Goal: Task Accomplishment & Management: Use online tool/utility

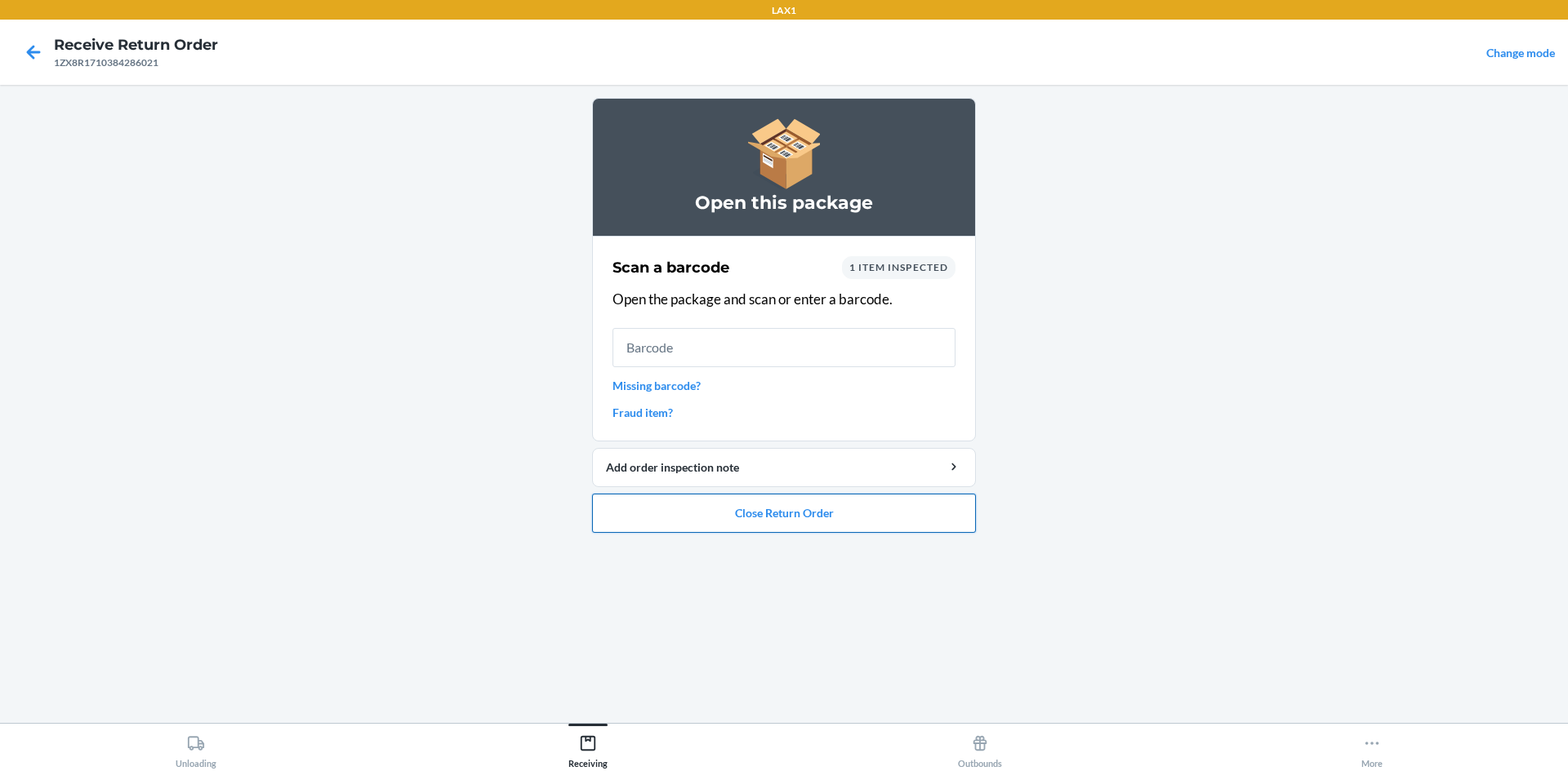
click at [854, 505] on button "Close Return Order" at bounding box center [784, 514] width 384 height 40
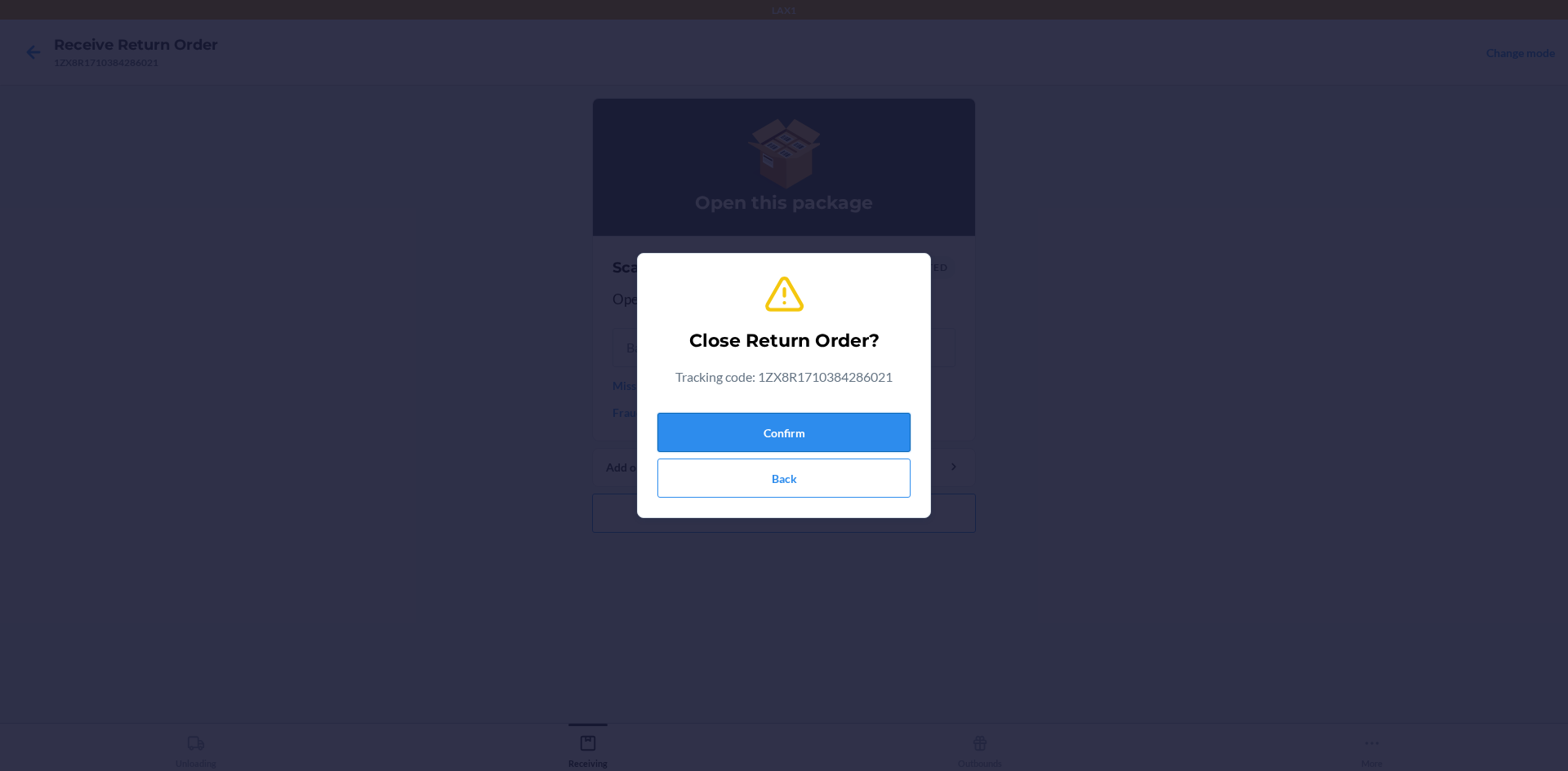
click at [748, 430] on button "Confirm" at bounding box center [784, 433] width 253 height 40
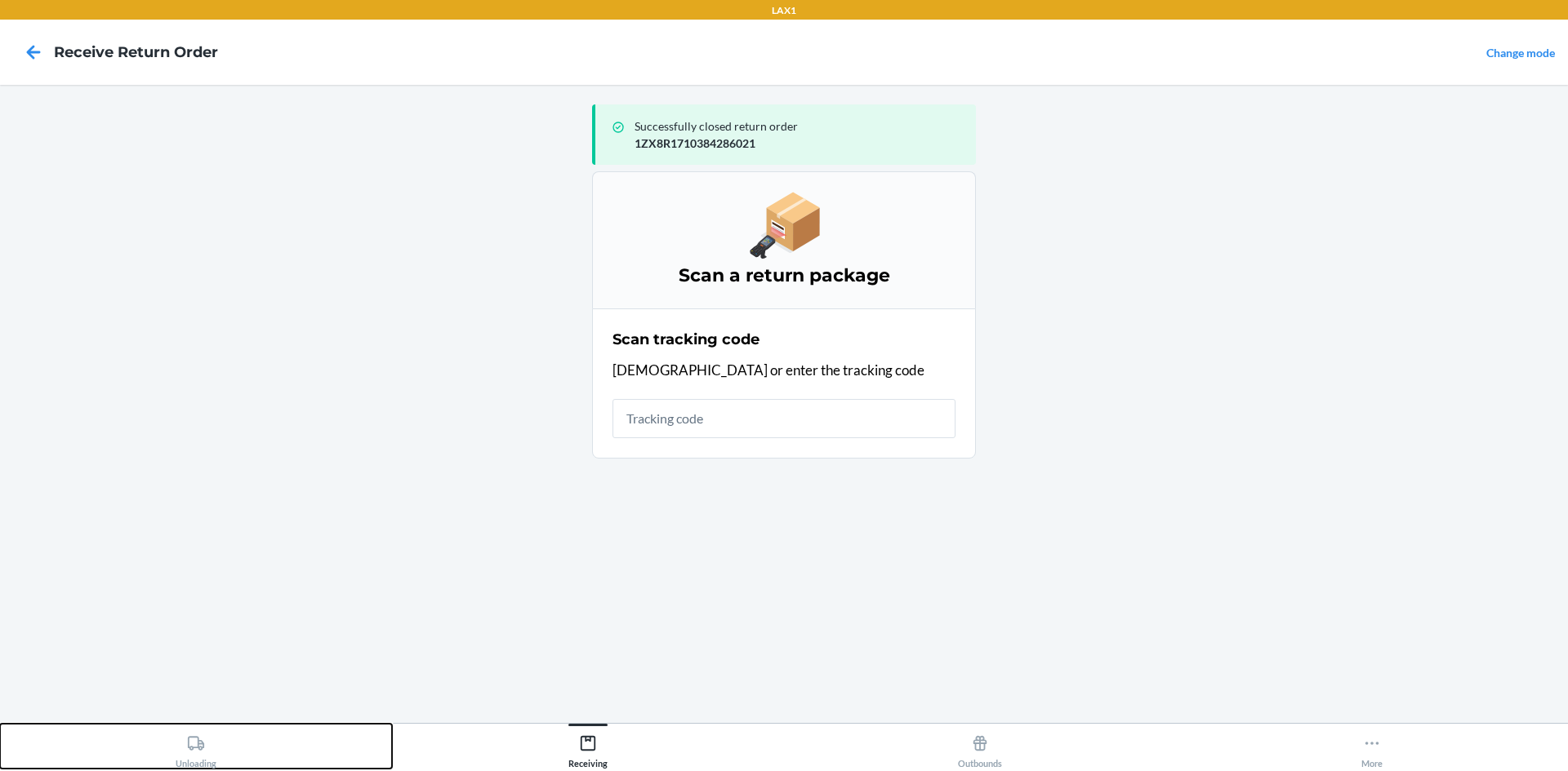
drag, startPoint x: 201, startPoint y: 734, endPoint x: 264, endPoint y: 603, distance: 145.4
click at [202, 733] on div "Unloading" at bounding box center [195, 747] width 41 height 41
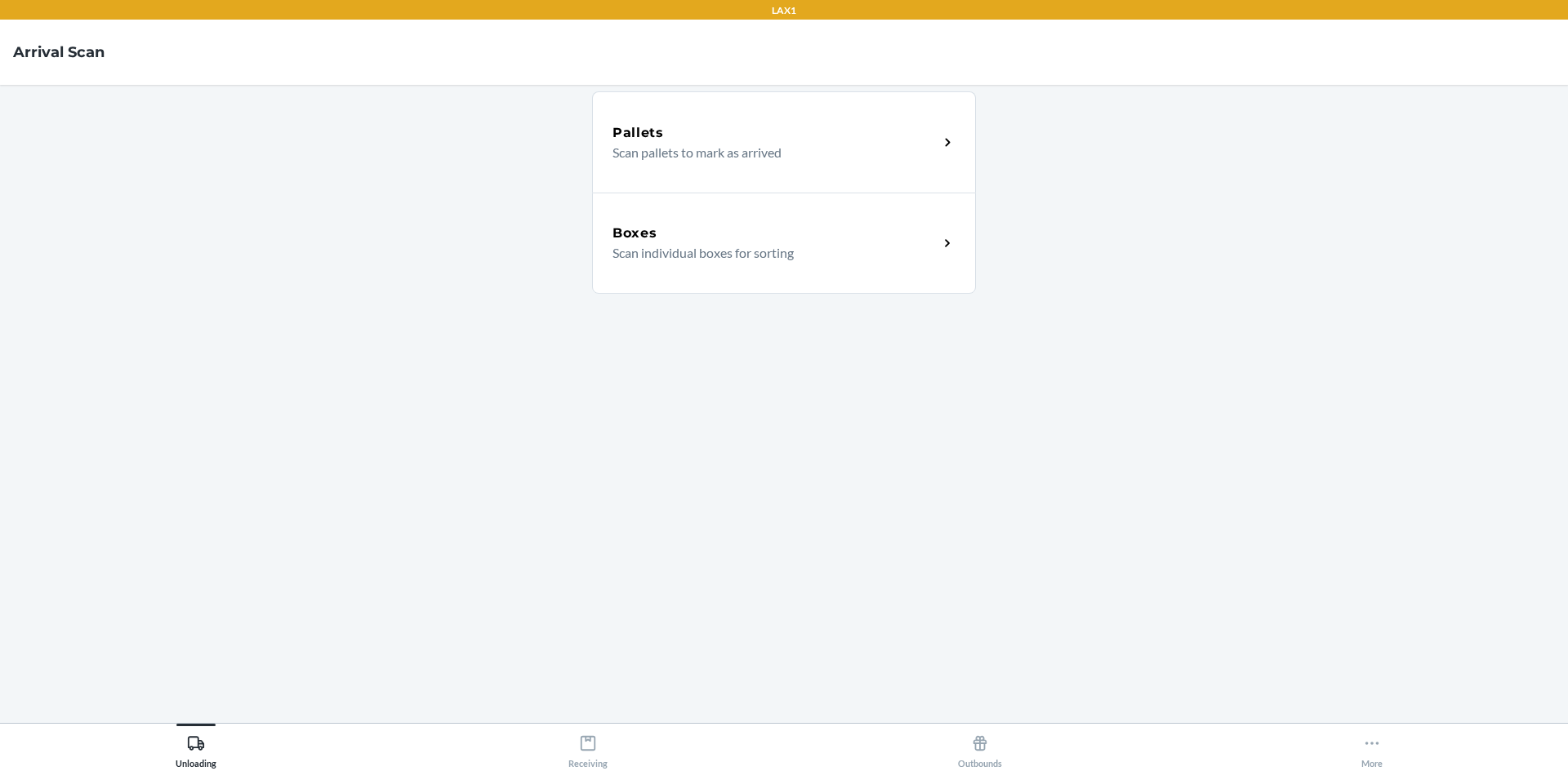
click at [649, 238] on h5 "Boxes" at bounding box center [635, 233] width 45 height 20
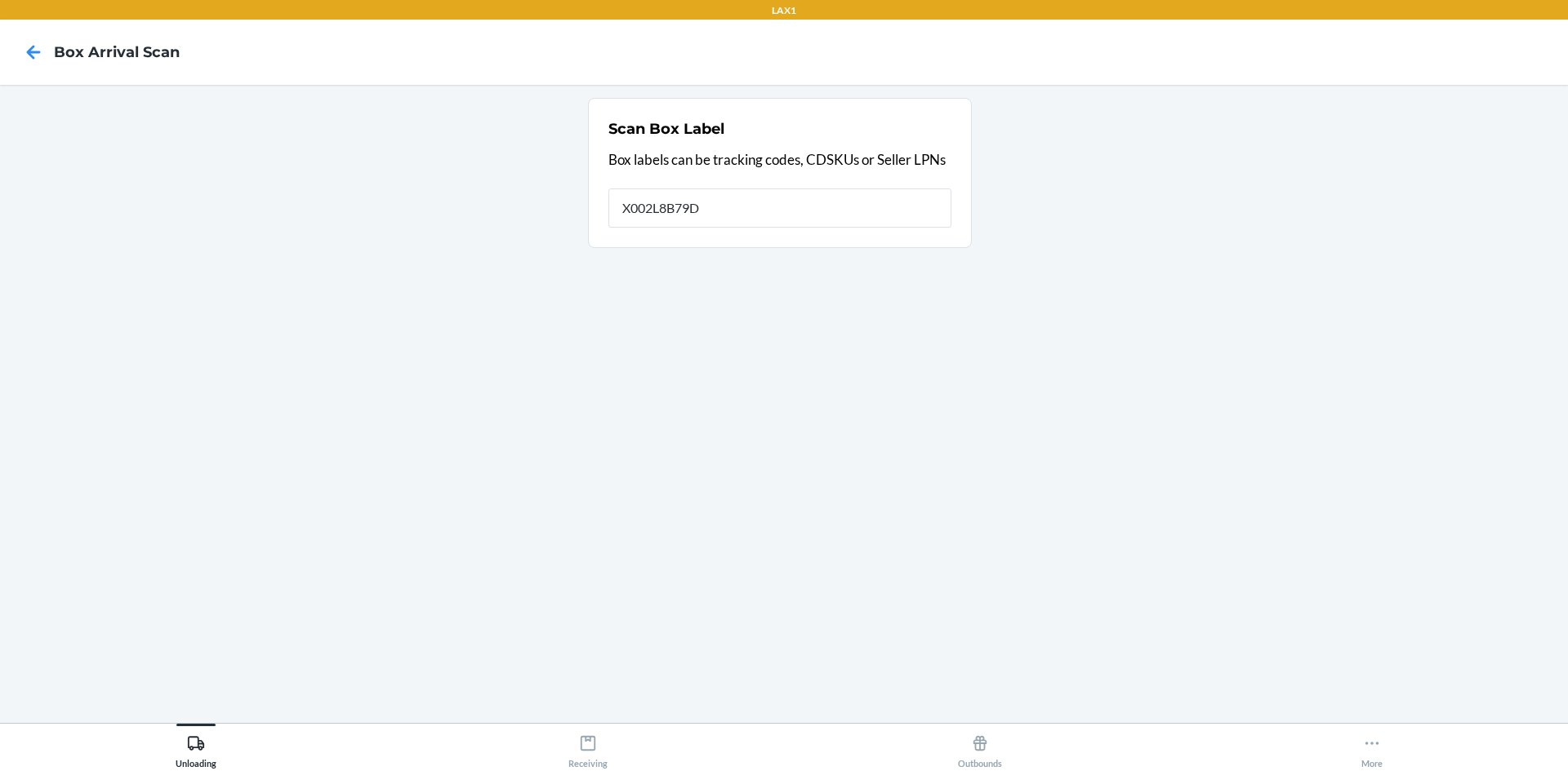
type input "X002L8B79D"
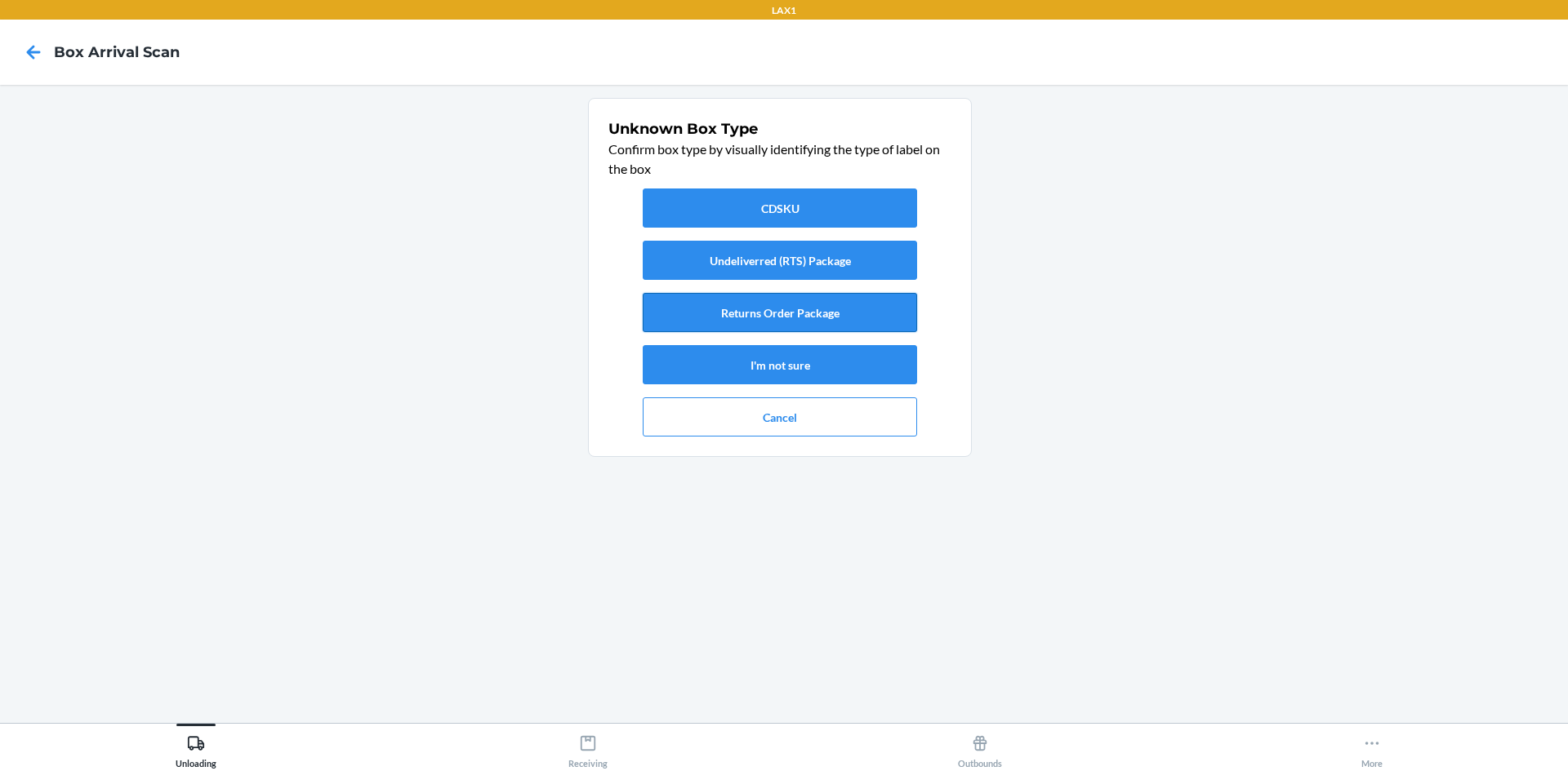
click at [804, 329] on button "Returns Order Package" at bounding box center [780, 313] width 274 height 40
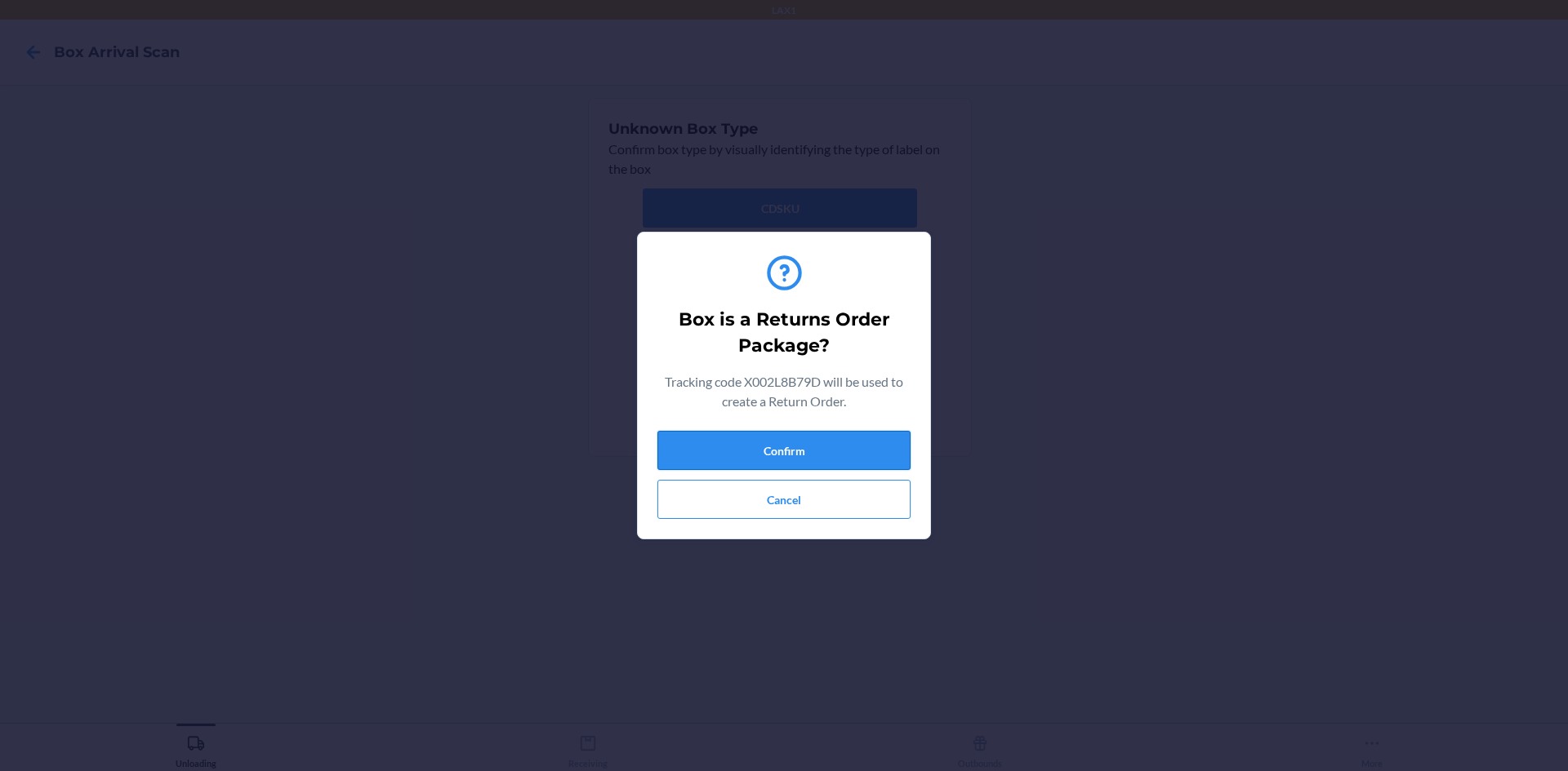
click at [832, 435] on button "Confirm" at bounding box center [784, 451] width 253 height 40
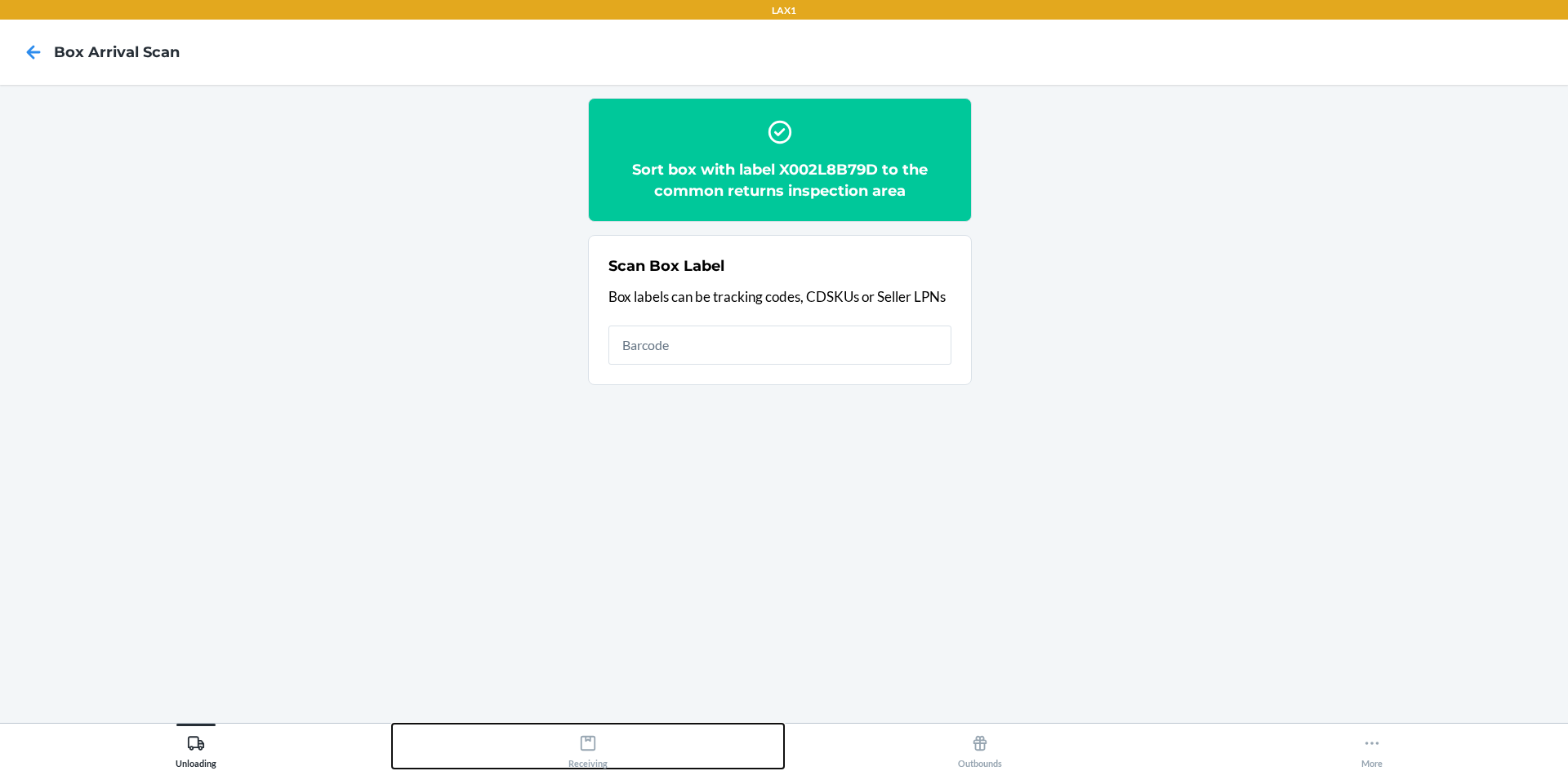
click at [542, 746] on button "Receiving" at bounding box center [588, 746] width 392 height 45
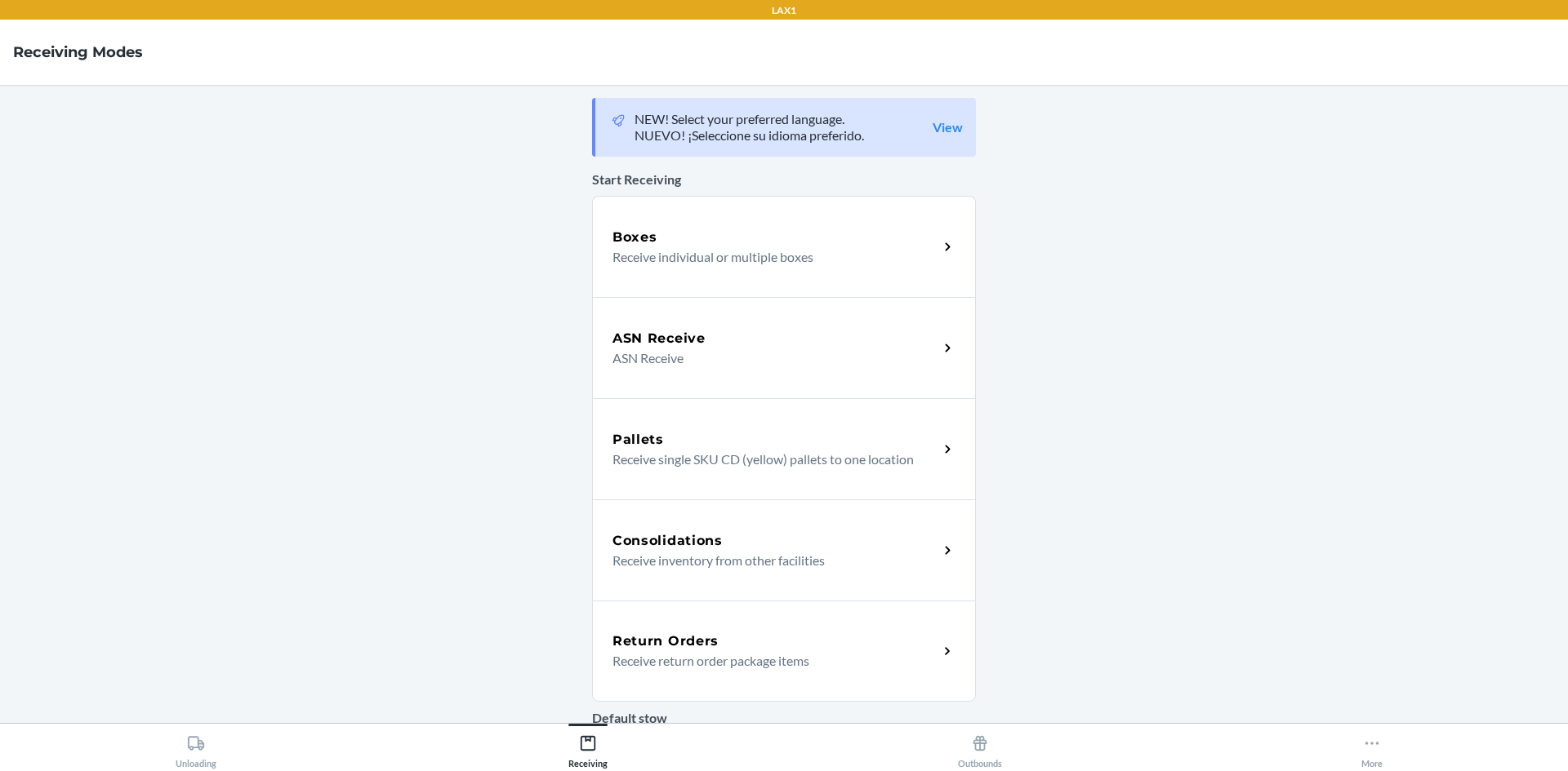
click at [835, 631] on div "Return Orders Receive return order package items" at bounding box center [784, 650] width 384 height 101
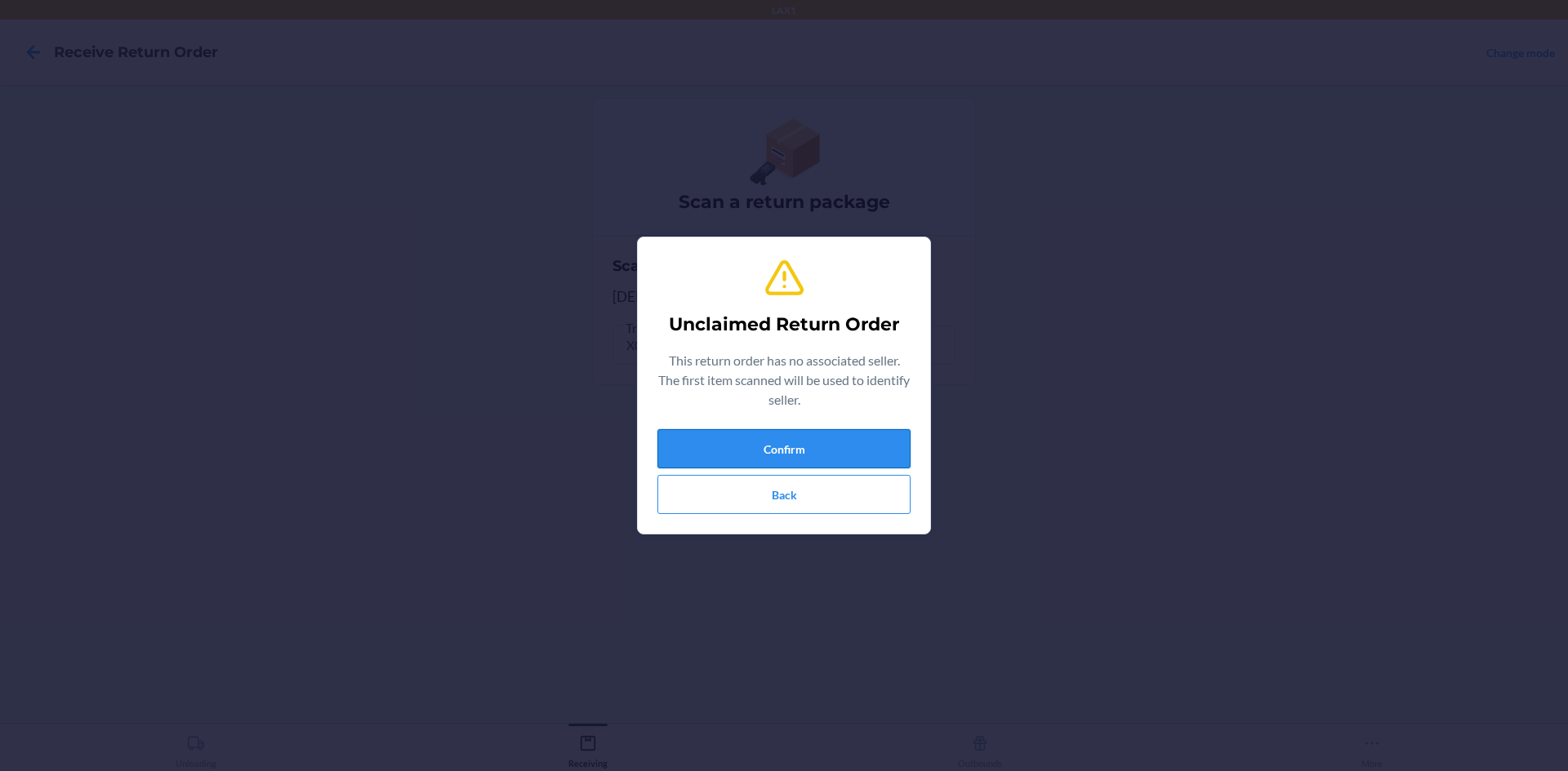
click at [685, 470] on div "Confirm Back" at bounding box center [784, 472] width 253 height 85
click at [685, 458] on button "Confirm" at bounding box center [784, 450] width 253 height 40
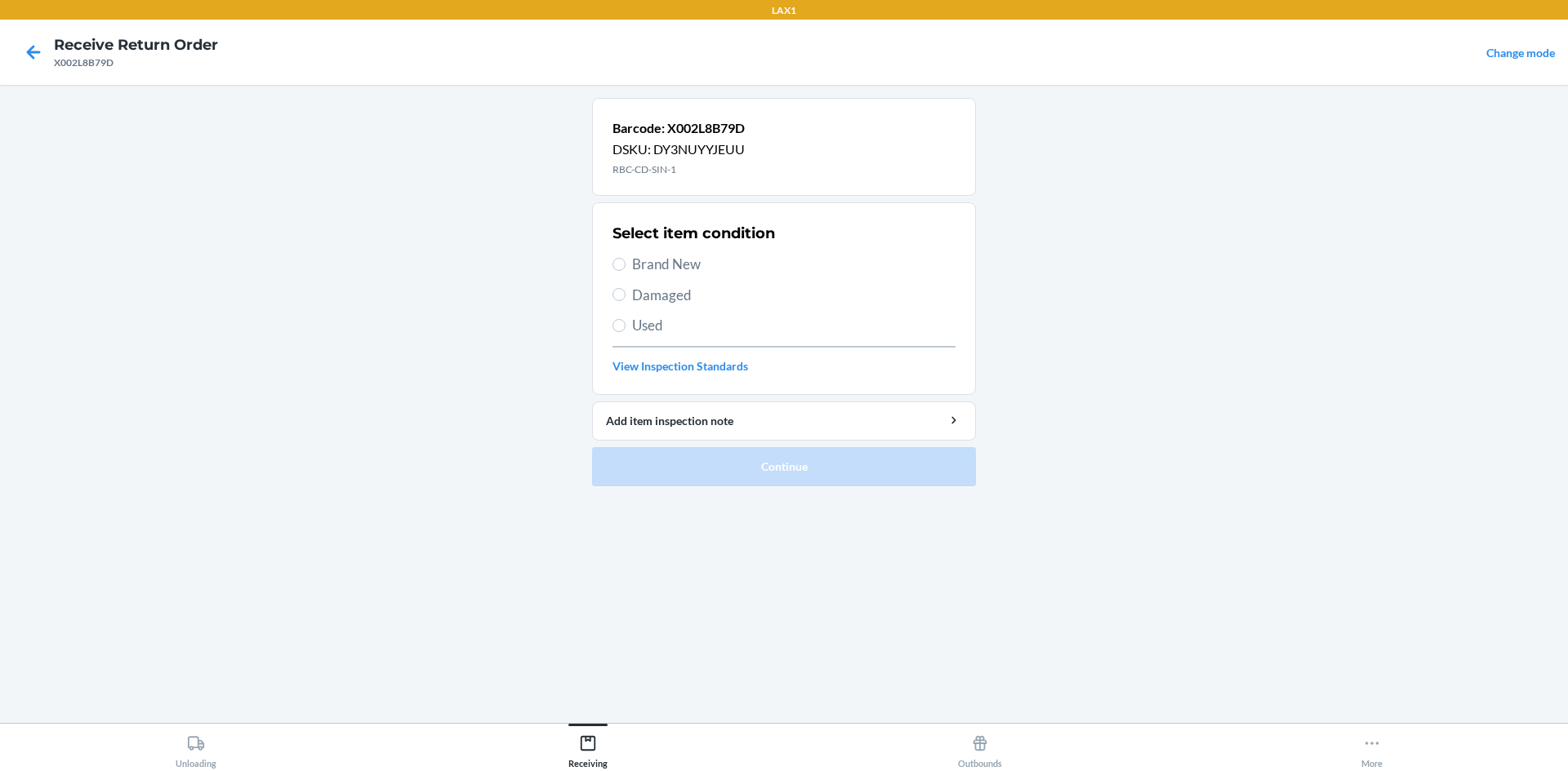
click at [658, 253] on div "Select item condition Brand New Damaged Used View Inspection Standards" at bounding box center [784, 298] width 343 height 161
click at [658, 256] on span "Brand New" at bounding box center [793, 264] width 323 height 22
click at [625, 258] on input "Brand New" at bounding box center [619, 265] width 13 height 13
radio input "true"
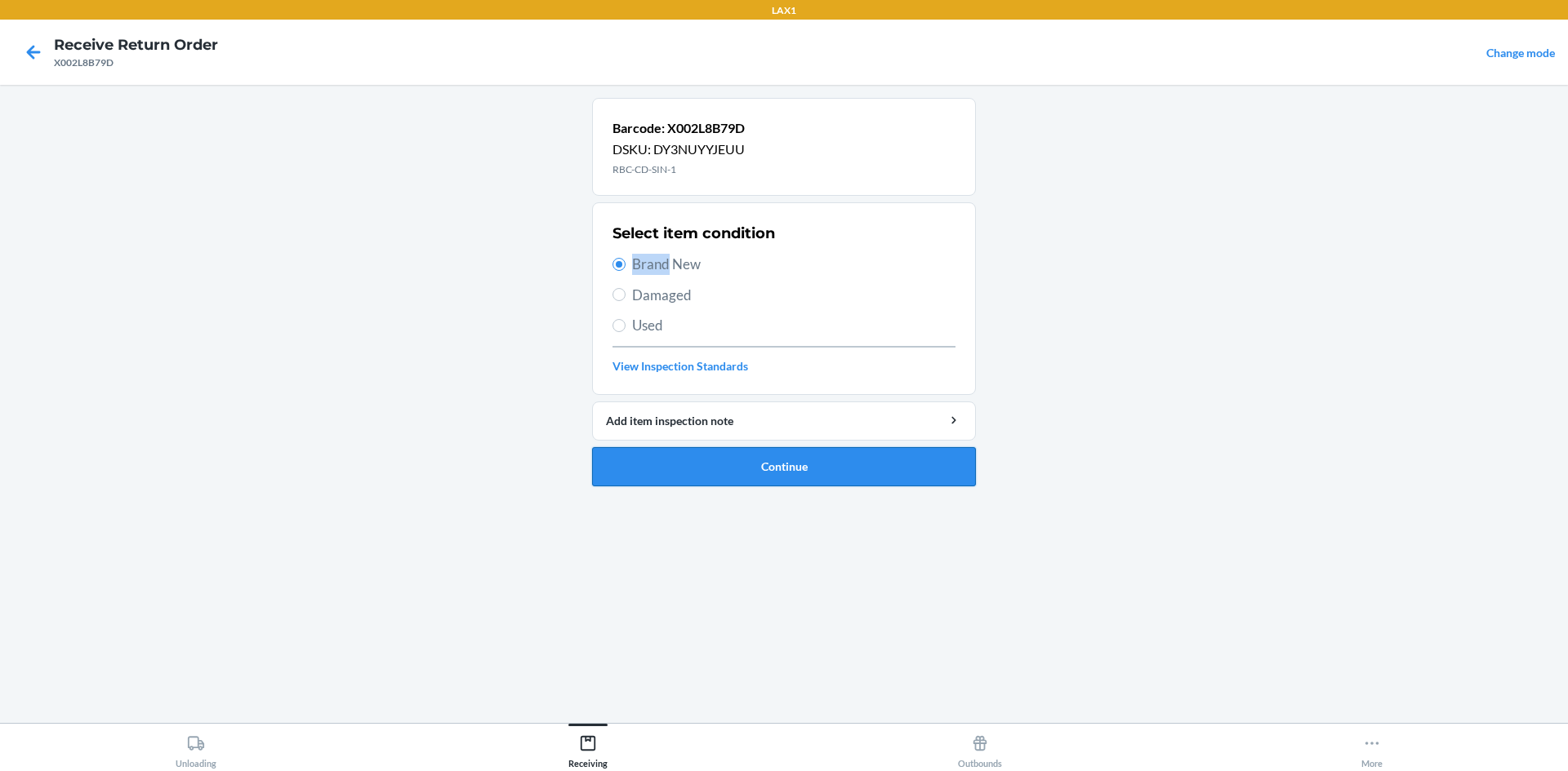
click at [675, 471] on button "Continue" at bounding box center [784, 468] width 384 height 40
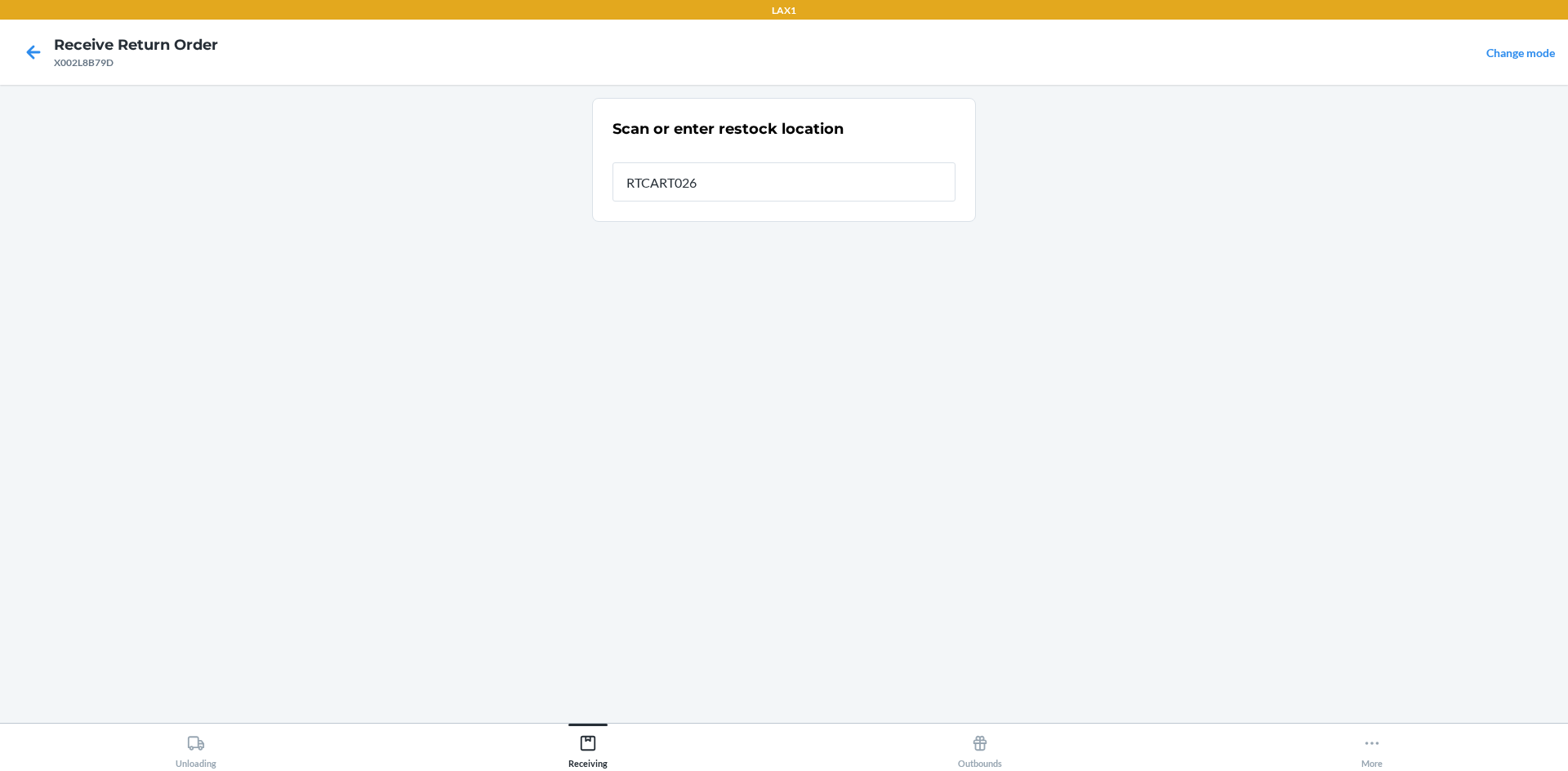
type input "RTCART026"
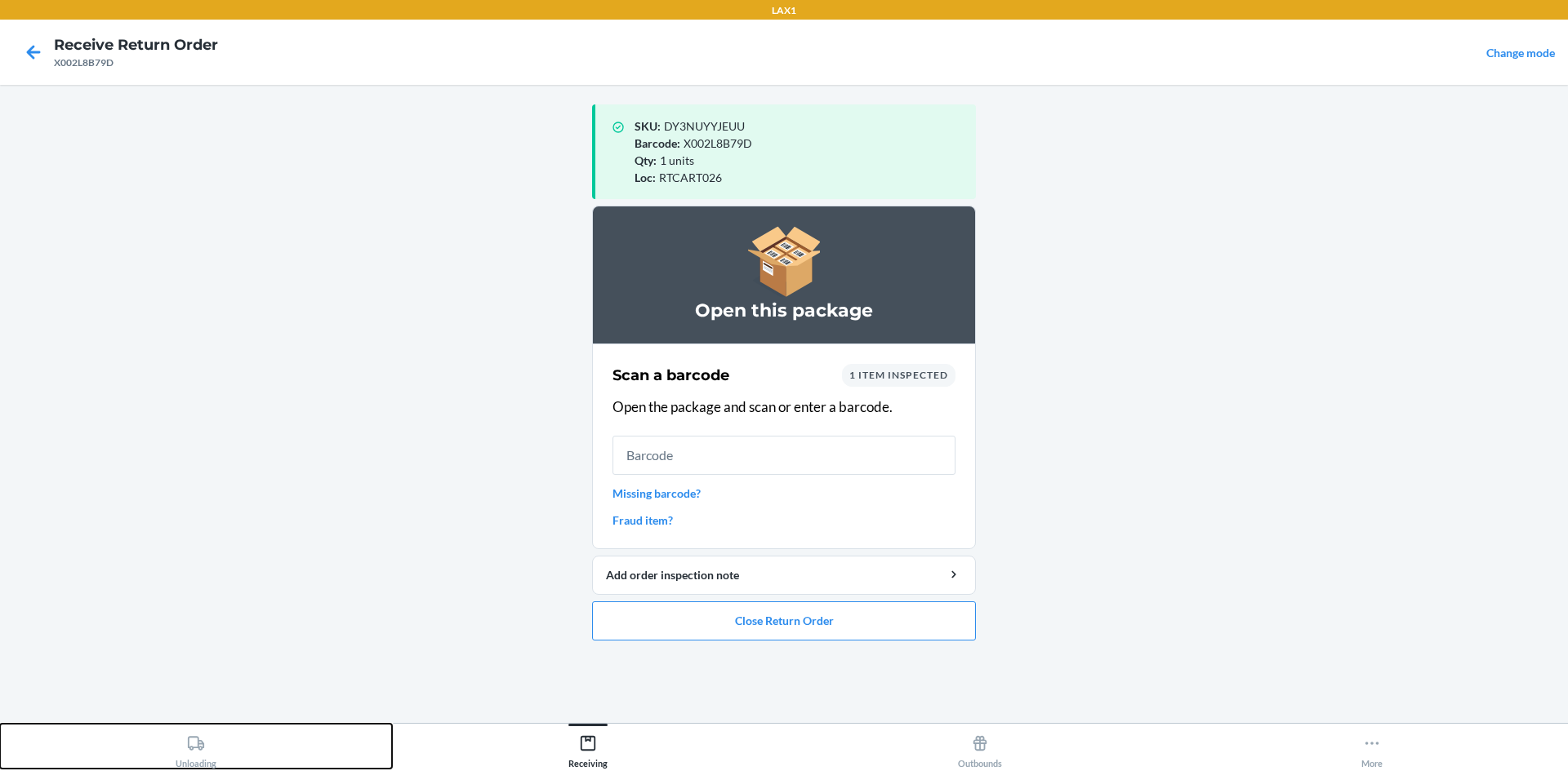
click at [278, 740] on button "Unloading" at bounding box center [196, 746] width 392 height 45
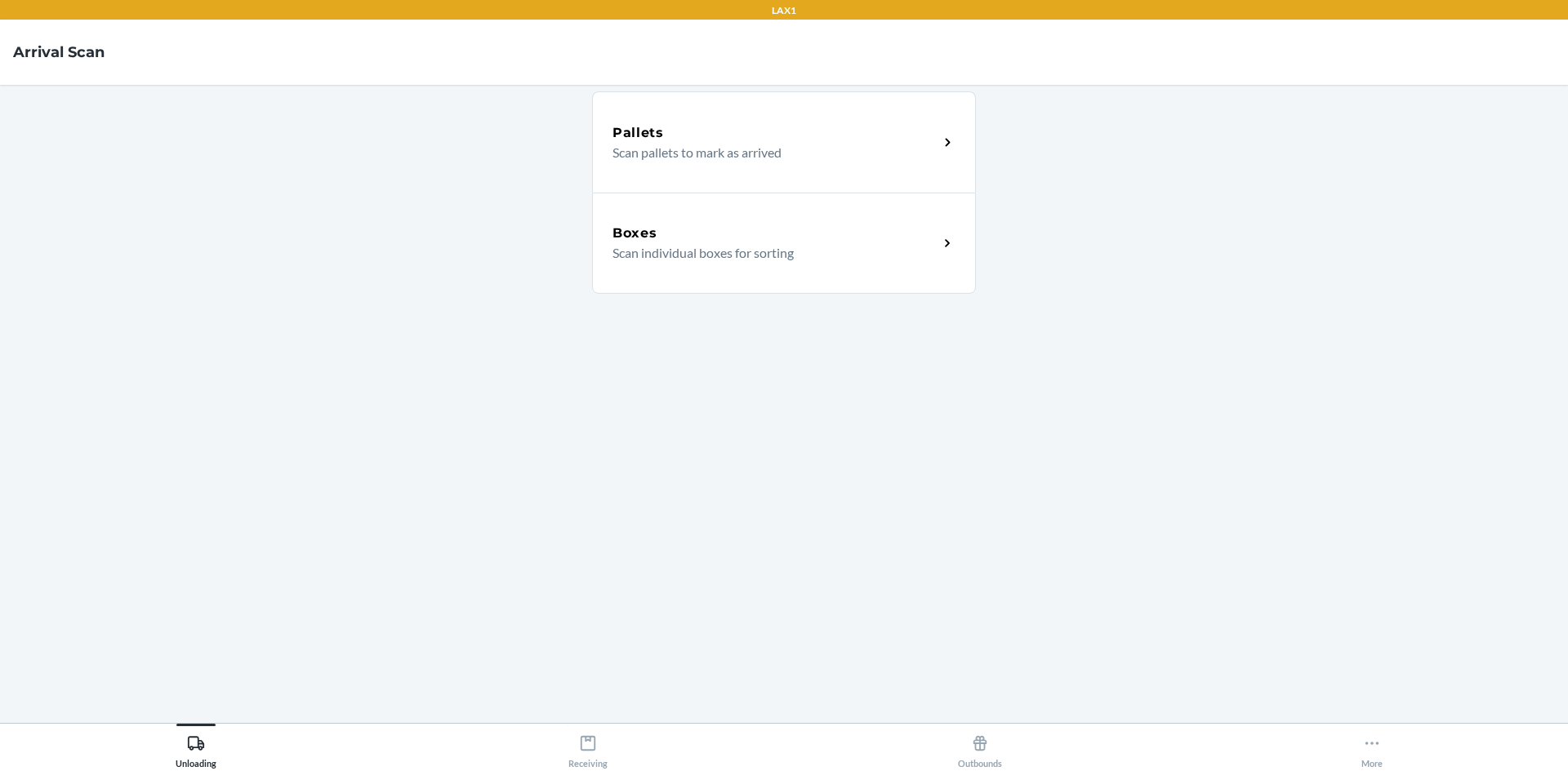
click at [838, 240] on div "Boxes" at bounding box center [776, 233] width 326 height 20
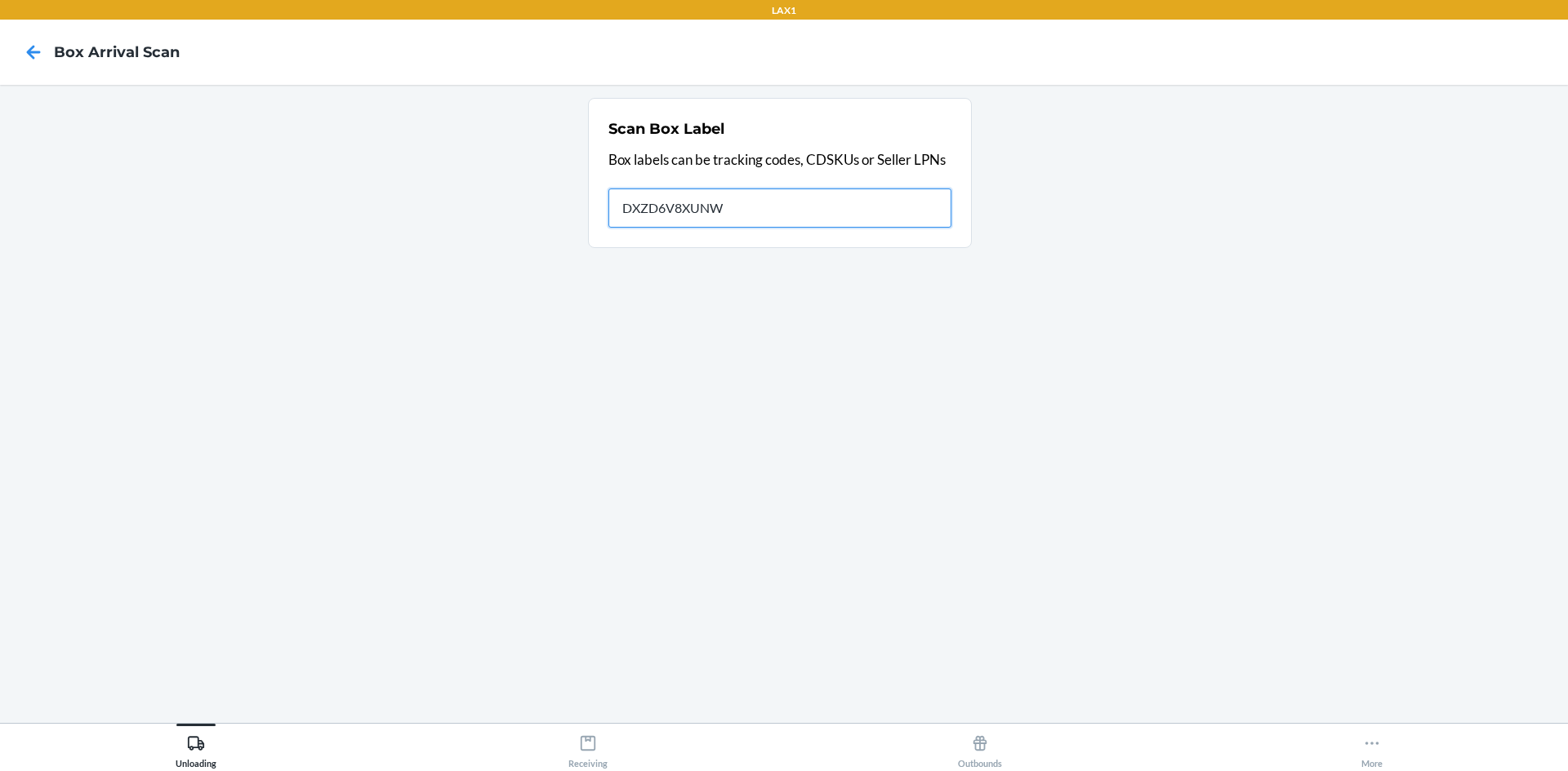
type input "DXZD6V8XUNW"
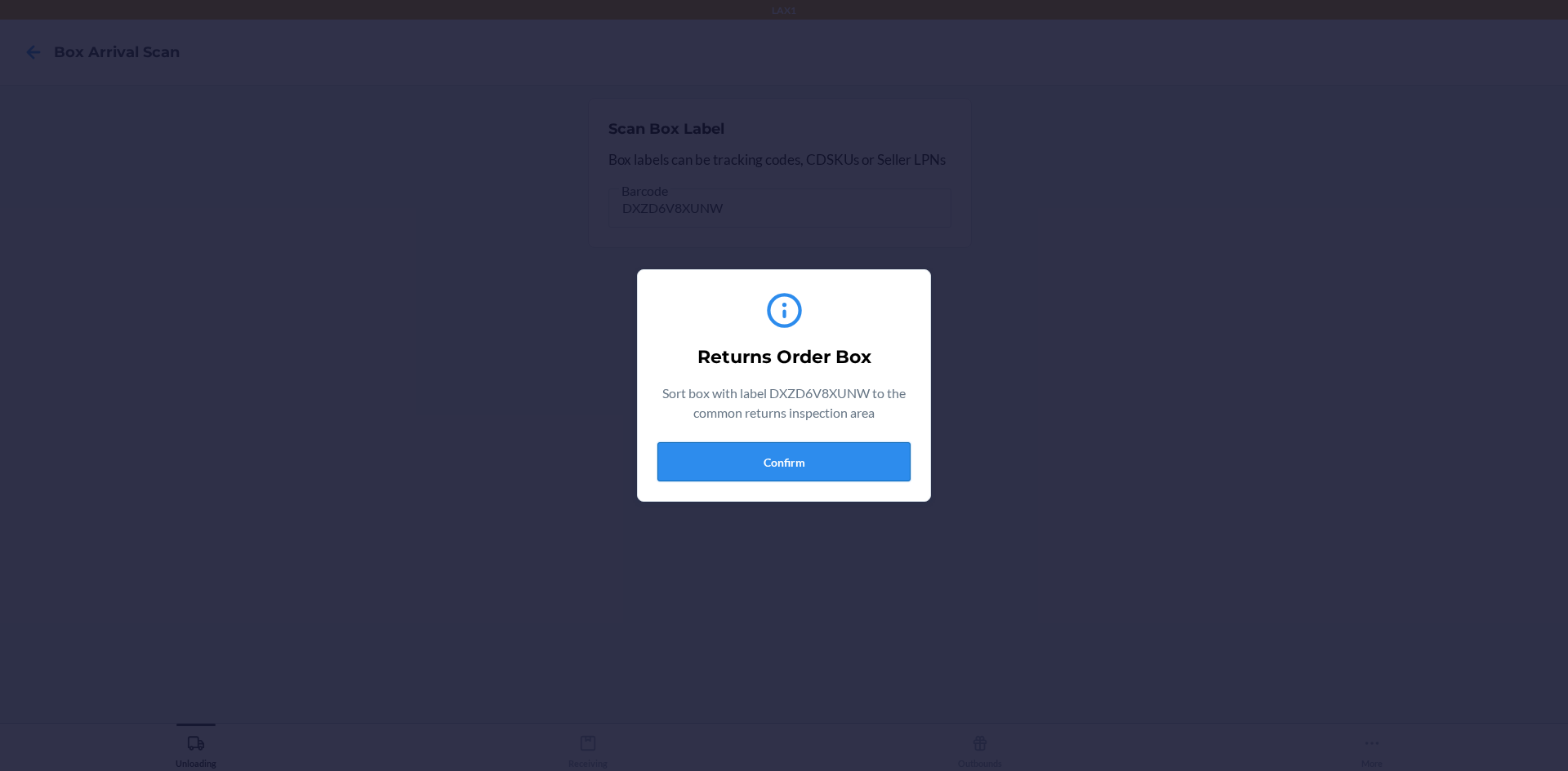
click at [830, 457] on button "Confirm" at bounding box center [784, 462] width 253 height 40
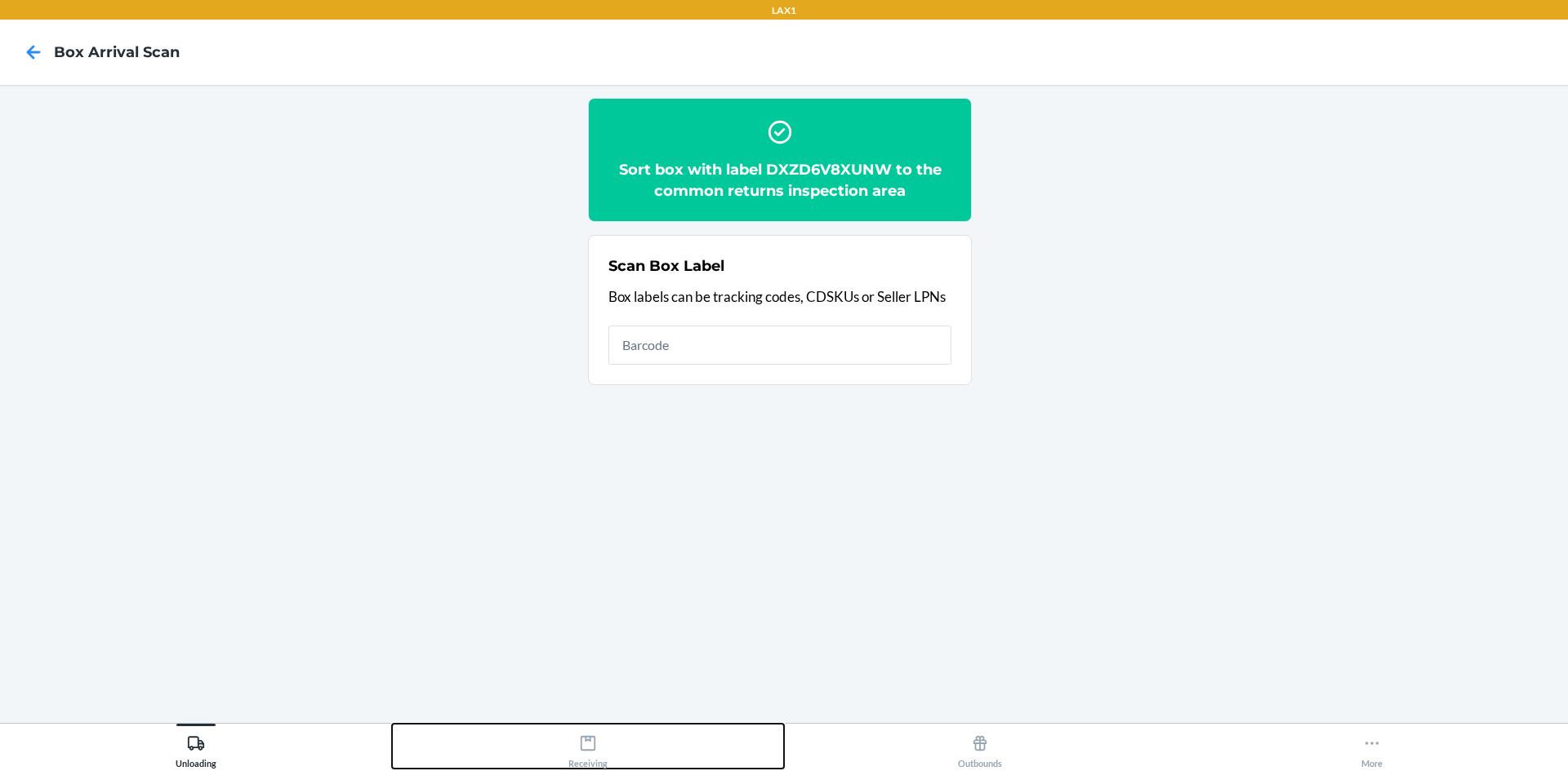
click at [631, 746] on button "Receiving" at bounding box center [588, 746] width 392 height 45
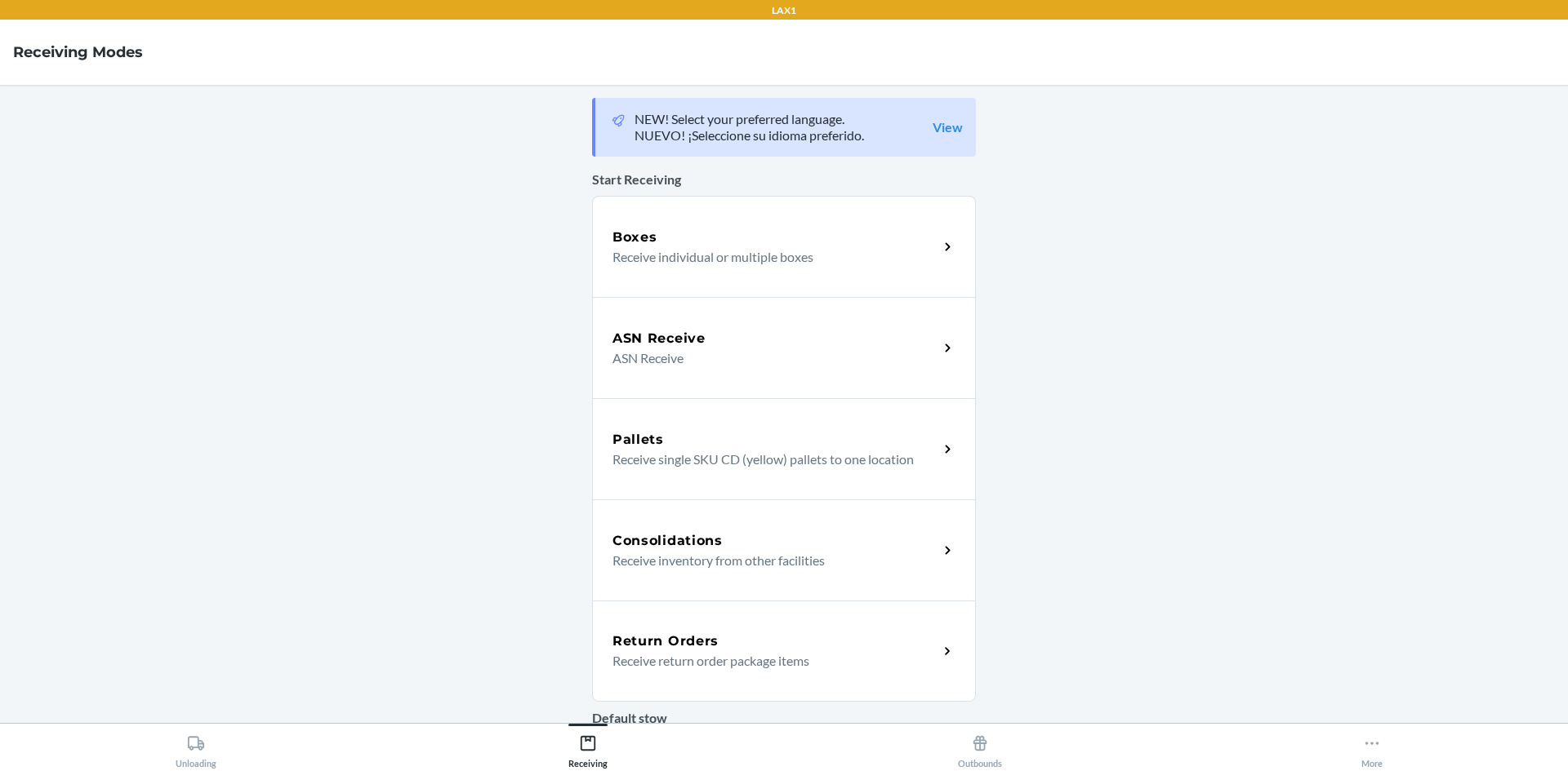
click at [677, 648] on h5 "Return Orders" at bounding box center [666, 641] width 107 height 20
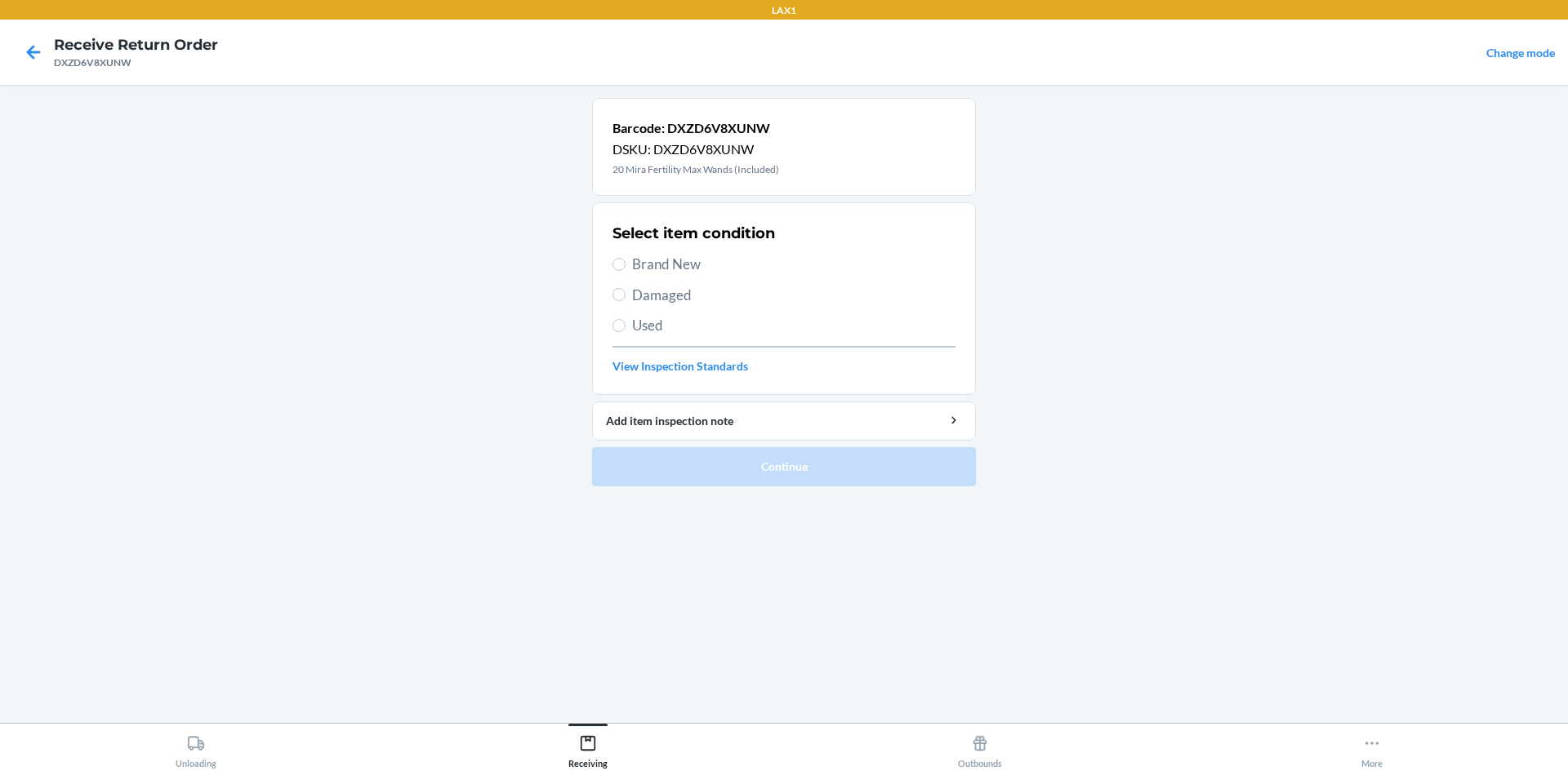
click at [699, 262] on span "Brand New" at bounding box center [793, 264] width 323 height 22
click at [625, 262] on input "Brand New" at bounding box center [619, 265] width 13 height 13
radio input "true"
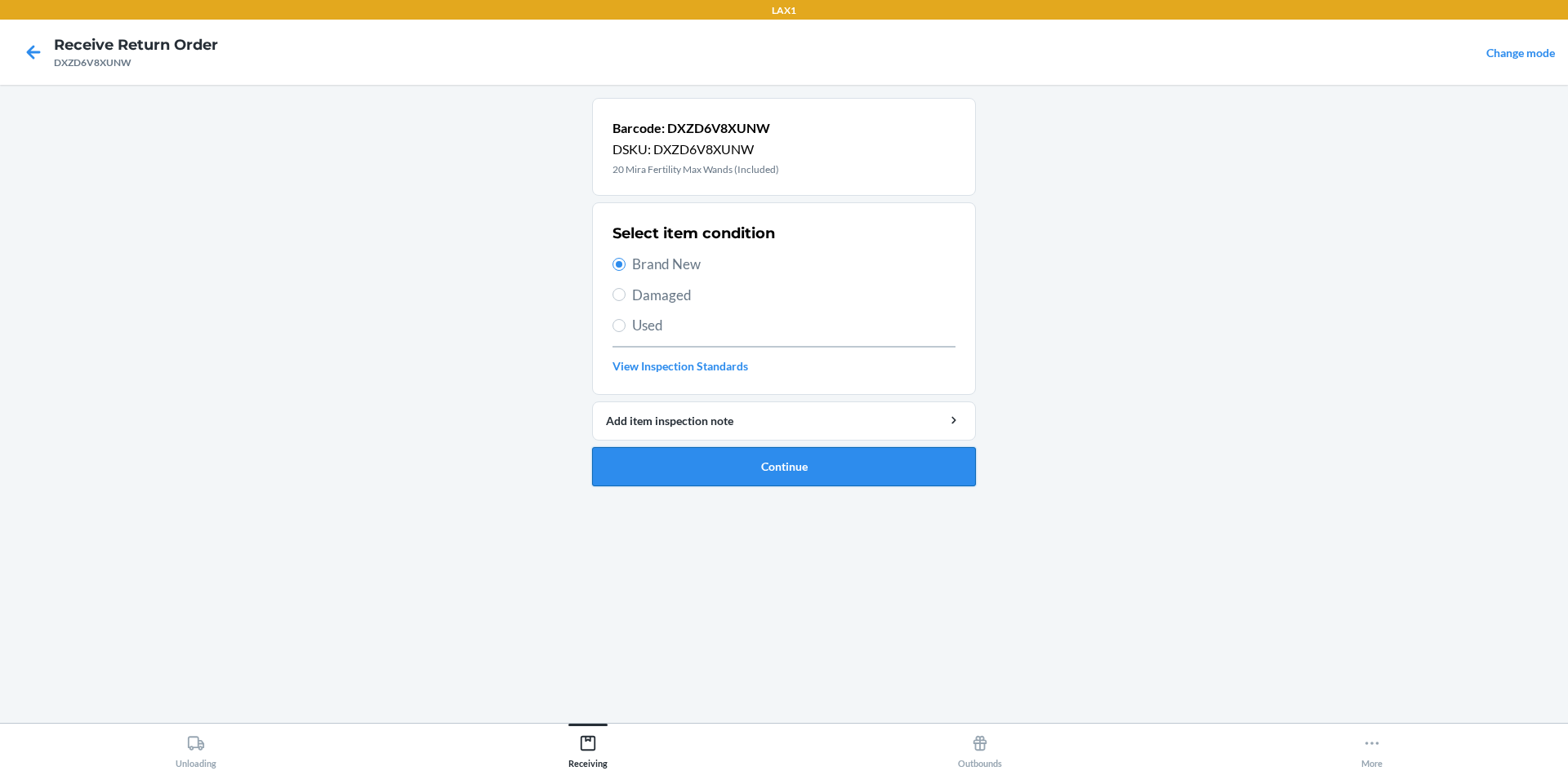
click at [801, 480] on button "Continue" at bounding box center [784, 468] width 384 height 40
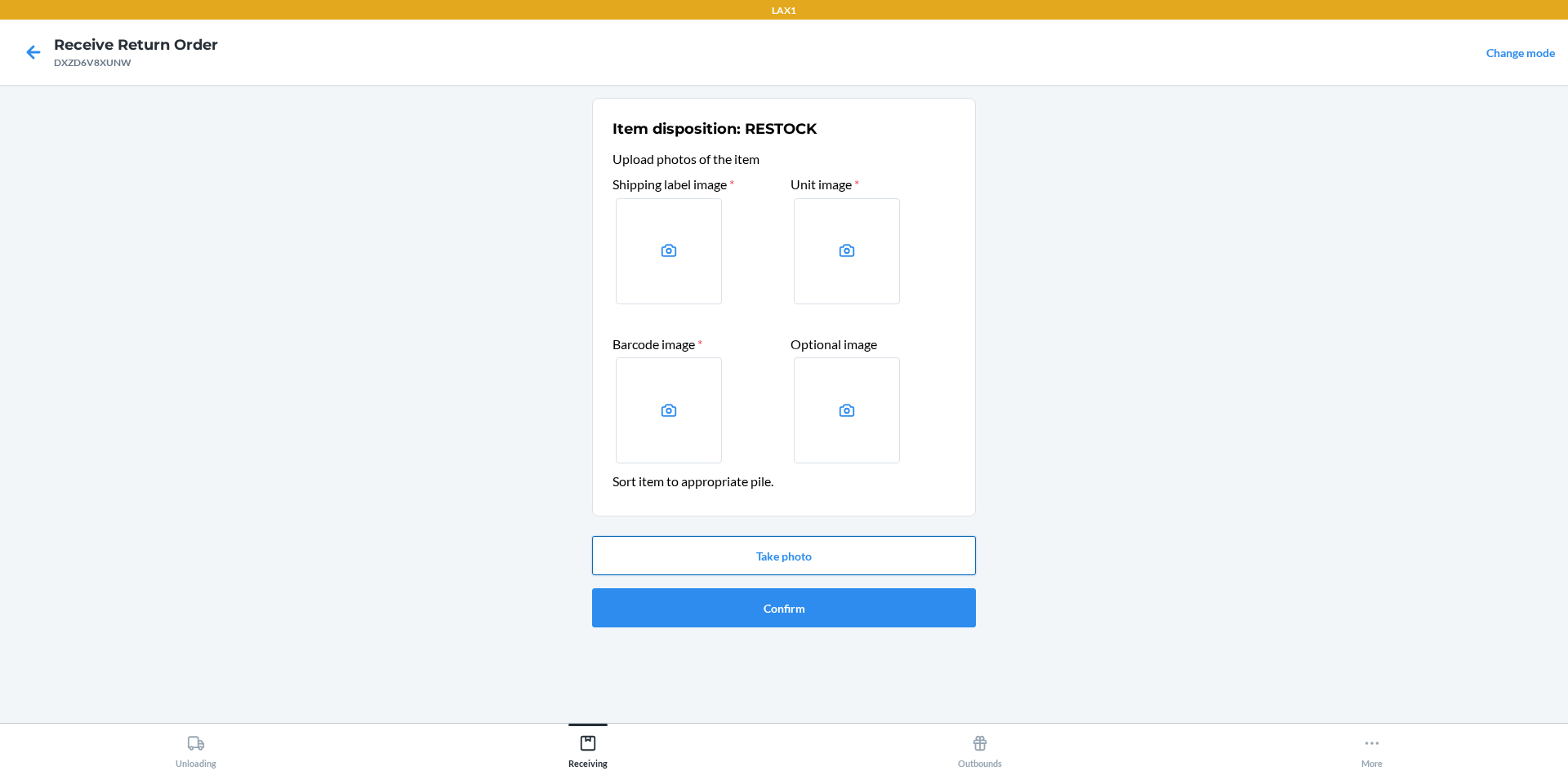
click at [832, 555] on button "Take photo" at bounding box center [784, 556] width 384 height 40
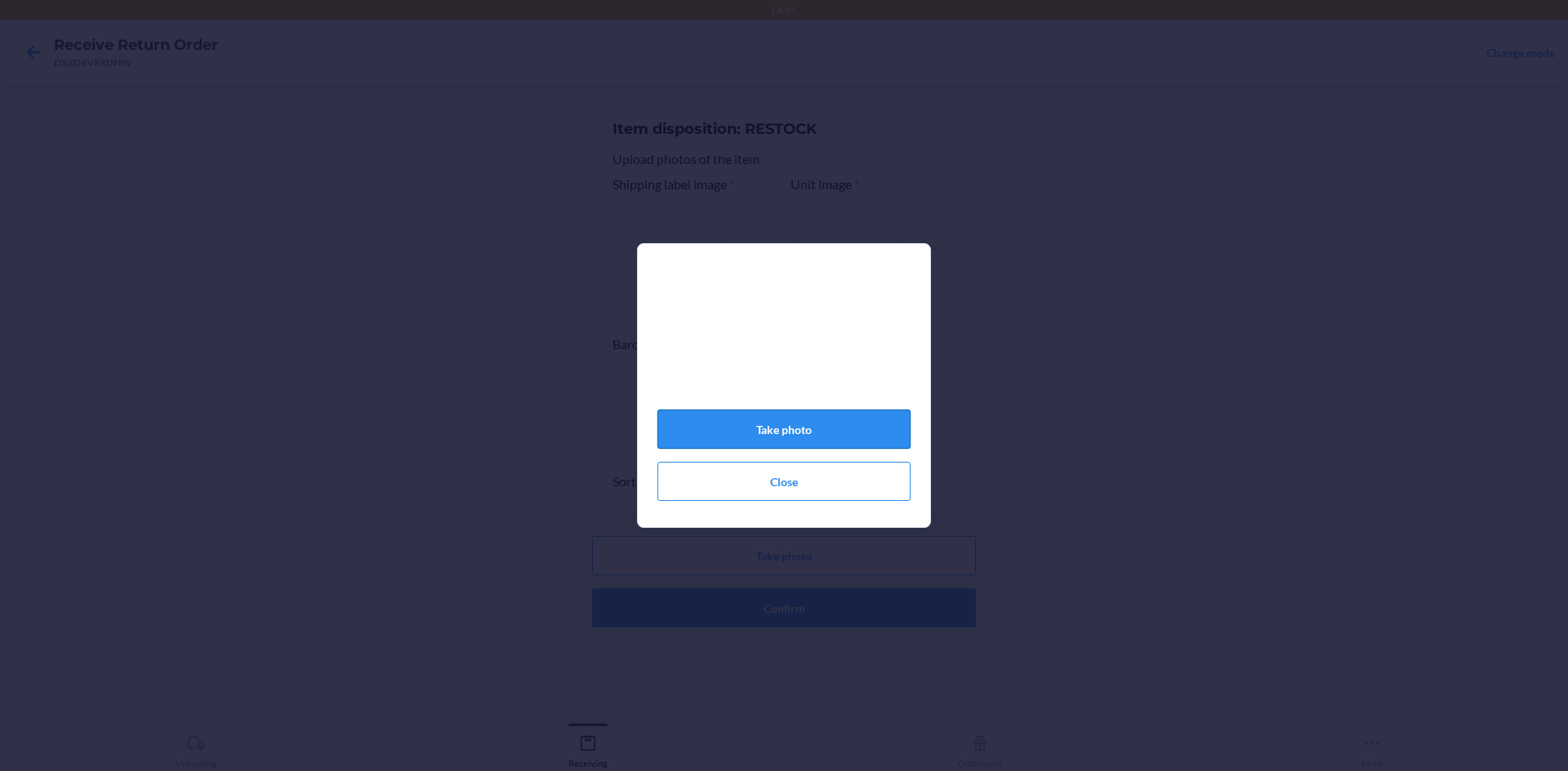
click at [819, 424] on button "Take photo" at bounding box center [784, 430] width 253 height 40
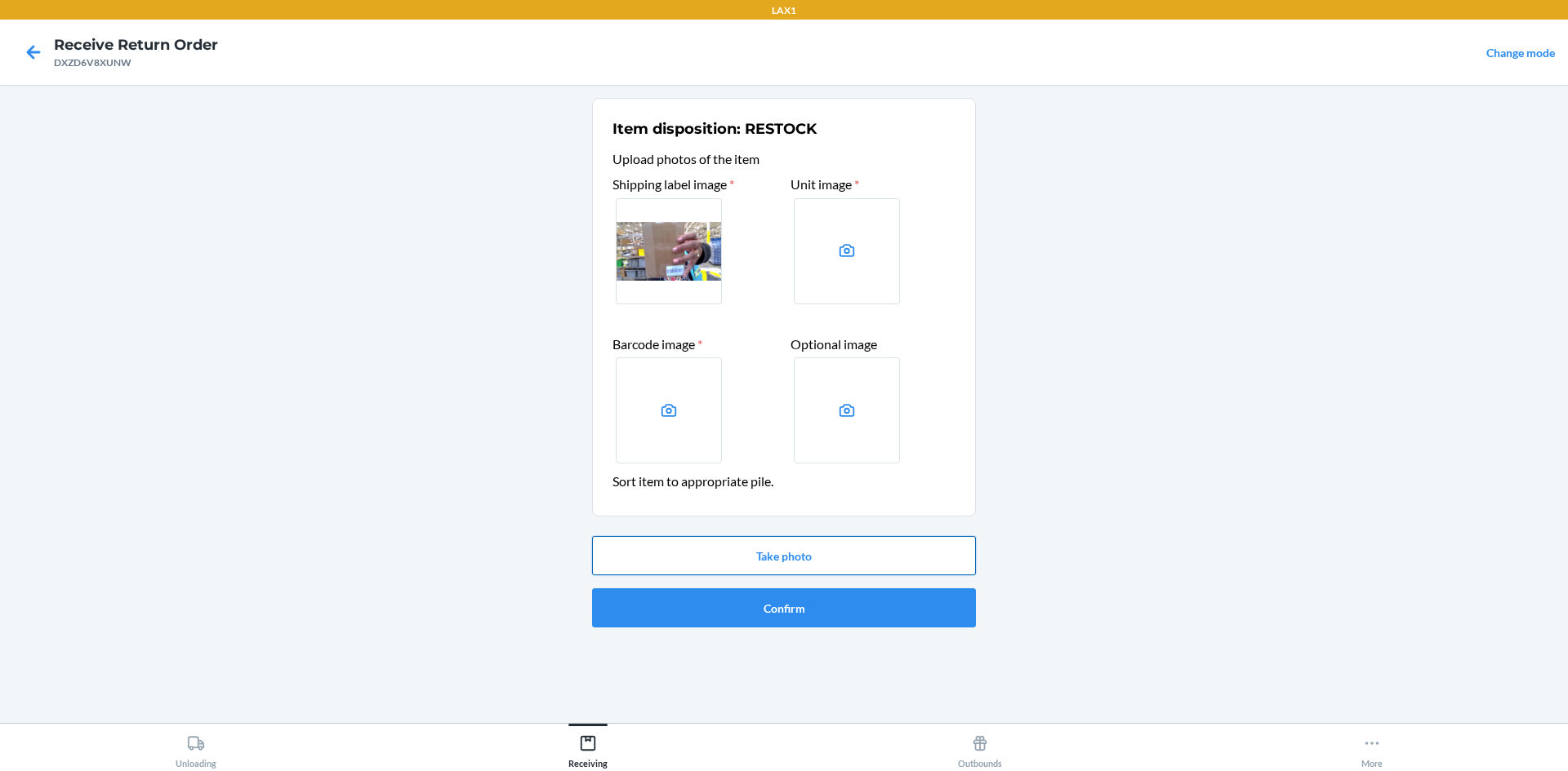
click at [795, 544] on button "Take photo" at bounding box center [784, 556] width 384 height 40
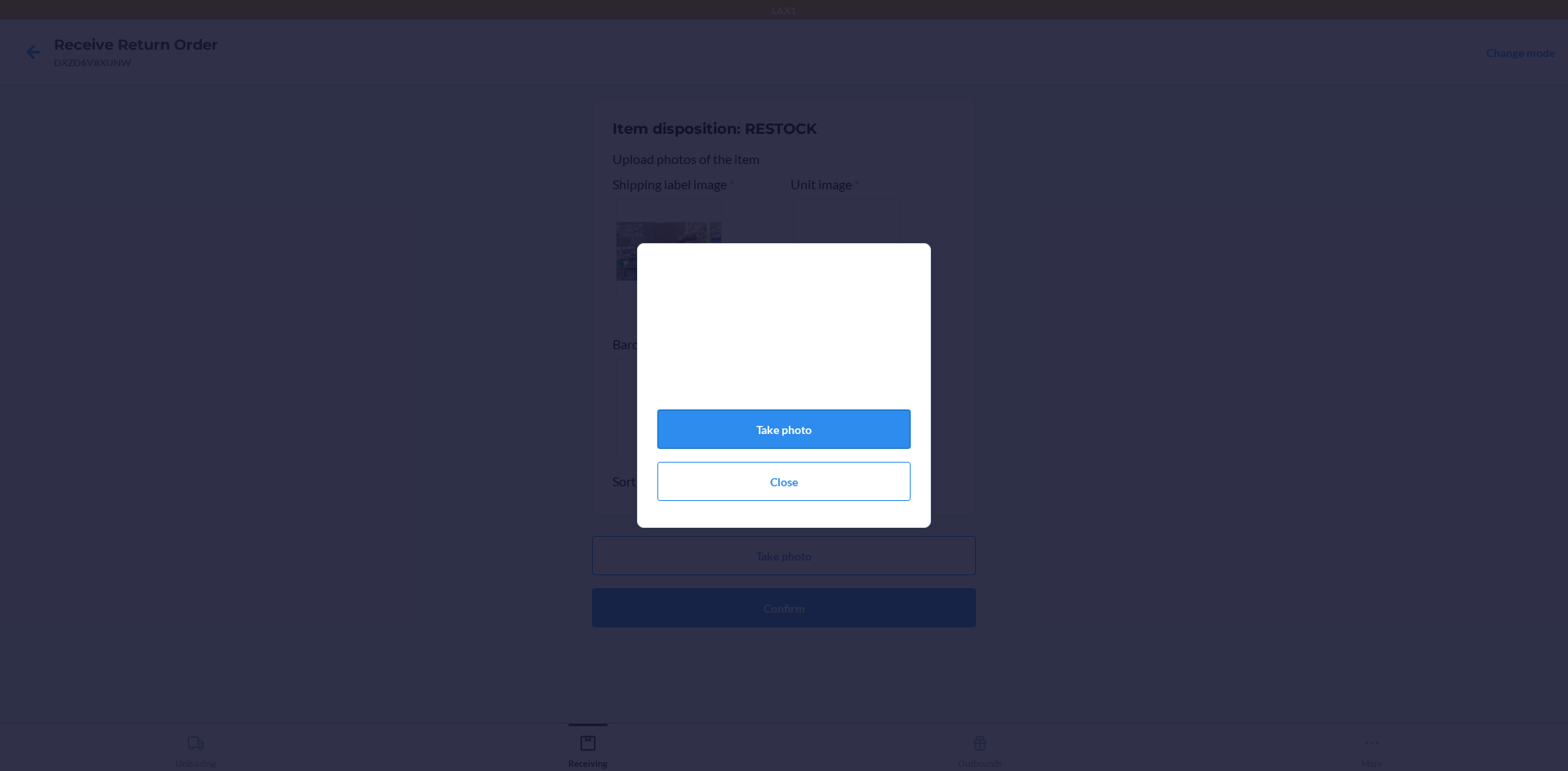
click at [819, 428] on button "Take photo" at bounding box center [784, 430] width 253 height 40
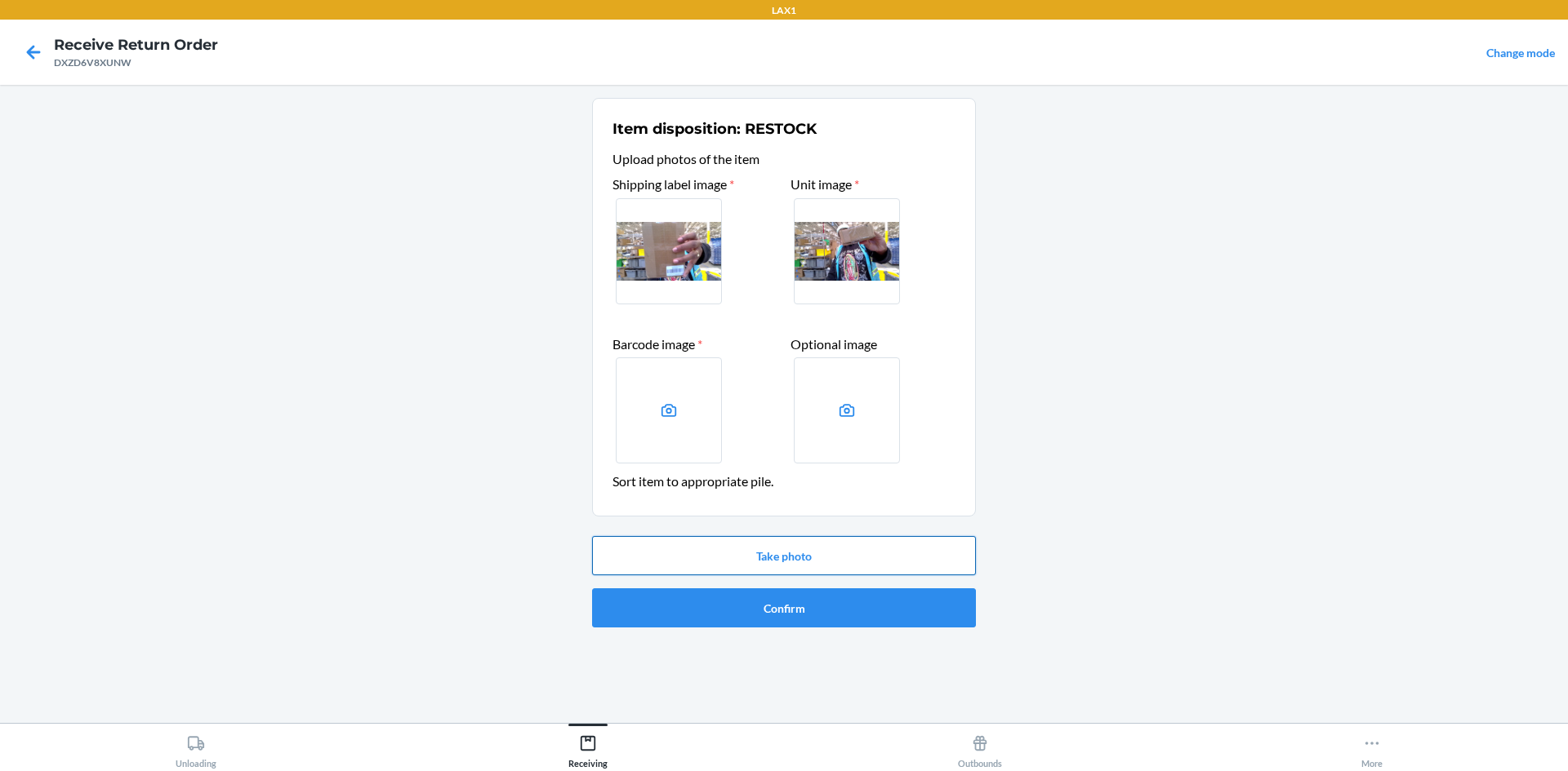
click at [849, 551] on button "Take photo" at bounding box center [784, 556] width 384 height 40
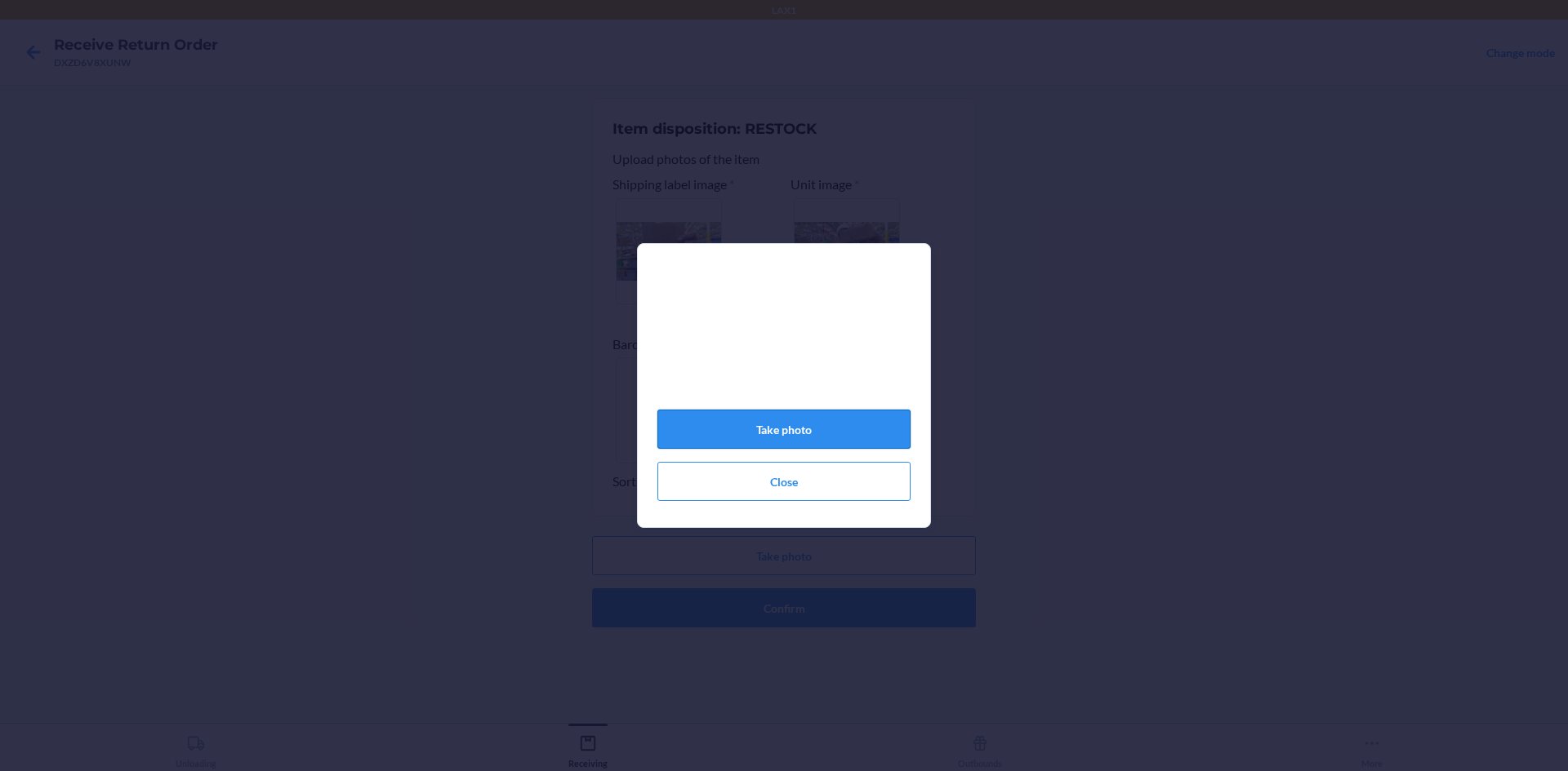
click at [784, 434] on button "Take photo" at bounding box center [784, 430] width 253 height 40
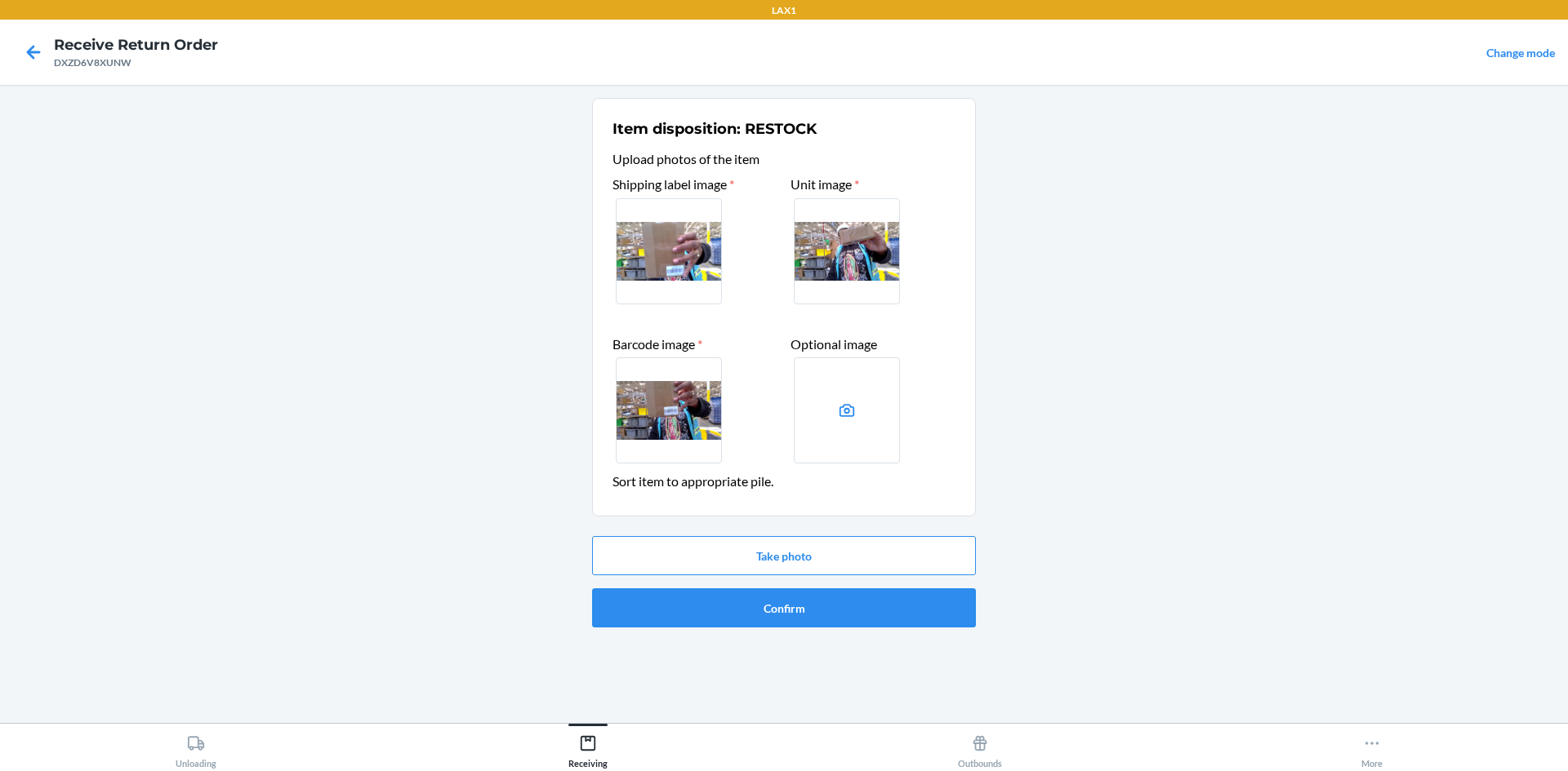
click at [787, 585] on div "Take photo Confirm" at bounding box center [784, 582] width 384 height 105
click at [785, 591] on button "Confirm" at bounding box center [784, 608] width 384 height 40
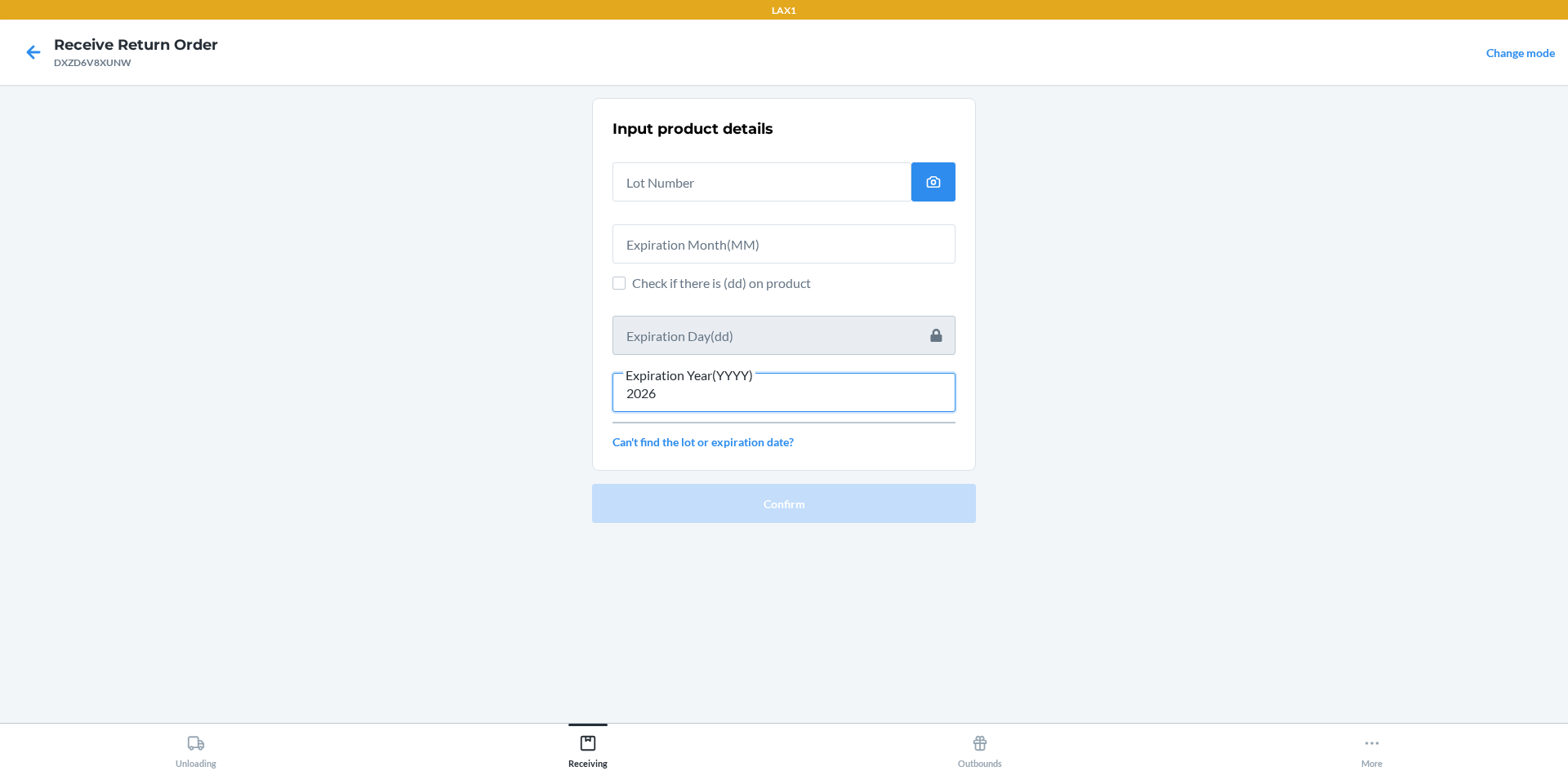
type input "2026"
click at [667, 294] on div "Input product details Check if there is (dd) on product Expiration Year(YYYY) 2…" at bounding box center [784, 284] width 343 height 342
click at [668, 286] on span "Check if there is (dd) on product" at bounding box center [793, 283] width 323 height 20
click at [625, 286] on input "Check if there is (dd) on product" at bounding box center [619, 284] width 13 height 13
checkbox input "true"
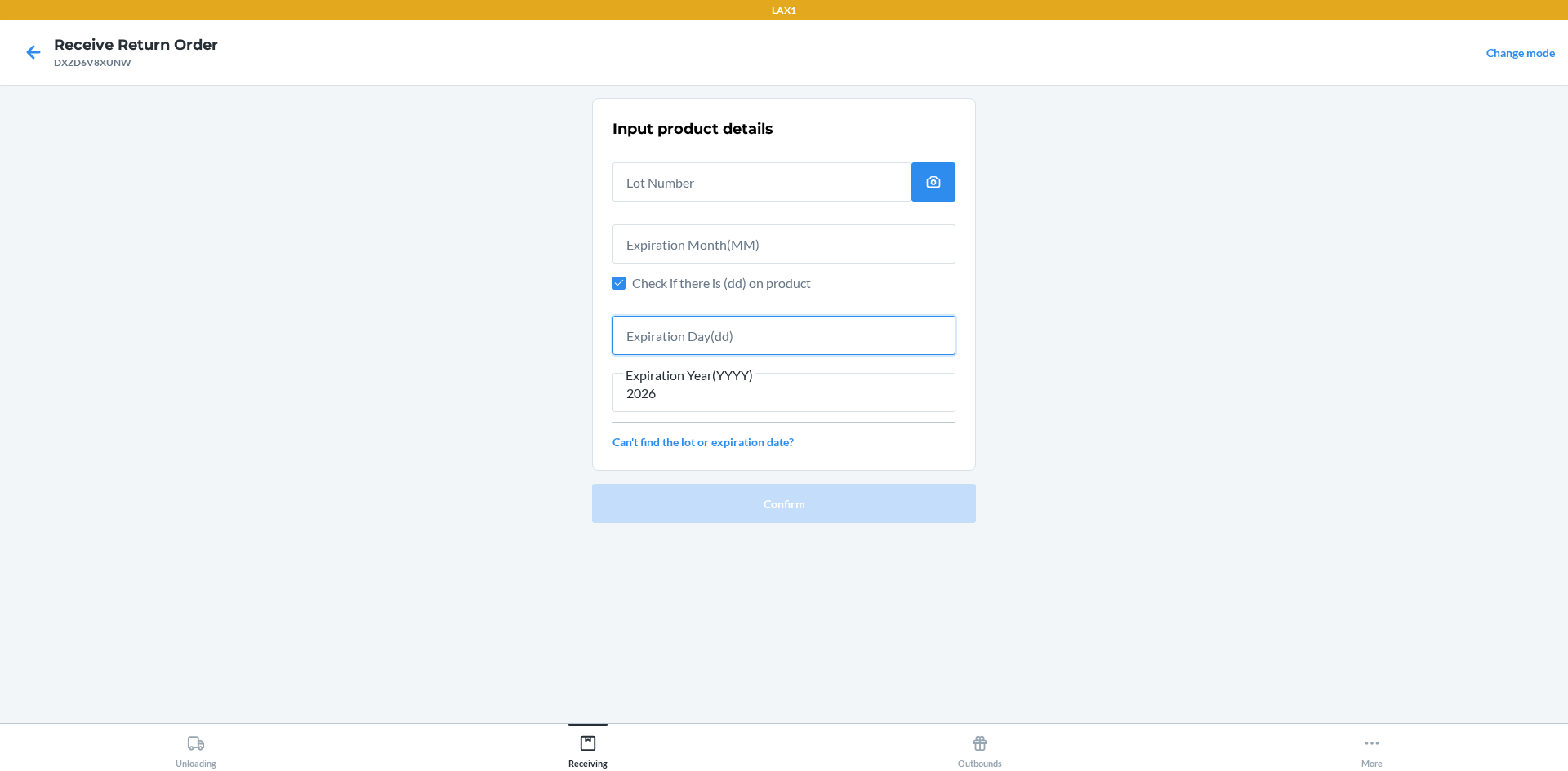
click at [714, 339] on input "text" at bounding box center [784, 336] width 343 height 40
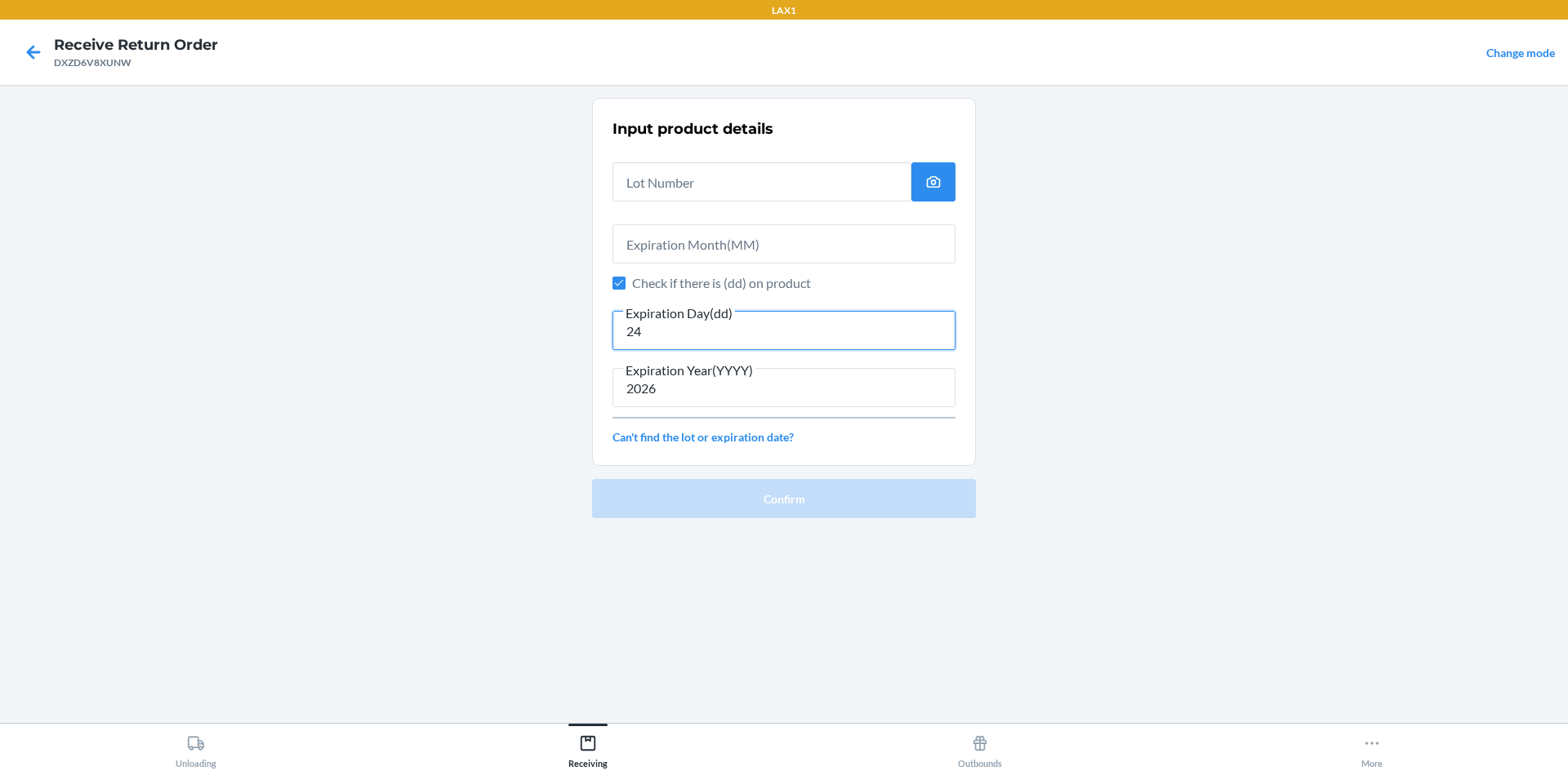
type input "24"
click at [780, 259] on input "text" at bounding box center [784, 244] width 343 height 40
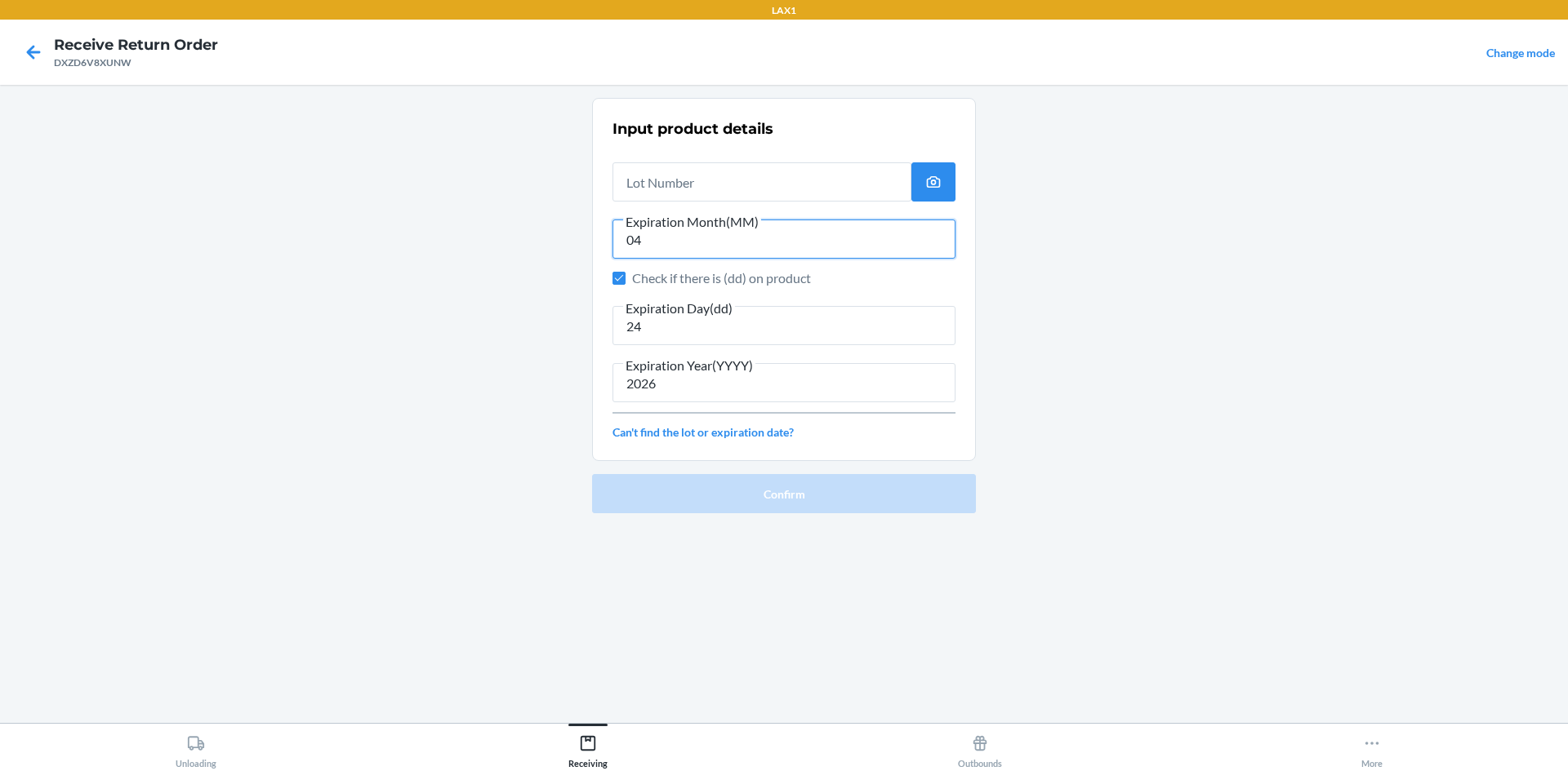
type input "04"
click at [701, 188] on input "text" at bounding box center [762, 182] width 299 height 40
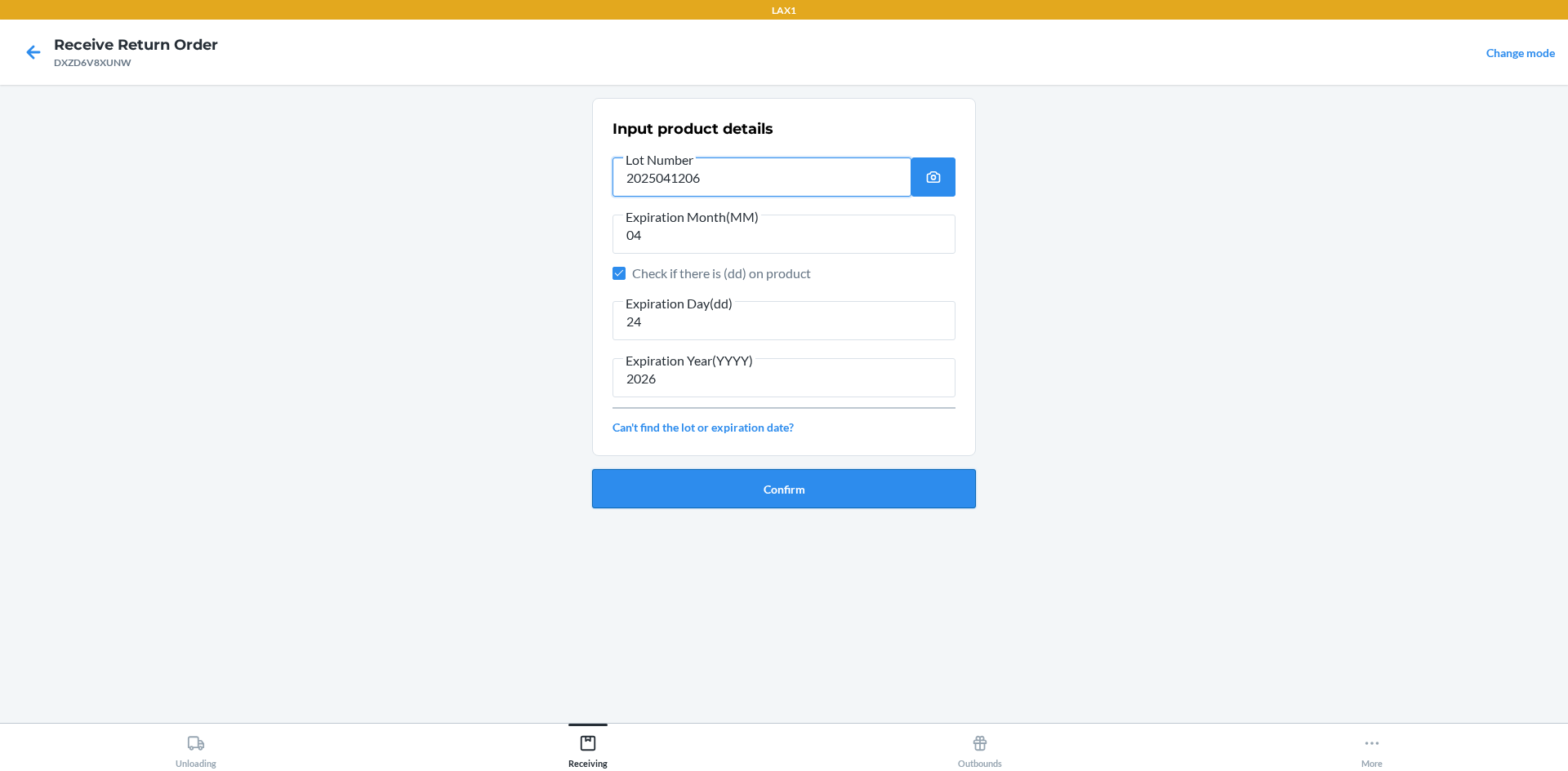
type input "2025041206"
click at [736, 484] on button "Confirm" at bounding box center [784, 489] width 384 height 40
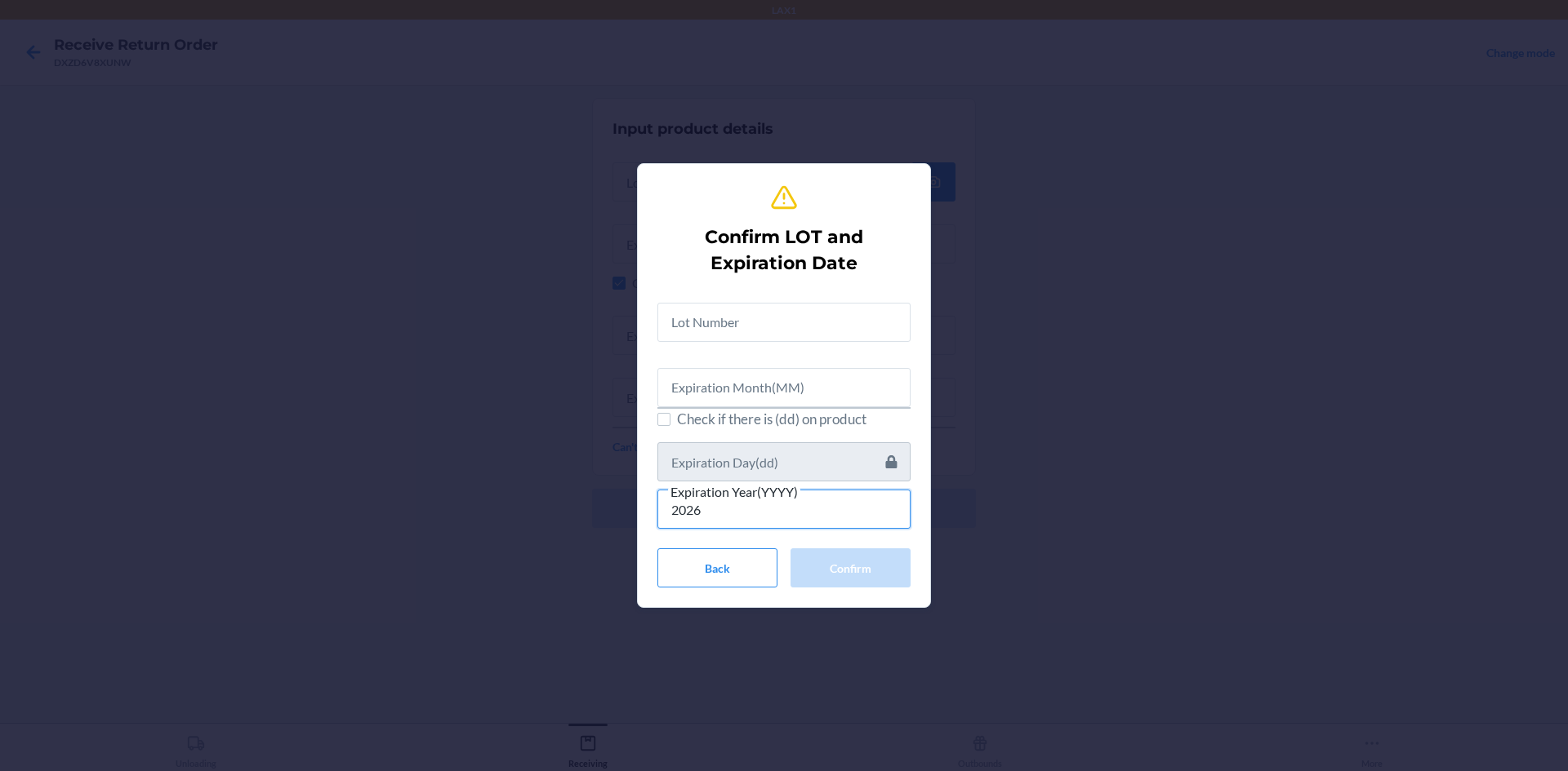
type input "2026"
click at [727, 424] on span "Check if there is (dd) on product" at bounding box center [794, 419] width 234 height 22
click at [670, 424] on input "Check if there is (dd) on product" at bounding box center [664, 419] width 13 height 13
checkbox input "true"
click at [728, 459] on input "text" at bounding box center [784, 462] width 253 height 40
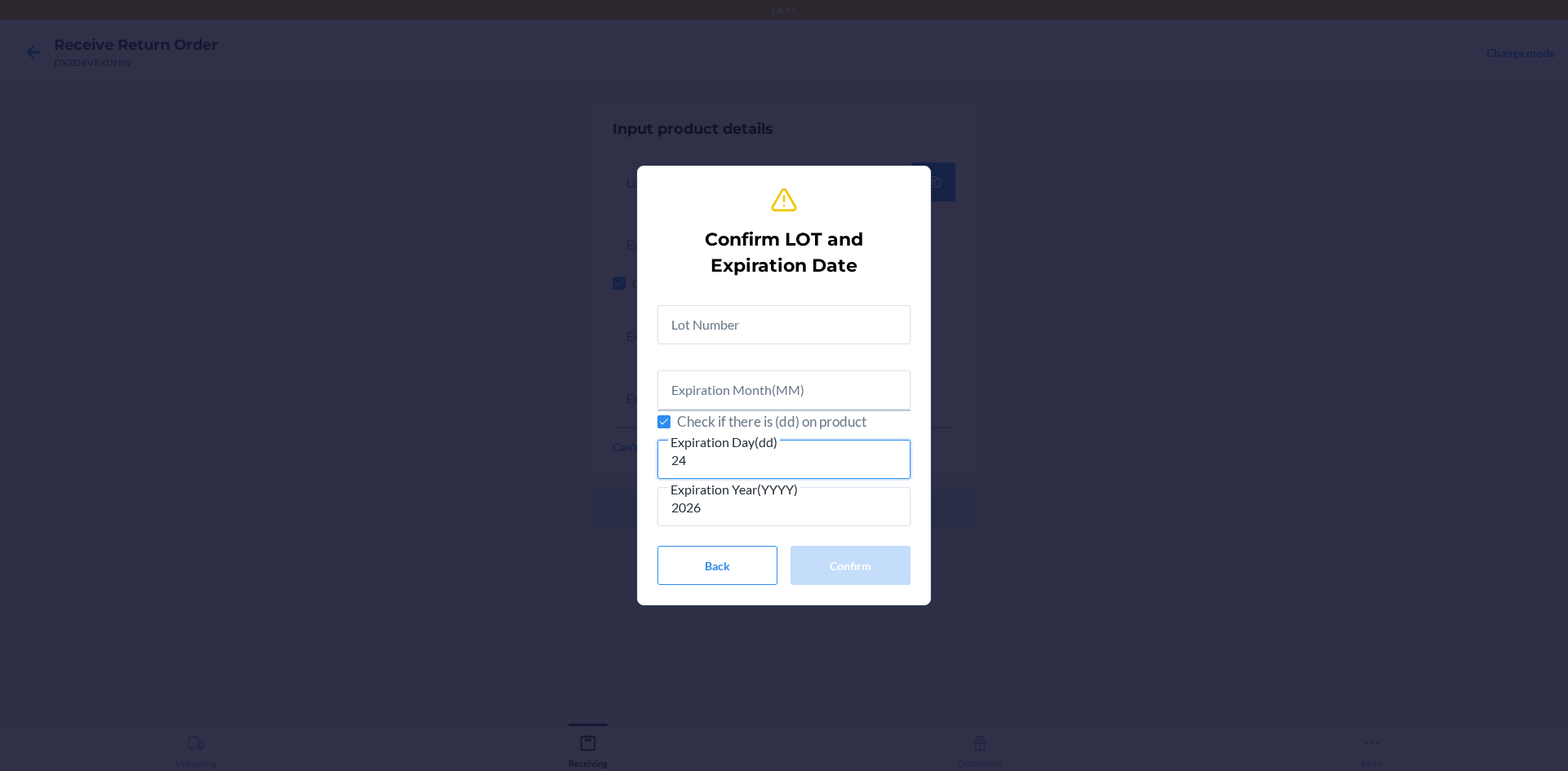
type input "24"
click at [738, 405] on input "text" at bounding box center [784, 390] width 253 height 40
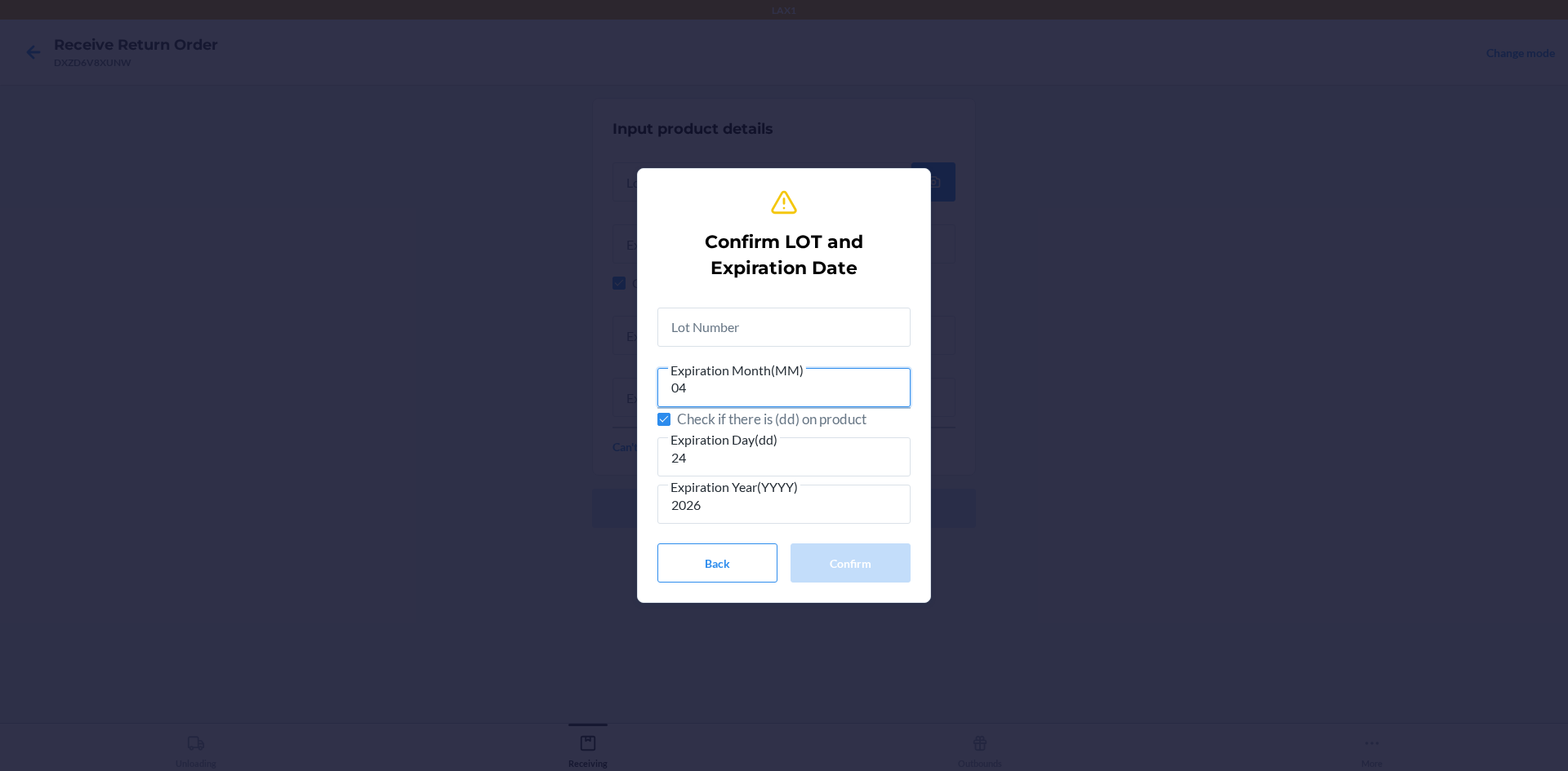
type input "04"
click at [861, 322] on input "text" at bounding box center [784, 327] width 253 height 40
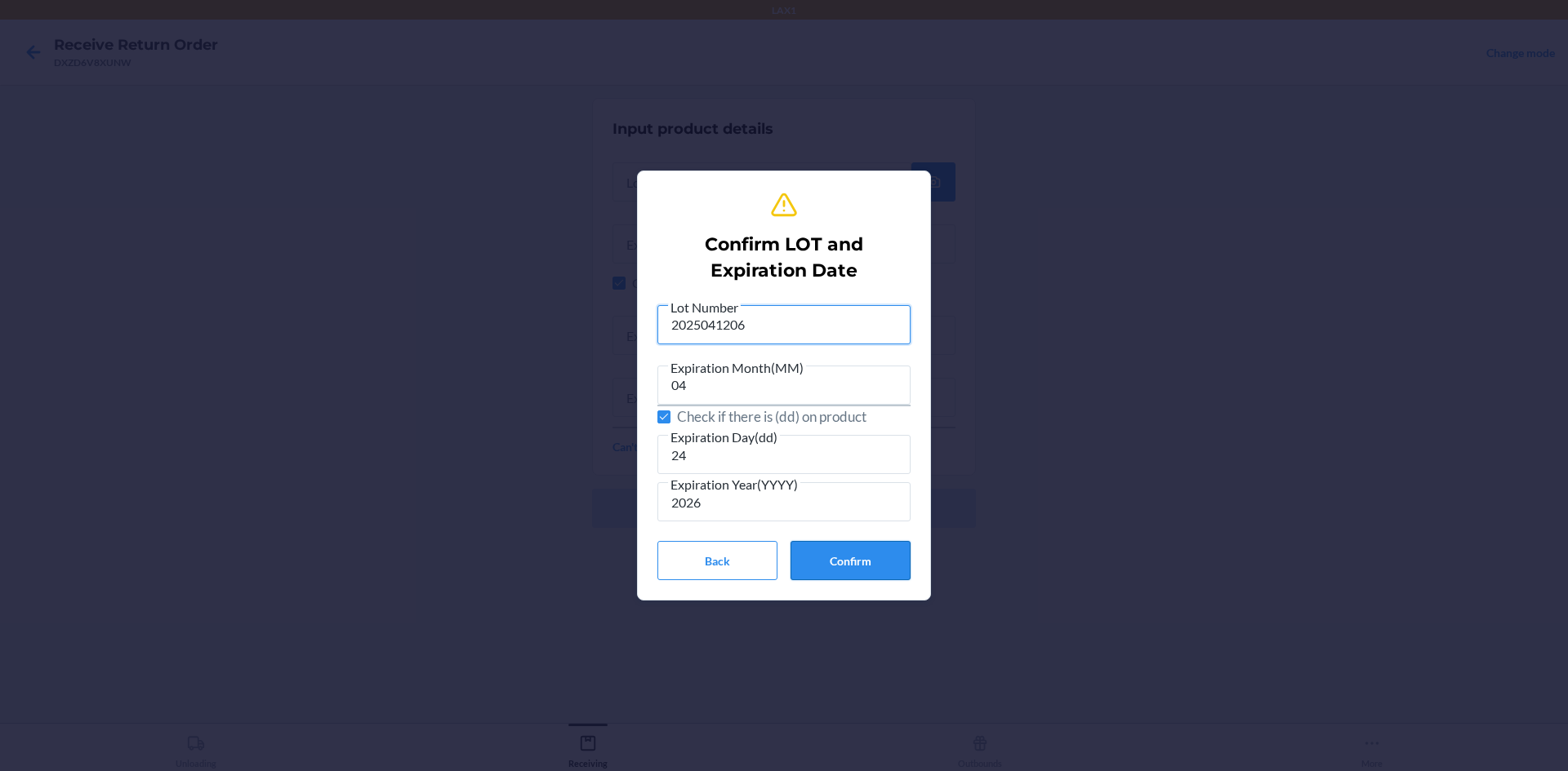
type input "2025041206"
click at [883, 561] on button "Confirm" at bounding box center [850, 561] width 120 height 40
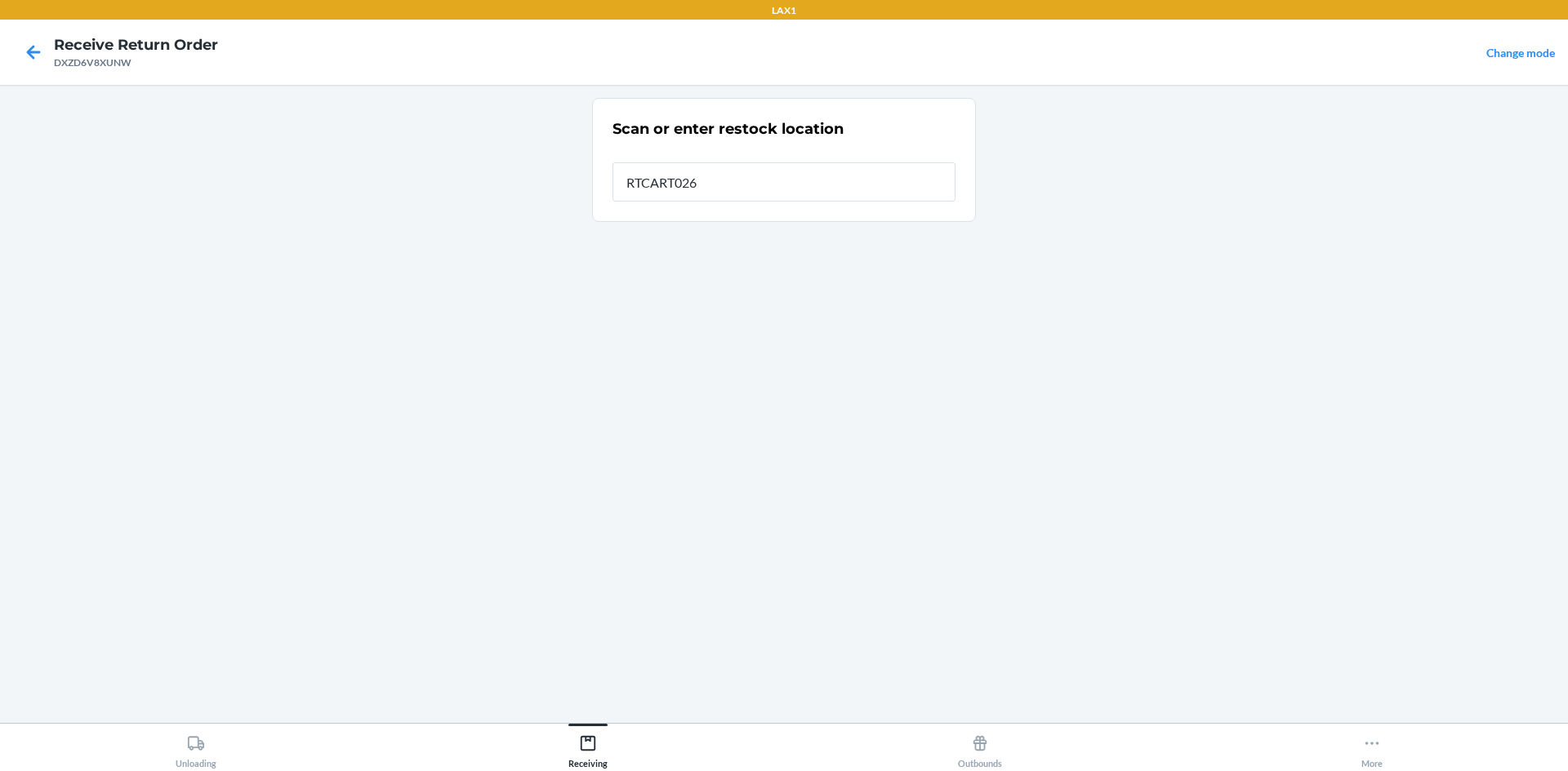
type input "RTCART026"
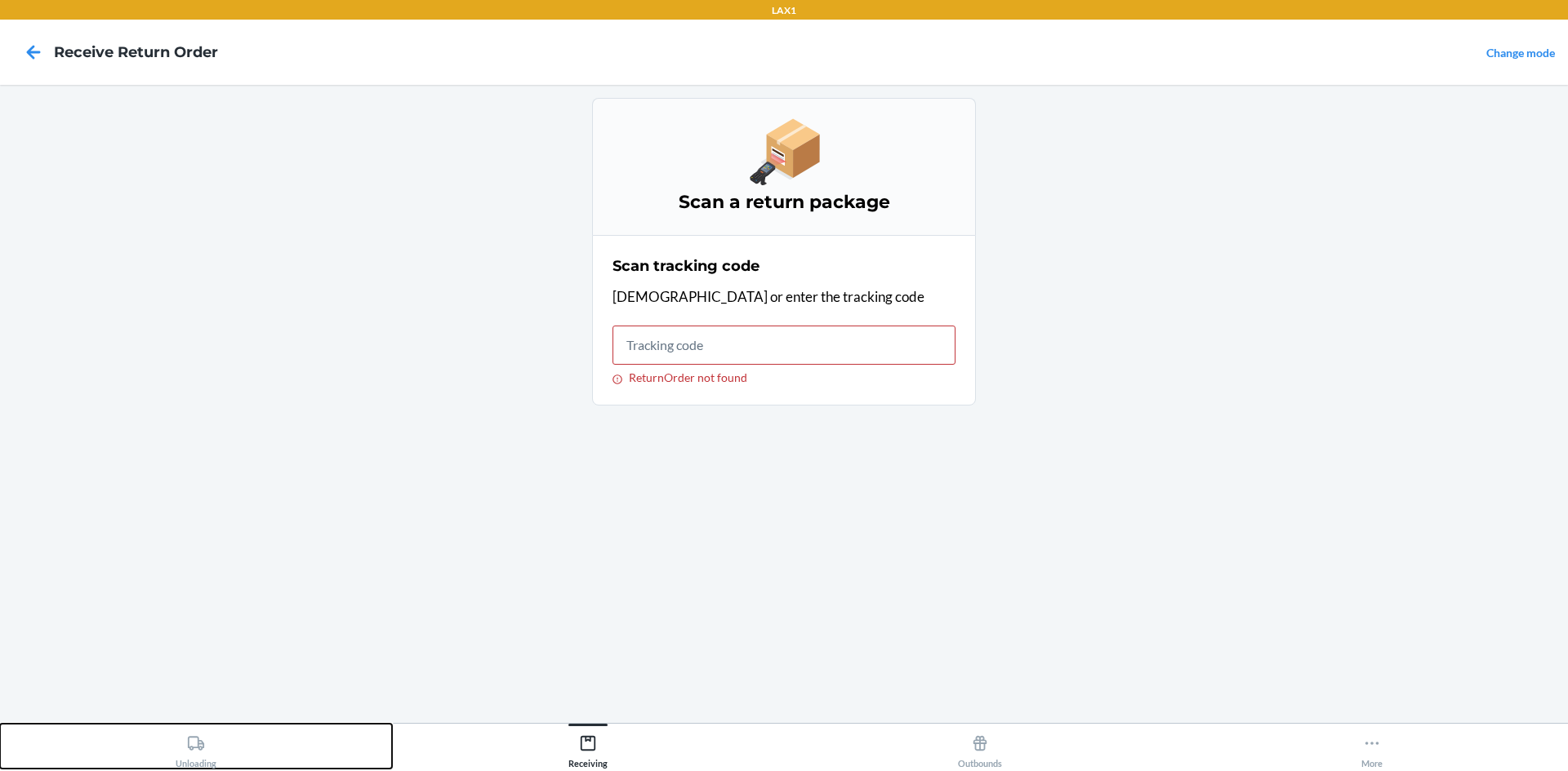
click at [240, 758] on button "Unloading" at bounding box center [196, 746] width 392 height 45
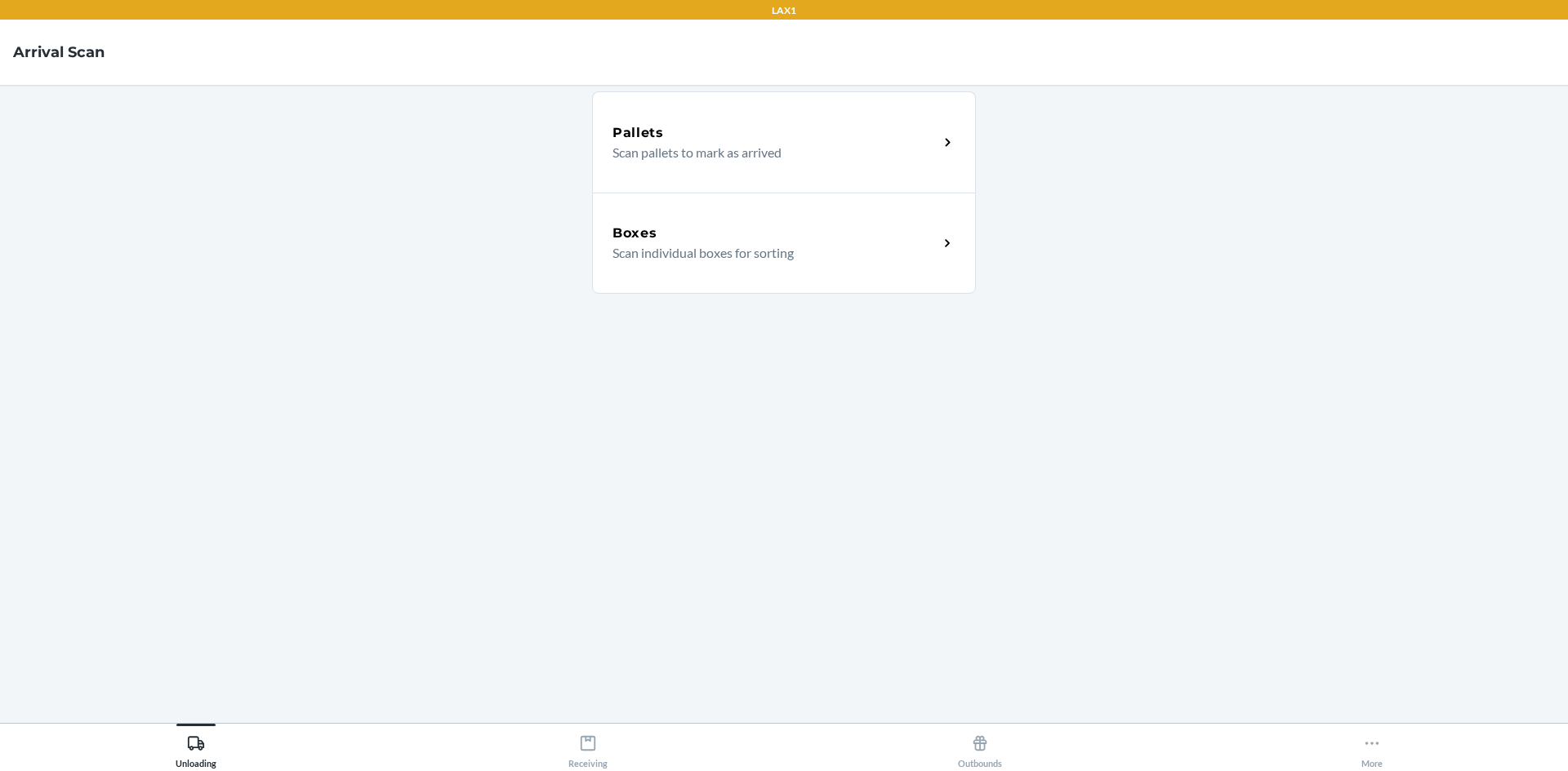
click at [759, 243] on p "Scan individual boxes for sorting" at bounding box center [769, 253] width 313 height 20
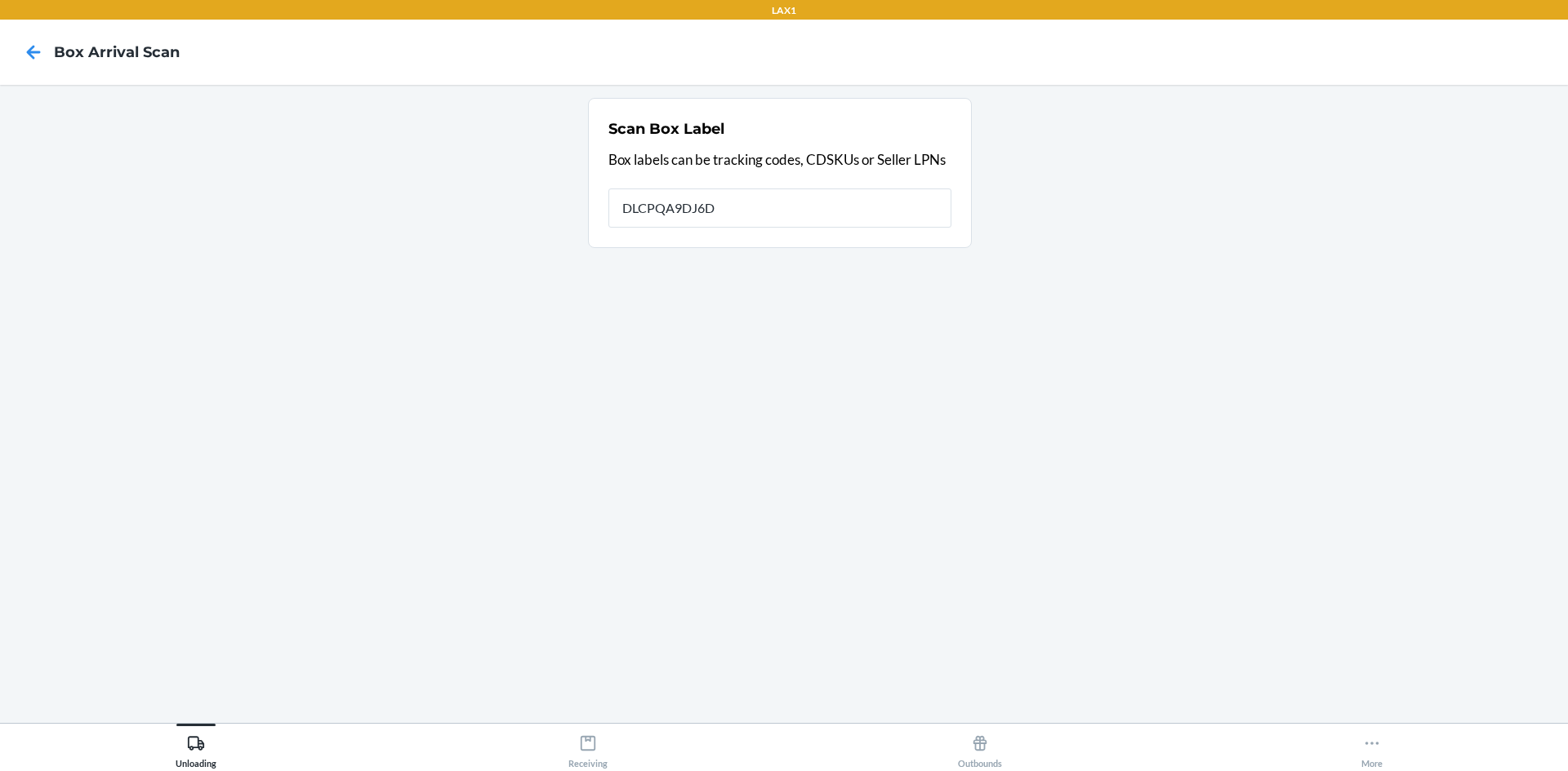
type input "DLCPQA9DJ6D"
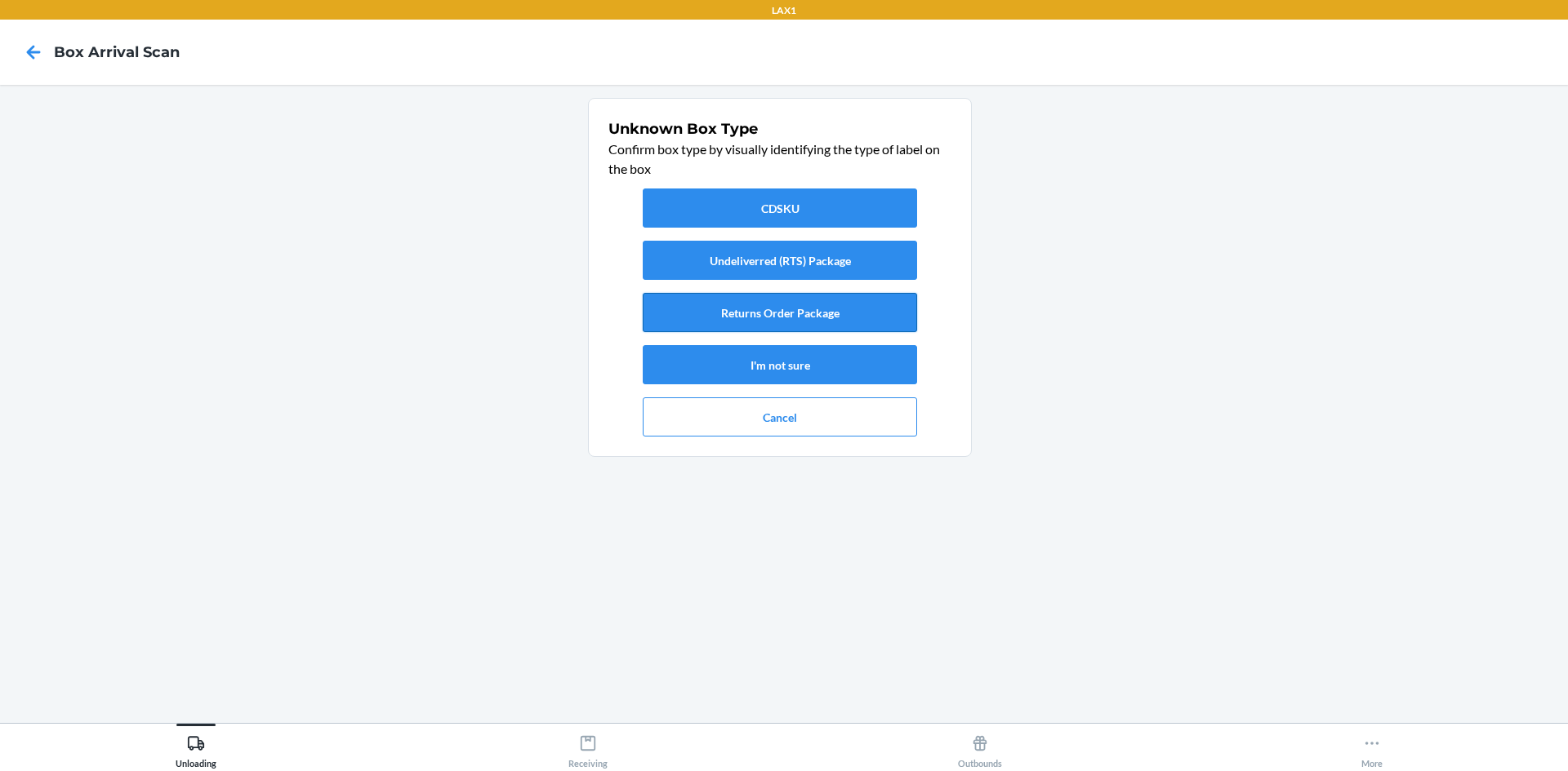
click at [749, 320] on button "Returns Order Package" at bounding box center [780, 313] width 274 height 40
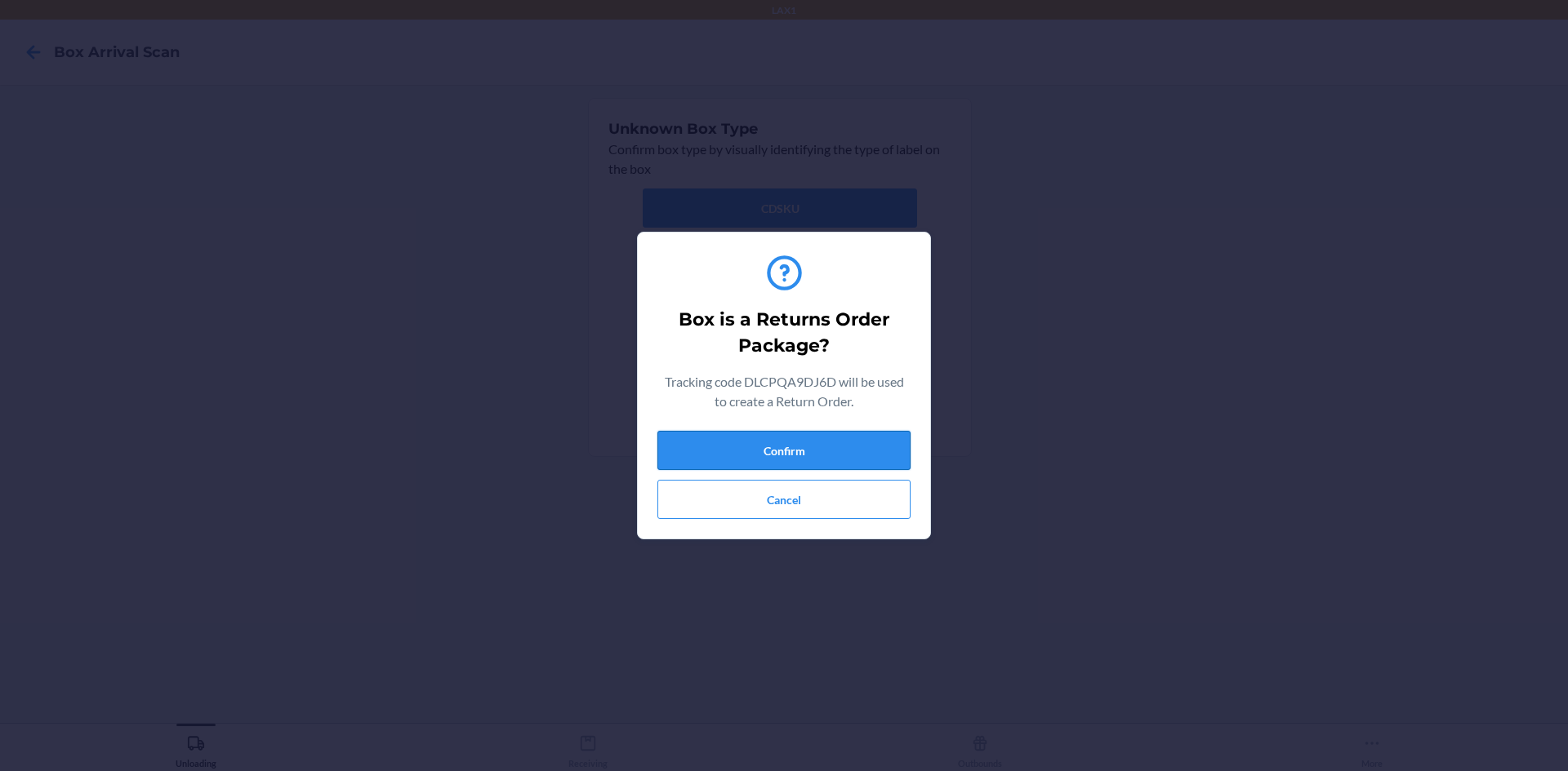
click at [772, 439] on button "Confirm" at bounding box center [784, 451] width 253 height 40
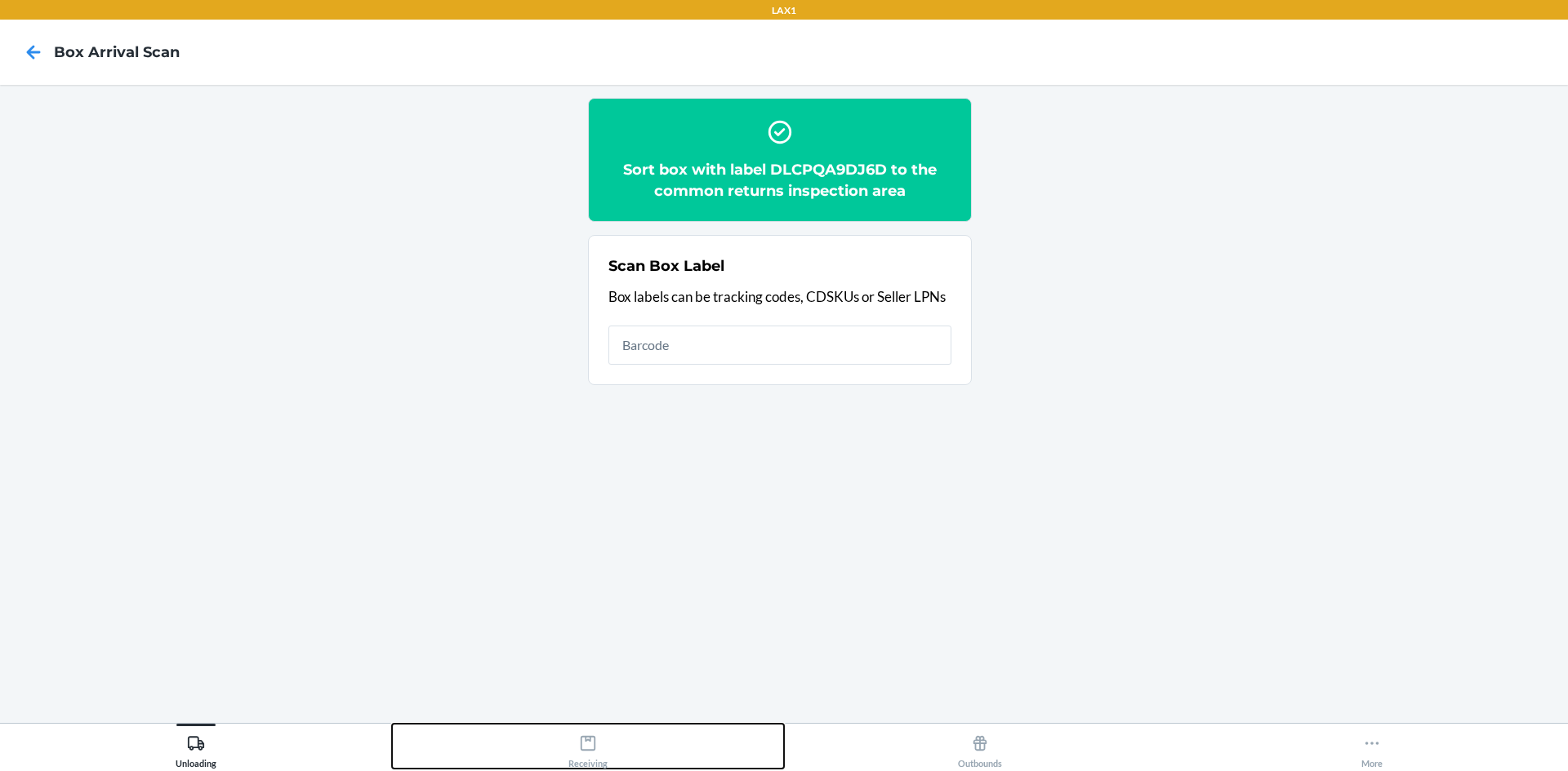
click at [590, 742] on icon at bounding box center [588, 744] width 15 height 15
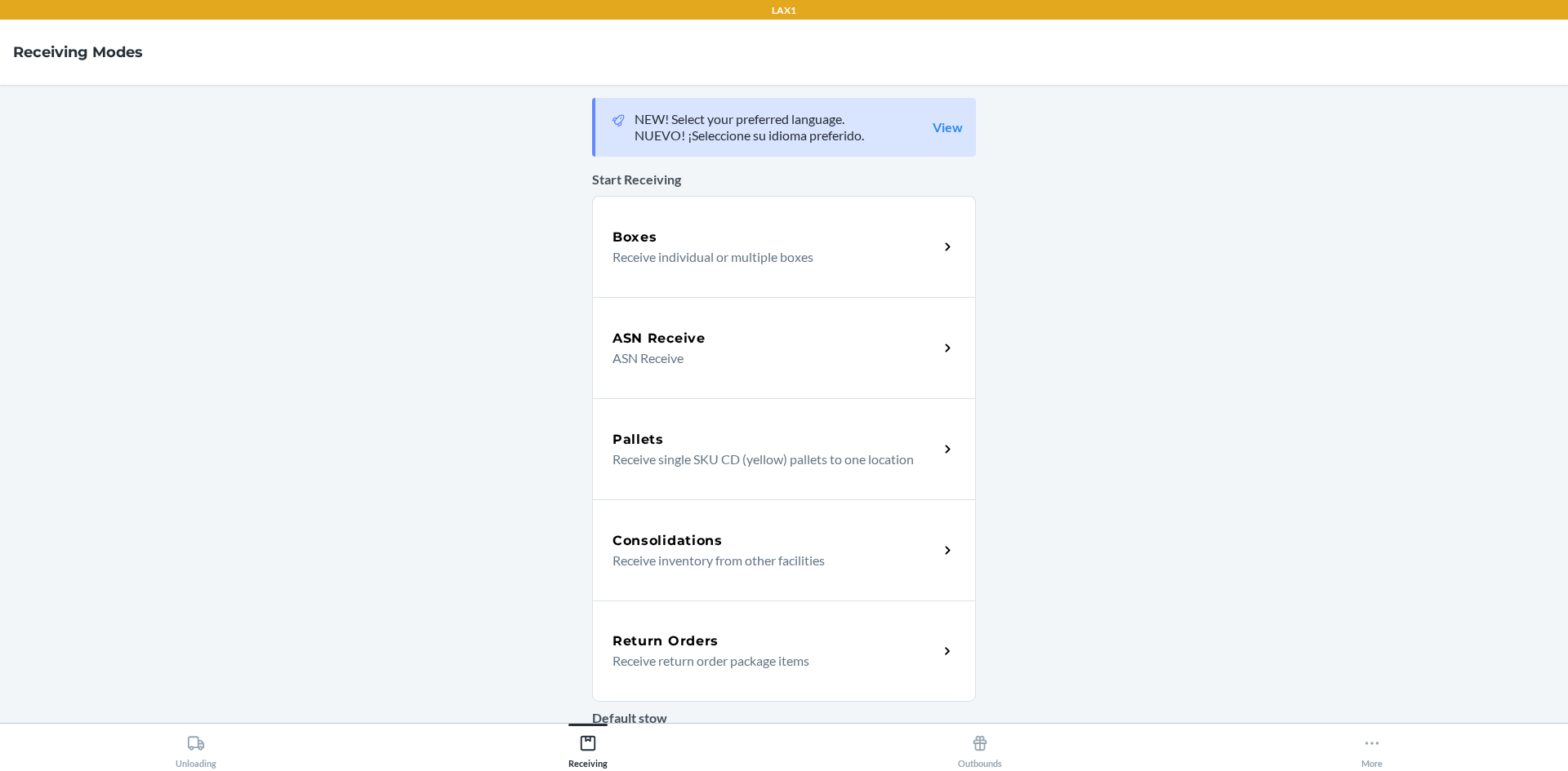
click at [825, 636] on div "Return Orders" at bounding box center [776, 641] width 326 height 20
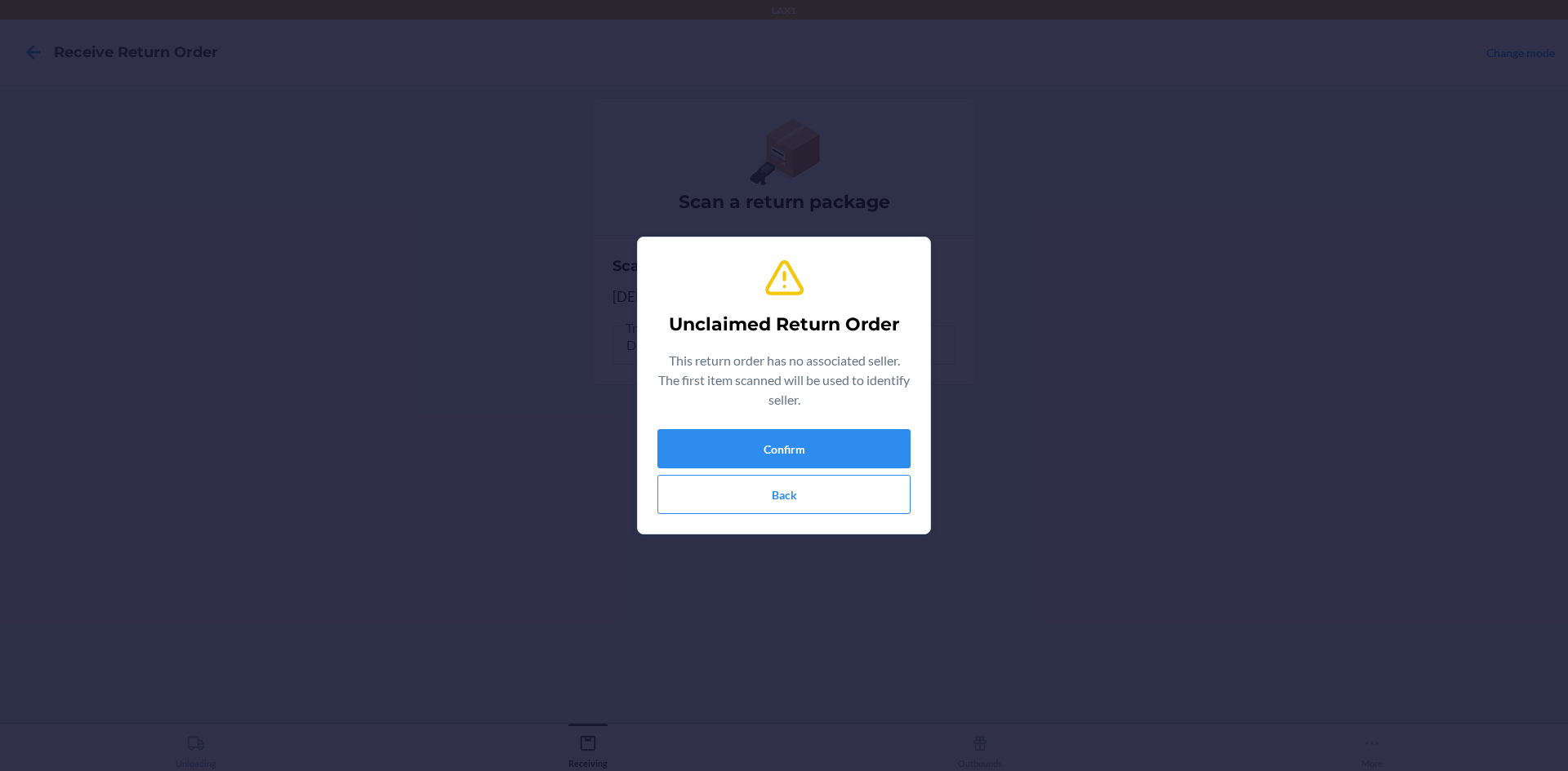
click at [763, 417] on div "Unclaimed Return Order This return order has no associated seller. The first it…" at bounding box center [784, 386] width 253 height 271
click at [767, 437] on button "Confirm" at bounding box center [784, 450] width 253 height 40
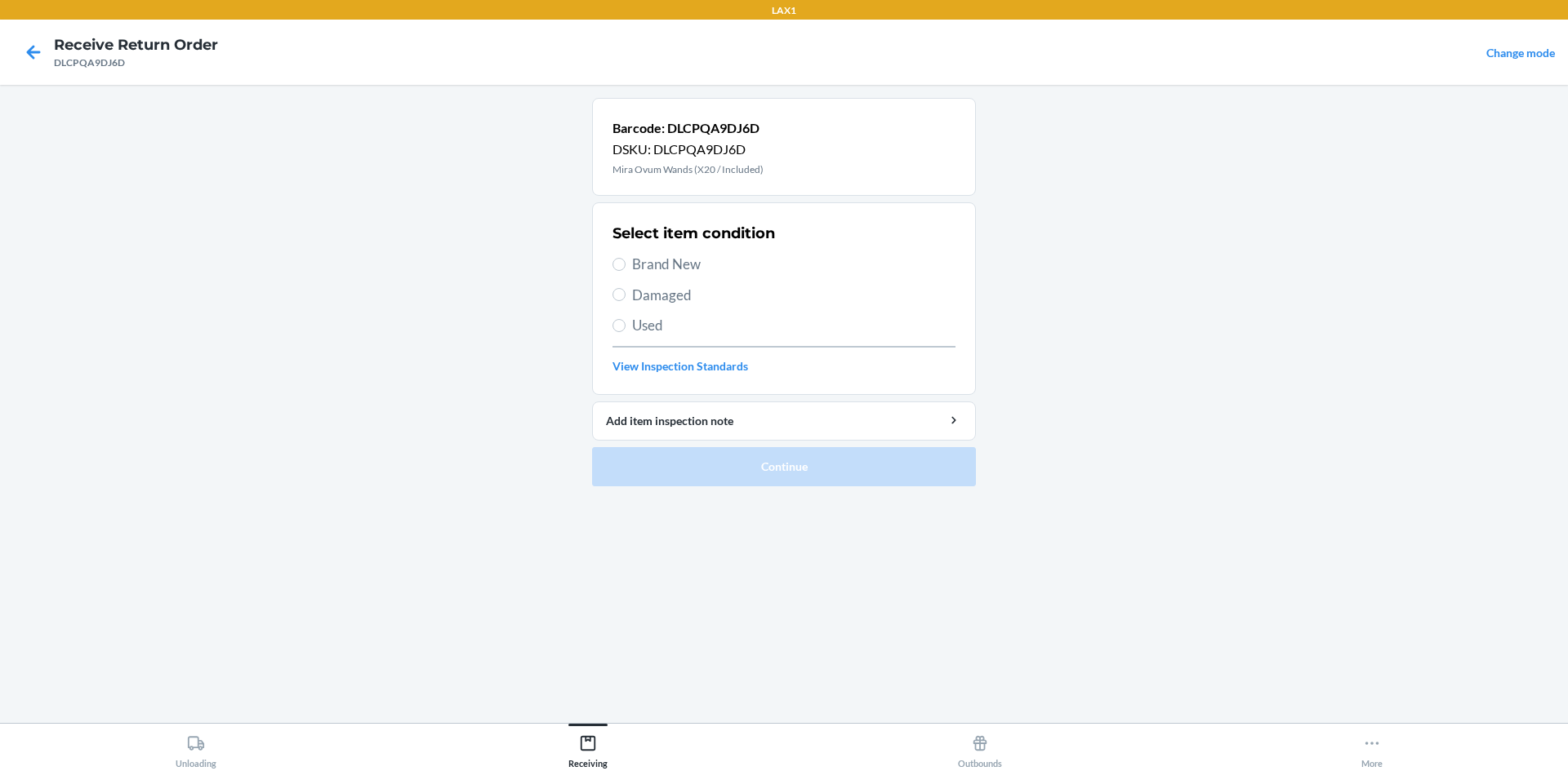
click at [634, 265] on span "Brand New" at bounding box center [793, 264] width 323 height 22
click at [625, 265] on input "Brand New" at bounding box center [619, 265] width 13 height 13
radio input "true"
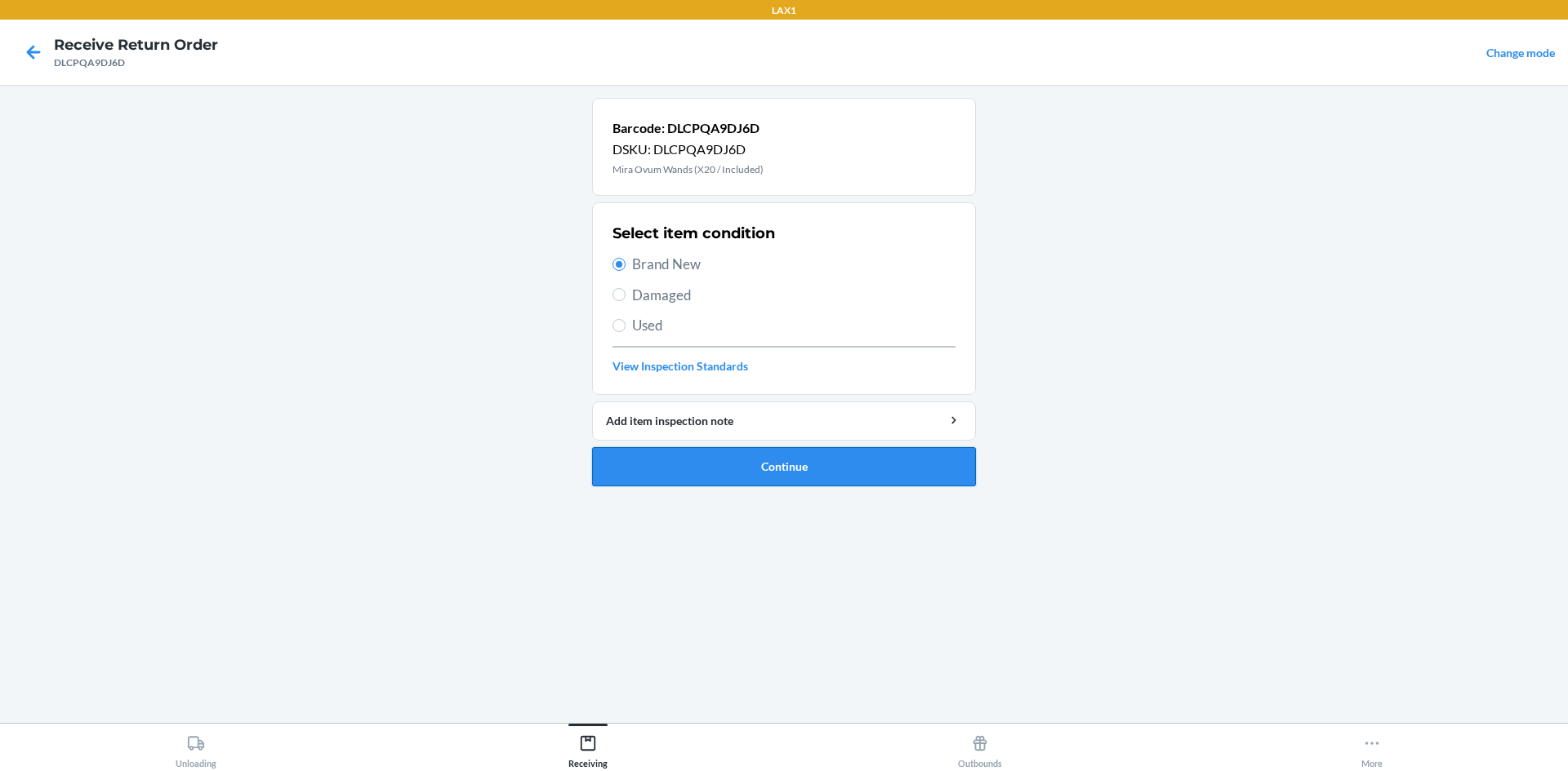
click at [700, 448] on button "Continue" at bounding box center [784, 468] width 384 height 40
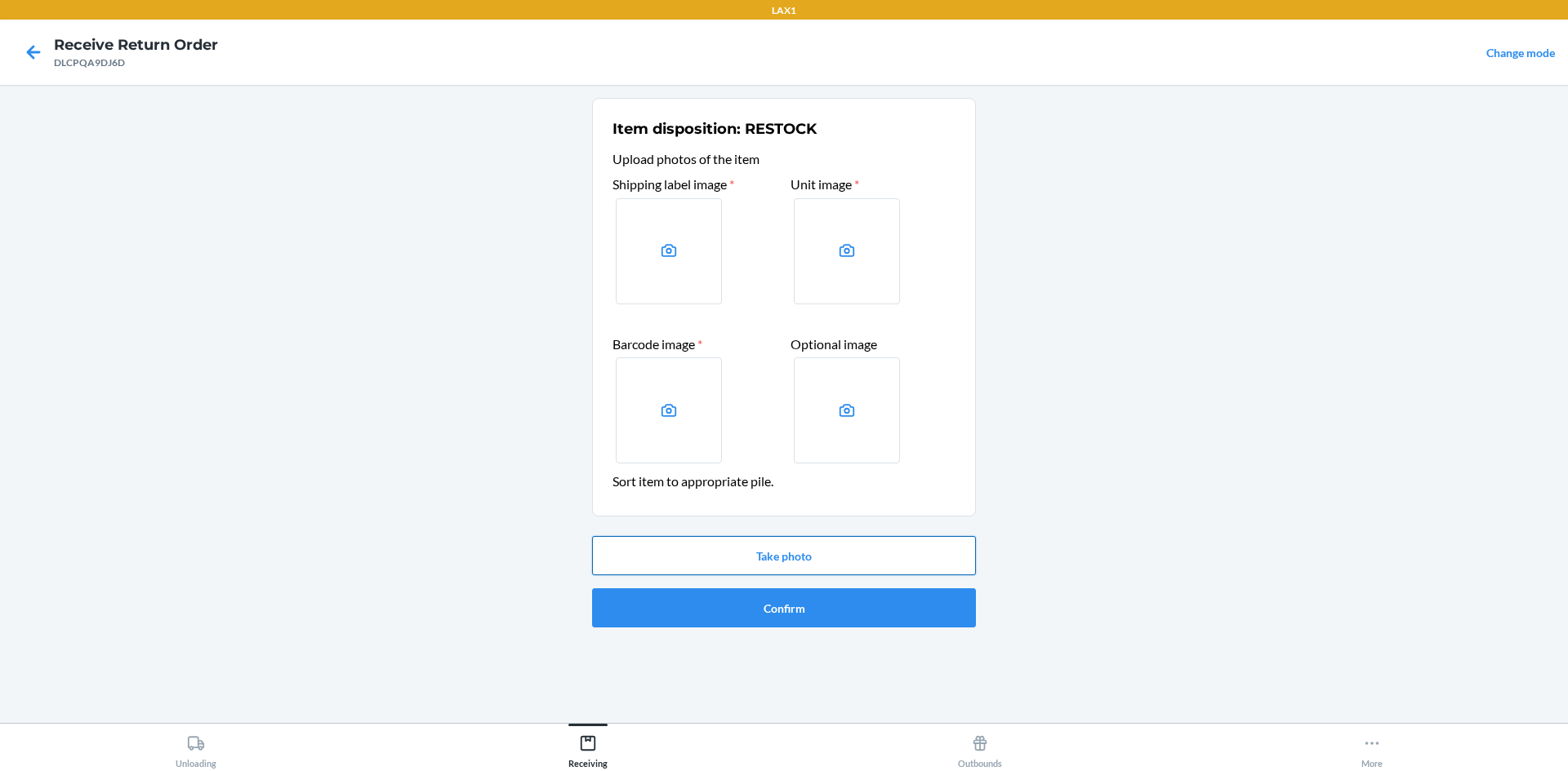
click at [733, 538] on button "Take photo" at bounding box center [784, 556] width 384 height 40
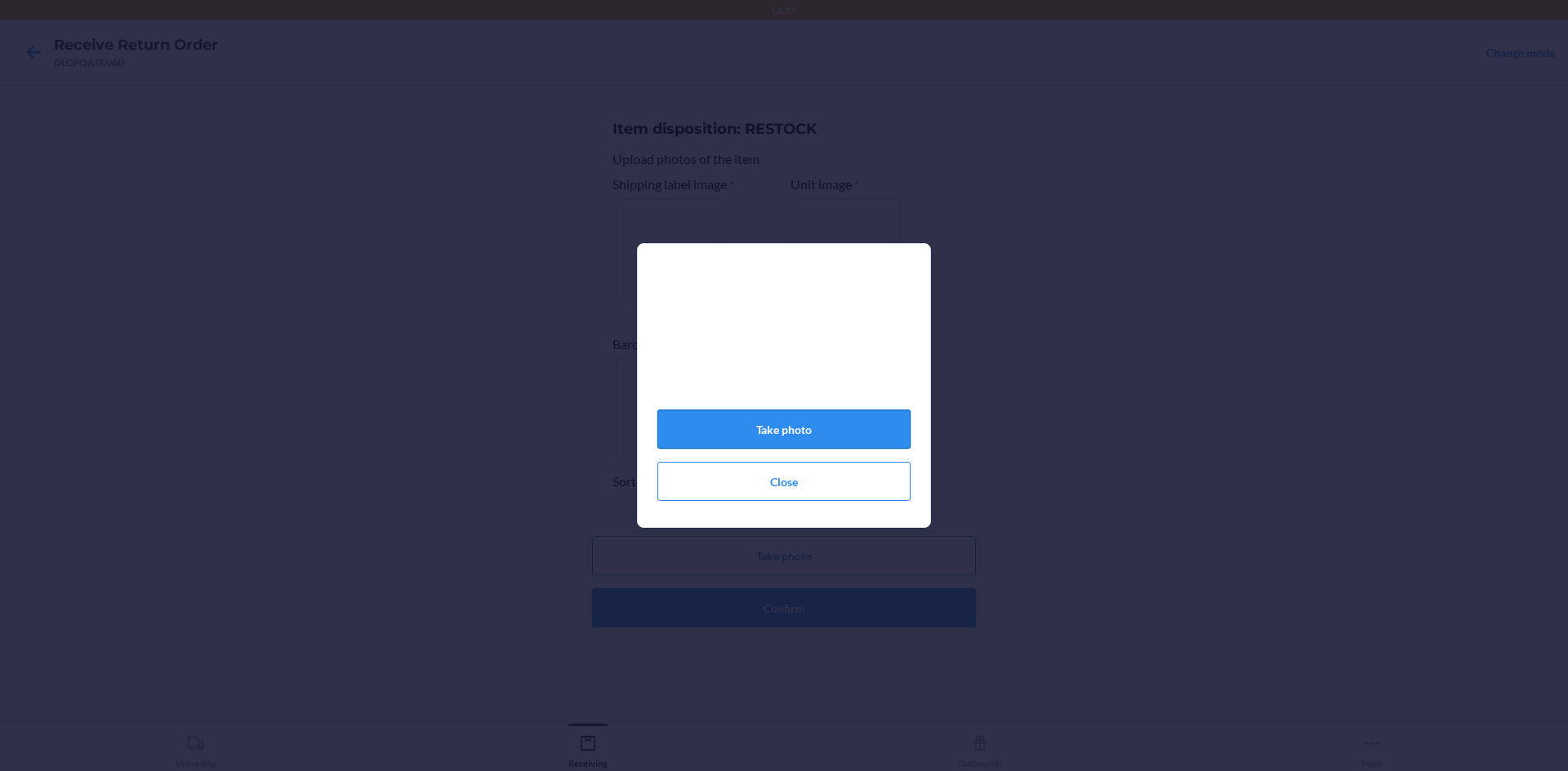
click at [822, 430] on button "Take photo" at bounding box center [784, 430] width 253 height 40
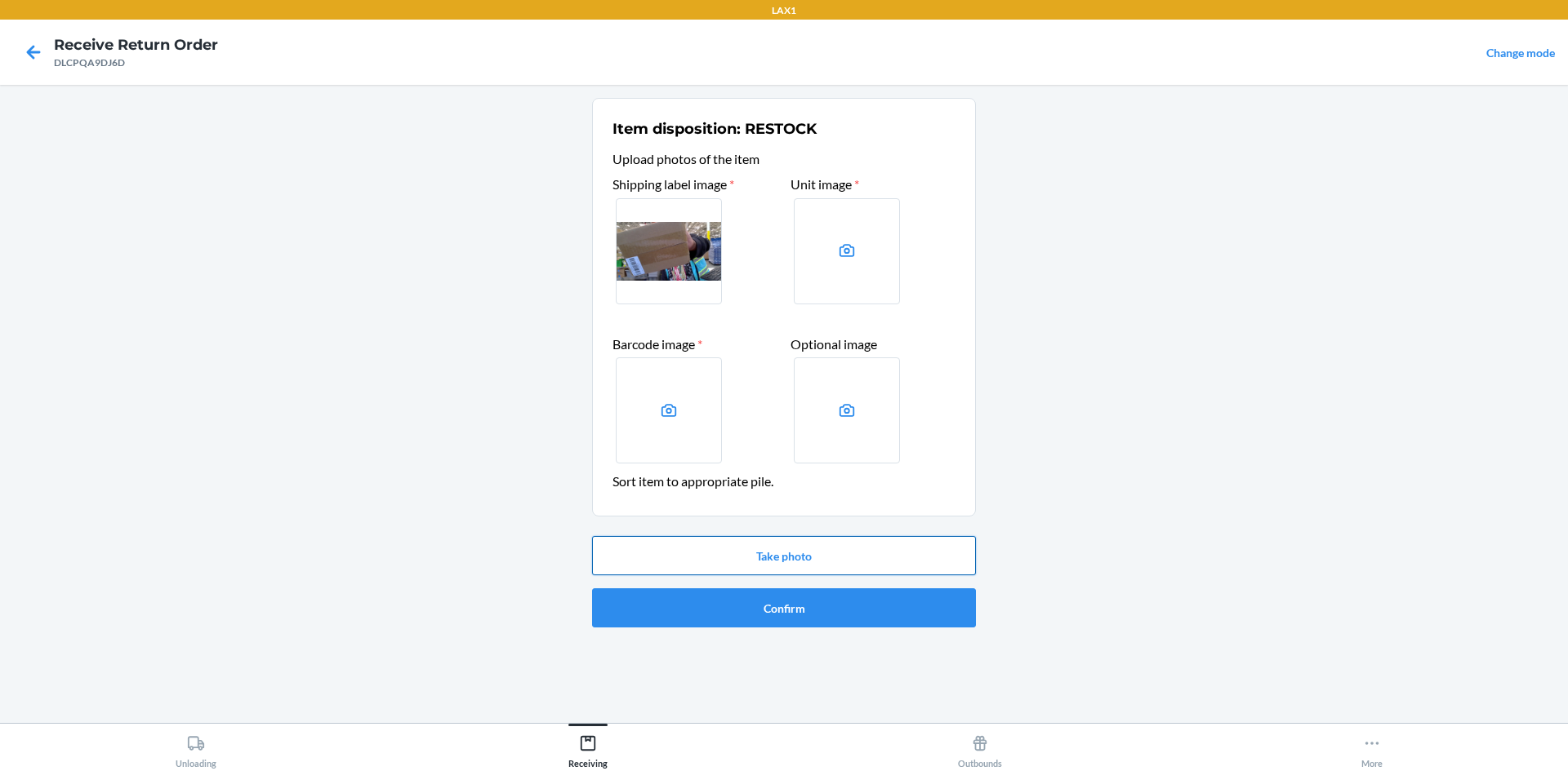
click at [840, 546] on button "Take photo" at bounding box center [784, 556] width 384 height 40
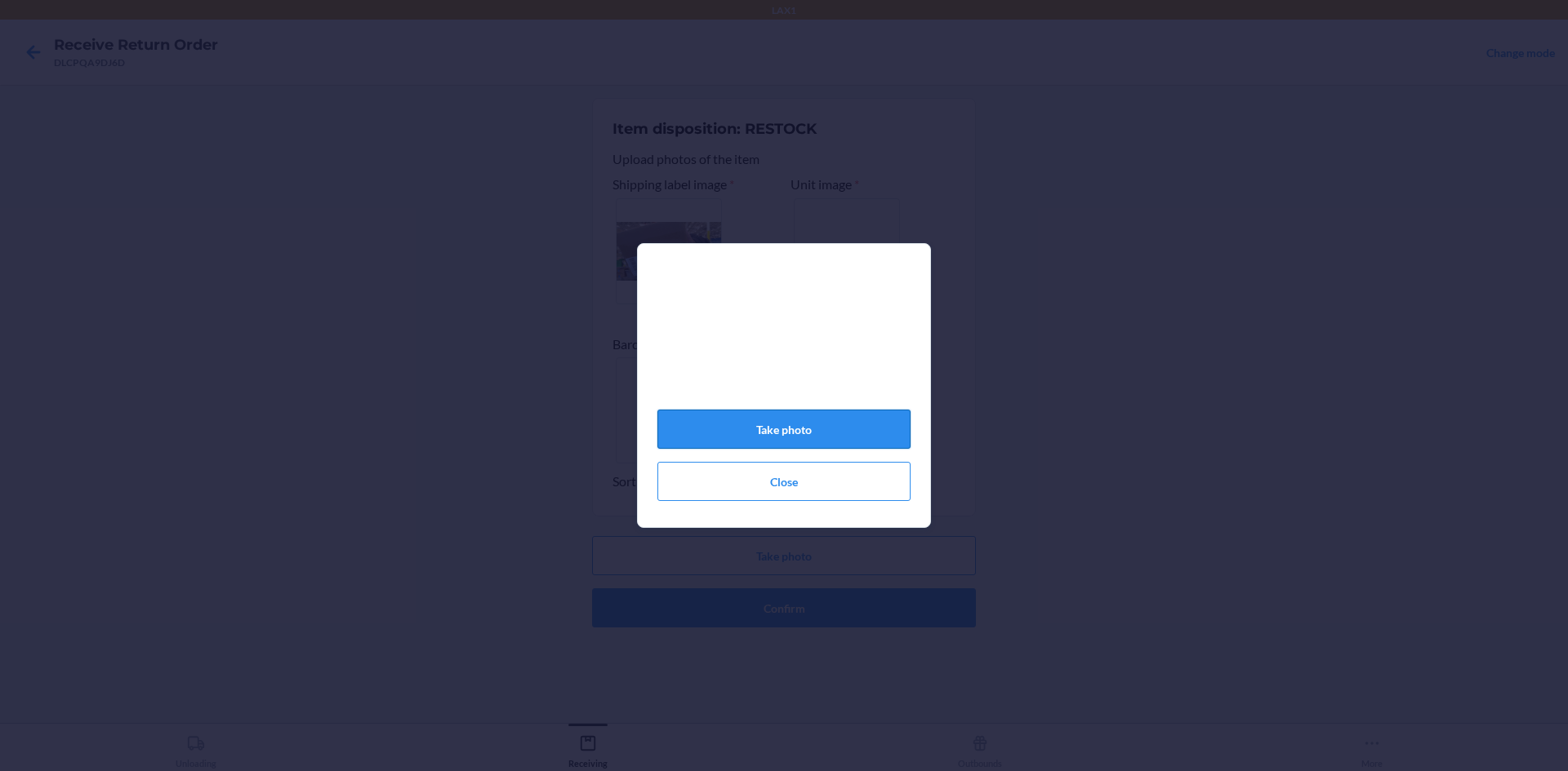
click at [797, 439] on button "Take photo" at bounding box center [784, 430] width 253 height 40
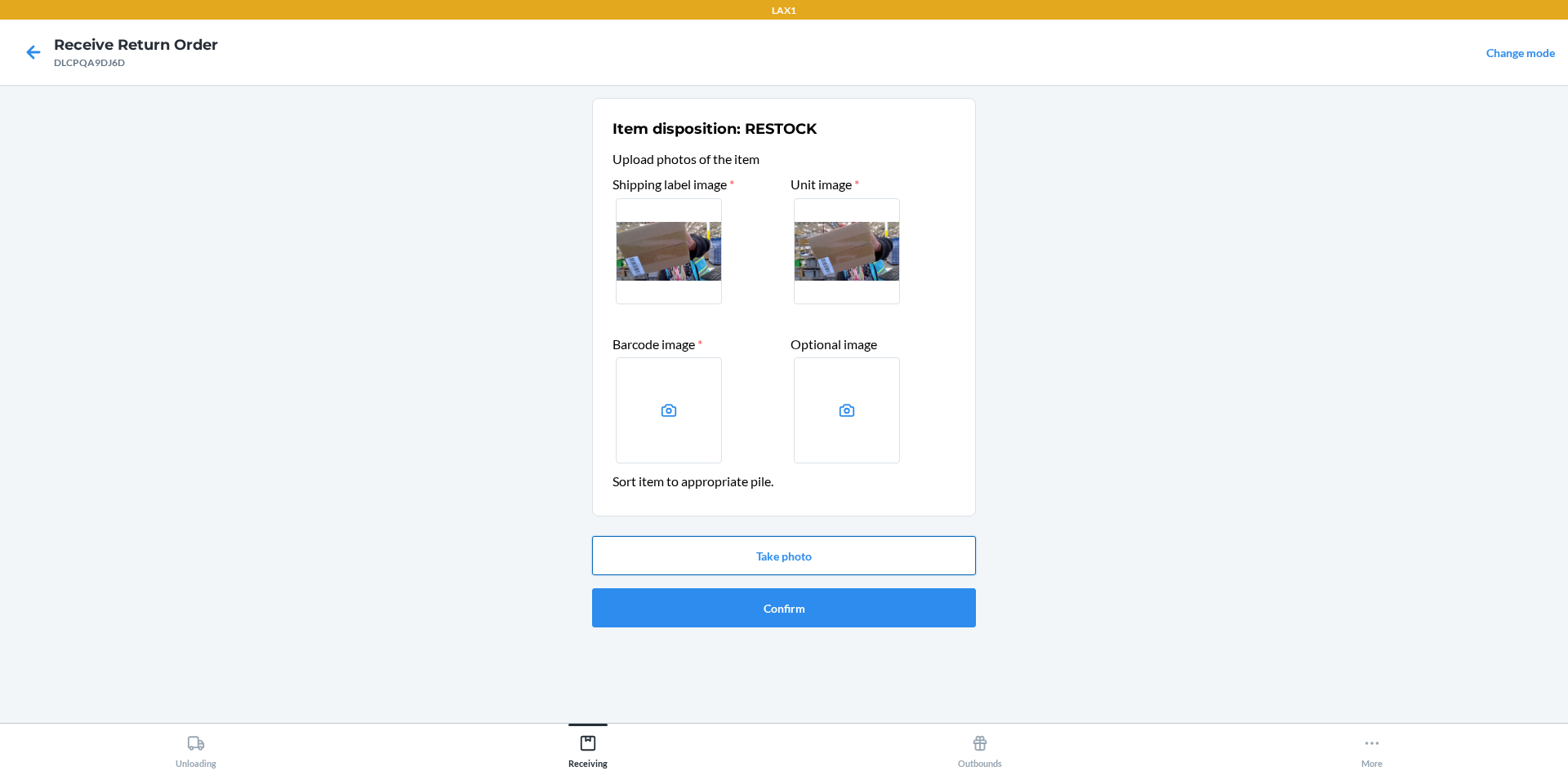
click at [838, 540] on button "Take photo" at bounding box center [784, 556] width 384 height 40
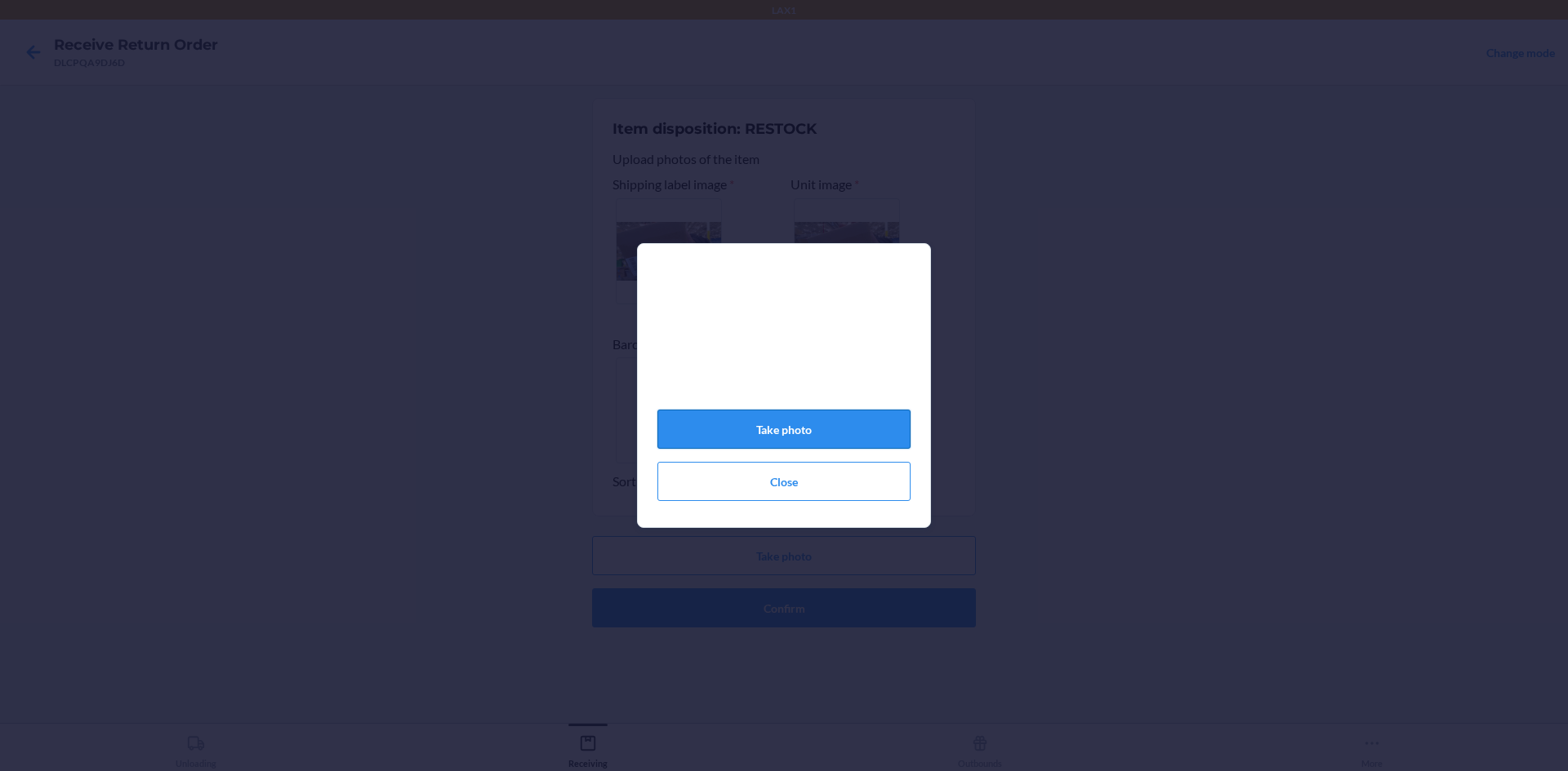
click at [827, 438] on button "Take photo" at bounding box center [784, 430] width 253 height 40
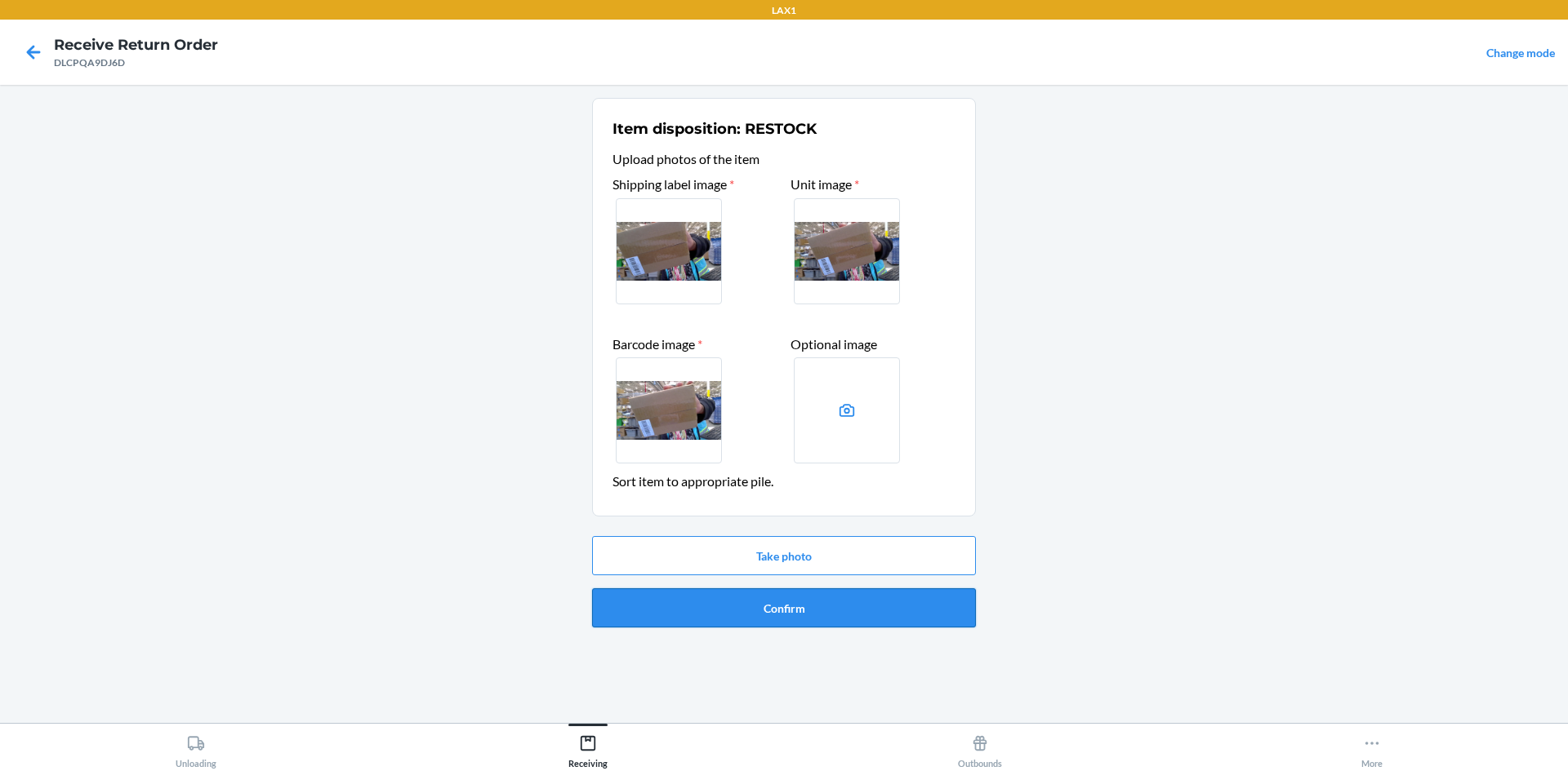
click at [811, 613] on button "Confirm" at bounding box center [784, 608] width 384 height 40
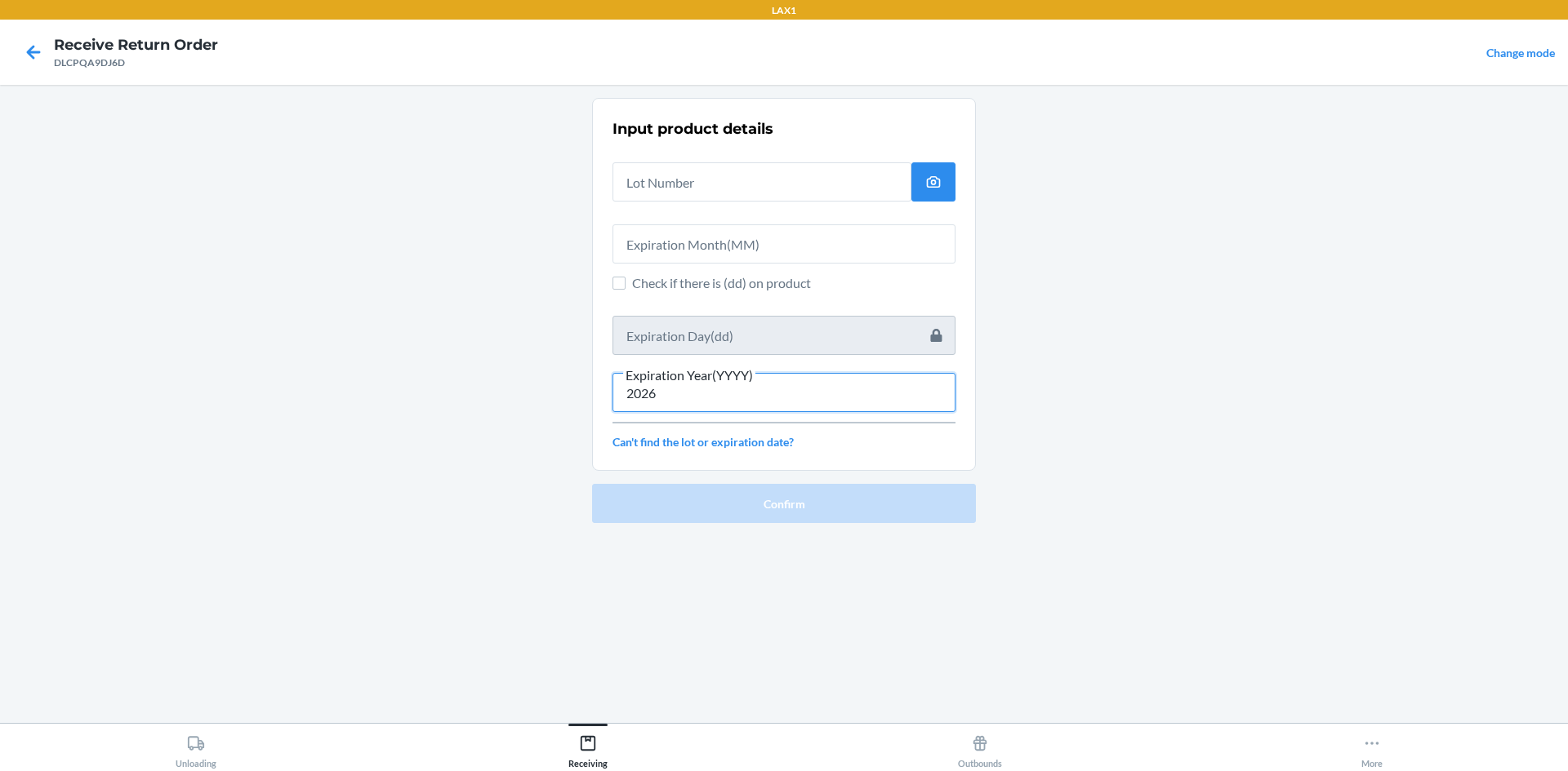
type input "2026"
click at [649, 281] on span "Check if there is (dd) on product" at bounding box center [793, 283] width 323 height 20
click at [625, 281] on input "Check if there is (dd) on product" at bounding box center [619, 284] width 13 height 13
checkbox input "true"
click at [668, 343] on input "text" at bounding box center [784, 336] width 343 height 40
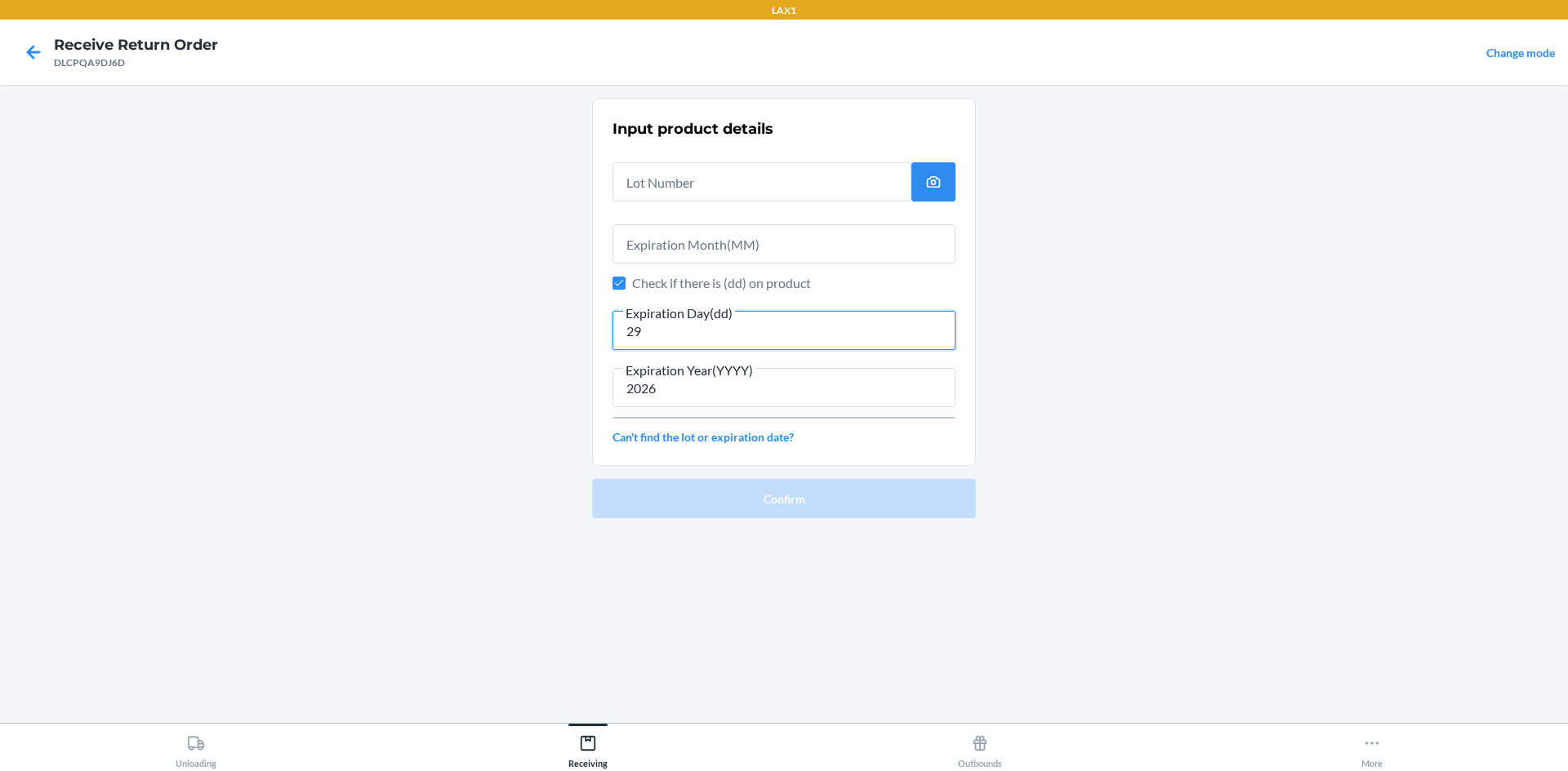
type input "29"
drag, startPoint x: 661, startPoint y: 266, endPoint x: 653, endPoint y: 250, distance: 17.9
click at [657, 258] on div "Input product details Check if there is (dd) on product Expiration Day(dd) 29 E…" at bounding box center [784, 282] width 343 height 337
click at [653, 250] on input "text" at bounding box center [784, 244] width 343 height 40
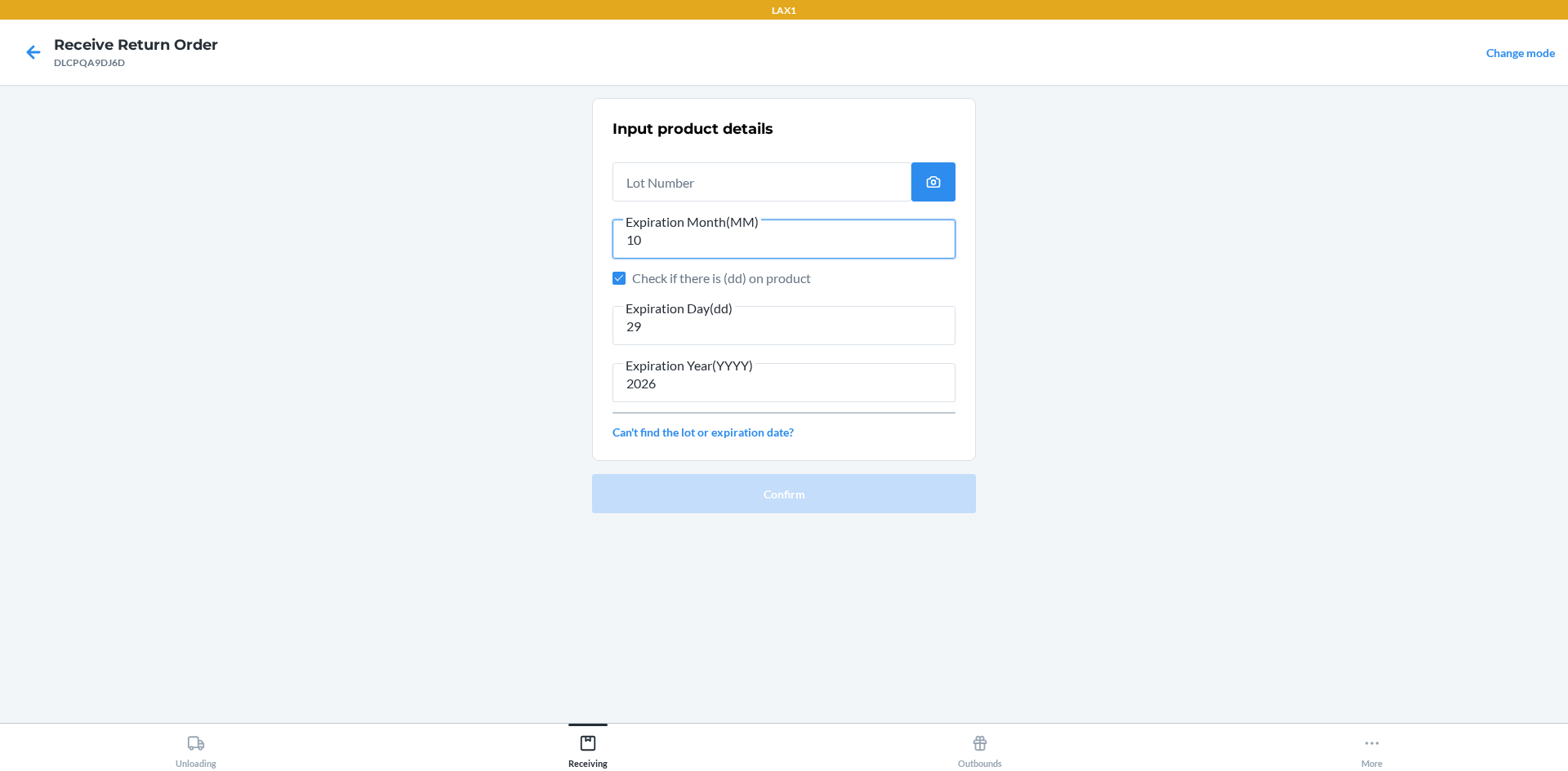
type input "10"
click at [626, 186] on input "text" at bounding box center [762, 182] width 299 height 40
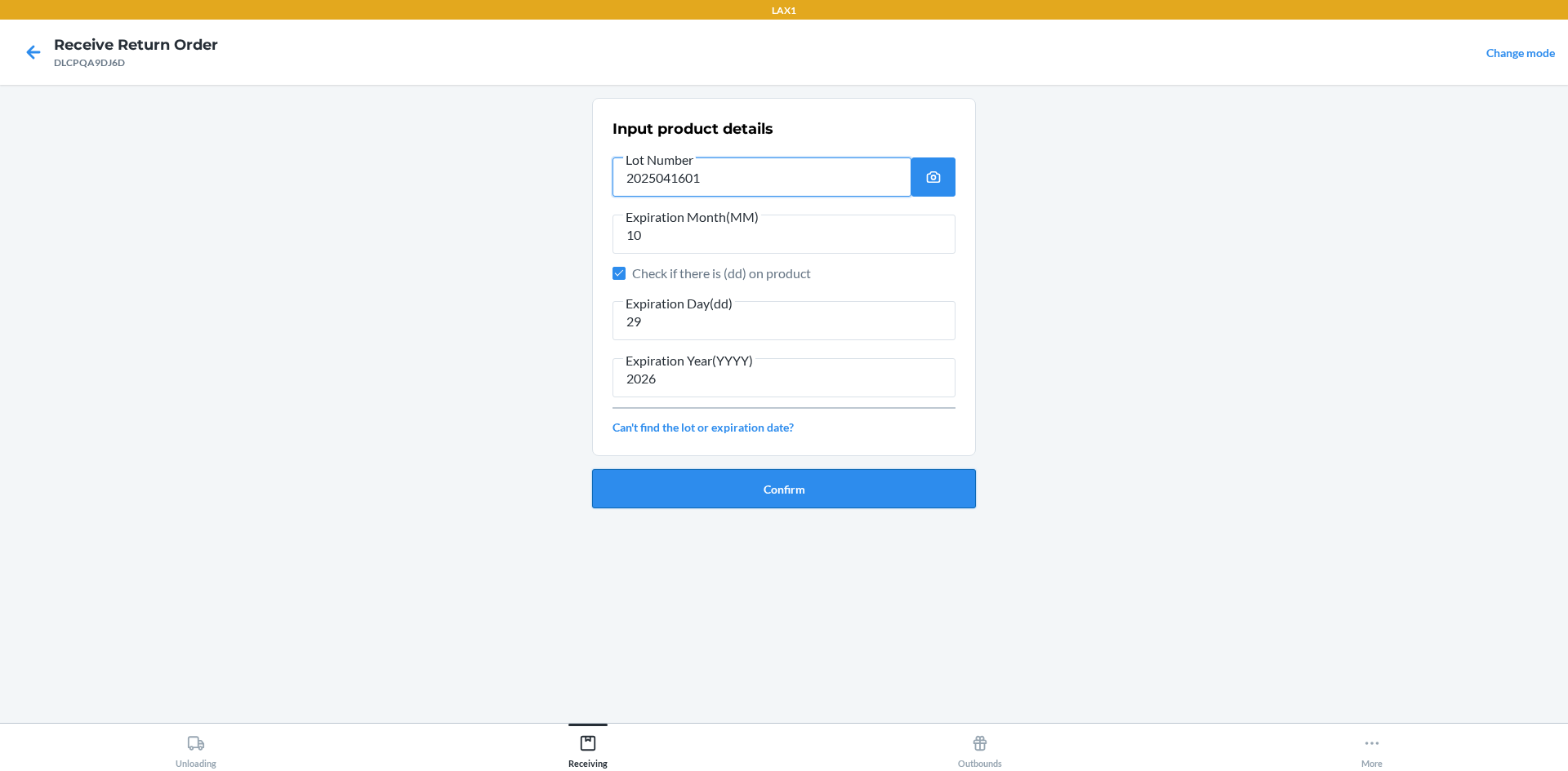
type input "2025041601"
click at [799, 502] on button "Confirm" at bounding box center [784, 489] width 384 height 40
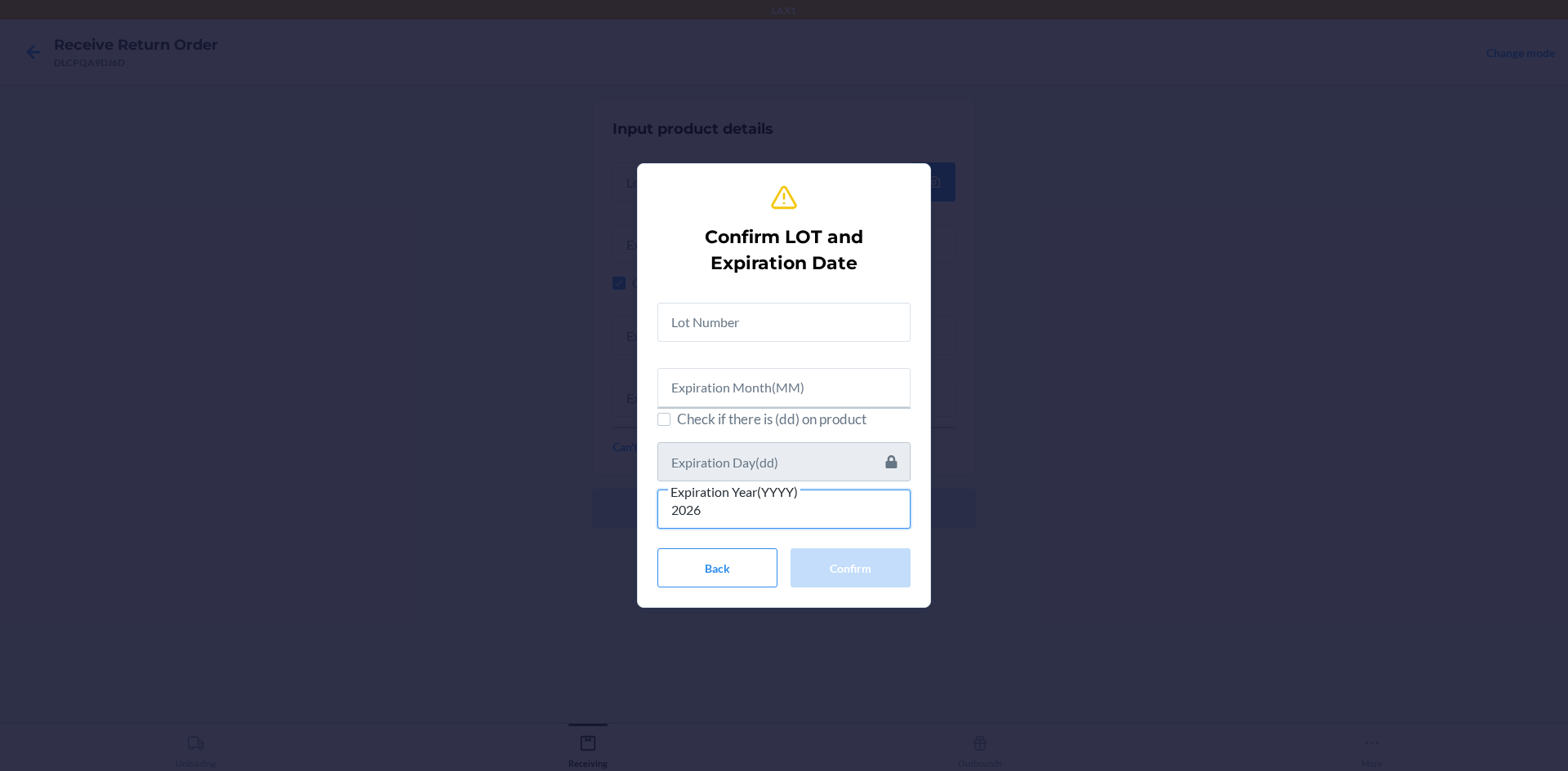
type input "2026"
click at [705, 386] on input "text" at bounding box center [784, 388] width 253 height 40
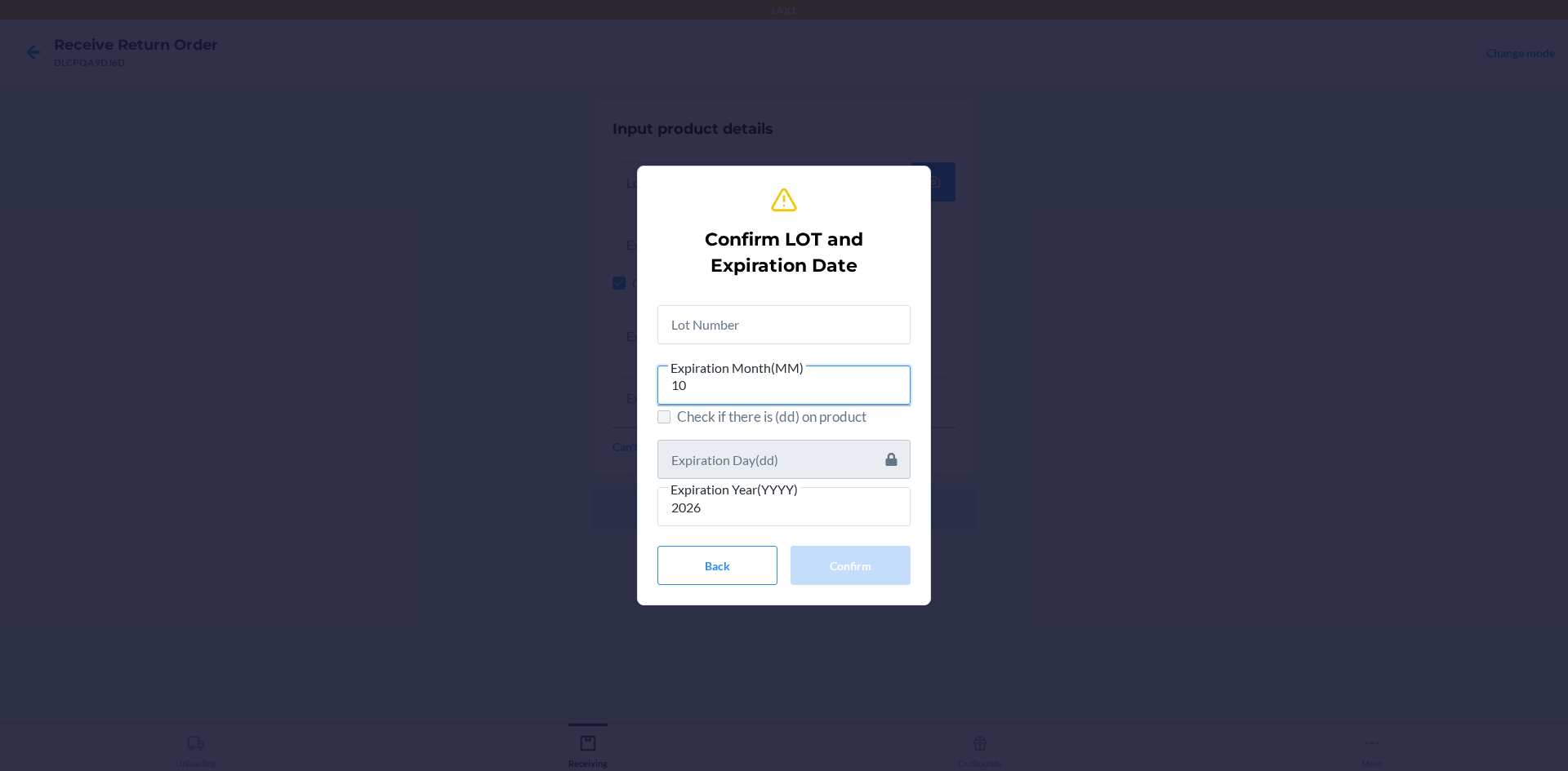
type input "10"
click at [658, 411] on input "Check if there is (dd) on product" at bounding box center [664, 418] width 13 height 13
checkbox input "true"
click at [673, 445] on input "text" at bounding box center [784, 460] width 253 height 40
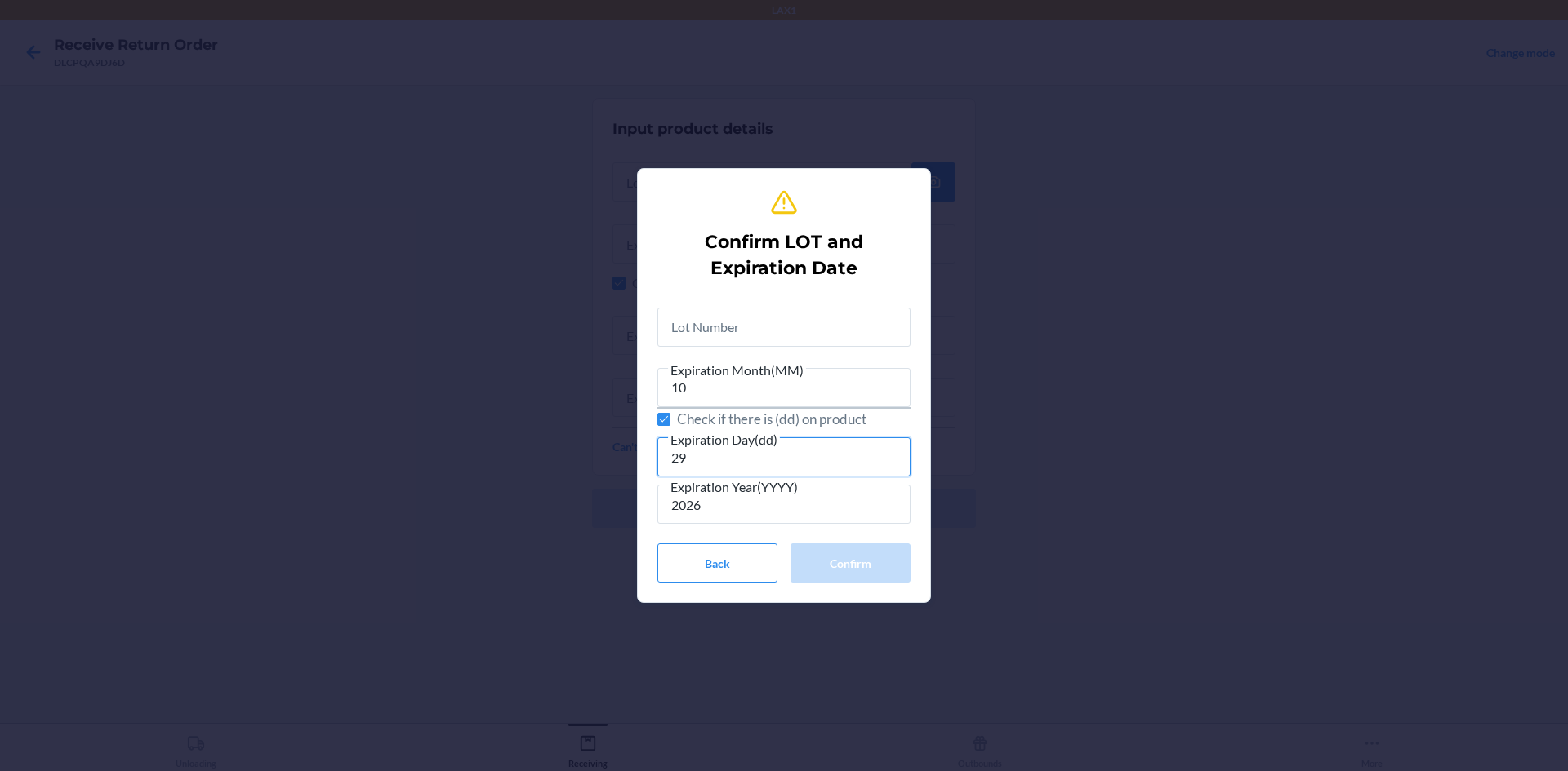
type input "29"
click at [846, 336] on input "text" at bounding box center [784, 327] width 253 height 40
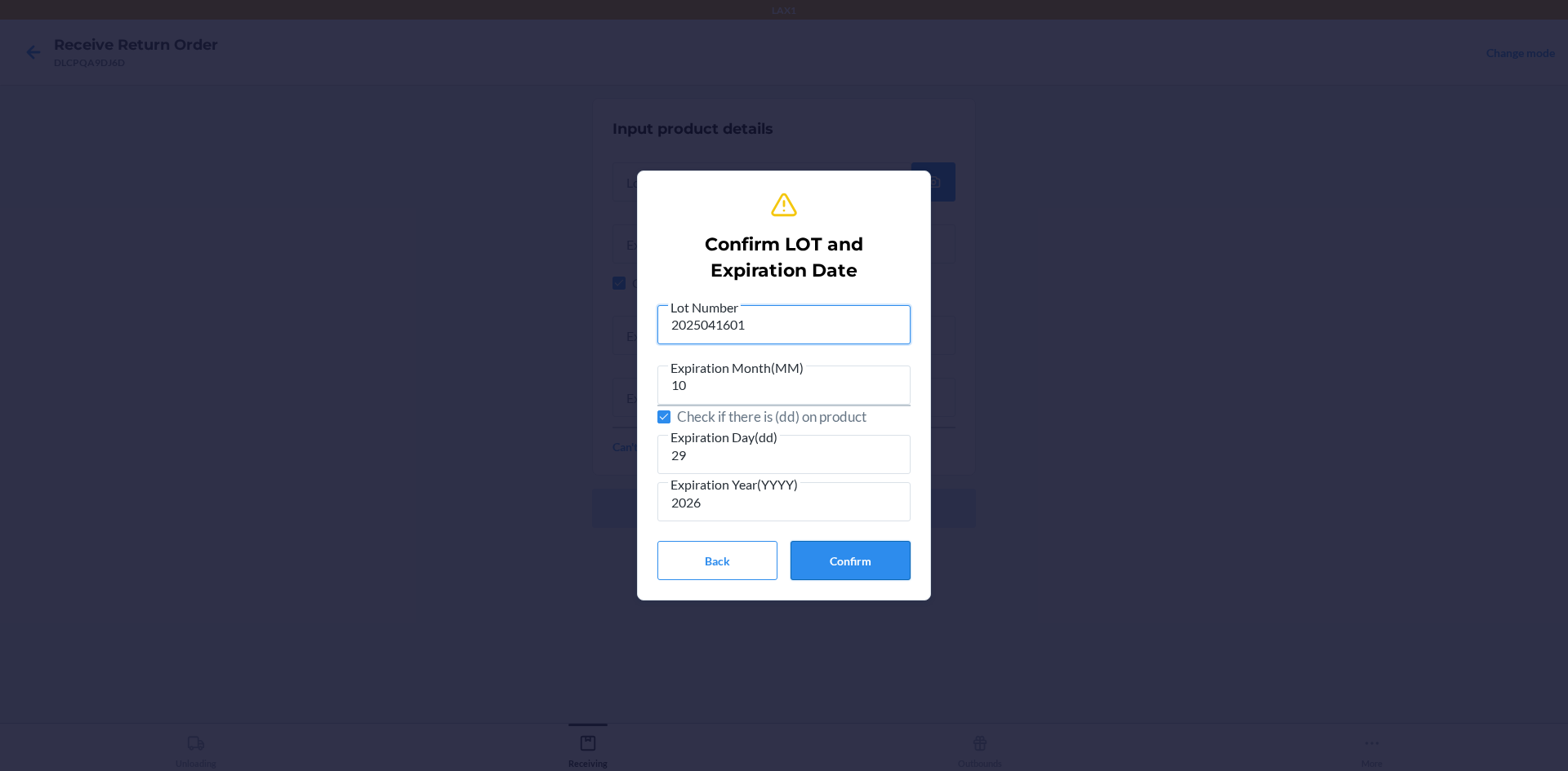
type input "2025041601"
click at [843, 548] on button "Confirm" at bounding box center [850, 561] width 120 height 40
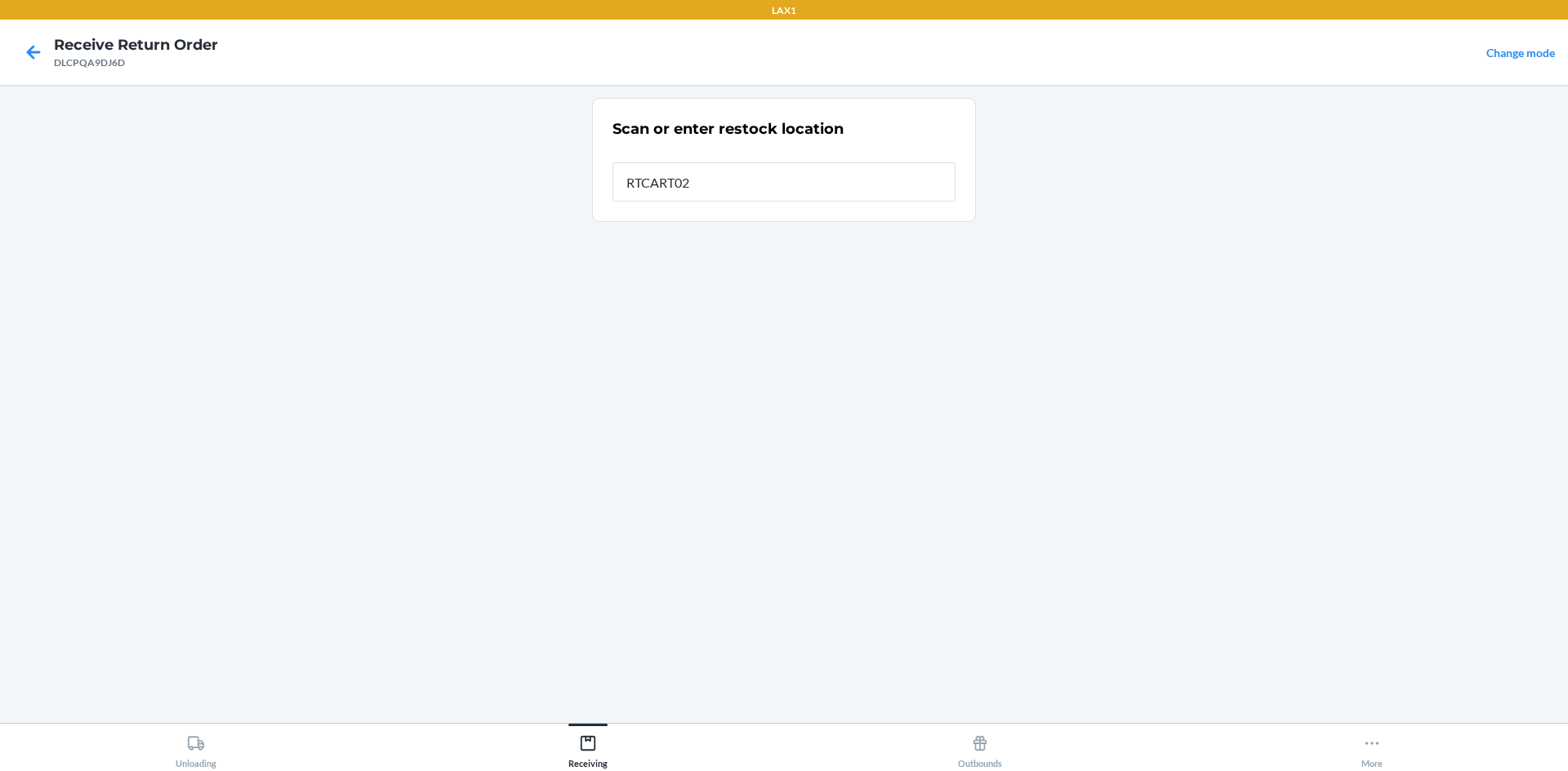
type input "RTCART026"
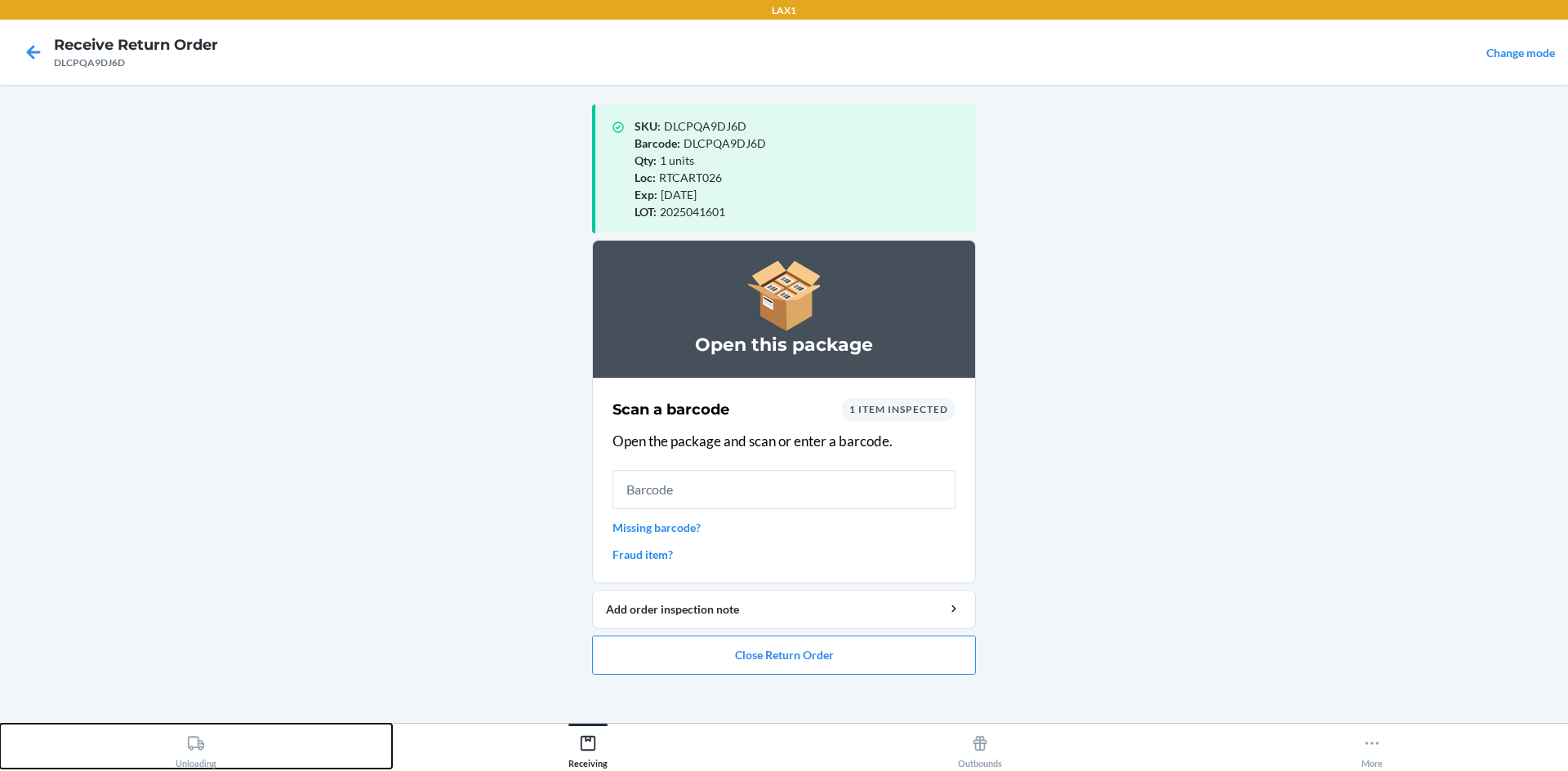
click at [193, 740] on icon at bounding box center [195, 743] width 18 height 18
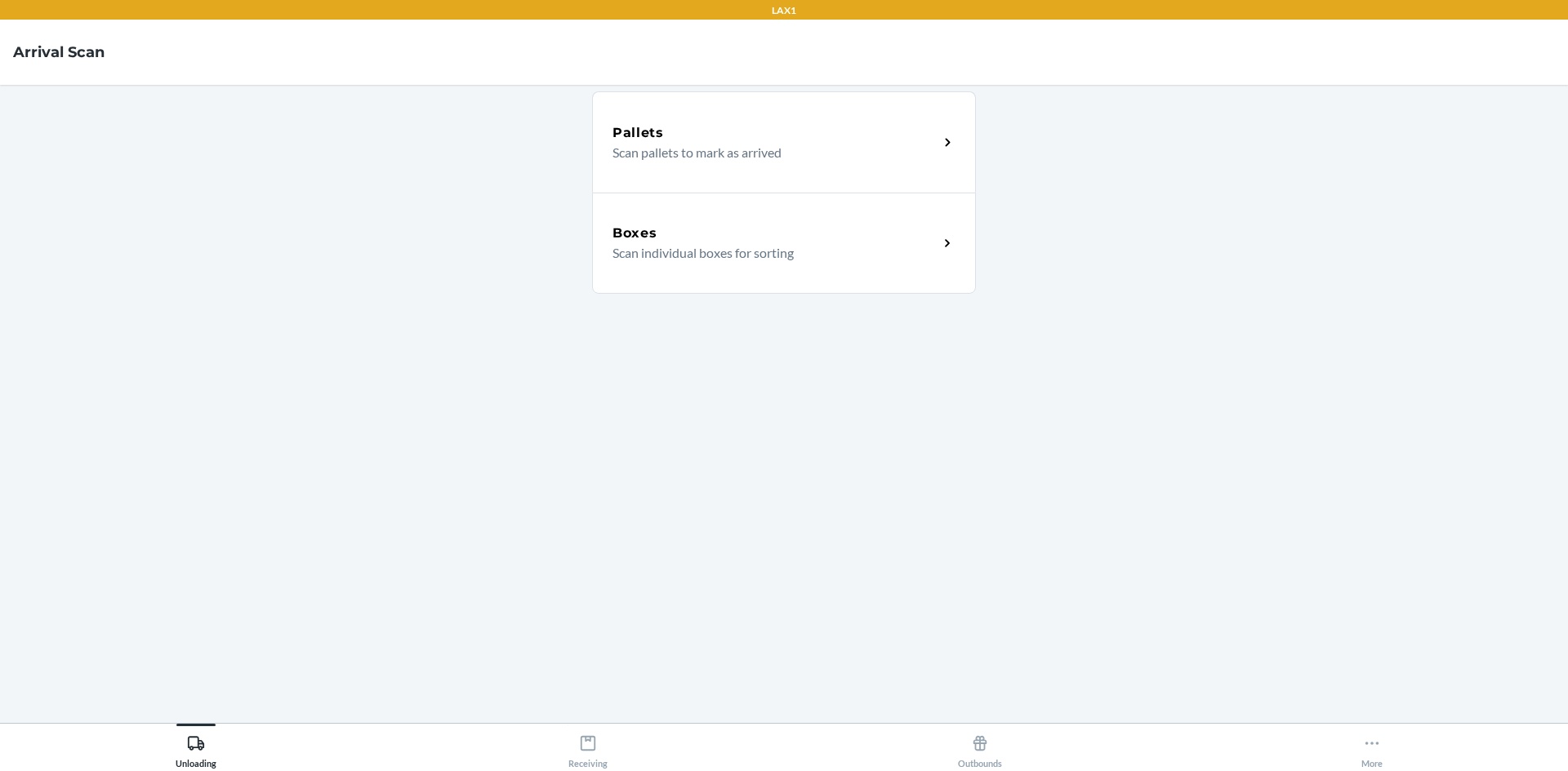
click at [680, 221] on div "Boxes Scan individual boxes for sorting" at bounding box center [784, 242] width 384 height 101
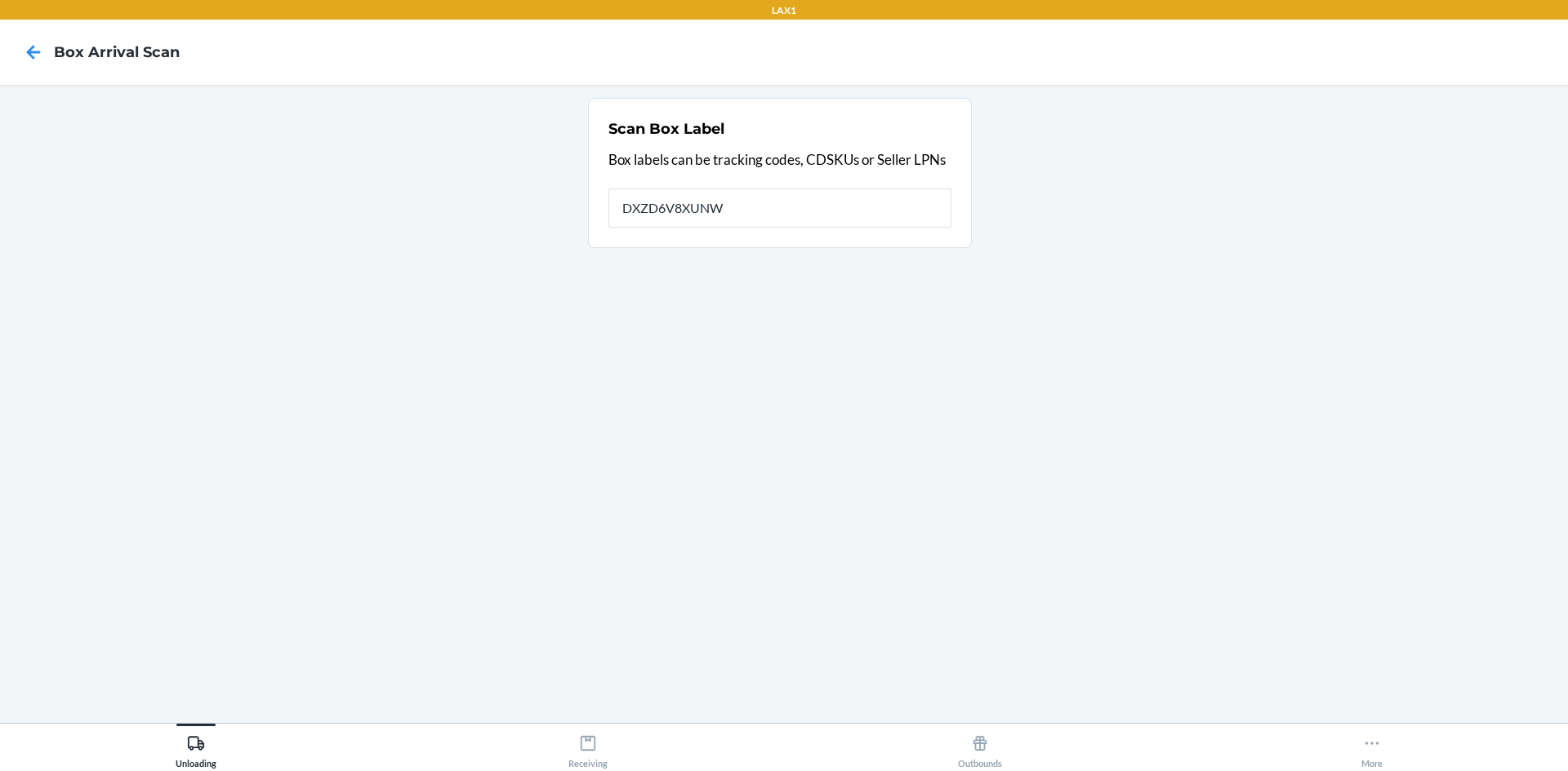
type input "DXZD6V8XUNW"
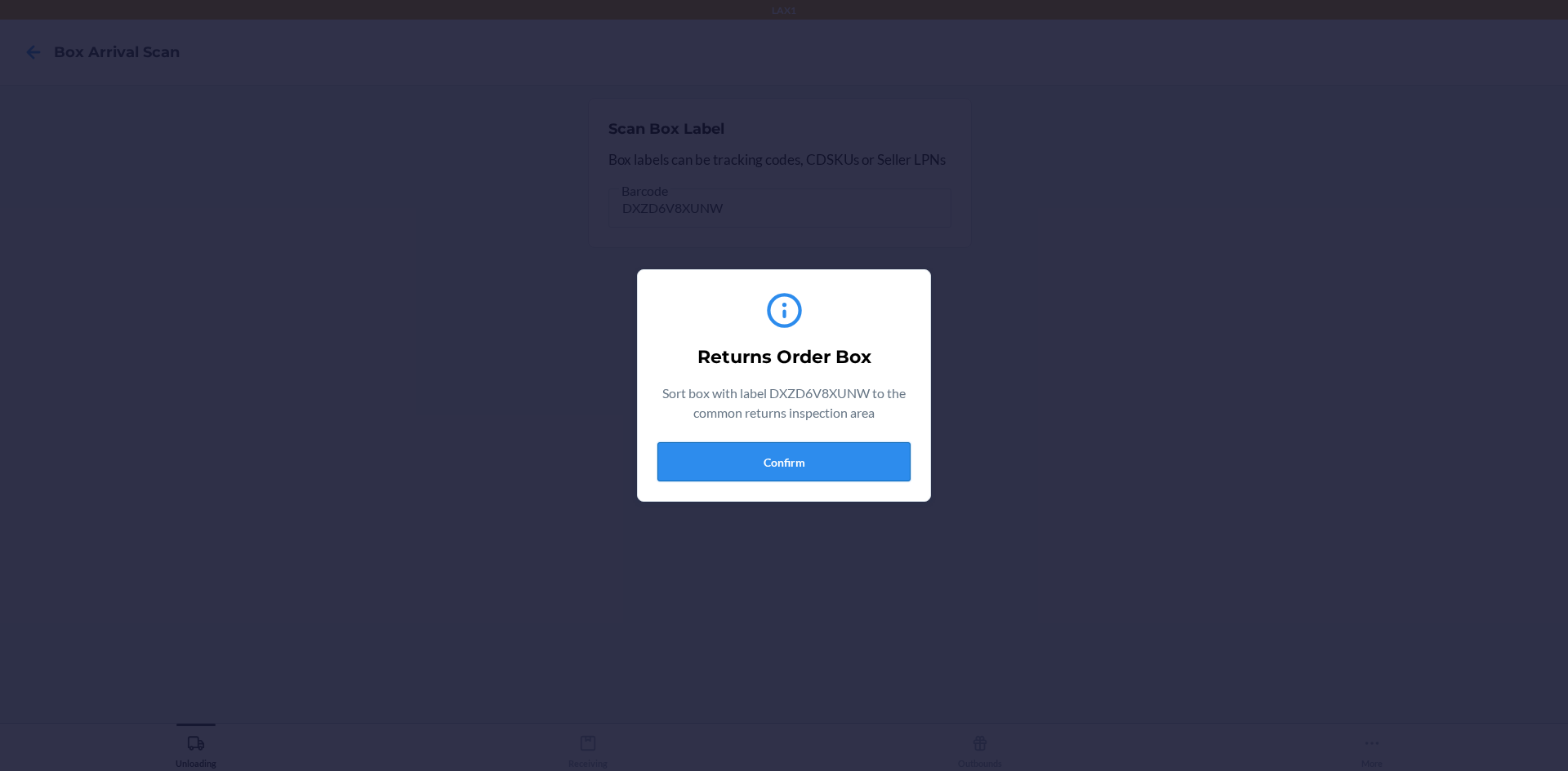
click at [773, 463] on button "Confirm" at bounding box center [784, 462] width 253 height 40
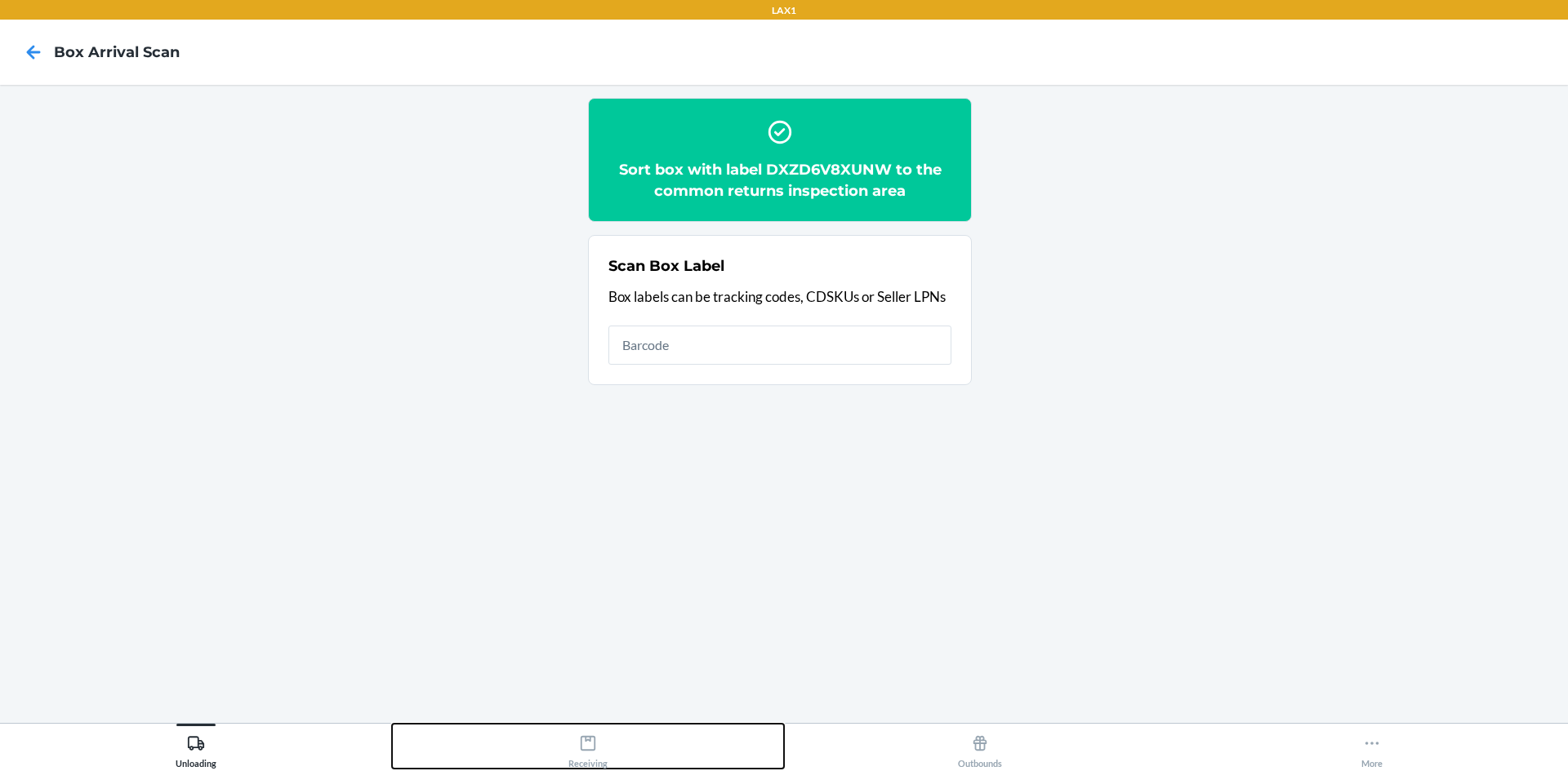
click at [588, 739] on icon at bounding box center [587, 743] width 18 height 18
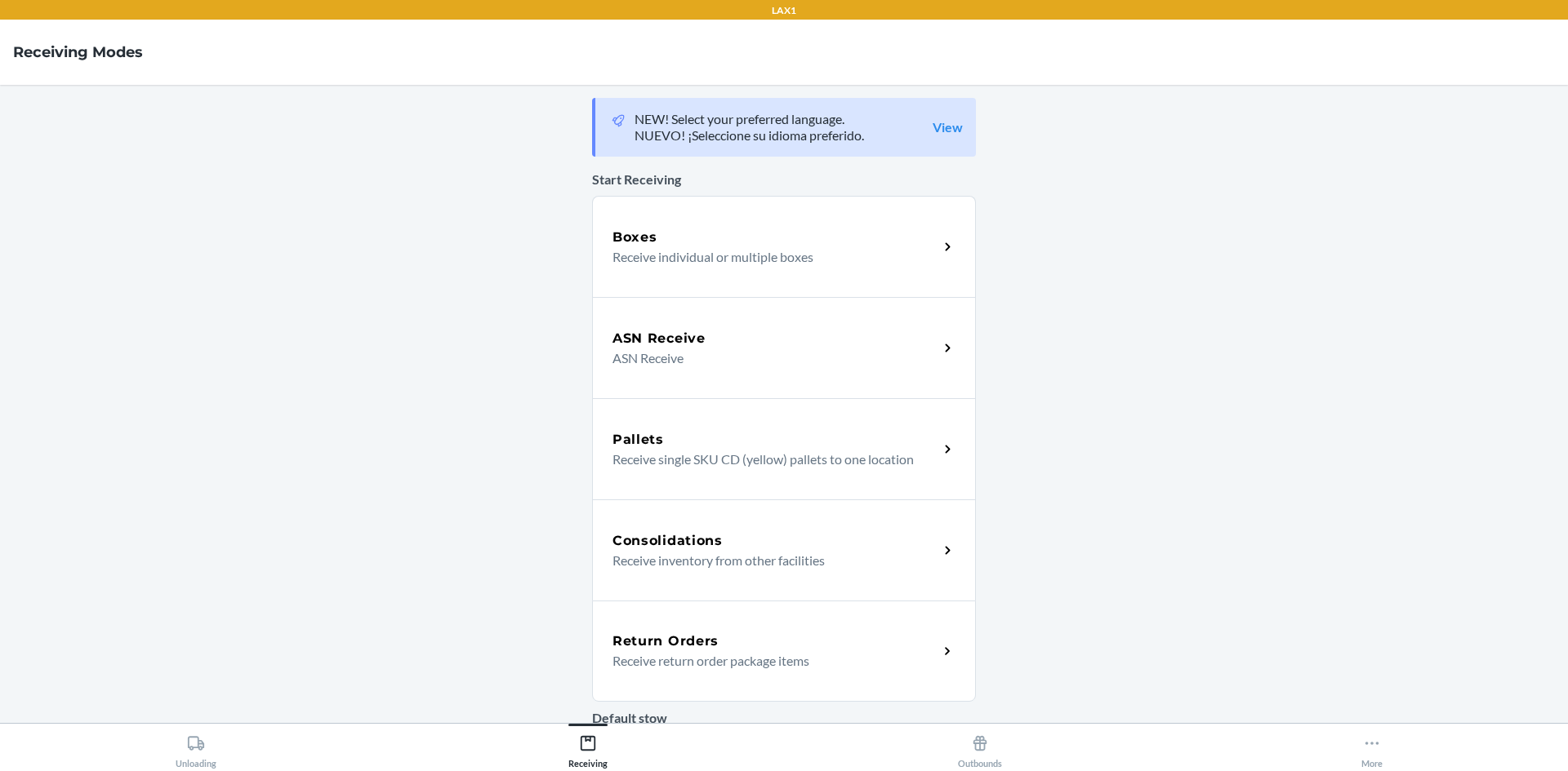
click at [694, 676] on div "Return Orders Receive return order package items" at bounding box center [784, 650] width 384 height 101
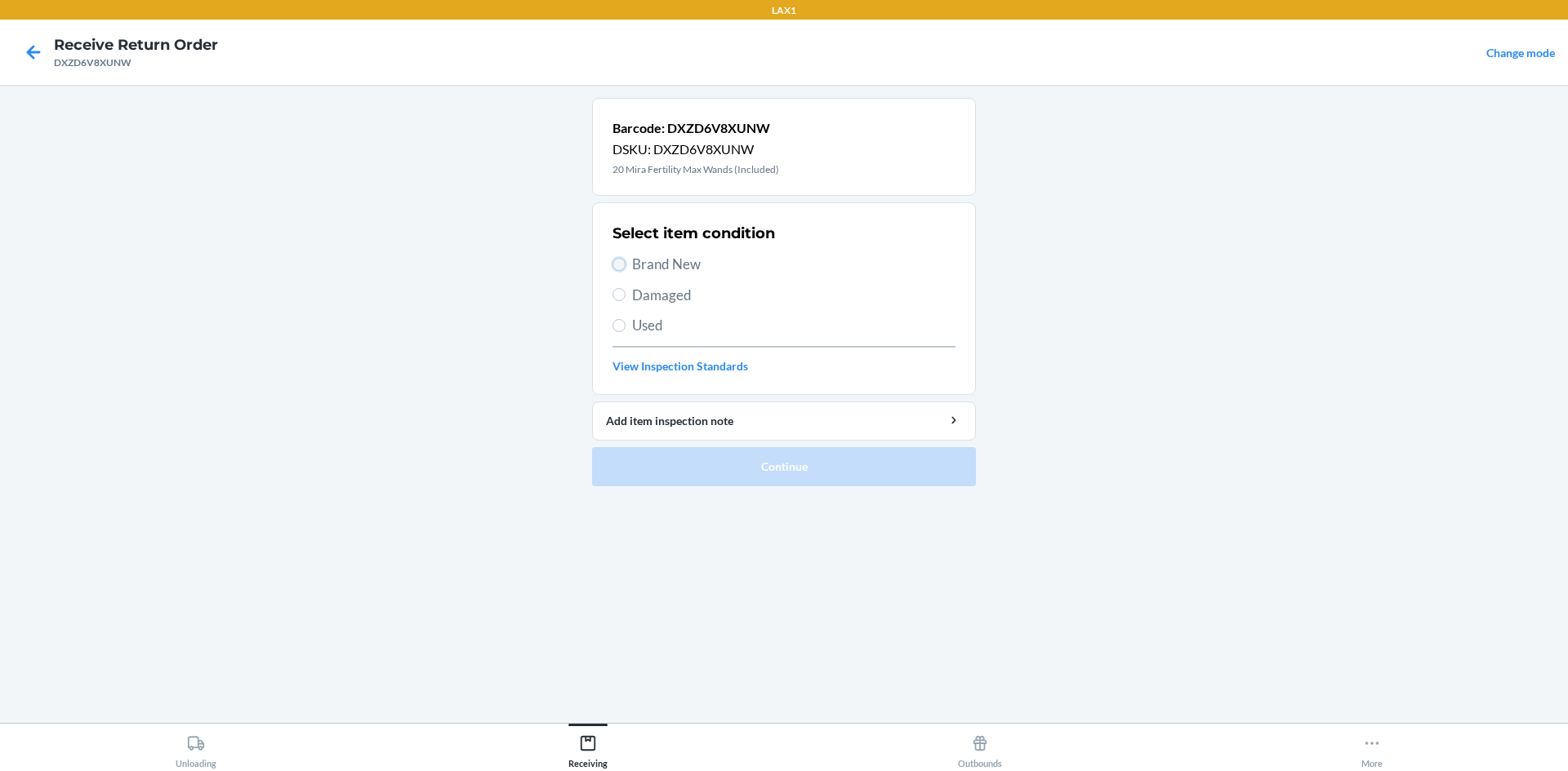
click at [614, 266] on input "Brand New" at bounding box center [619, 265] width 13 height 13
radio input "true"
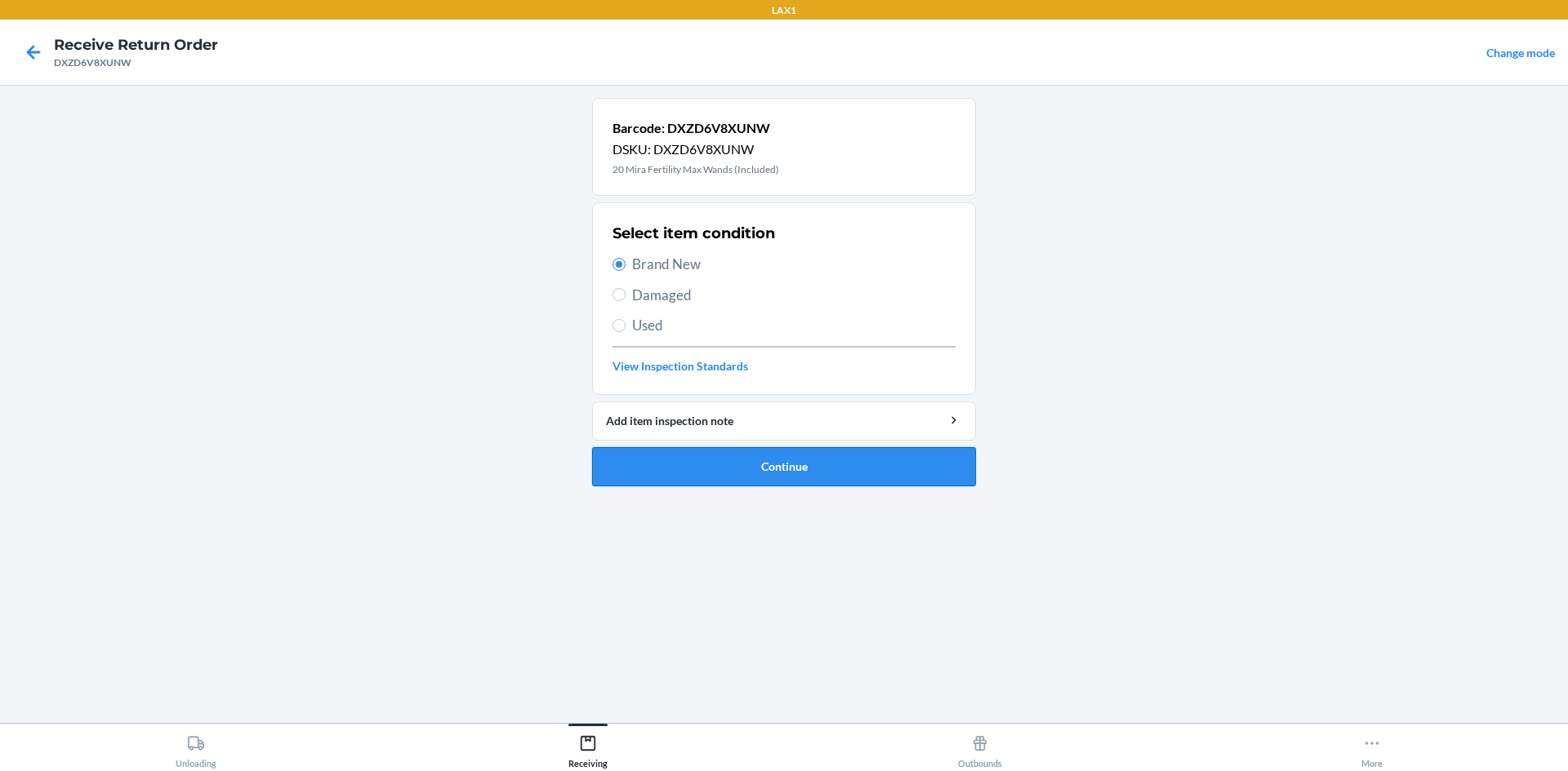
click at [686, 455] on button "Continue" at bounding box center [784, 468] width 384 height 40
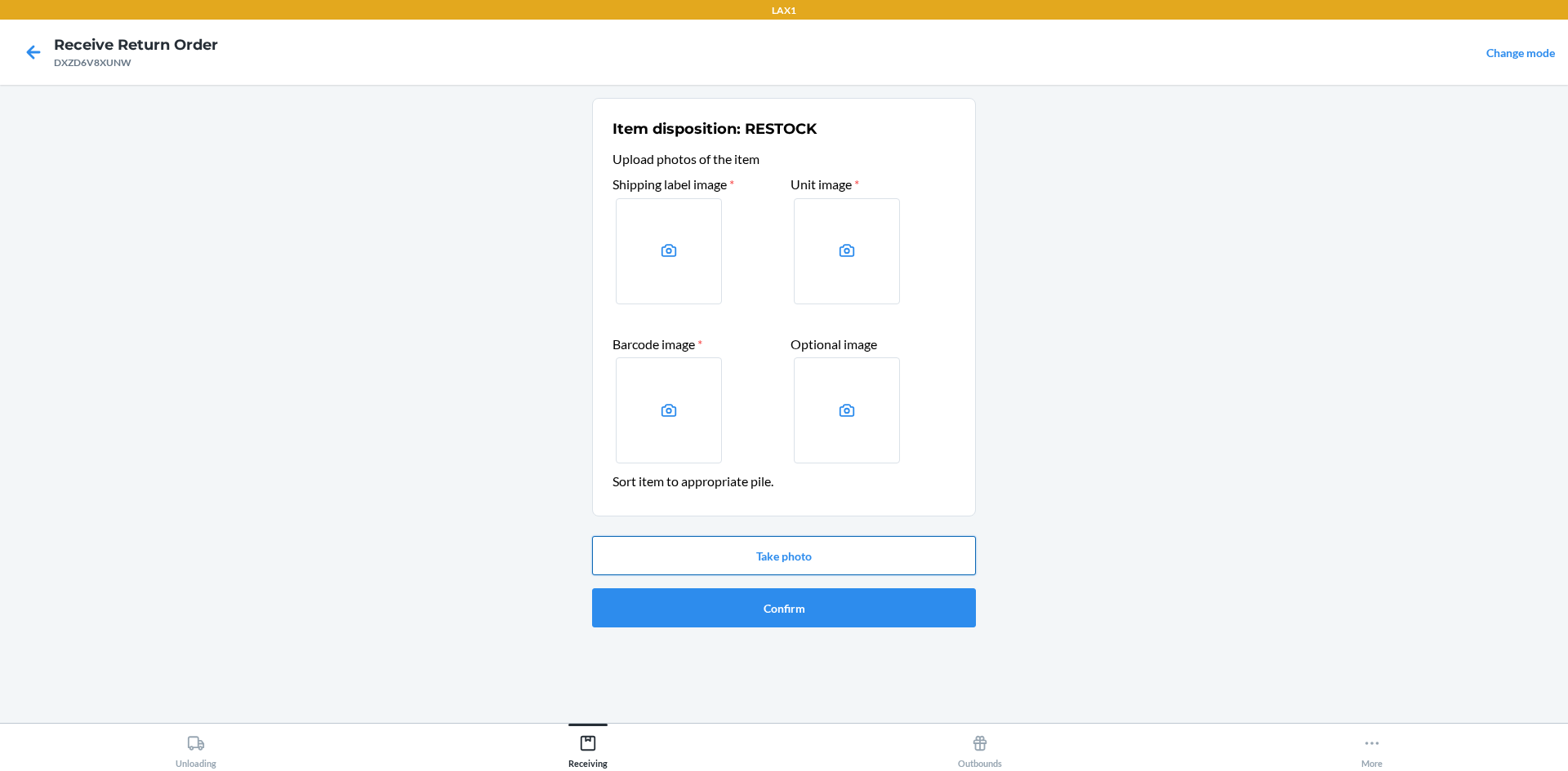
click at [593, 550] on button "Take photo" at bounding box center [784, 556] width 384 height 40
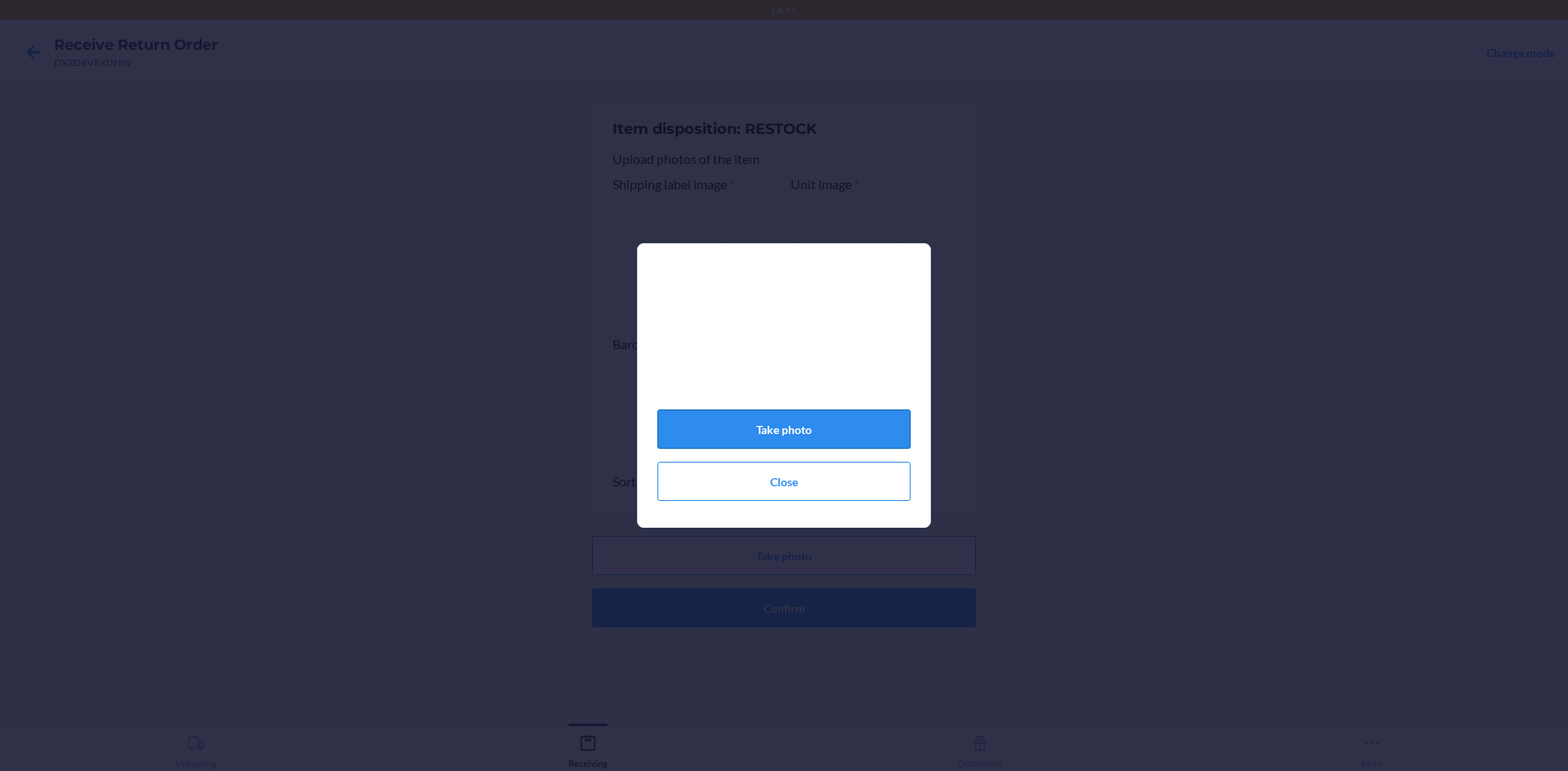
click at [704, 435] on button "Take photo" at bounding box center [784, 430] width 253 height 40
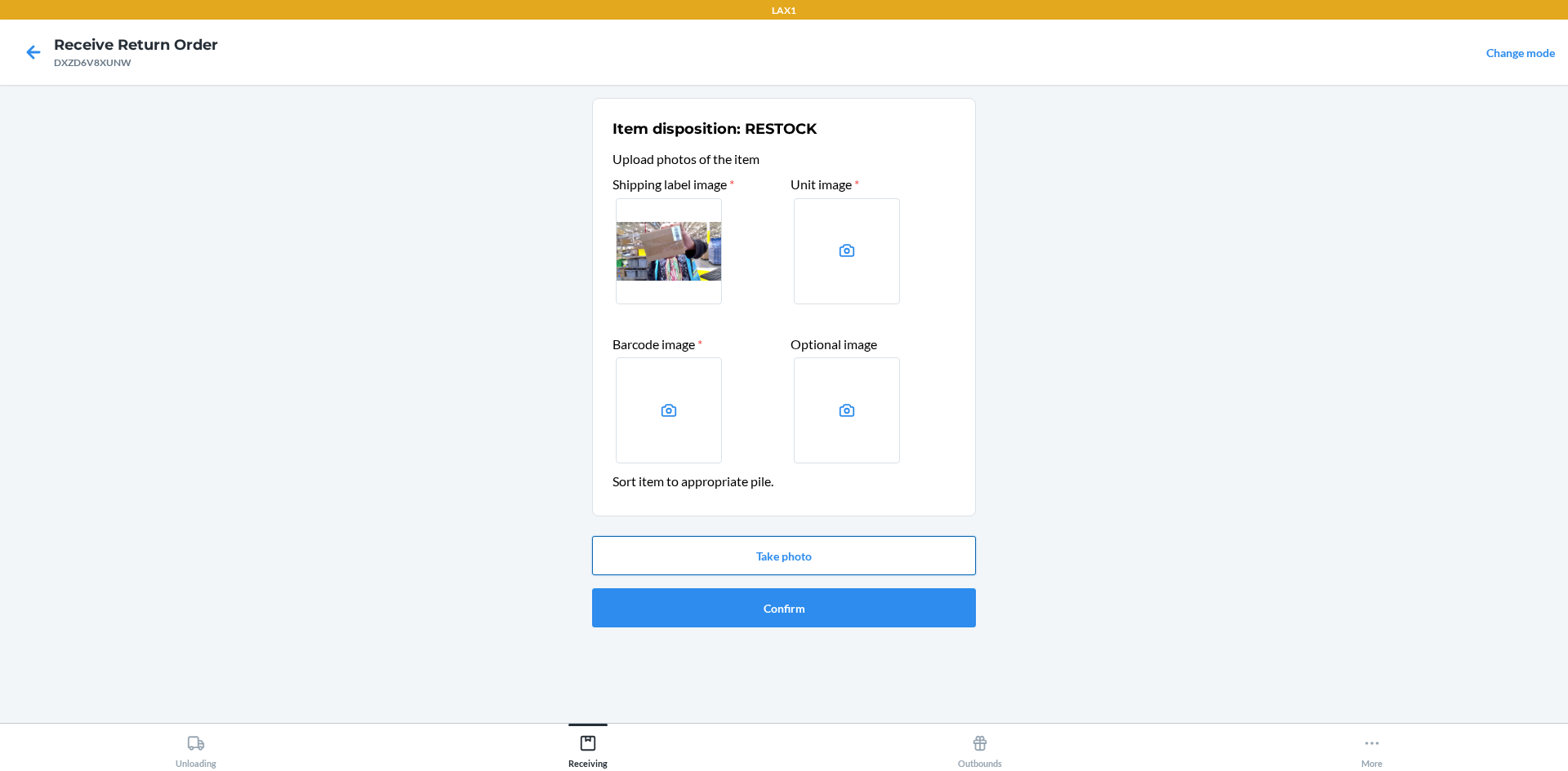
click at [784, 564] on button "Take photo" at bounding box center [784, 556] width 384 height 40
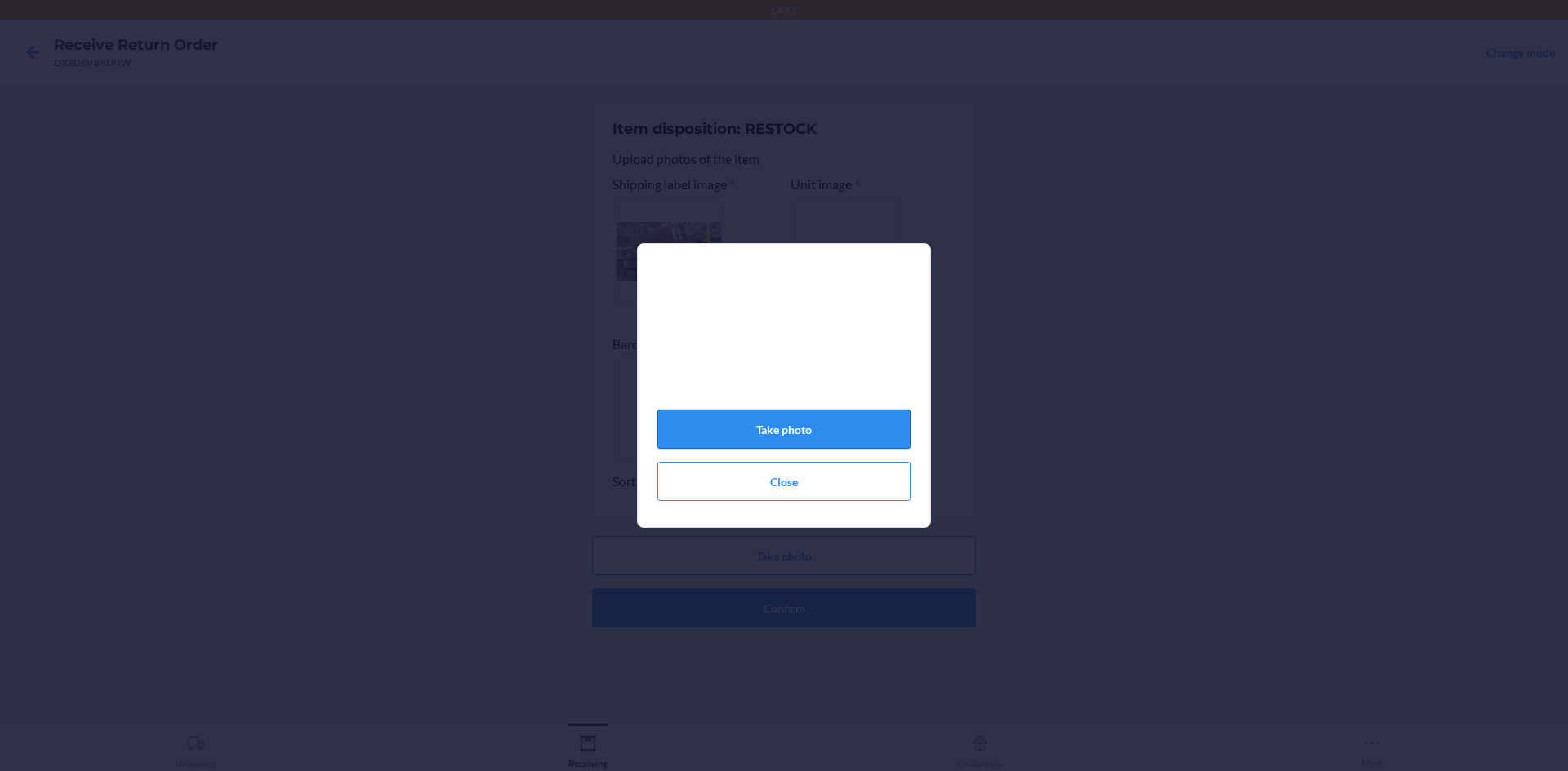
click at [884, 443] on button "Take photo" at bounding box center [784, 430] width 253 height 40
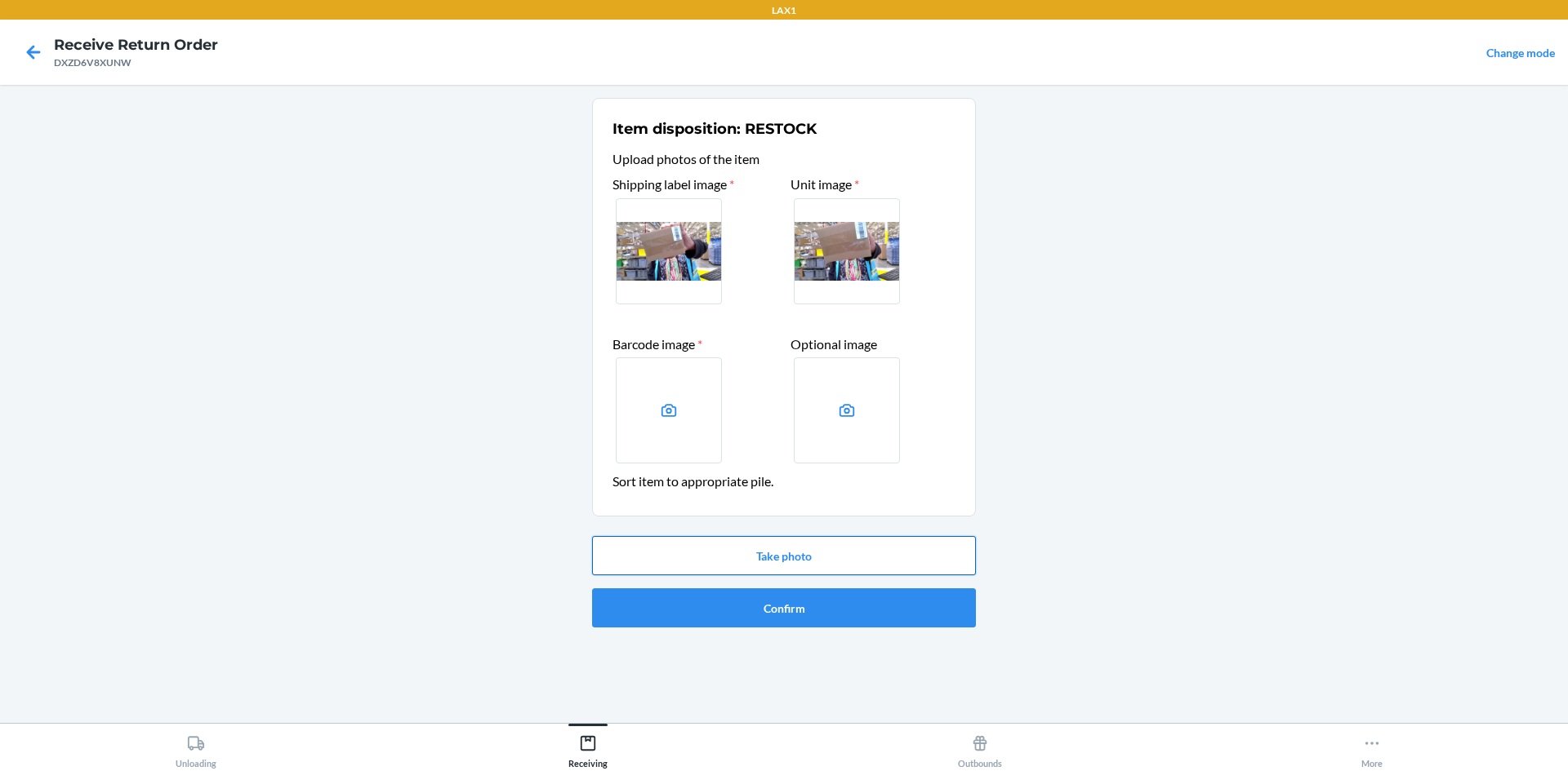
click at [871, 545] on button "Take photo" at bounding box center [784, 556] width 384 height 40
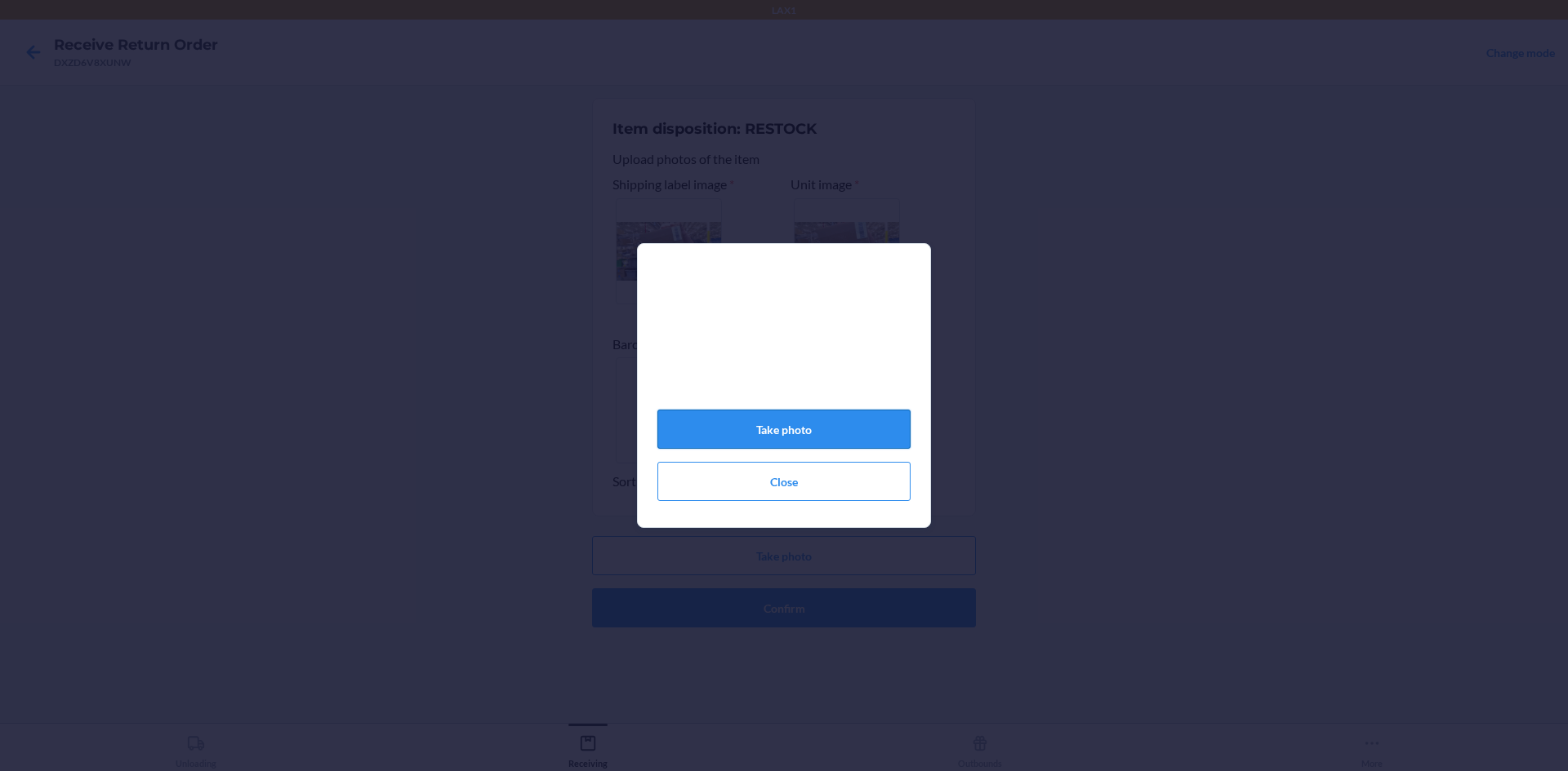
click at [814, 448] on button "Take photo" at bounding box center [784, 430] width 253 height 40
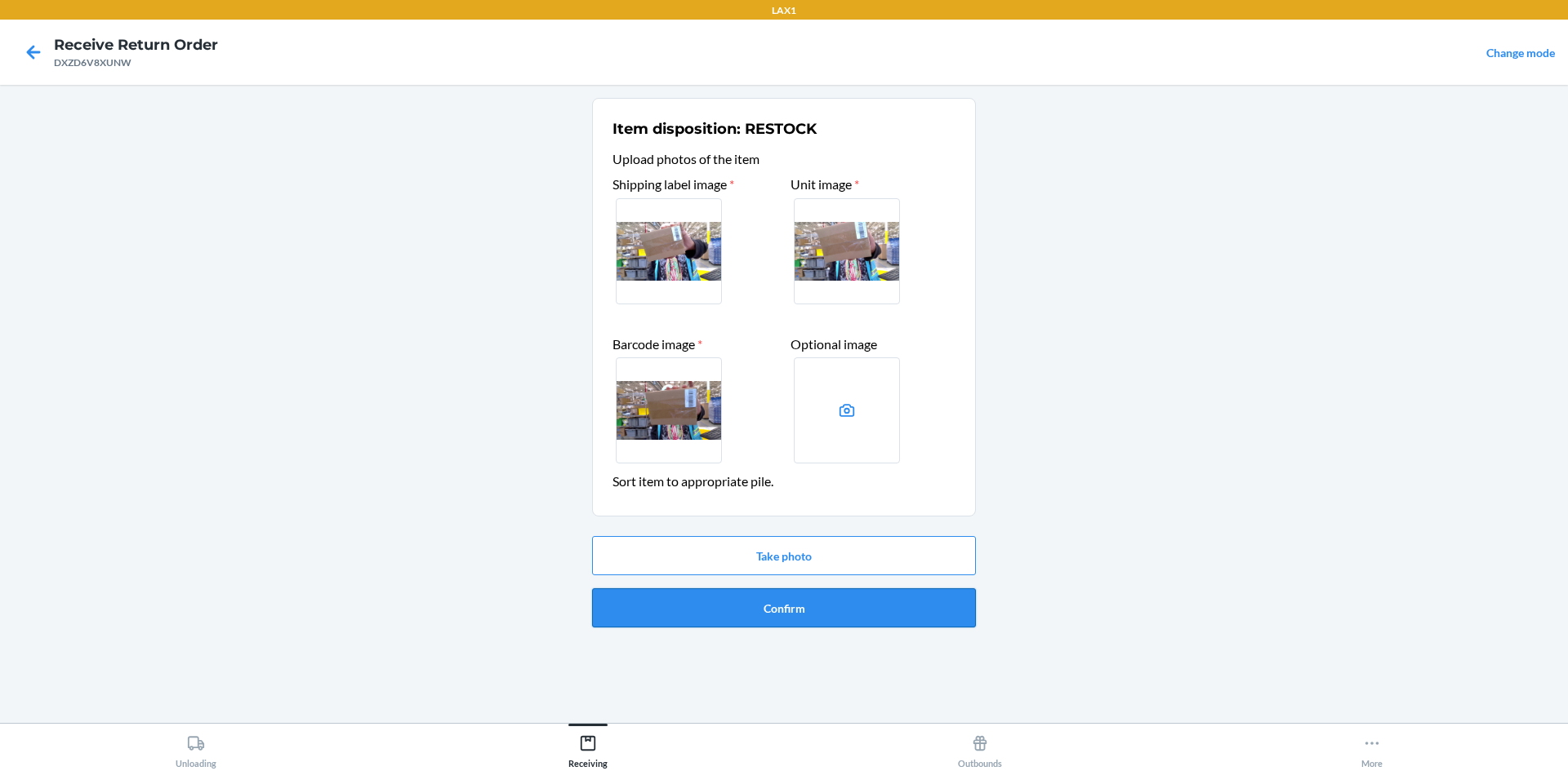
click at [943, 604] on button "Confirm" at bounding box center [784, 608] width 384 height 40
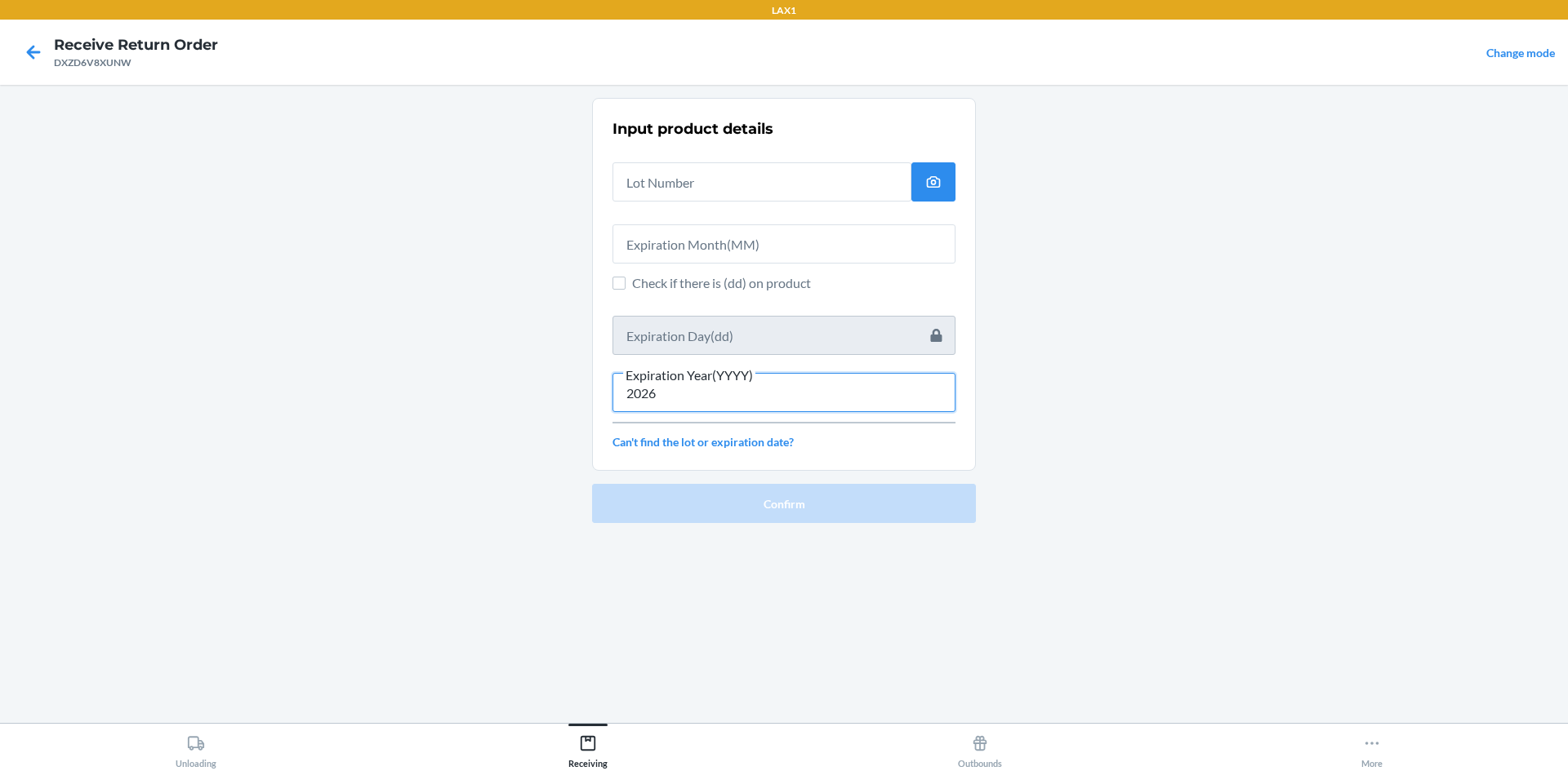
type input "2026"
drag, startPoint x: 789, startPoint y: 280, endPoint x: 754, endPoint y: 301, distance: 40.8
click at [787, 281] on span "Check if there is (dd) on product" at bounding box center [793, 283] width 323 height 20
click at [625, 281] on input "Check if there is (dd) on product" at bounding box center [619, 284] width 13 height 13
checkbox input "true"
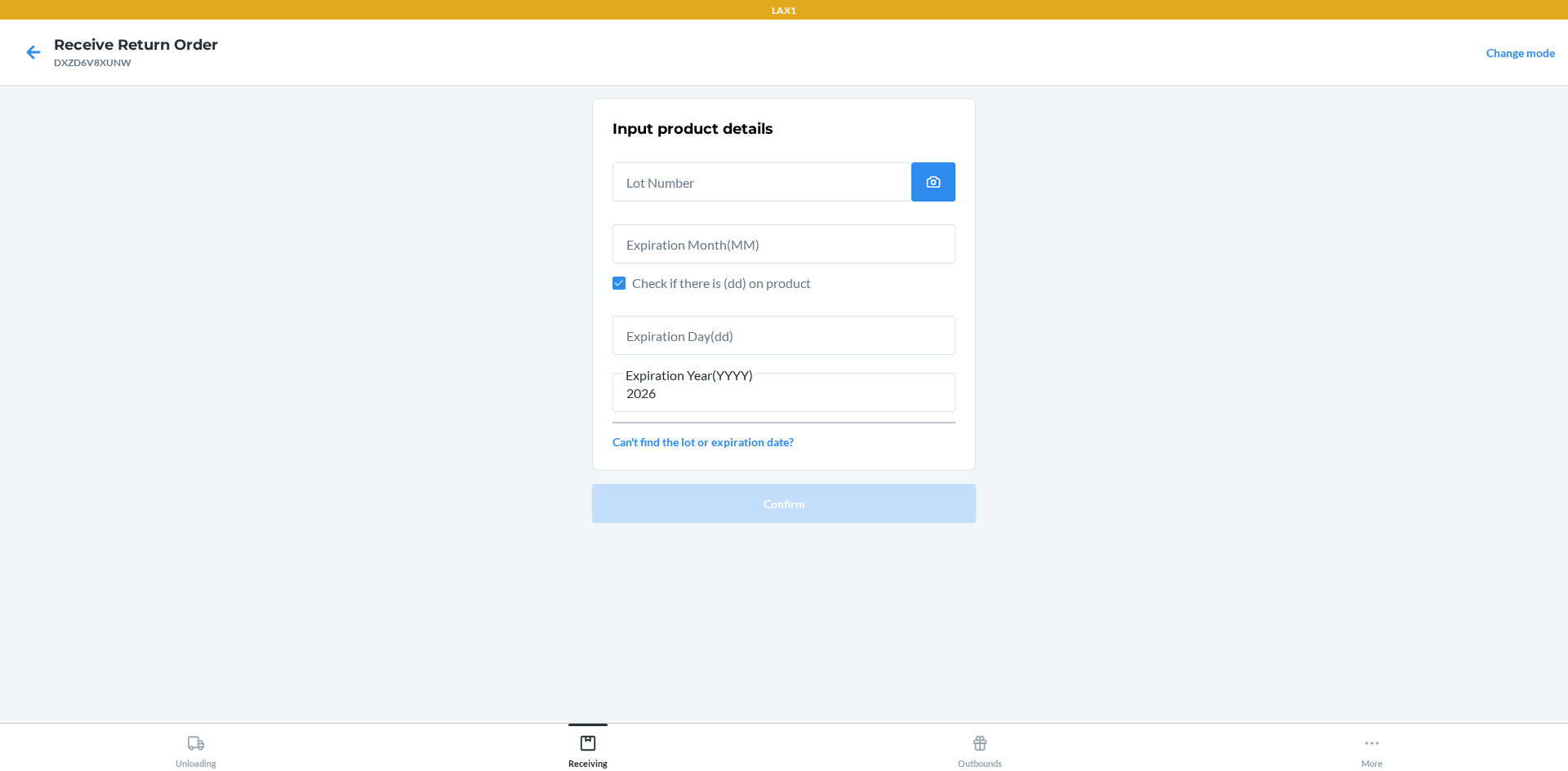
click at [740, 317] on div at bounding box center [784, 328] width 343 height 52
click at [722, 322] on input "text" at bounding box center [784, 336] width 343 height 40
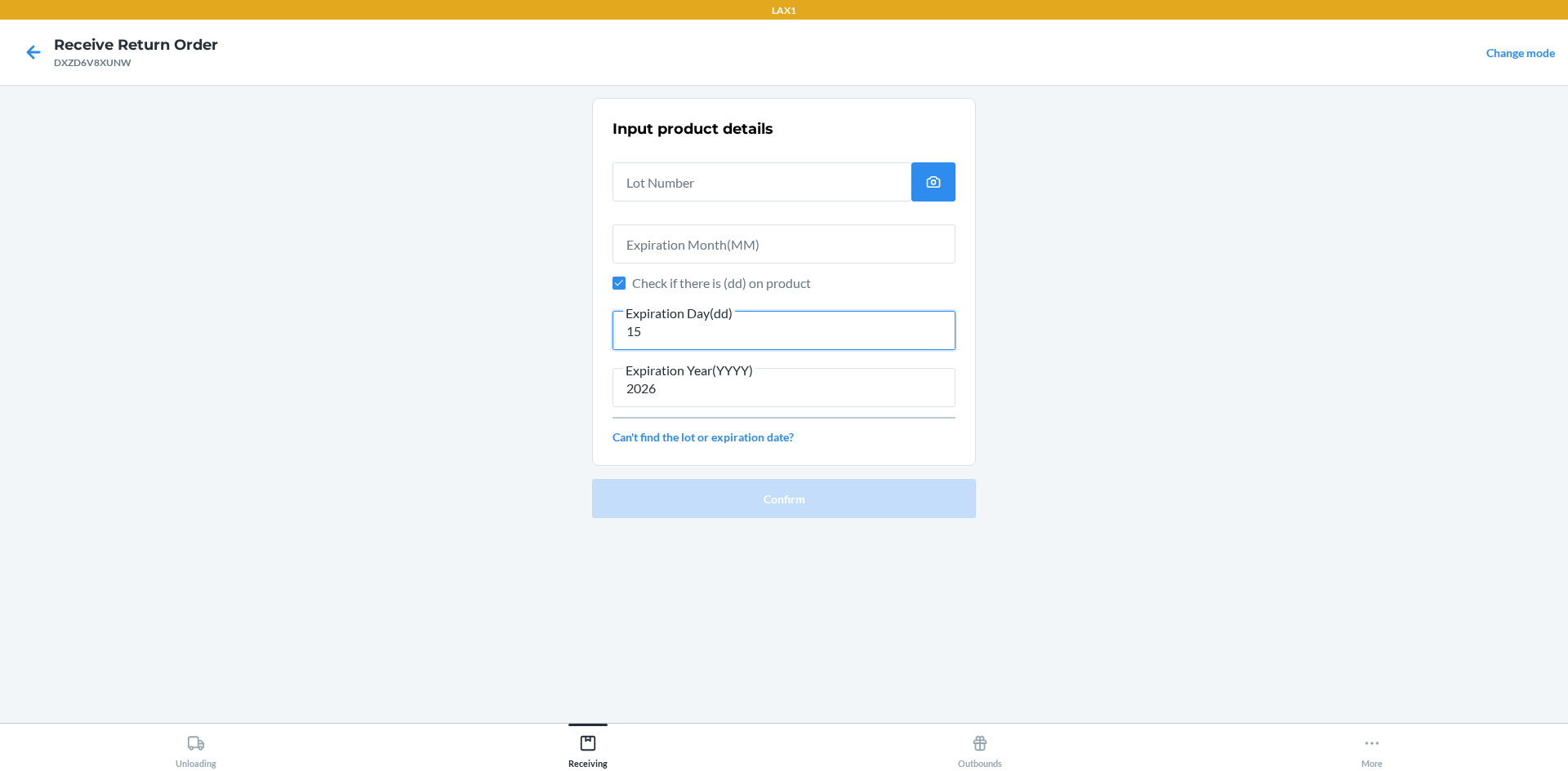
type input "15"
click at [844, 250] on input "text" at bounding box center [784, 244] width 343 height 40
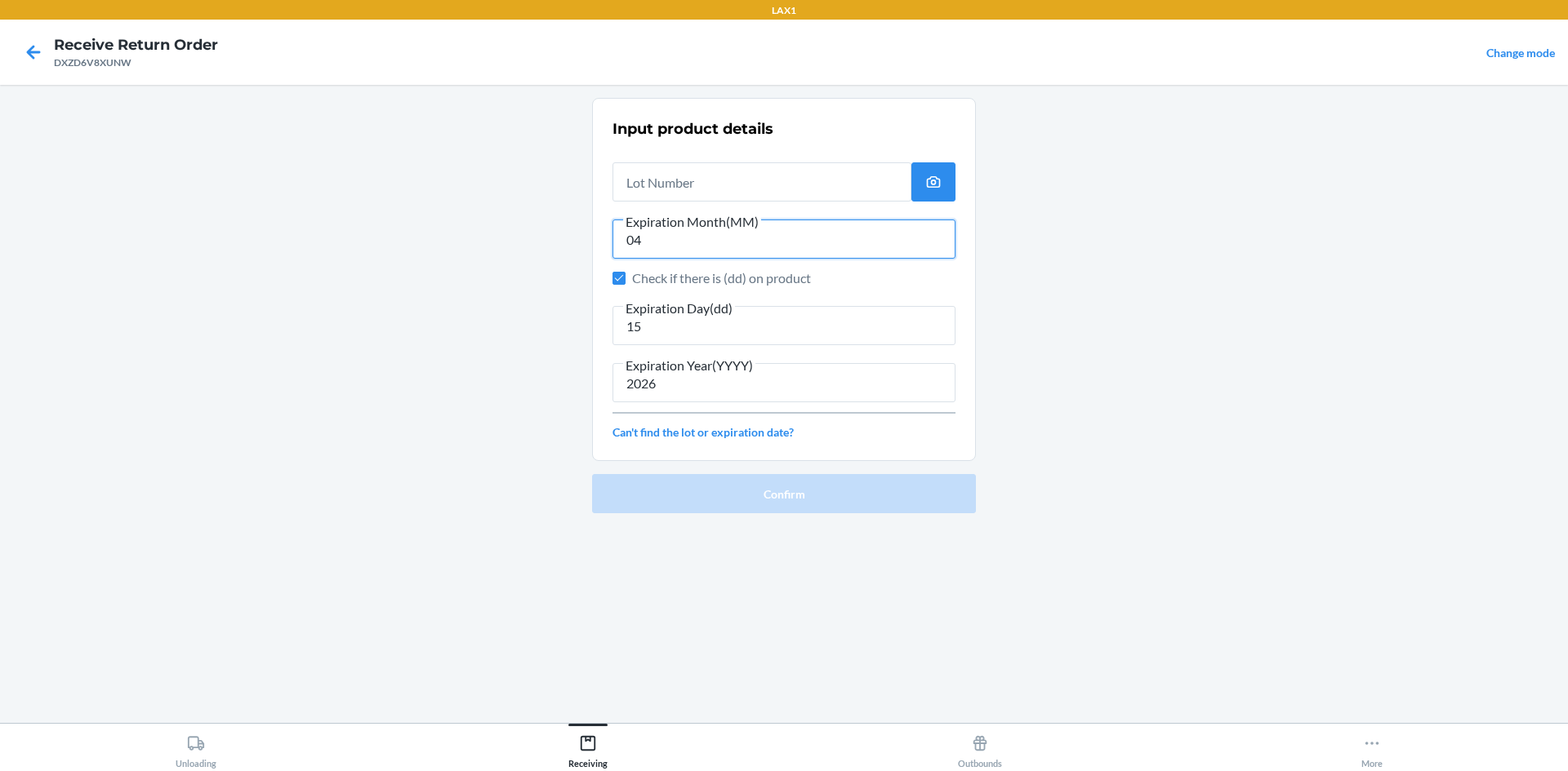
type input "04"
click at [738, 167] on input "text" at bounding box center [762, 182] width 299 height 40
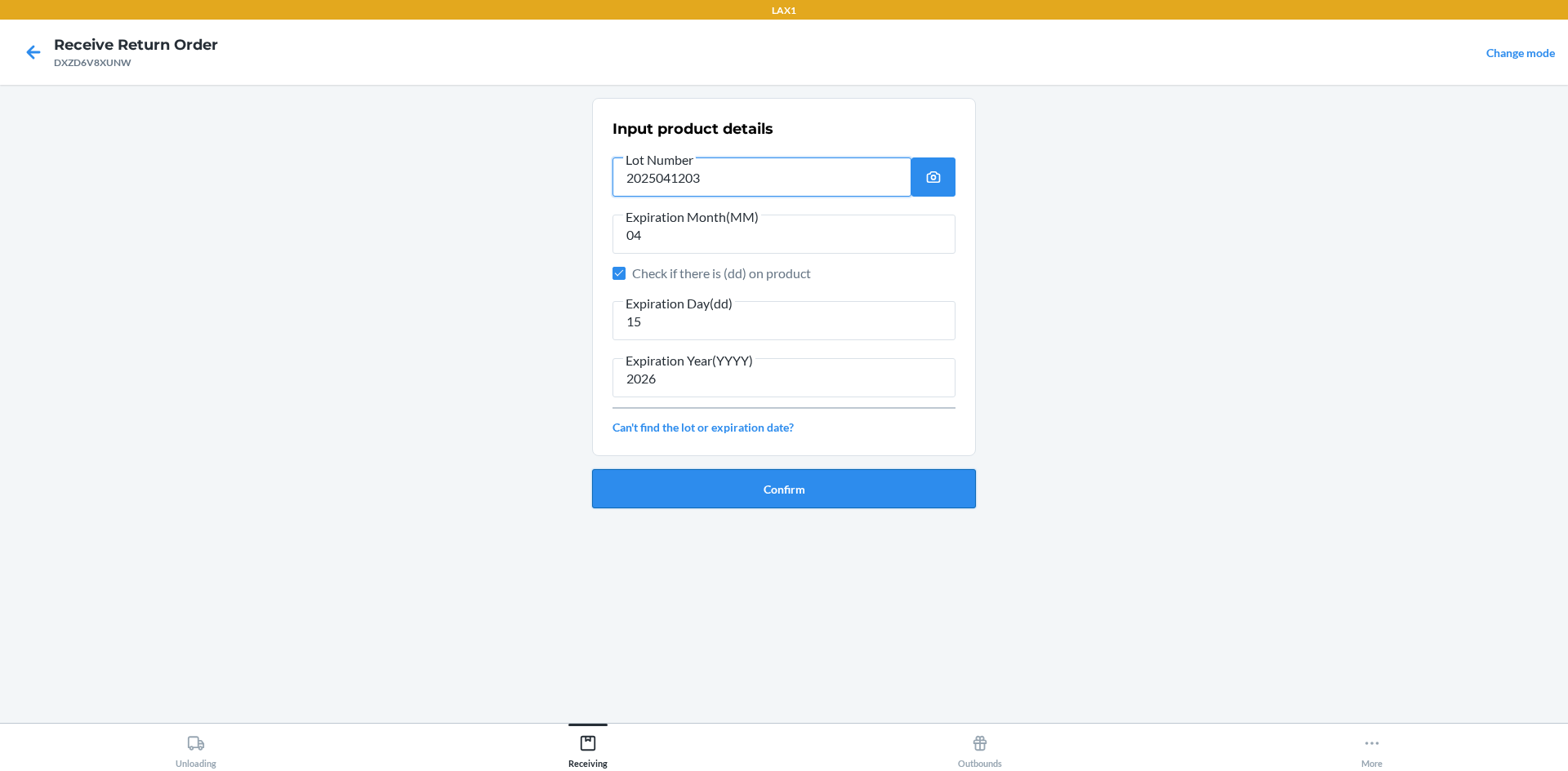
type input "2025041203"
click at [838, 497] on button "Confirm" at bounding box center [784, 489] width 384 height 40
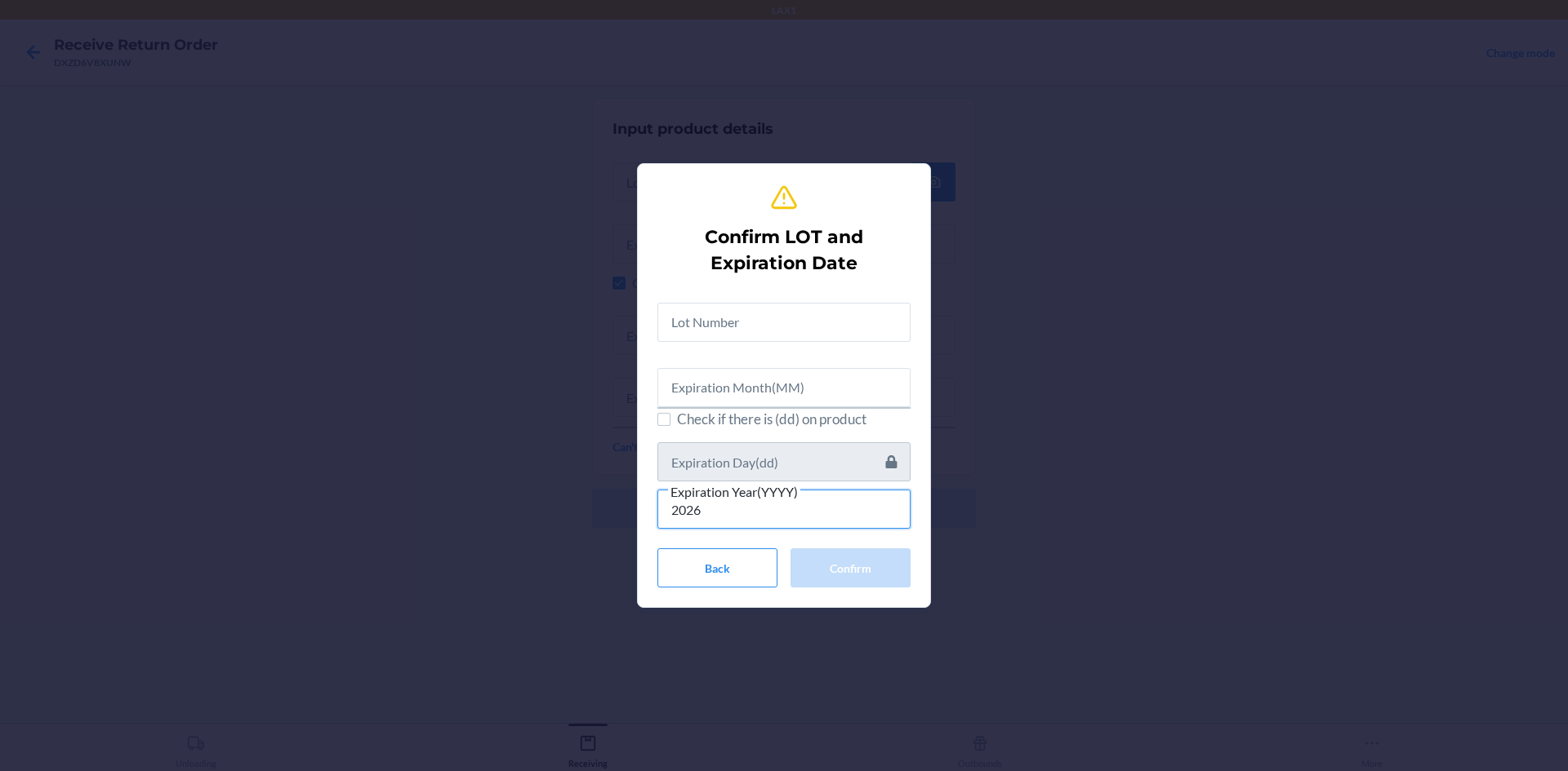
type input "2026"
click at [770, 429] on span "Check if there is (dd) on product" at bounding box center [794, 419] width 234 height 22
click at [670, 426] on input "Check if there is (dd) on product" at bounding box center [664, 419] width 13 height 13
checkbox input "true"
click at [772, 451] on input "text" at bounding box center [784, 462] width 253 height 40
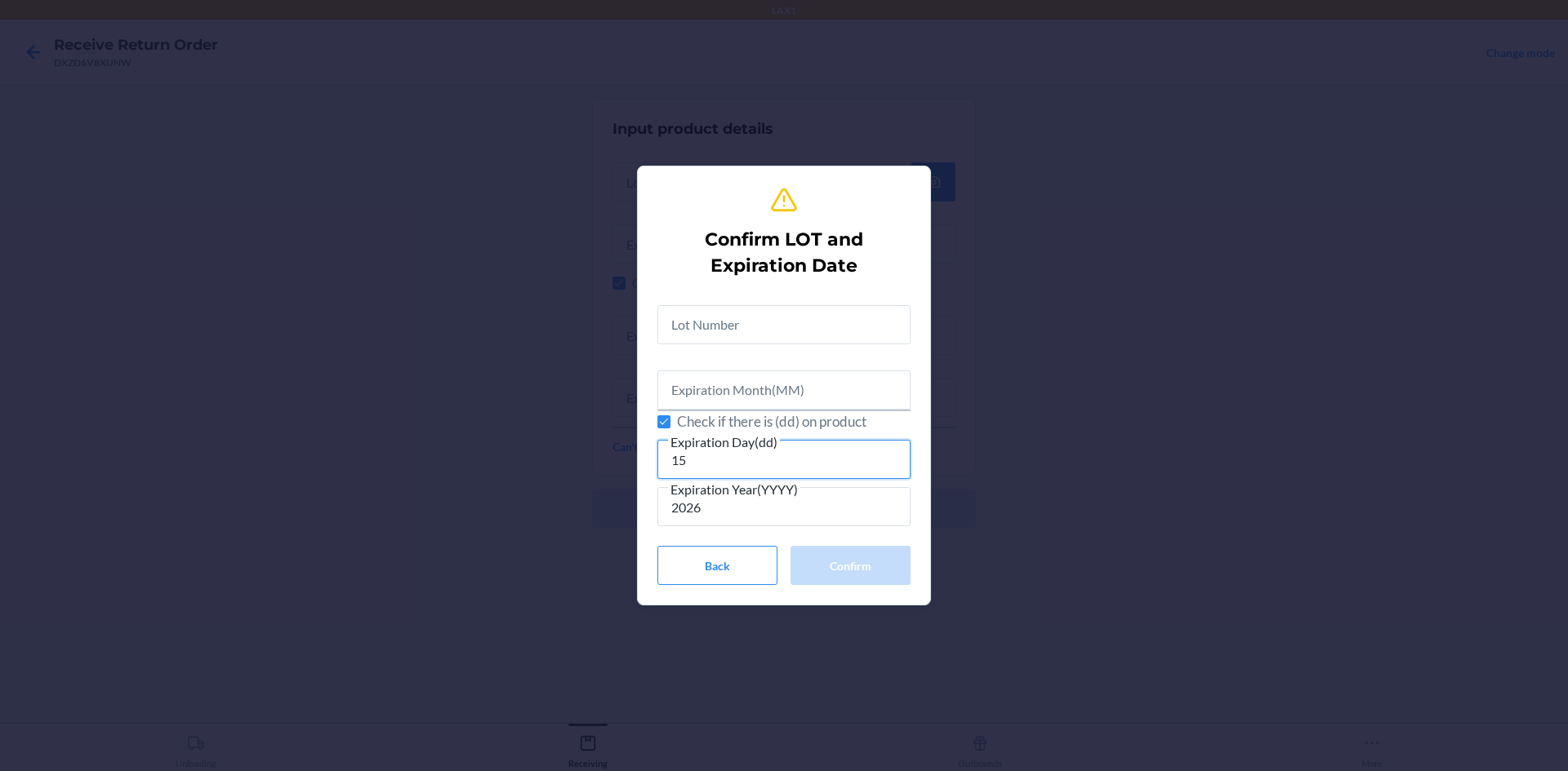
type input "15"
click at [784, 388] on input "text" at bounding box center [784, 390] width 253 height 40
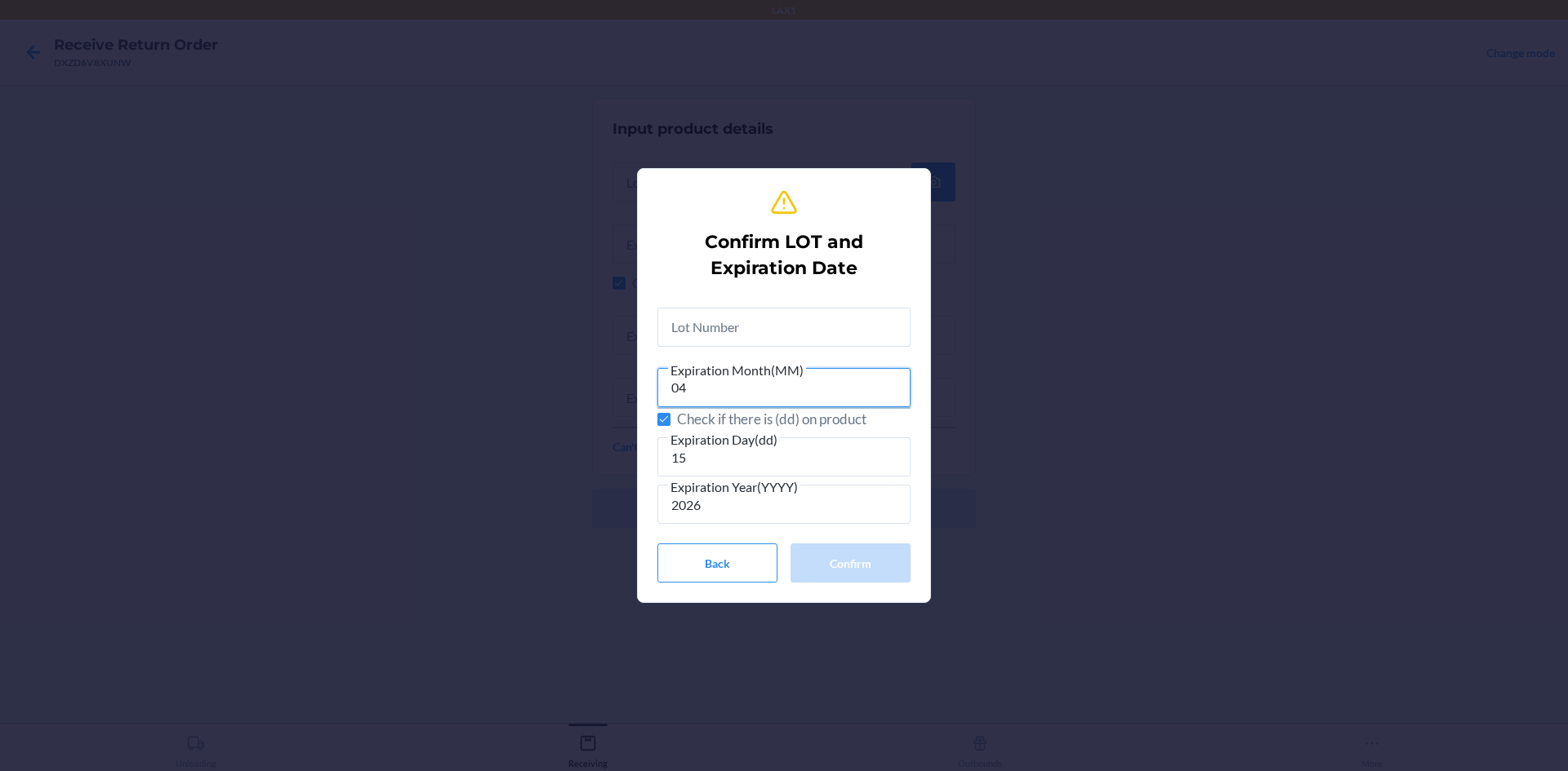
type input "04"
click at [752, 347] on div "Expiration Month(MM) 04 Check if there is (dd) on product Expiration Day(dd) 15…" at bounding box center [784, 410] width 253 height 230
drag, startPoint x: 748, startPoint y: 343, endPoint x: 744, endPoint y: 335, distance: 8.9
click at [744, 335] on input "text" at bounding box center [784, 327] width 253 height 40
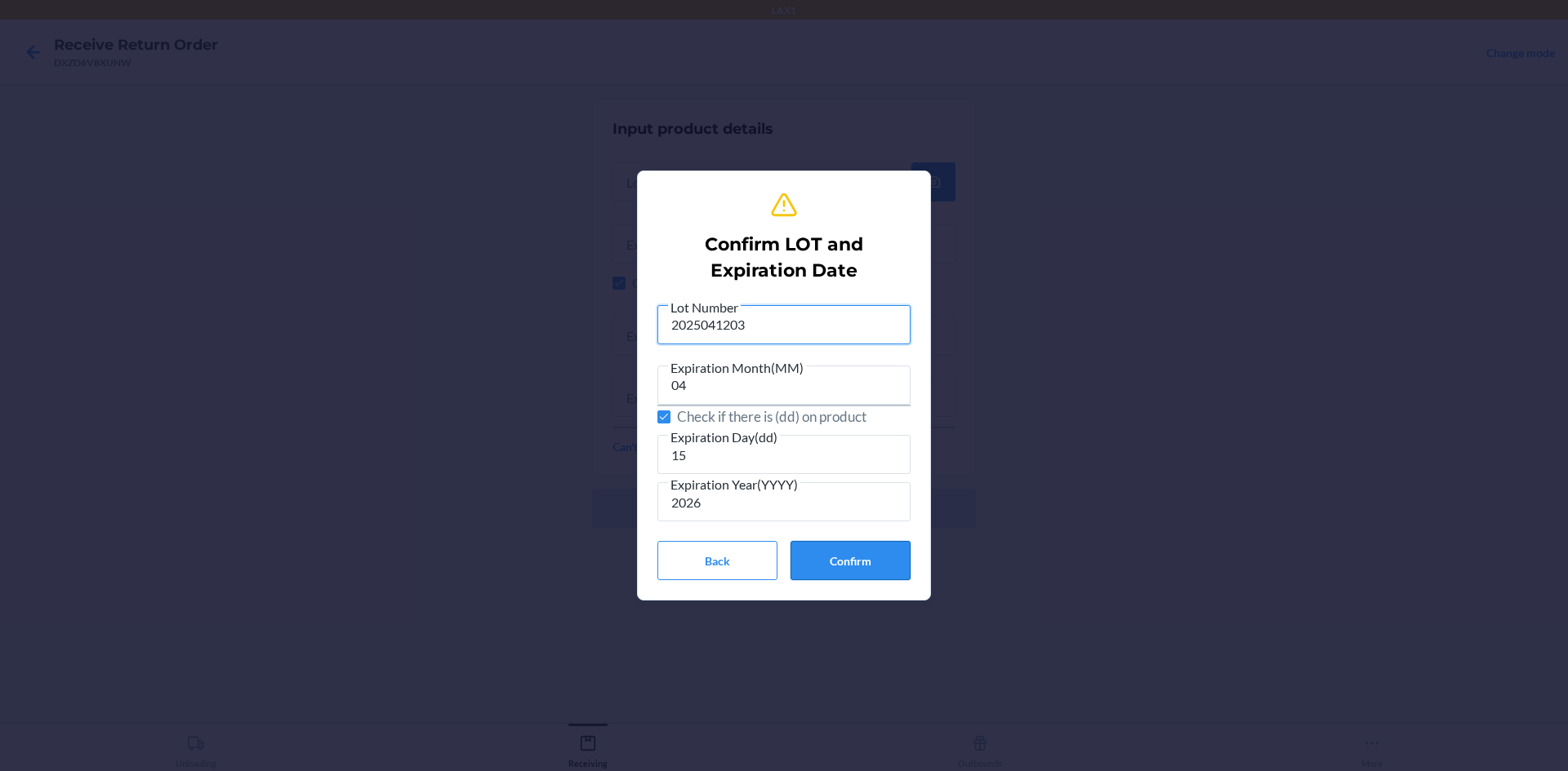
type input "2025041203"
click at [828, 545] on button "Confirm" at bounding box center [850, 561] width 120 height 40
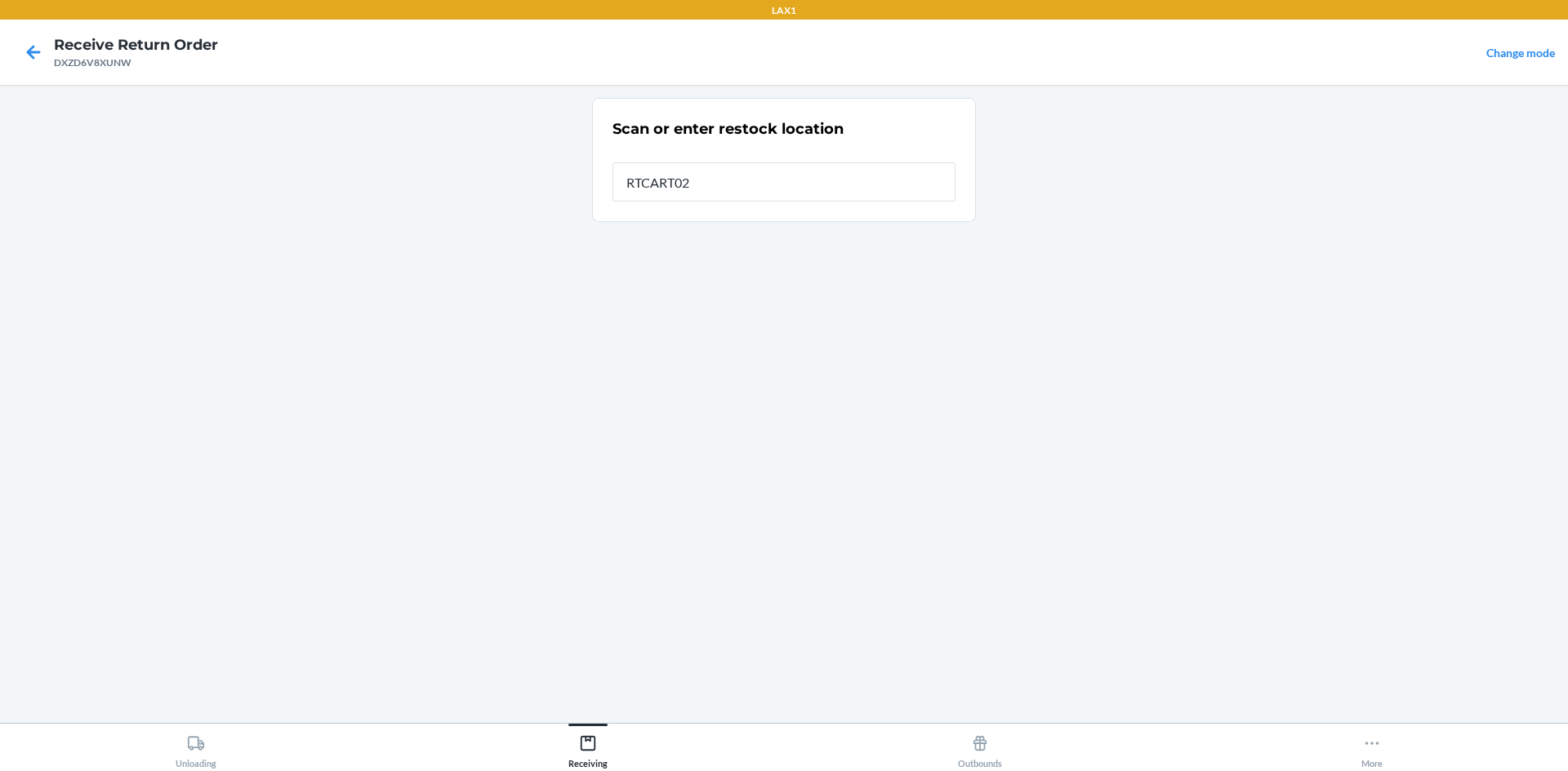
type input "RTCART026"
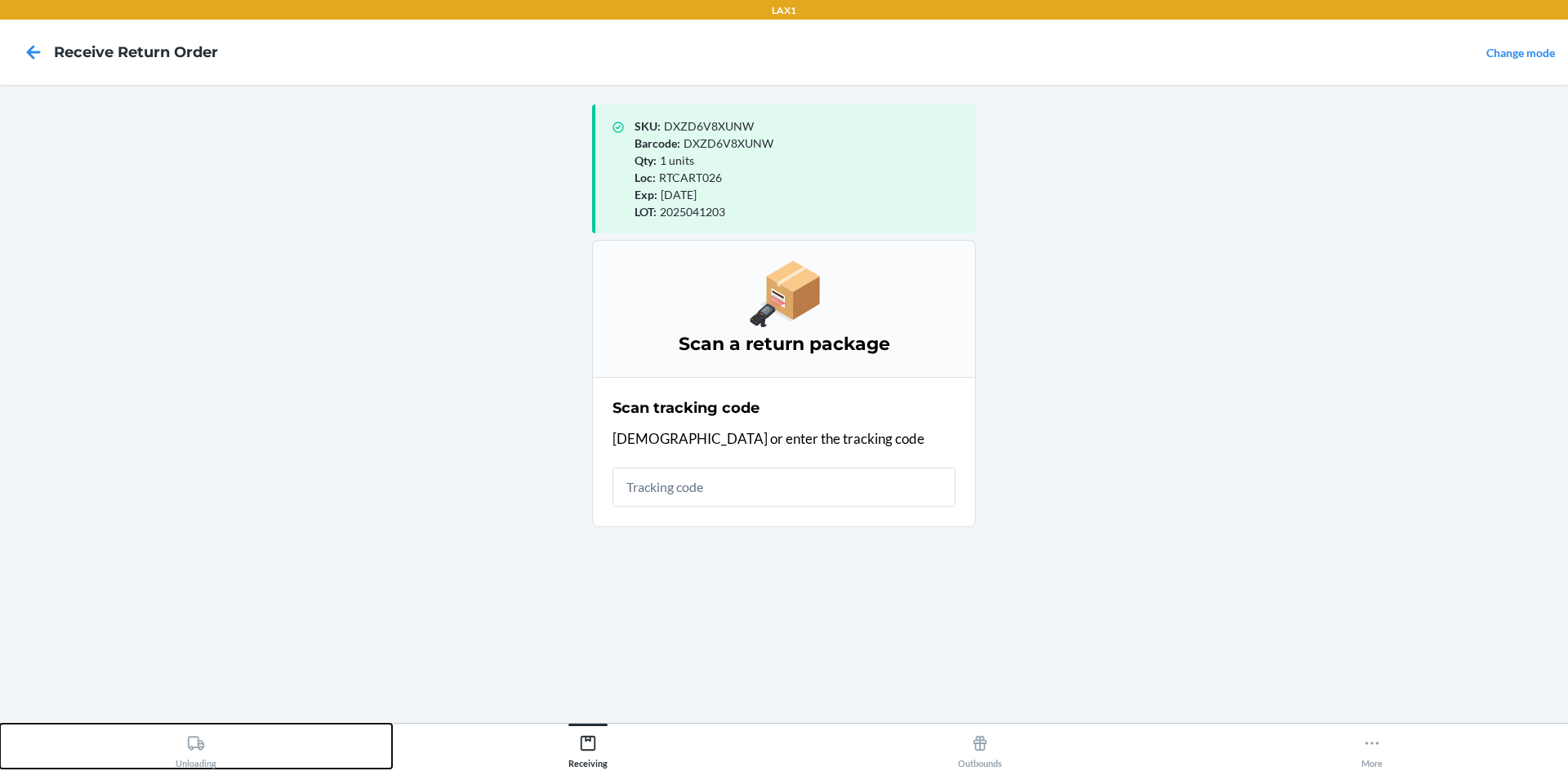
drag, startPoint x: 181, startPoint y: 749, endPoint x: 277, endPoint y: 652, distance: 136.5
click at [182, 749] on div "Unloading" at bounding box center [195, 747] width 41 height 41
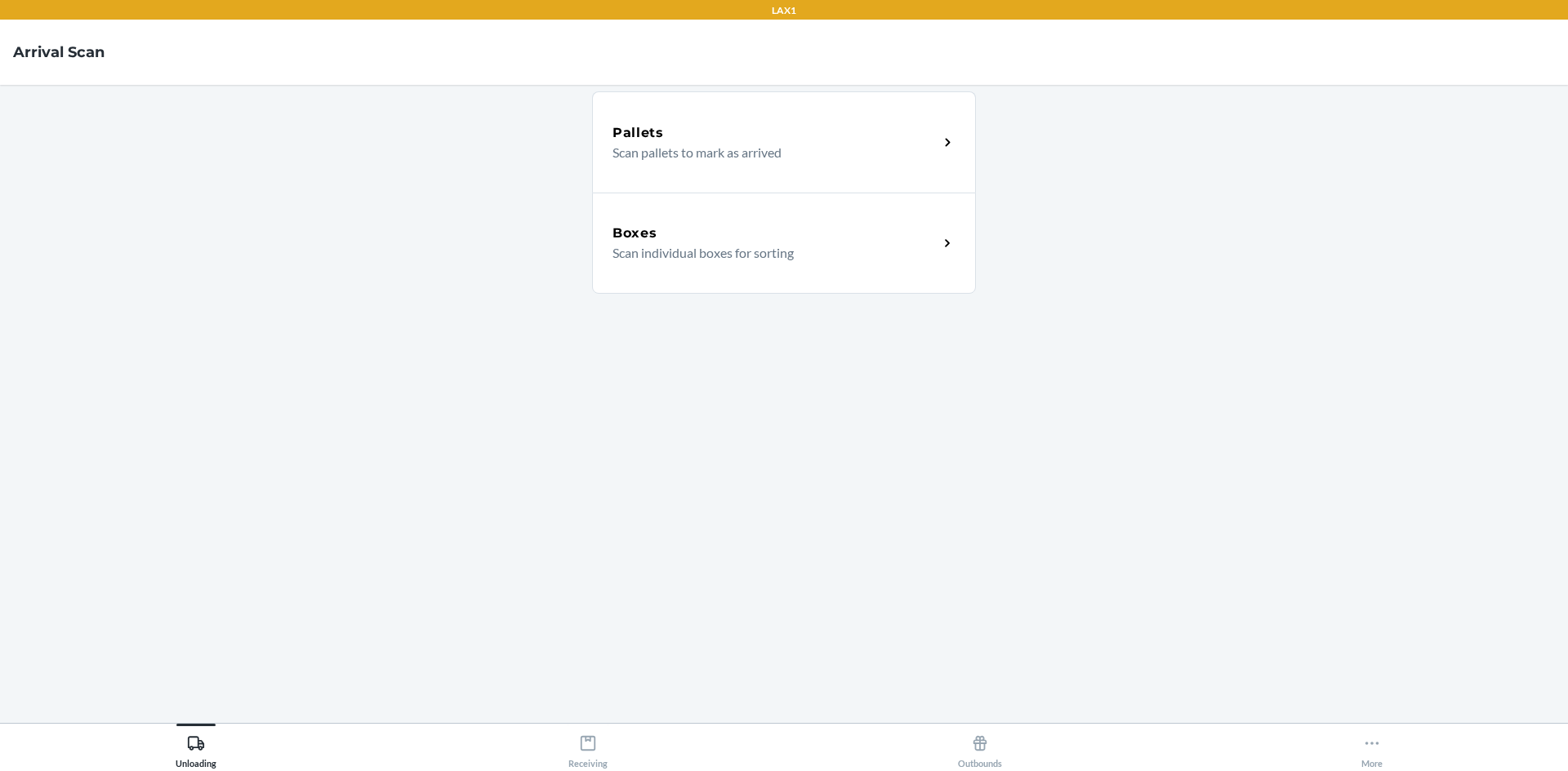
click at [877, 279] on div "Boxes Scan individual boxes for sorting" at bounding box center [784, 242] width 384 height 101
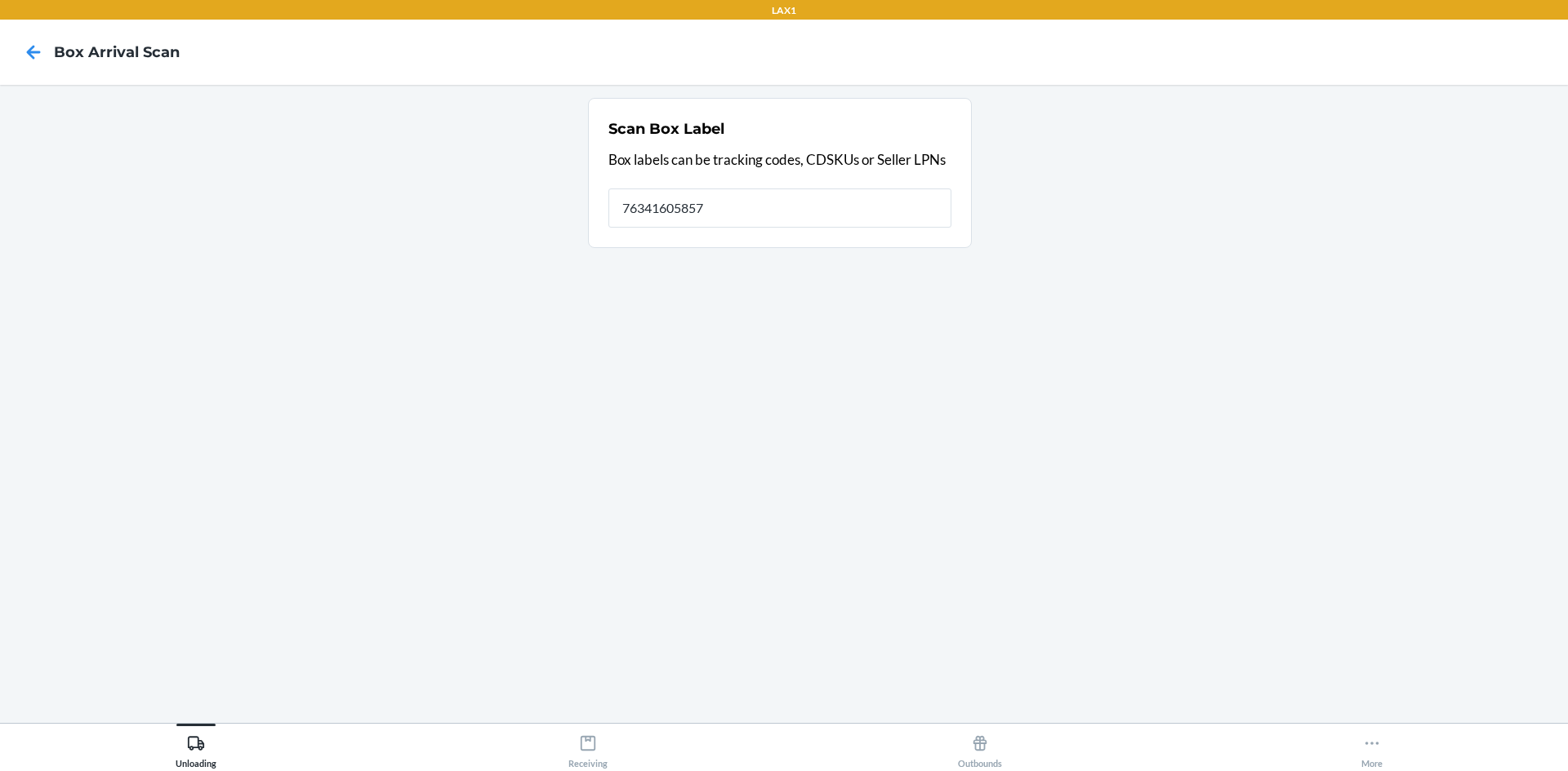
type input "763416058576"
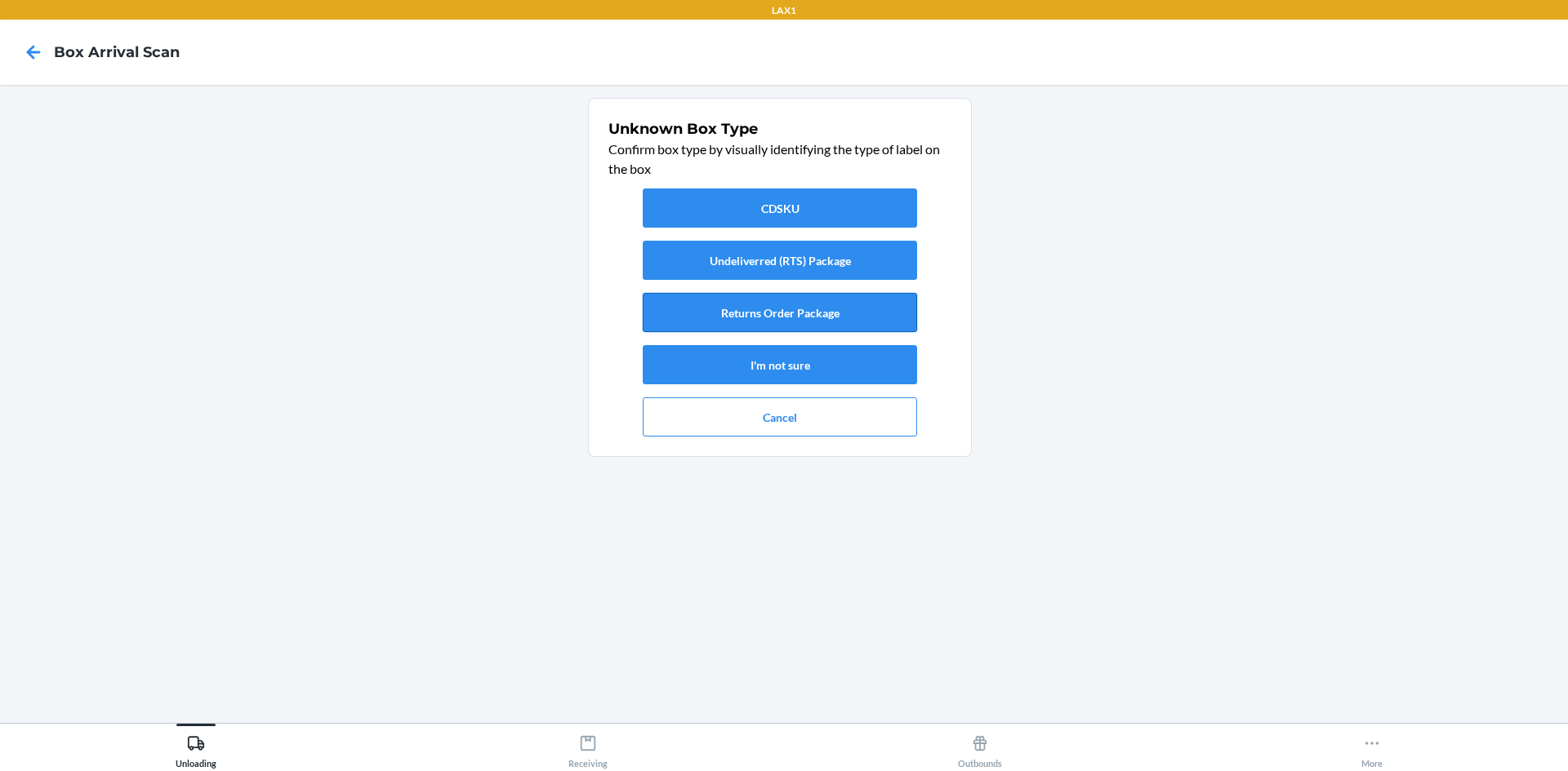
click at [703, 315] on button "Returns Order Package" at bounding box center [780, 313] width 274 height 40
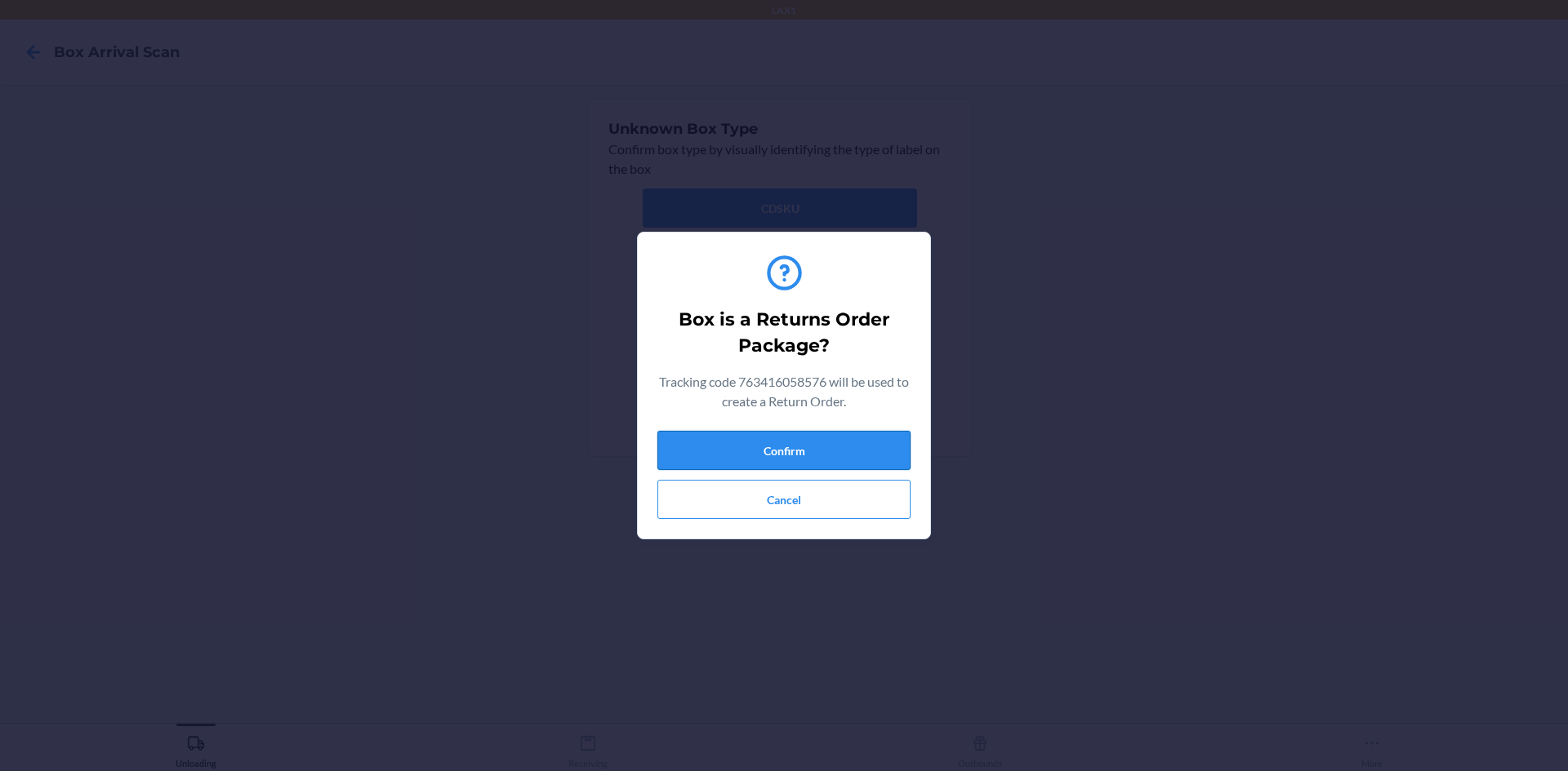
click at [787, 445] on button "Confirm" at bounding box center [784, 451] width 253 height 40
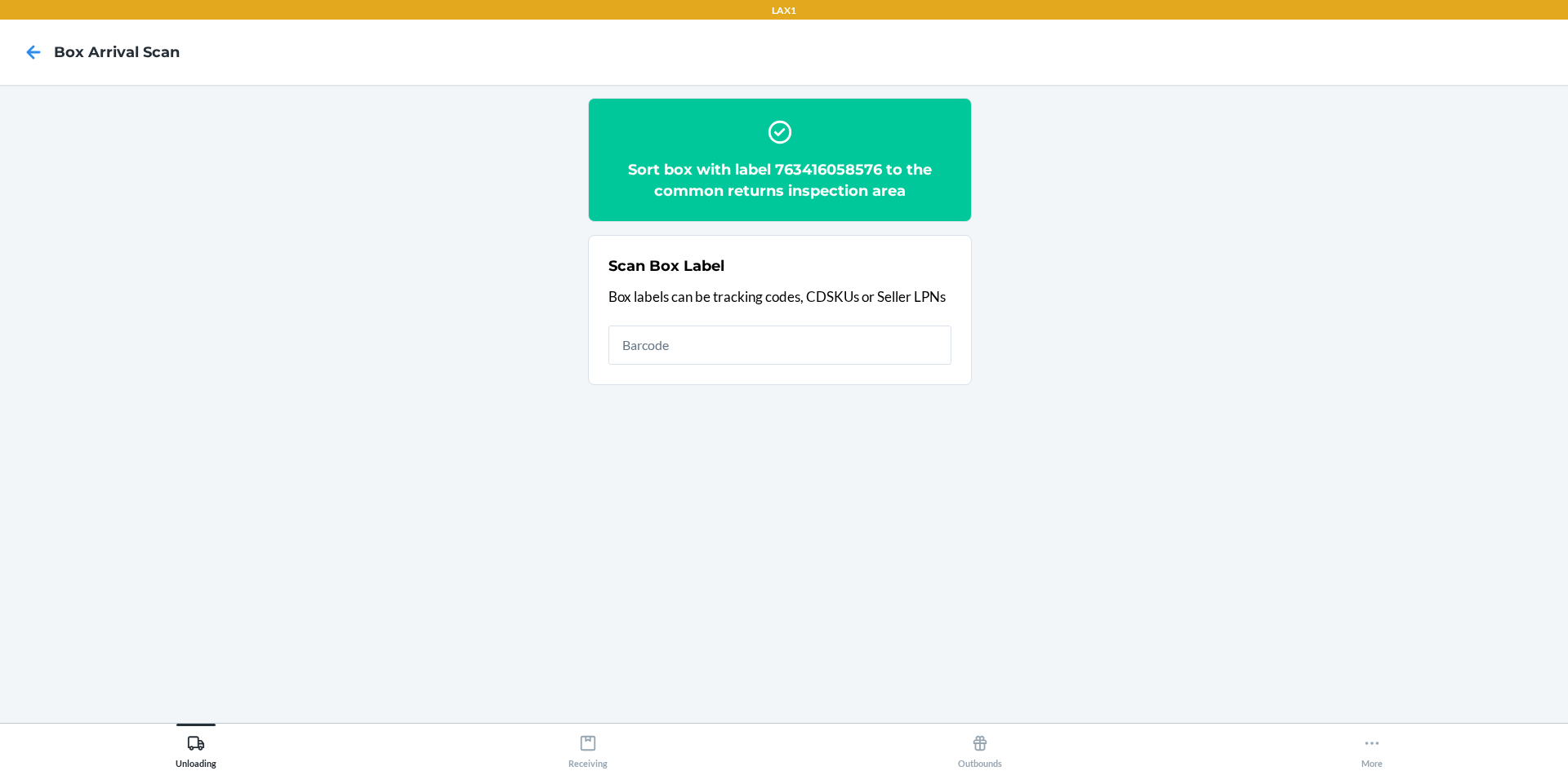
click at [611, 722] on main "Sort box with label 763416058576 to the common returns inspection area Scan Box…" at bounding box center [784, 403] width 1568 height 638
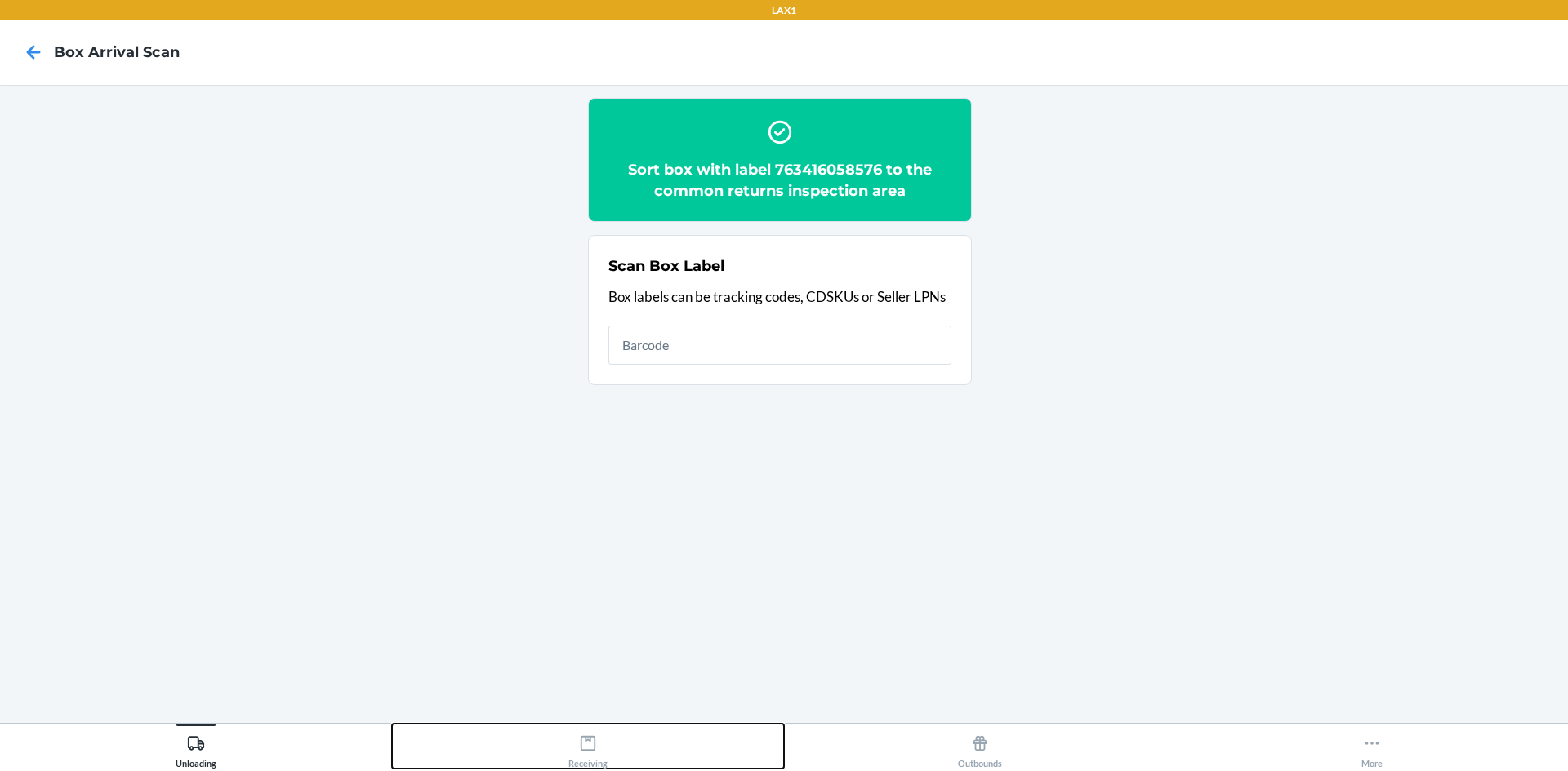
click at [613, 735] on button "Receiving" at bounding box center [588, 746] width 392 height 45
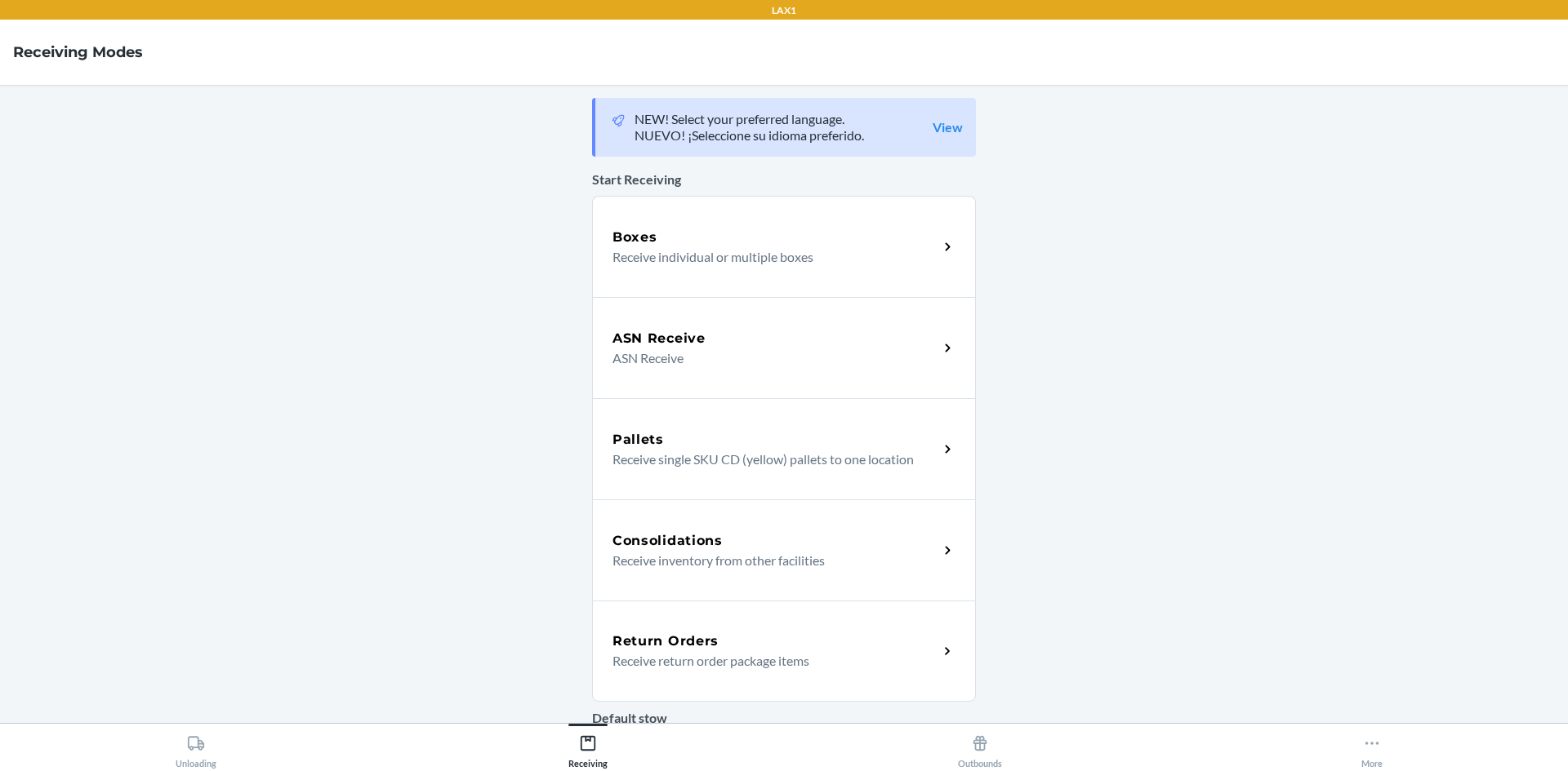
click at [734, 644] on div "Return Orders" at bounding box center [776, 641] width 326 height 20
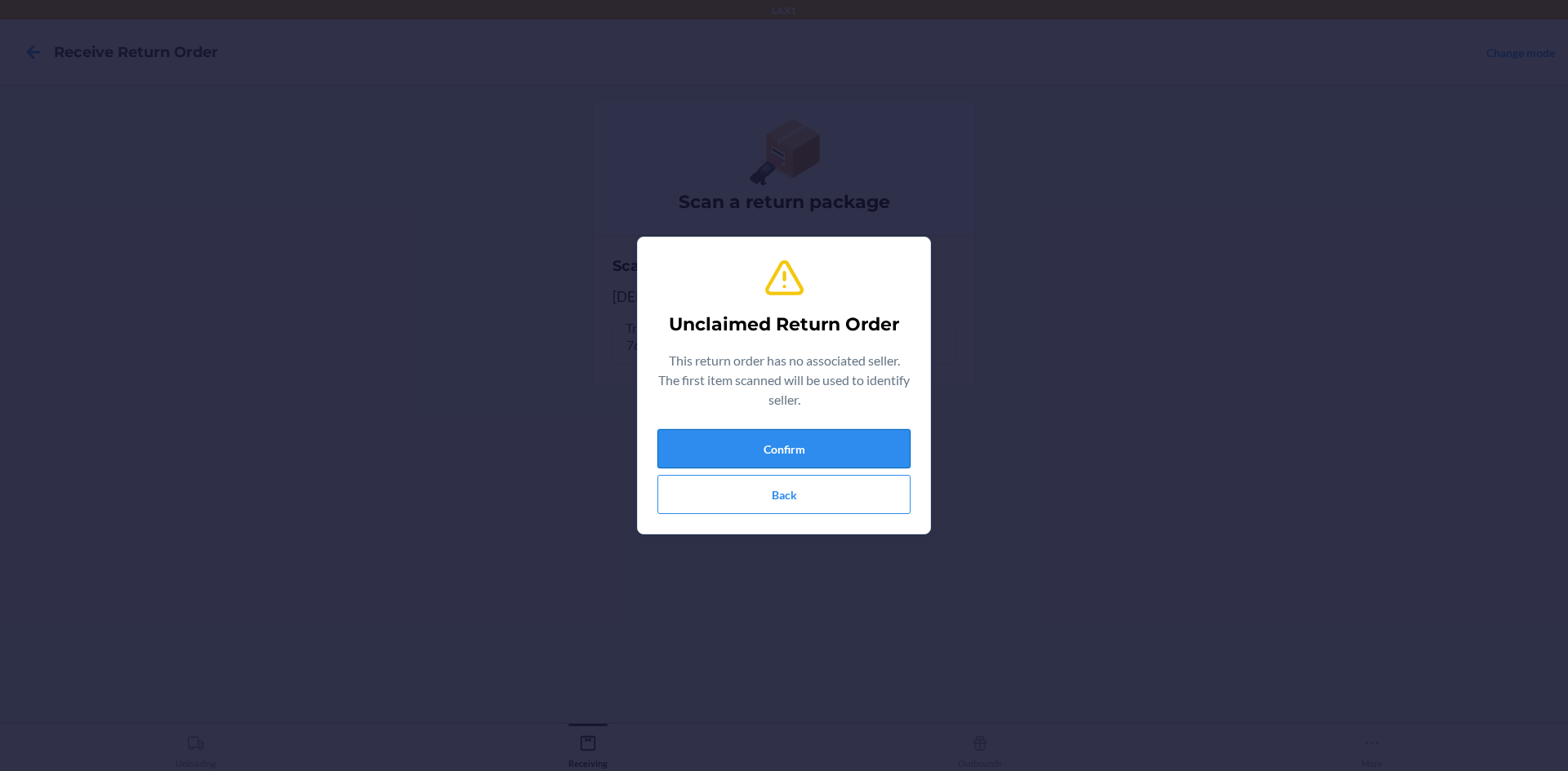
click at [737, 443] on button "Confirm" at bounding box center [784, 450] width 253 height 40
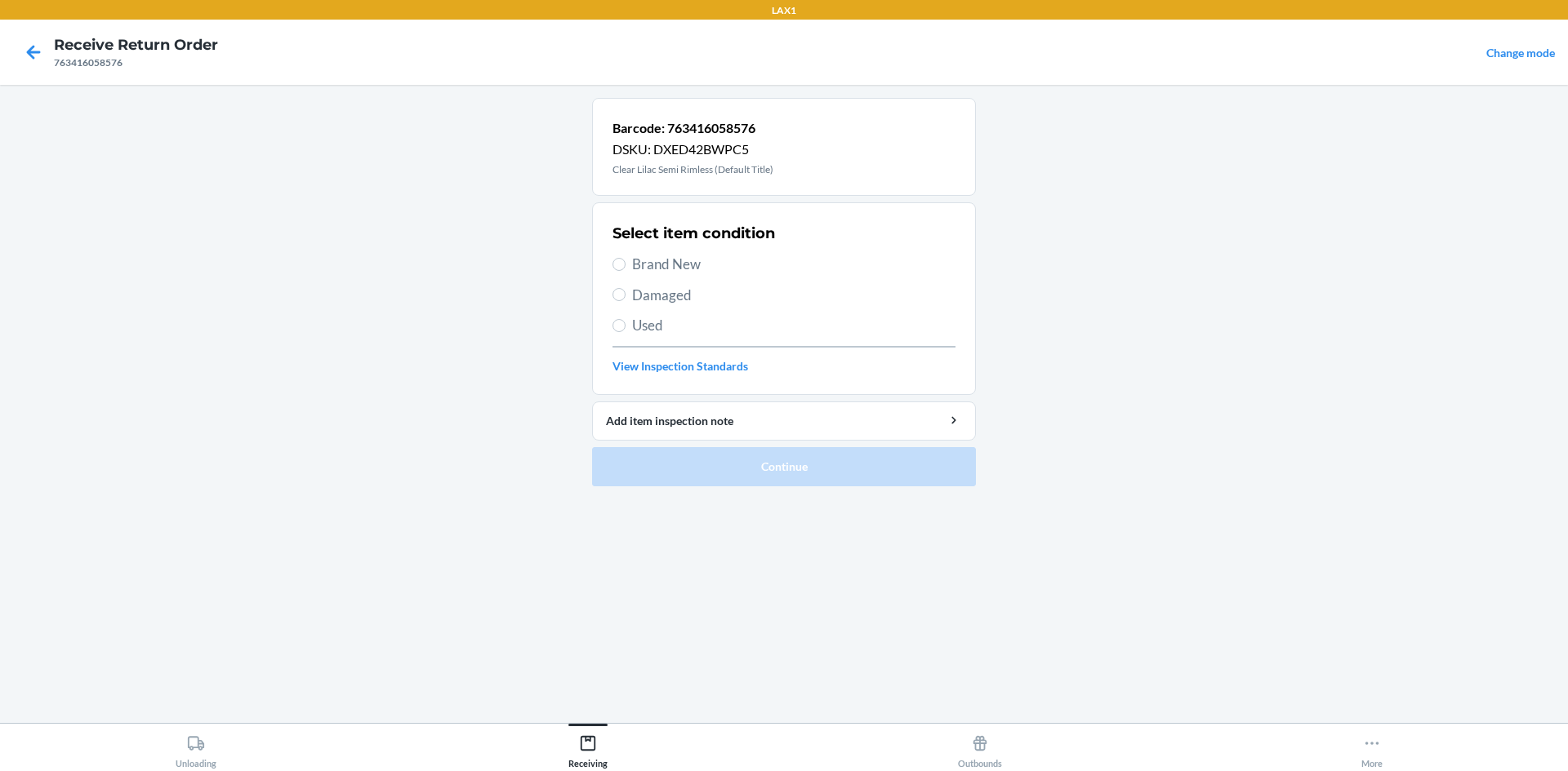
click at [649, 272] on span "Brand New" at bounding box center [793, 264] width 323 height 22
click at [625, 271] on input "Brand New" at bounding box center [619, 265] width 13 height 13
radio input "true"
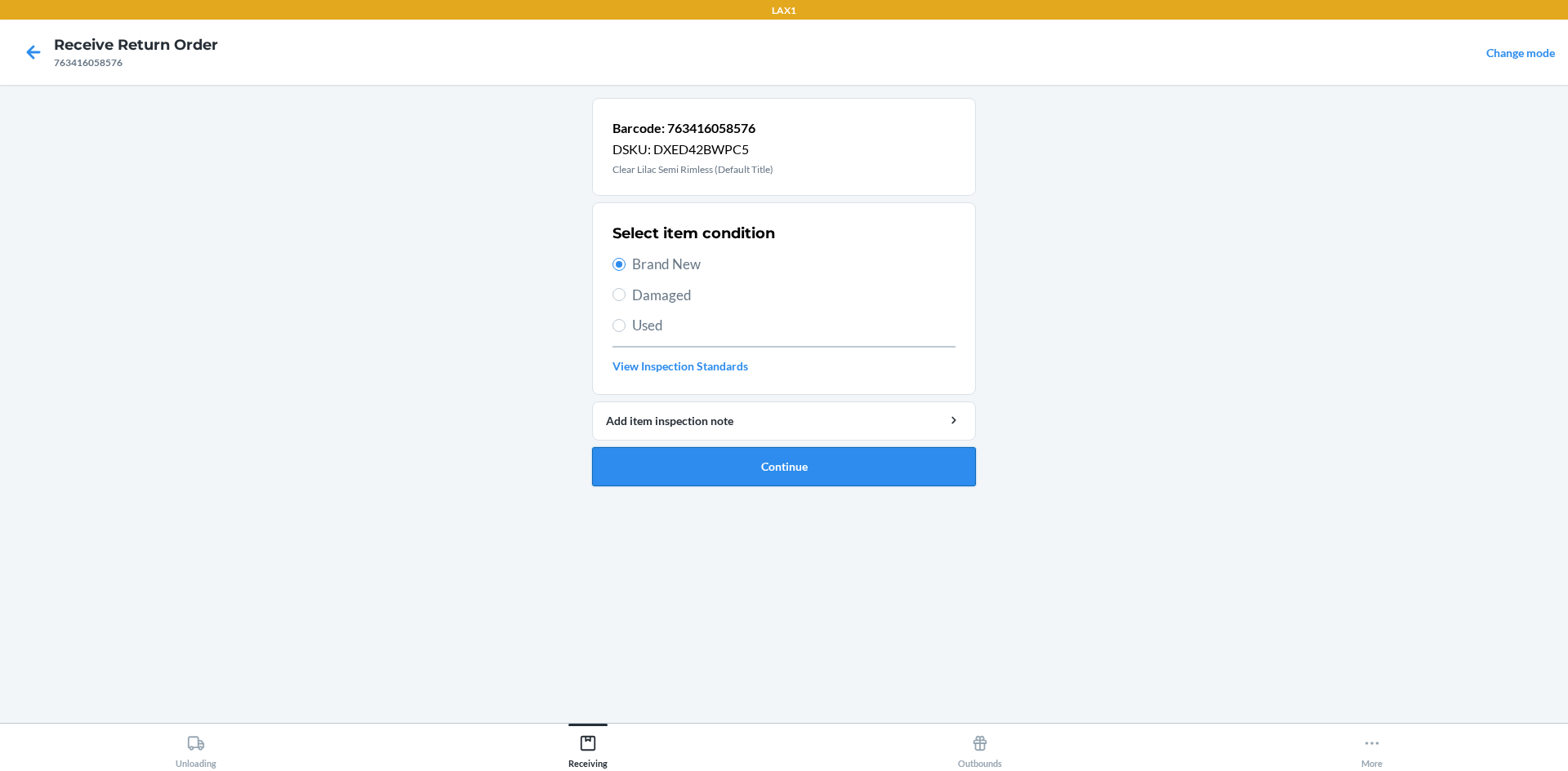
click at [665, 451] on button "Continue" at bounding box center [784, 468] width 384 height 40
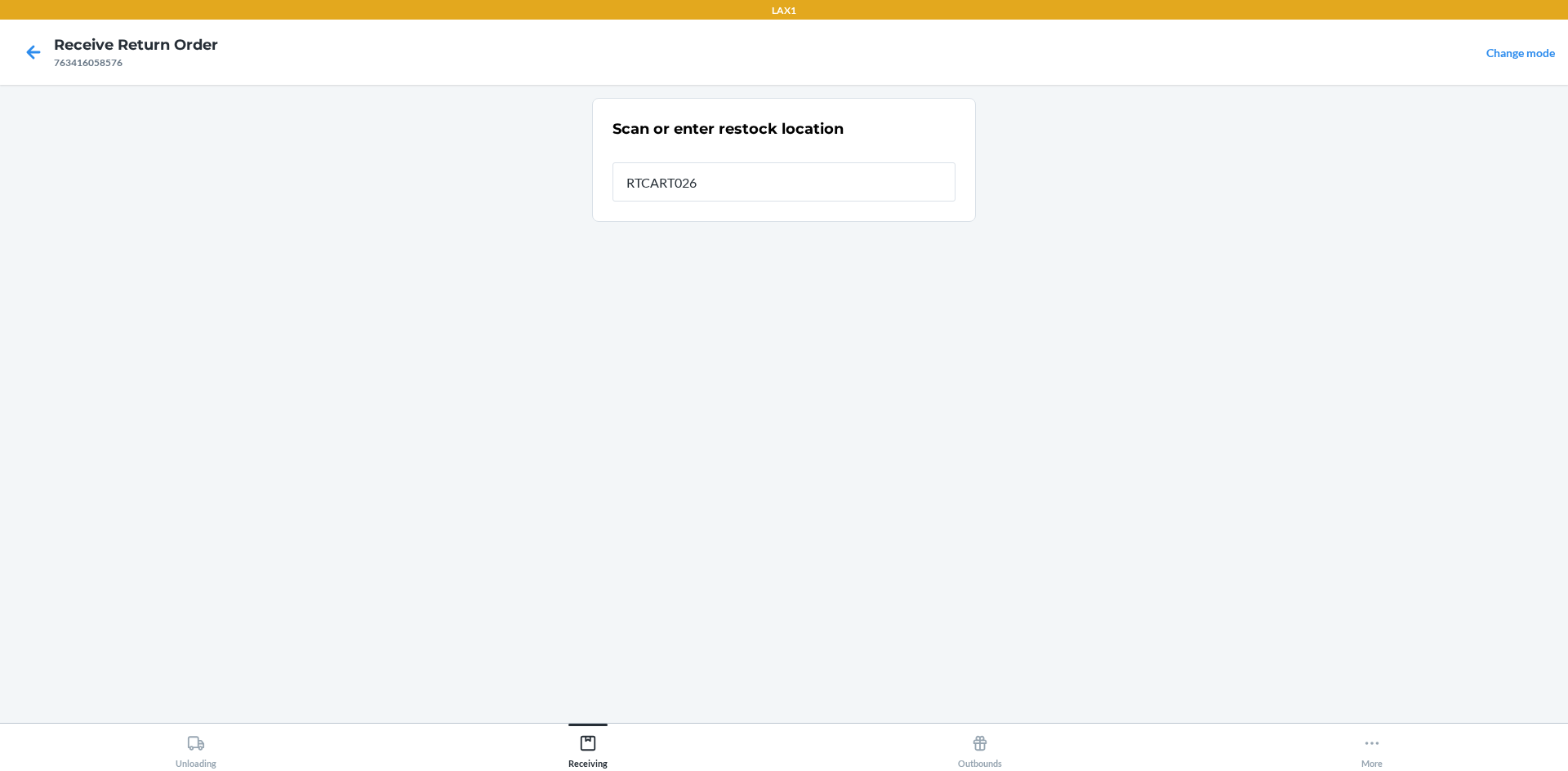
type input "RTCART026"
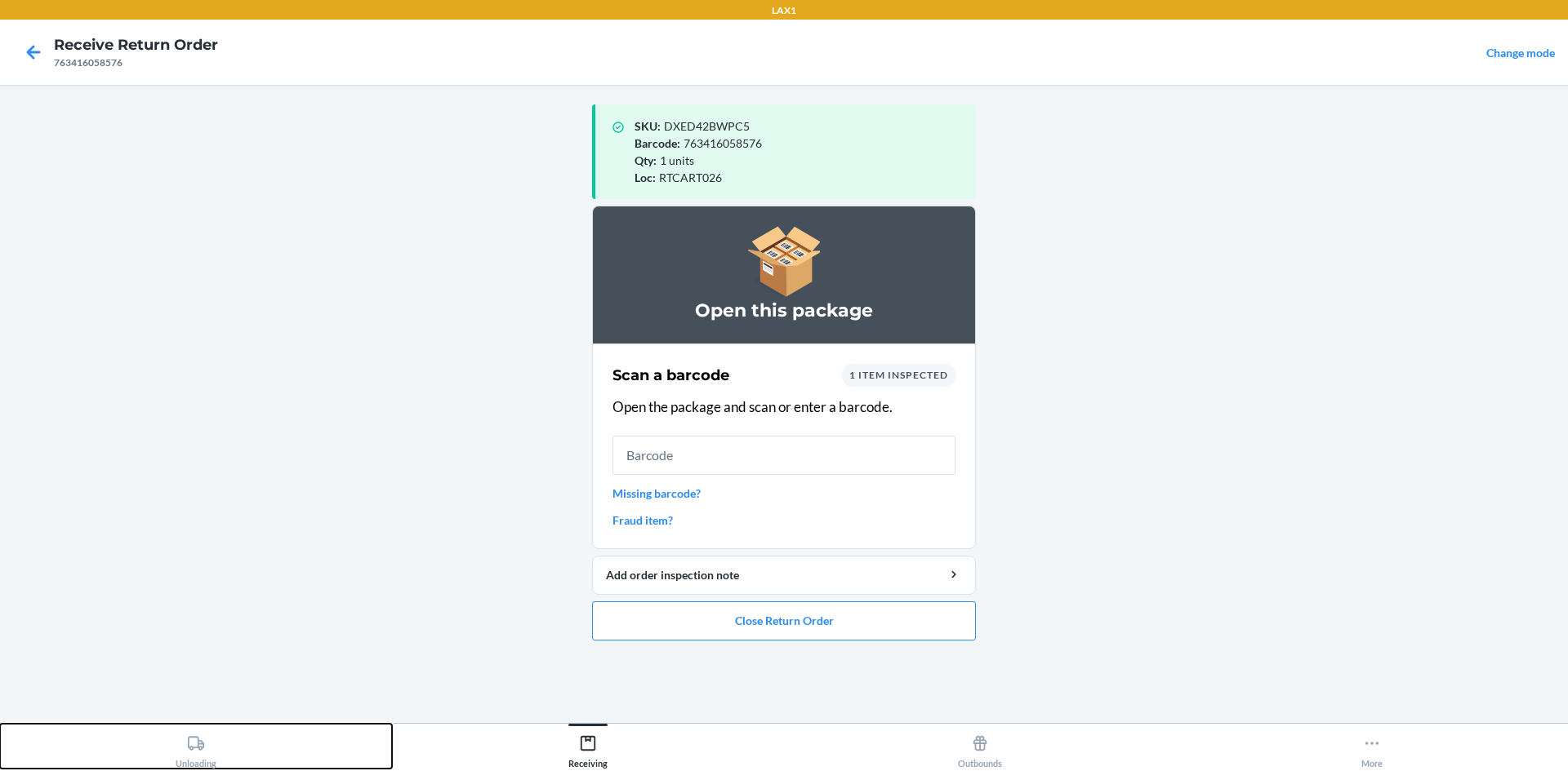
click at [237, 730] on button "Unloading" at bounding box center [196, 746] width 392 height 45
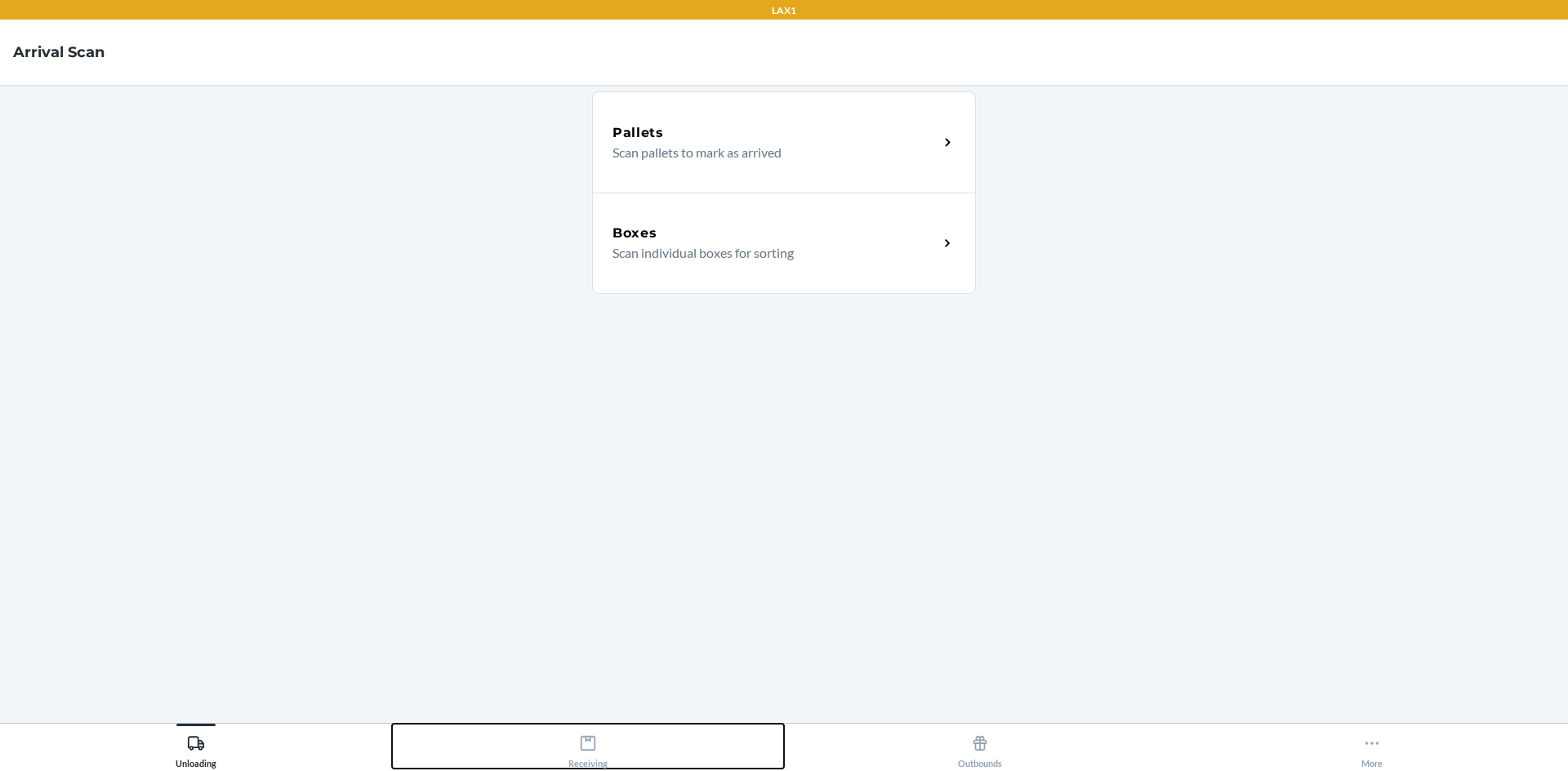
click at [582, 737] on icon at bounding box center [588, 744] width 15 height 15
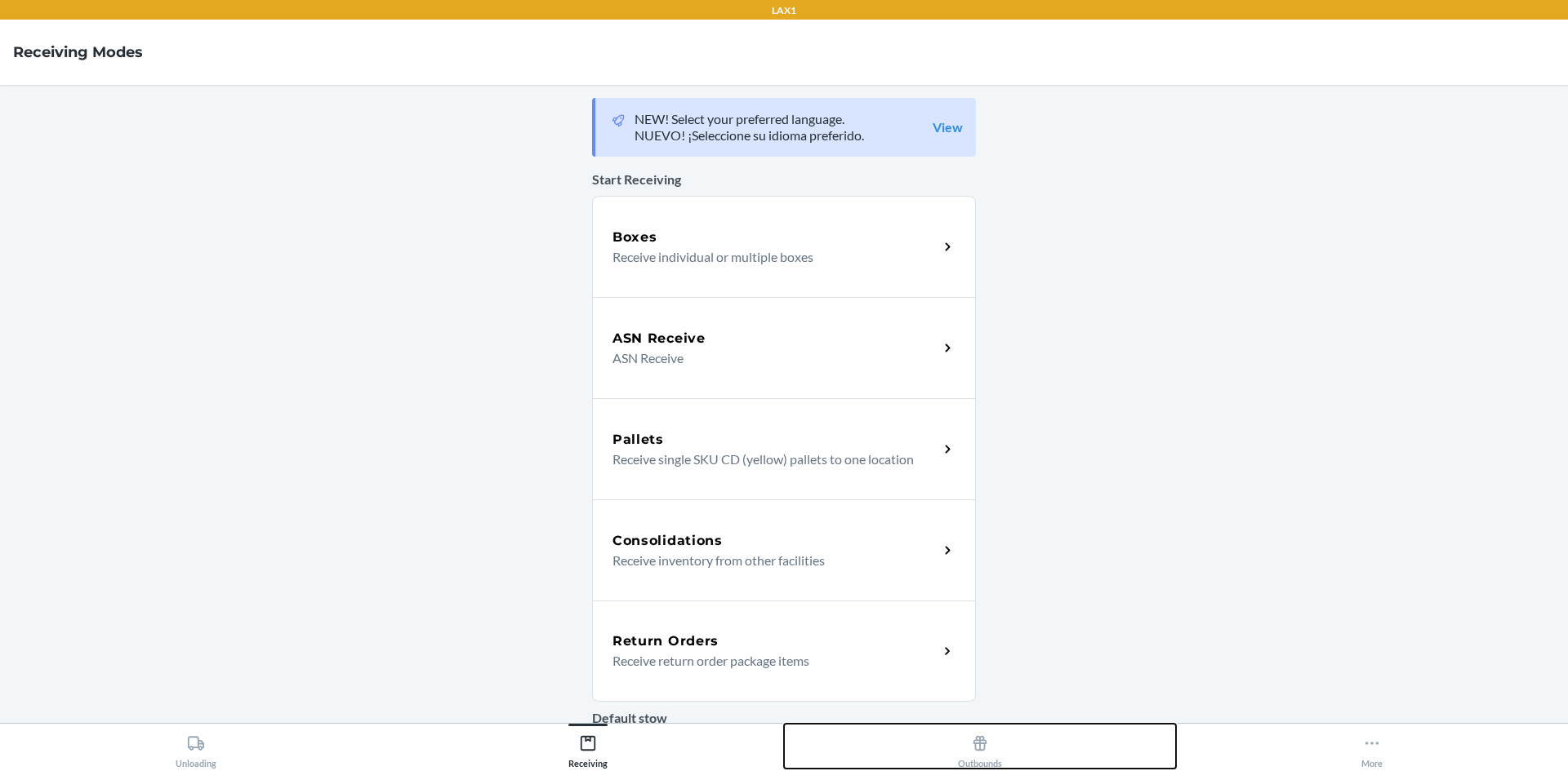
click at [829, 757] on button "Outbounds" at bounding box center [980, 746] width 392 height 45
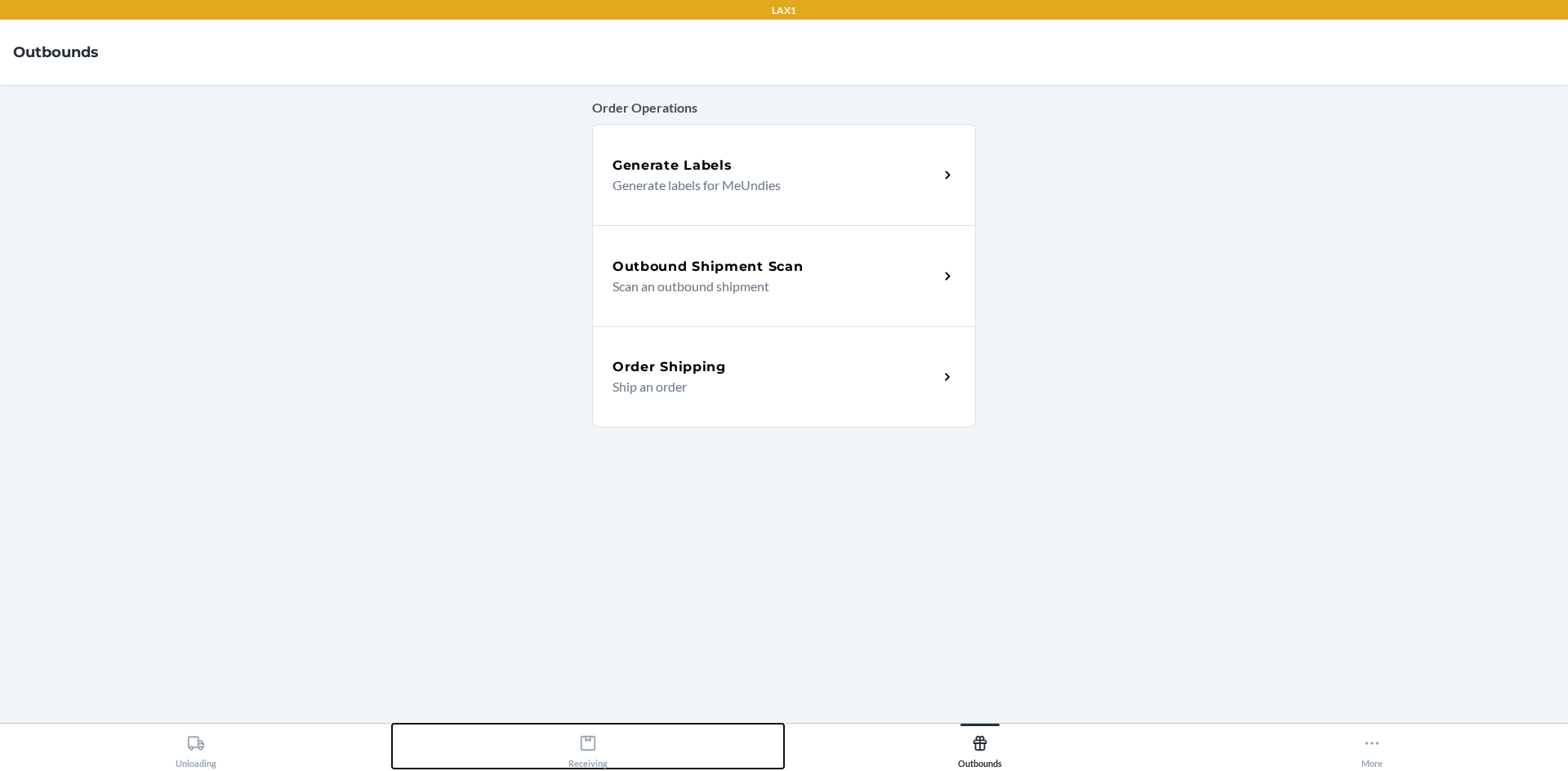
click at [503, 748] on button "Receiving" at bounding box center [588, 746] width 392 height 45
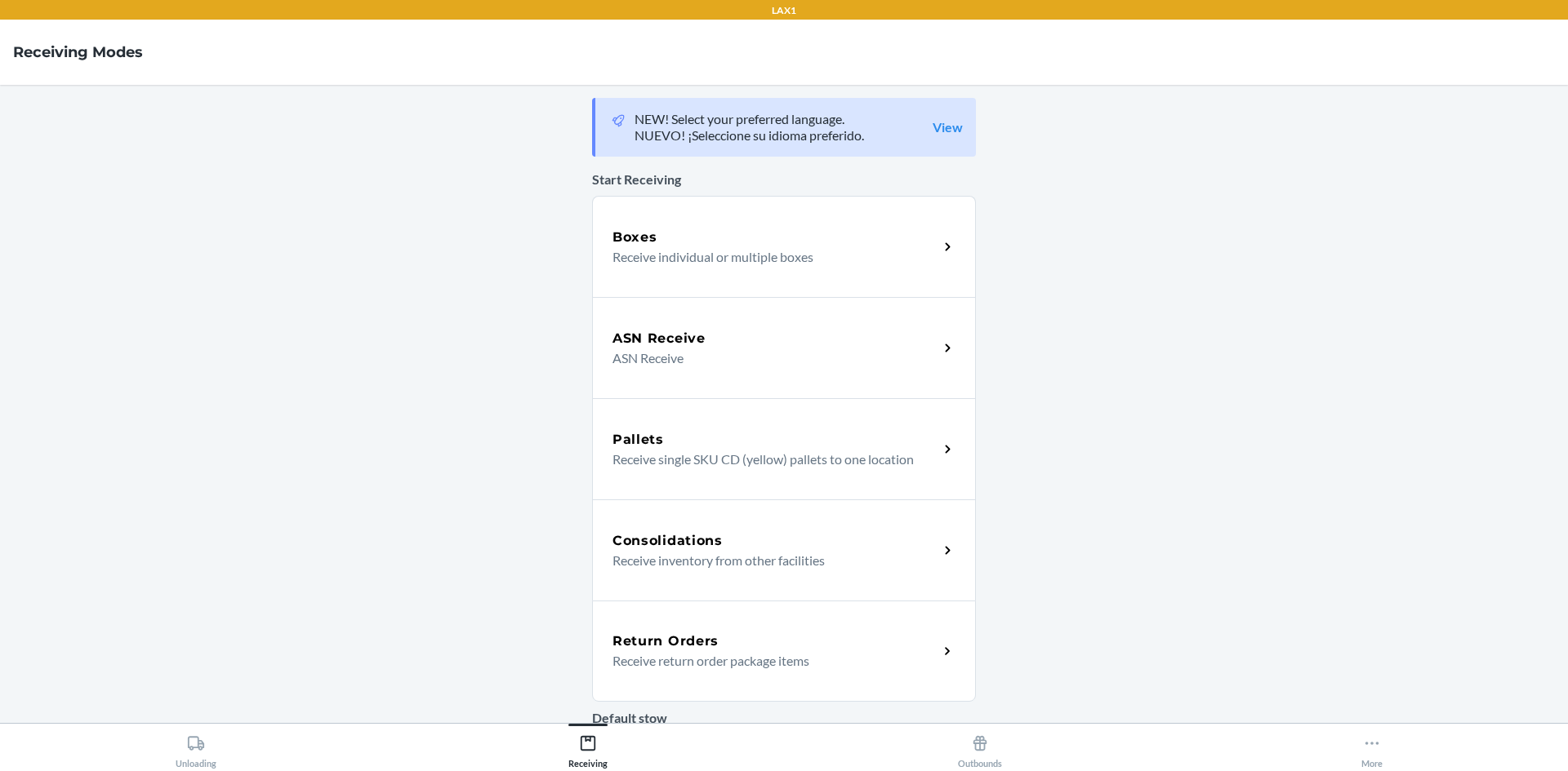
click at [642, 655] on p "Receive return order package items" at bounding box center [769, 661] width 313 height 20
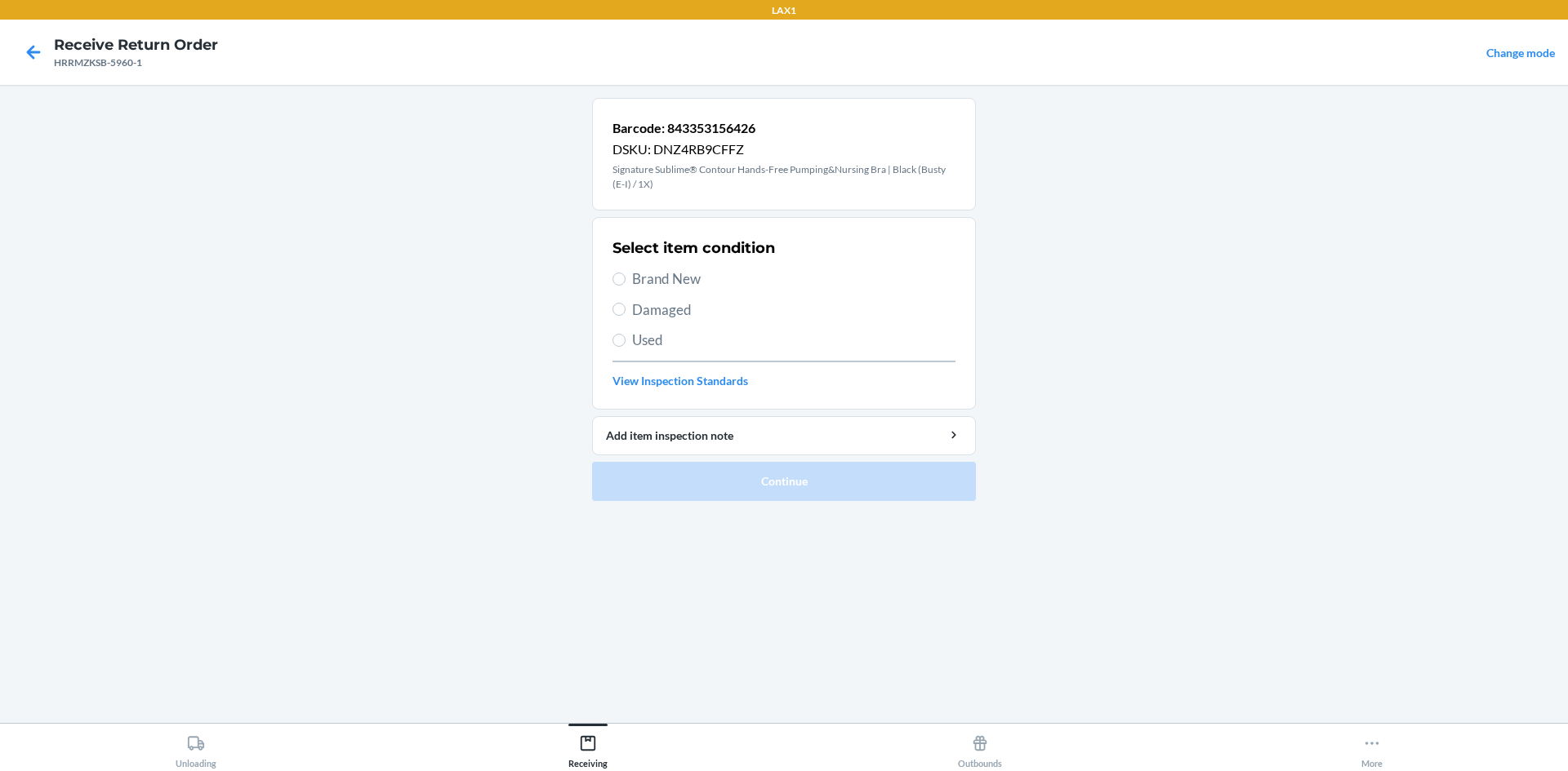
click at [631, 284] on label "Brand New" at bounding box center [784, 279] width 343 height 22
click at [625, 284] on input "Brand New" at bounding box center [619, 279] width 13 height 13
radio input "true"
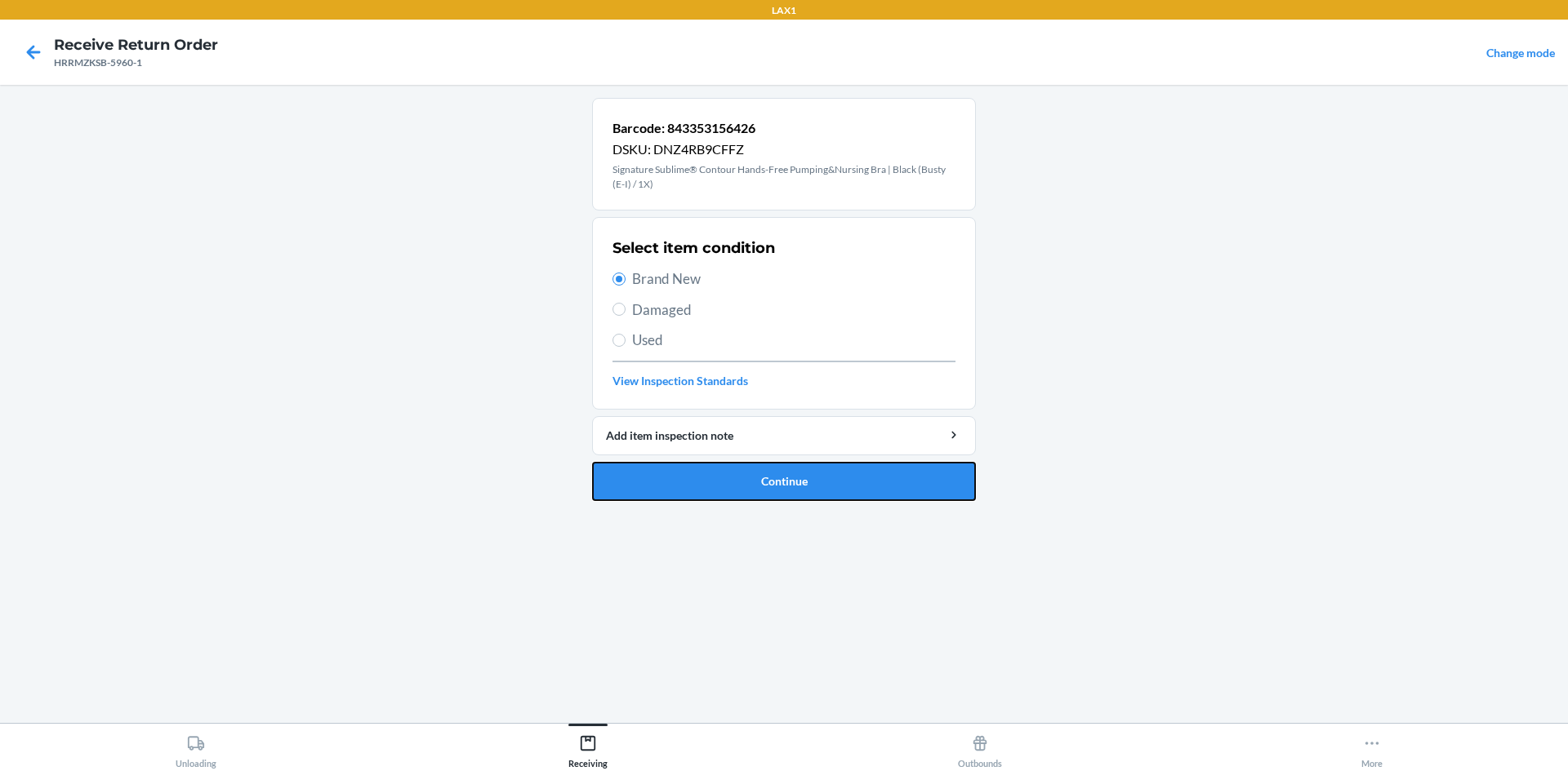
drag, startPoint x: 651, startPoint y: 471, endPoint x: 657, endPoint y: 465, distance: 8.5
click at [652, 471] on button "Continue" at bounding box center [784, 482] width 384 height 40
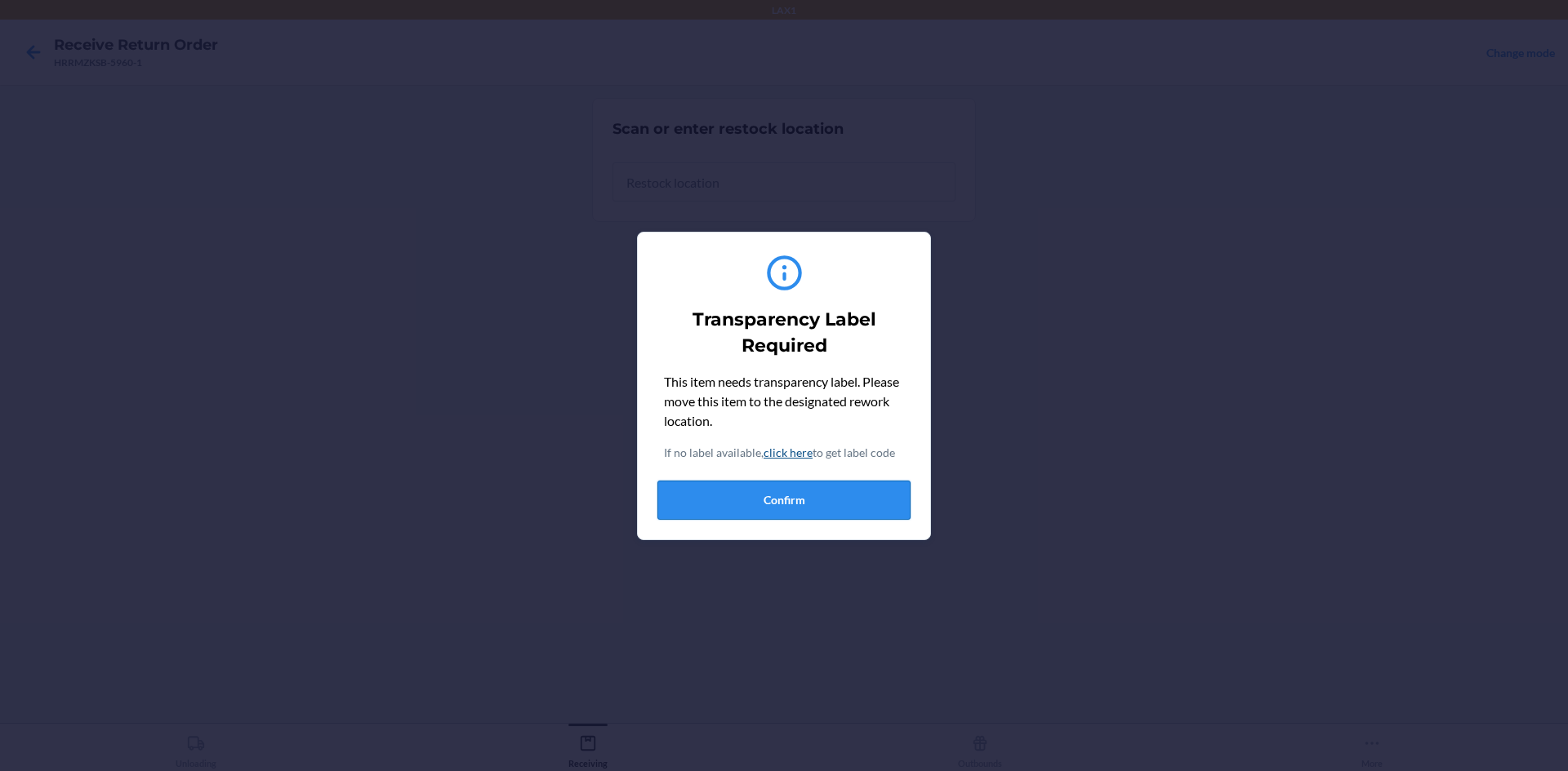
click at [795, 499] on button "Confirm" at bounding box center [784, 500] width 253 height 40
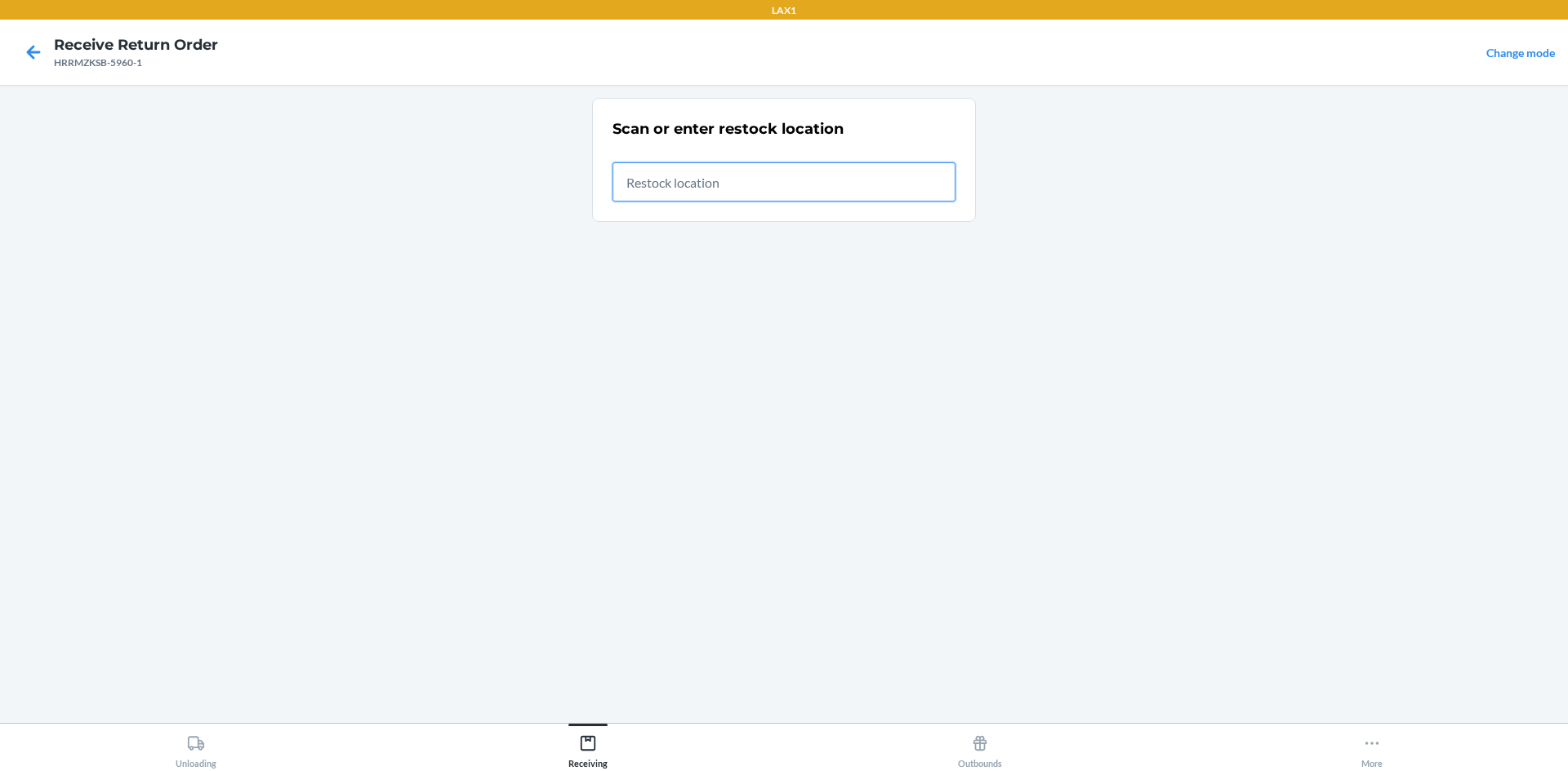
click at [751, 163] on input "text" at bounding box center [784, 182] width 343 height 40
type input "RTCART026"
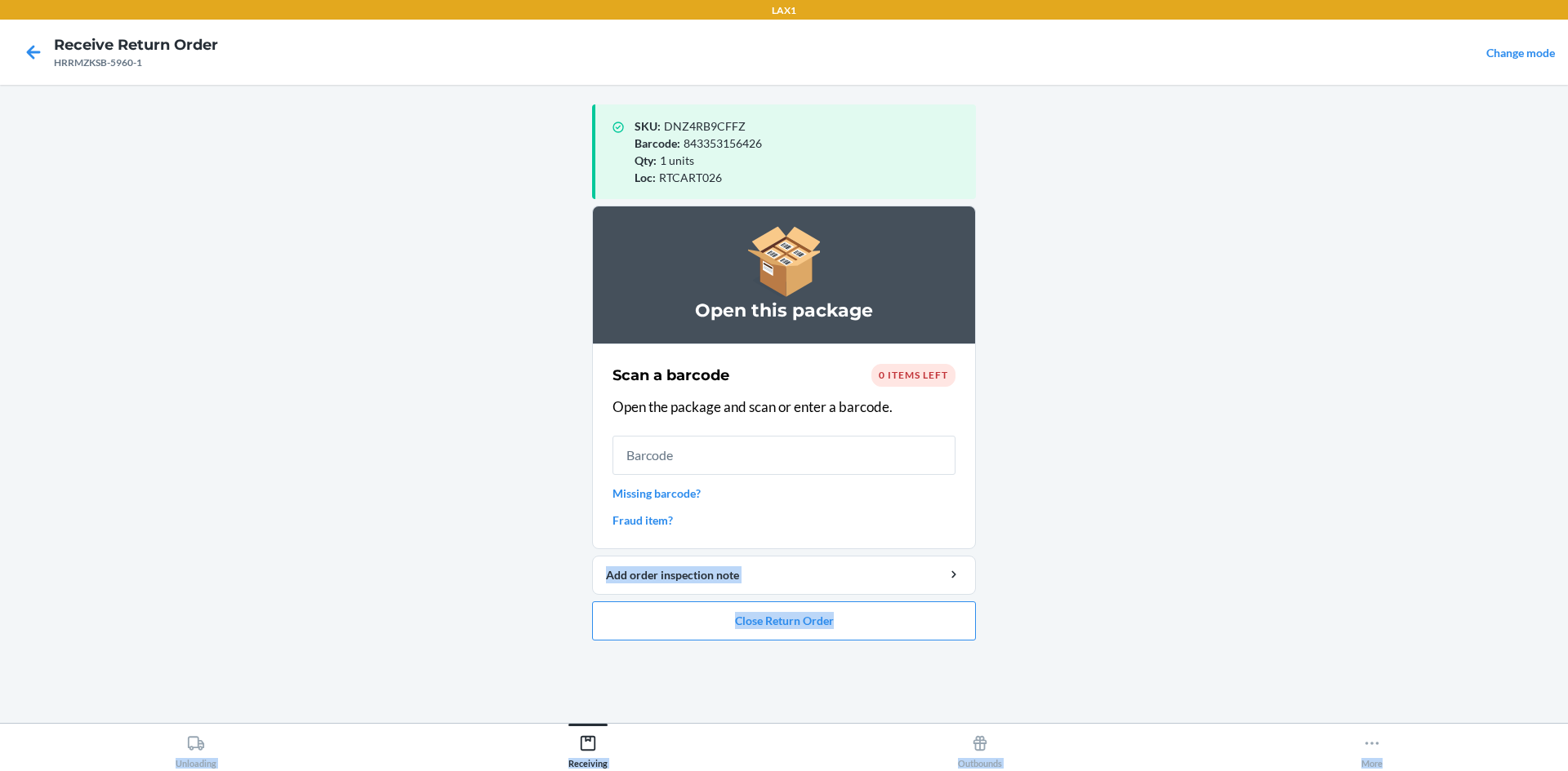
click at [1567, 771] on html "LAX1 Receive Return Order HRRMZKSB-5960-1 Change mode SKU : DNZ4RB9CFFZ Barcode…" at bounding box center [784, 386] width 1568 height 771
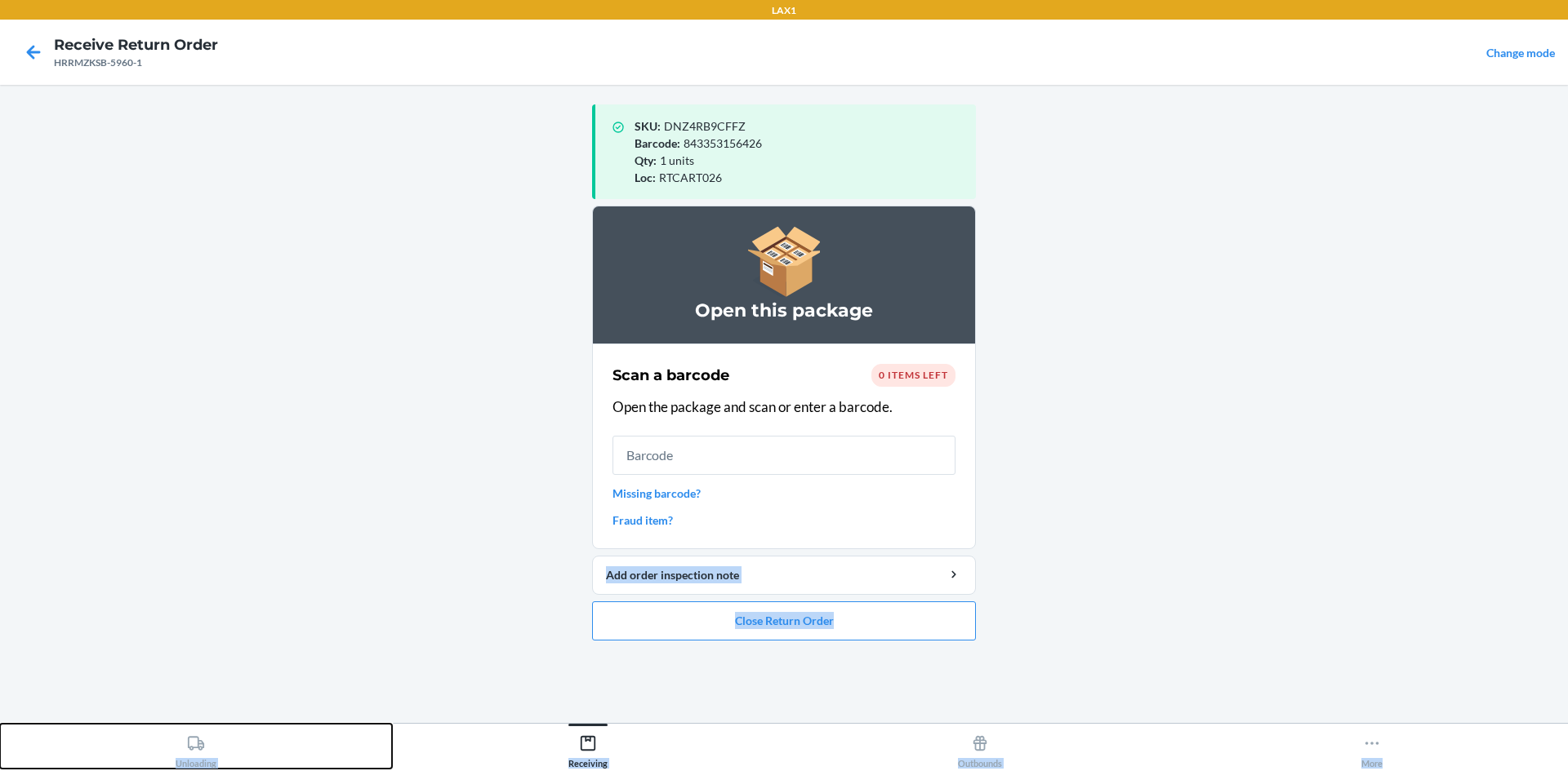
click at [161, 759] on button "Unloading" at bounding box center [196, 746] width 392 height 45
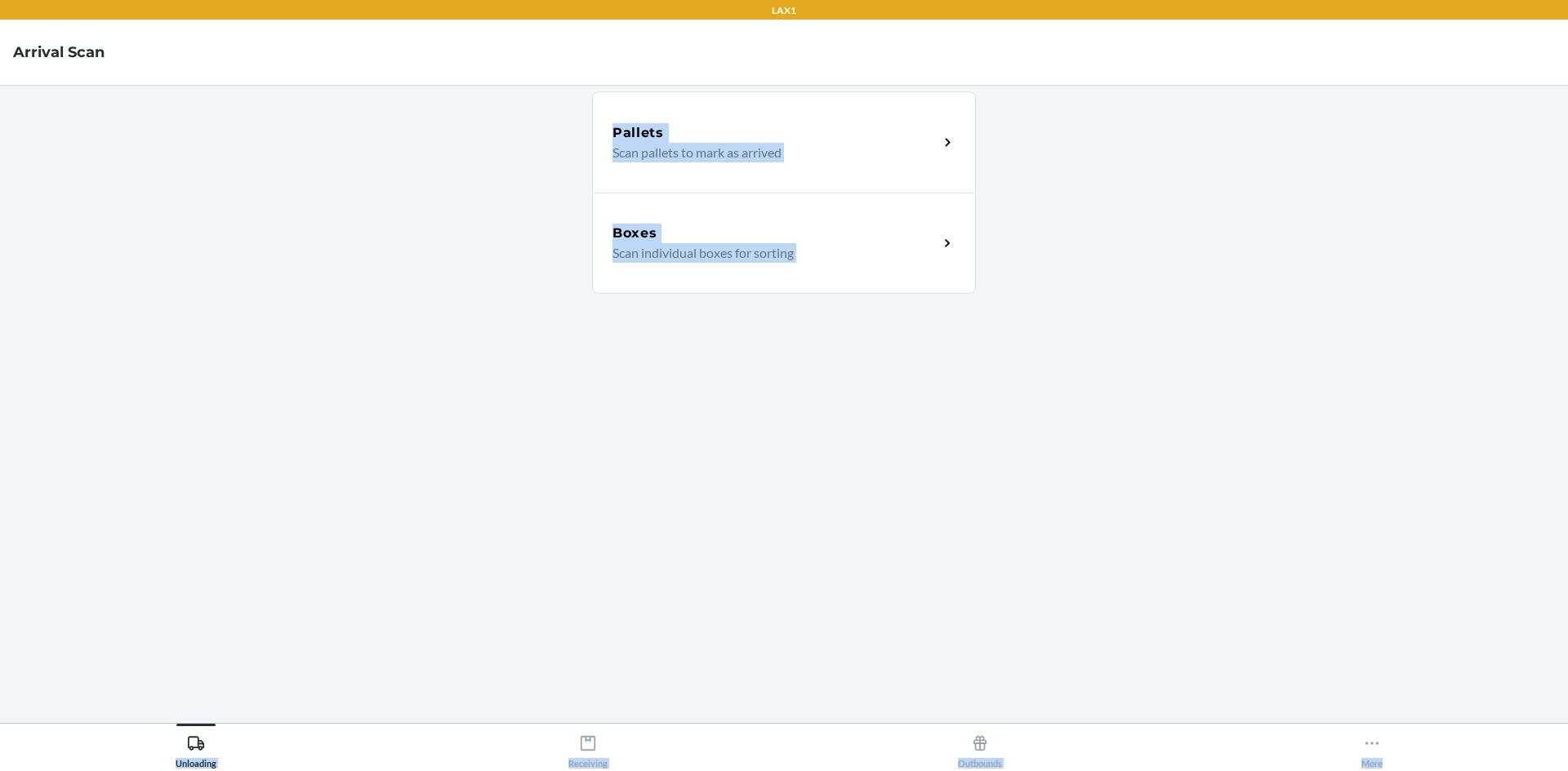
click at [634, 237] on h5 "Boxes" at bounding box center [635, 233] width 45 height 20
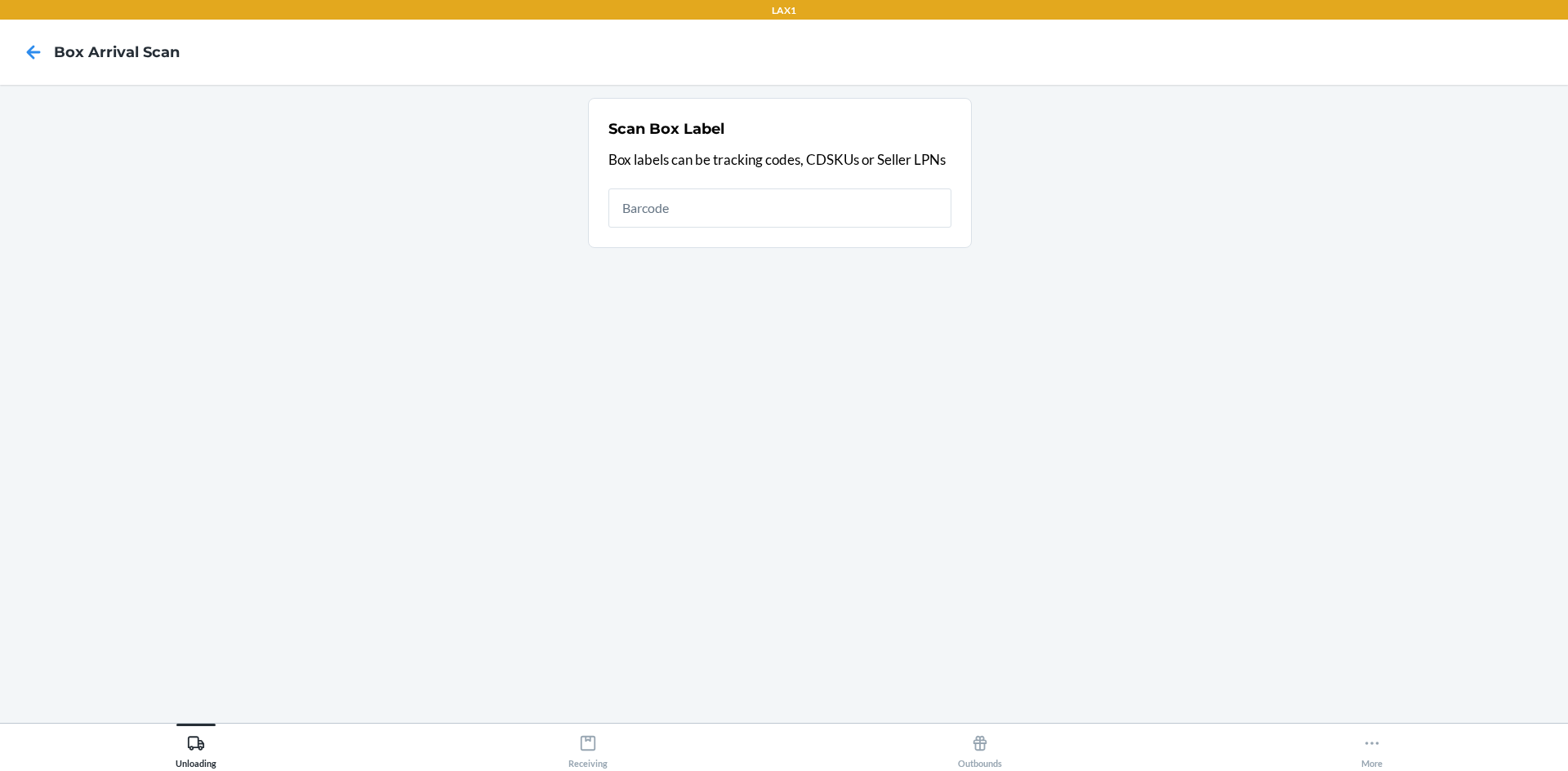
click at [635, 244] on section "Scan Box Label Box labels can be tracking codes, CDSKUs or Seller LPNs" at bounding box center [780, 172] width 384 height 150
click at [634, 251] on ol "Scan Box Label Box labels can be tracking codes, CDSKUs or Seller LPNs" at bounding box center [784, 179] width 392 height 163
type input "843353182159"
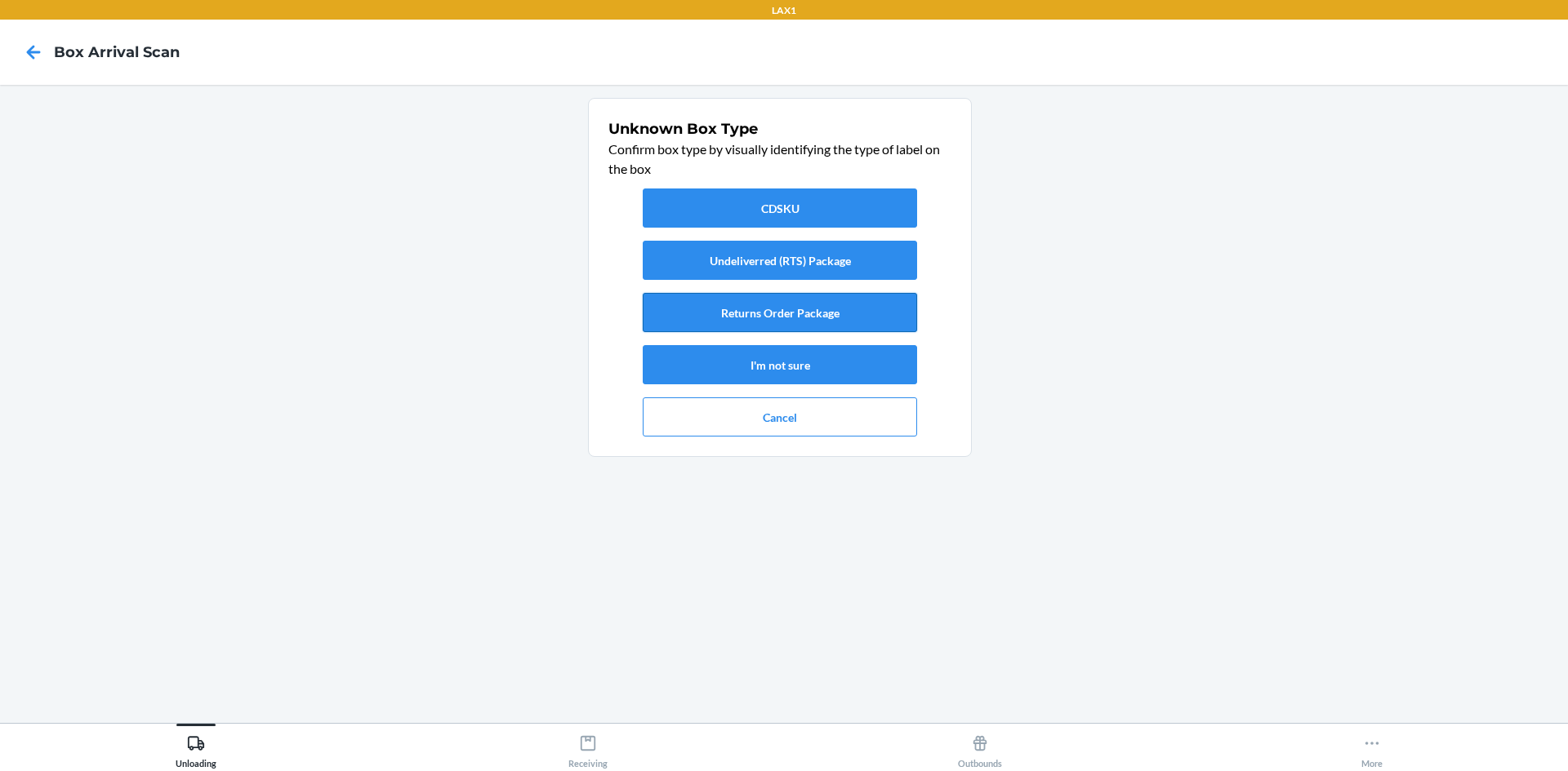
click at [690, 302] on button "Returns Order Package" at bounding box center [780, 313] width 274 height 40
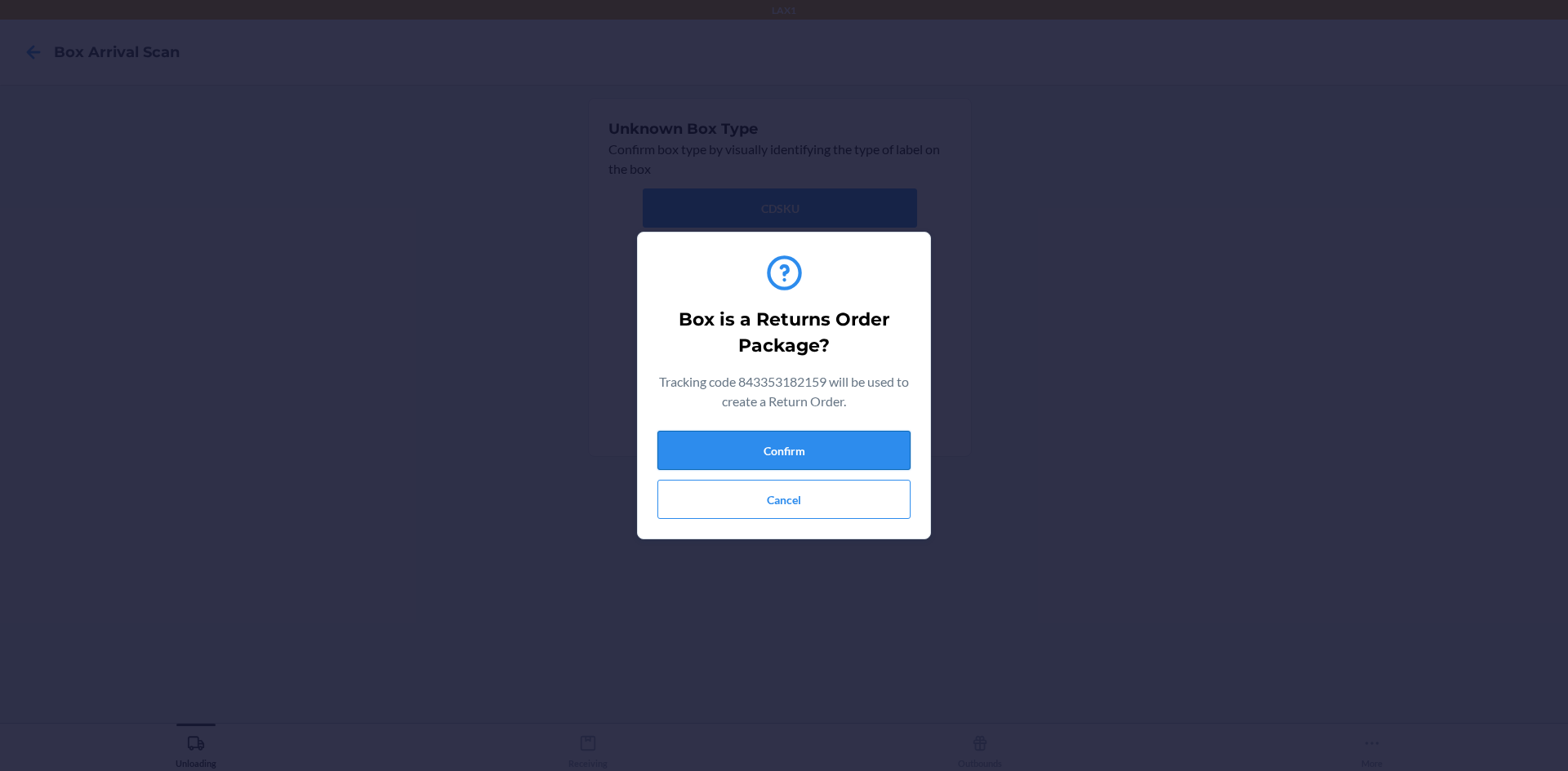
click at [760, 443] on button "Confirm" at bounding box center [784, 451] width 253 height 40
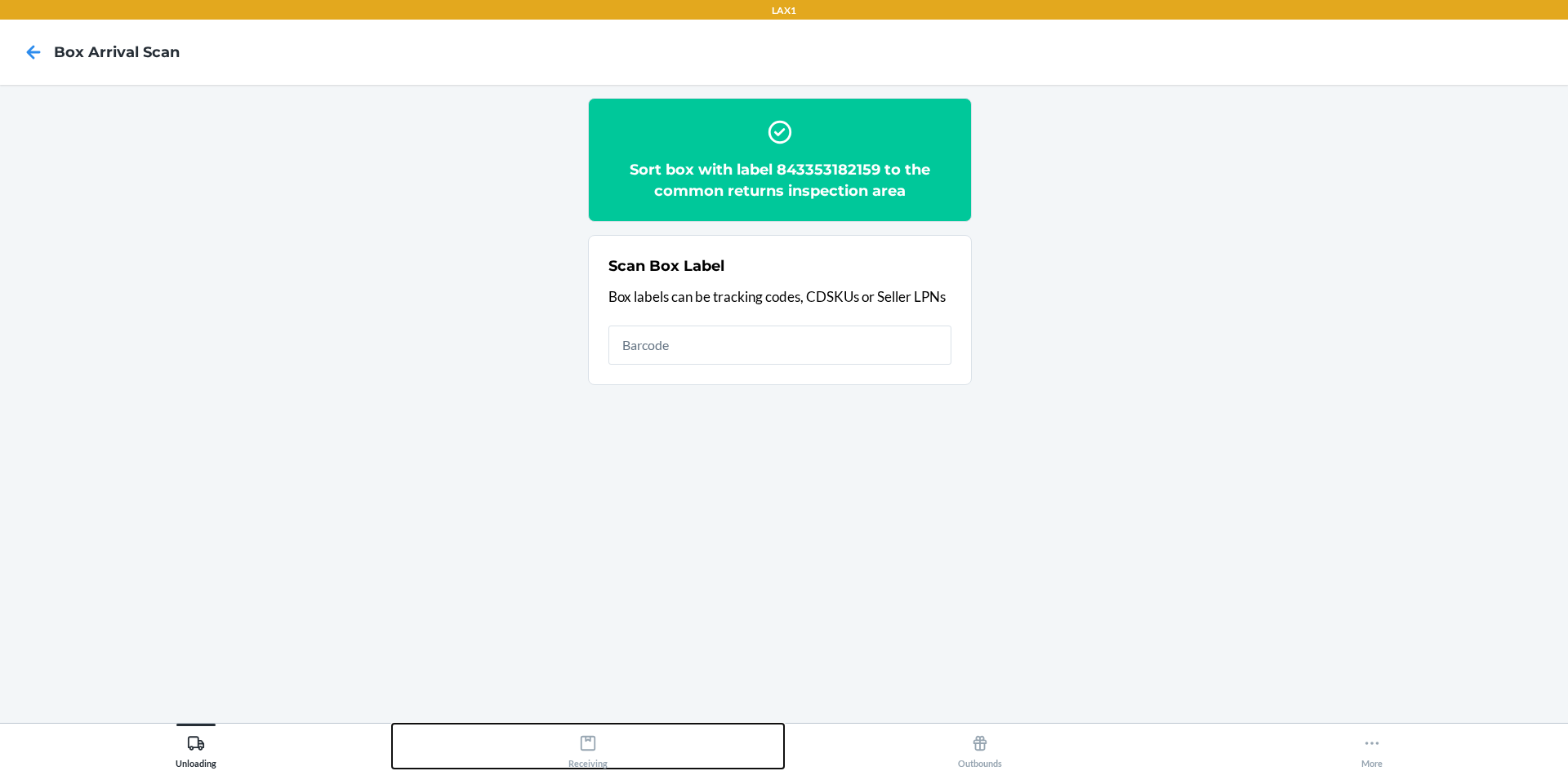
click at [612, 728] on button "Receiving" at bounding box center [588, 746] width 392 height 45
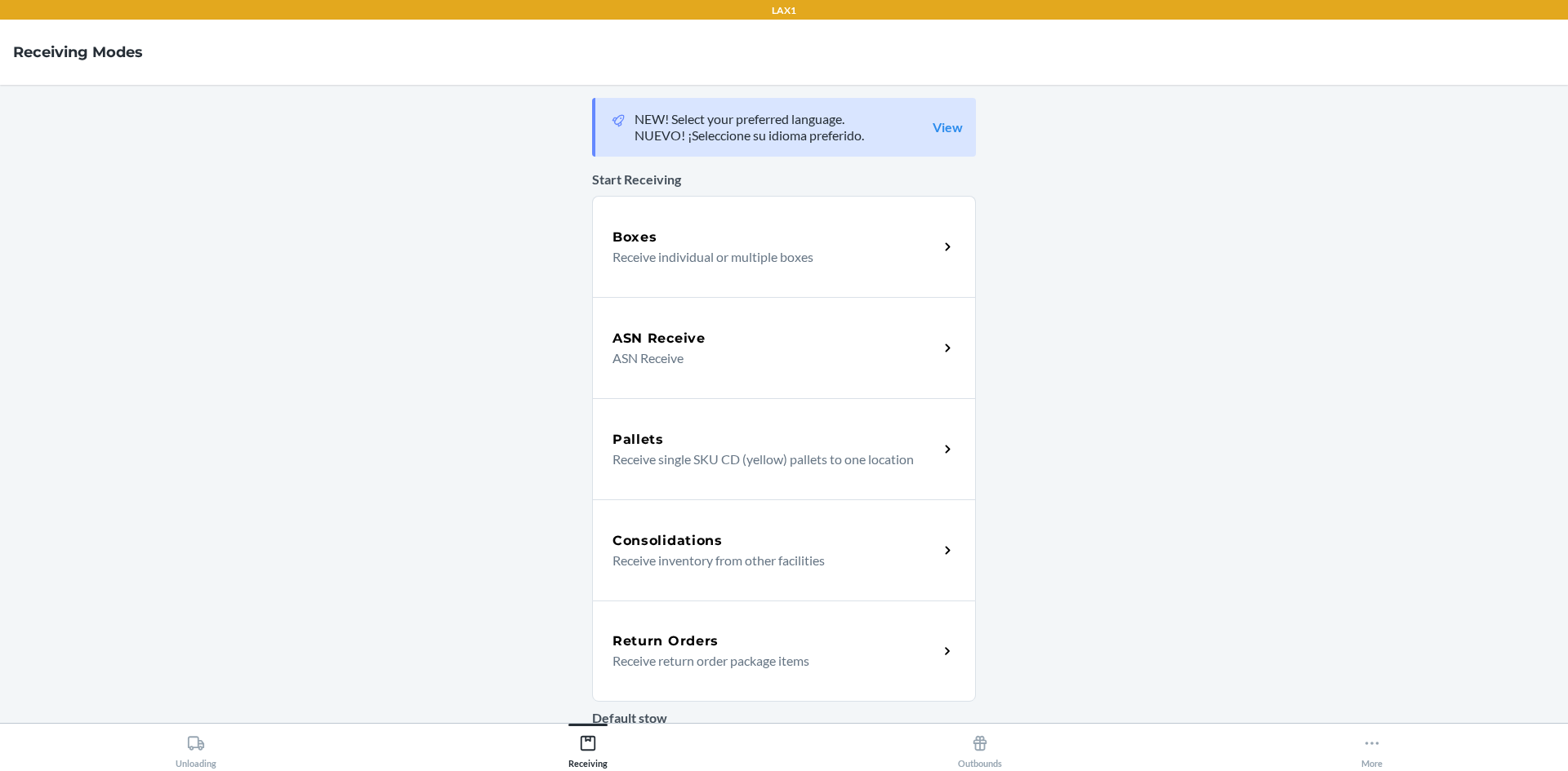
click at [710, 626] on div "Return Orders Receive return order package items" at bounding box center [784, 650] width 384 height 101
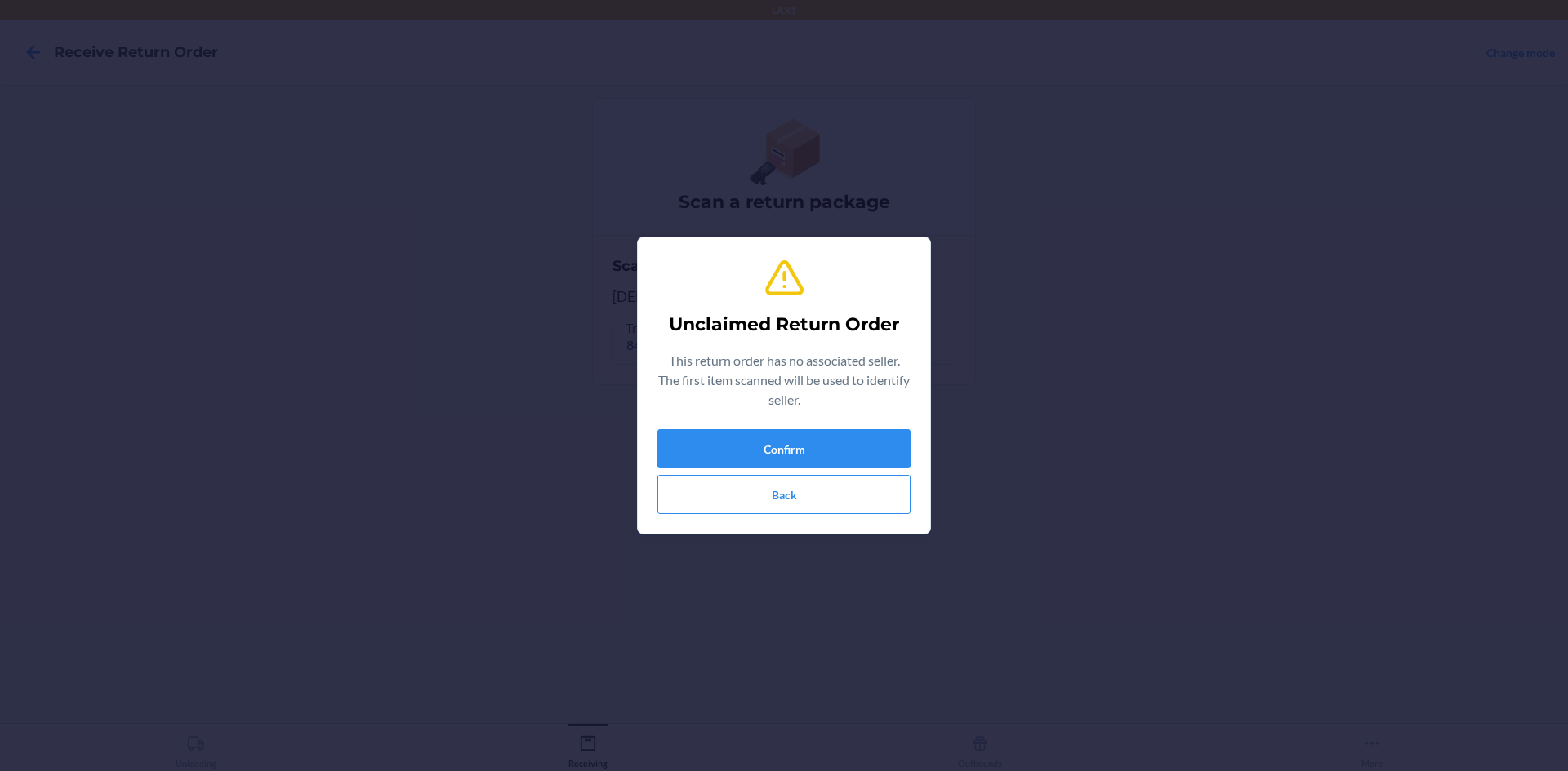
click at [794, 422] on div "Unclaimed Return Order This return order has no associated seller. The first it…" at bounding box center [784, 386] width 253 height 271
click at [789, 435] on button "Confirm" at bounding box center [784, 450] width 253 height 40
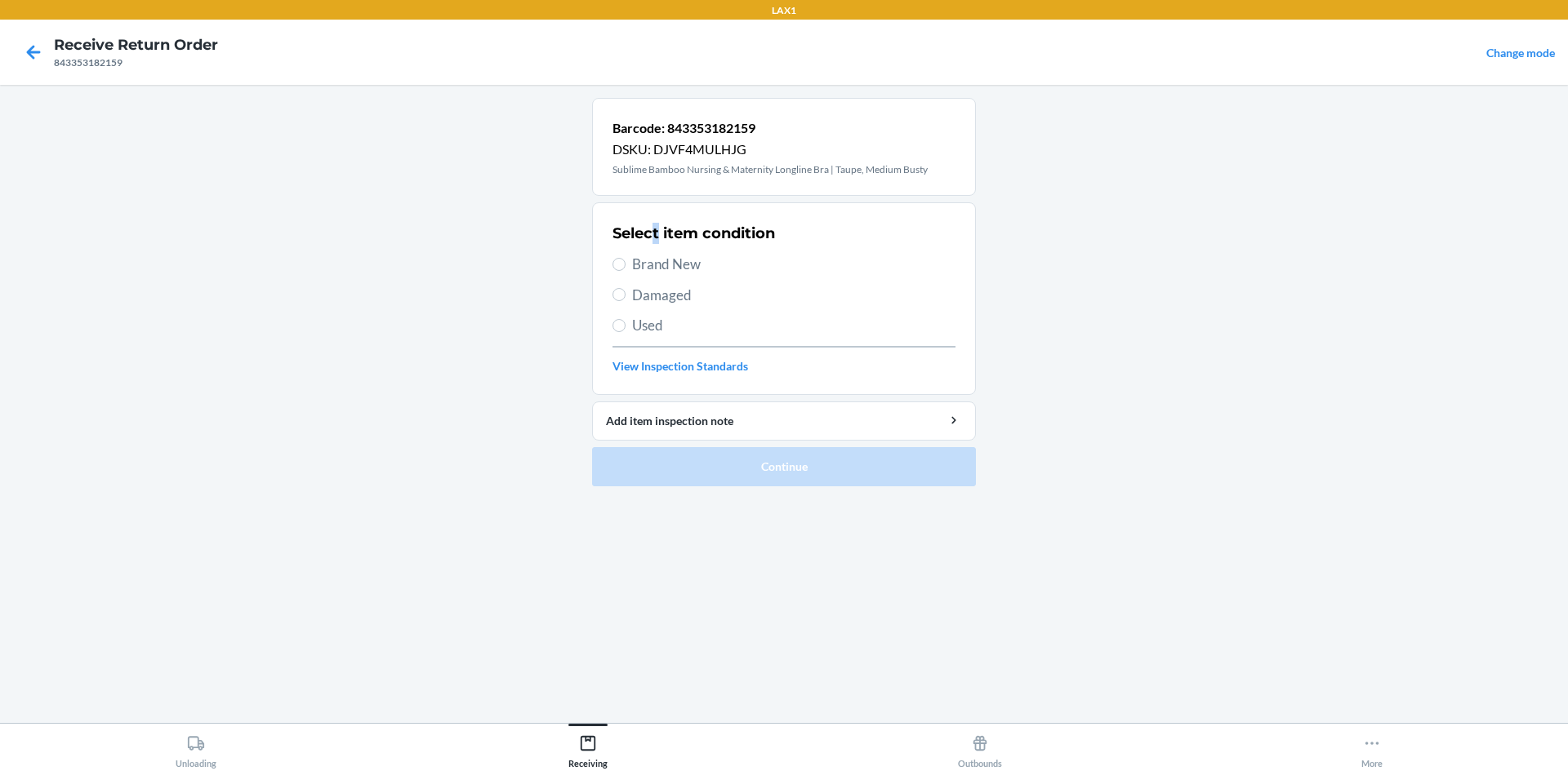
drag, startPoint x: 656, startPoint y: 246, endPoint x: 661, endPoint y: 255, distance: 10.3
click at [659, 249] on div "Select item condition Brand New Damaged Used View Inspection Standards" at bounding box center [784, 298] width 343 height 161
click at [661, 260] on span "Brand New" at bounding box center [793, 264] width 323 height 22
click at [625, 260] on input "Brand New" at bounding box center [619, 265] width 13 height 13
radio input "true"
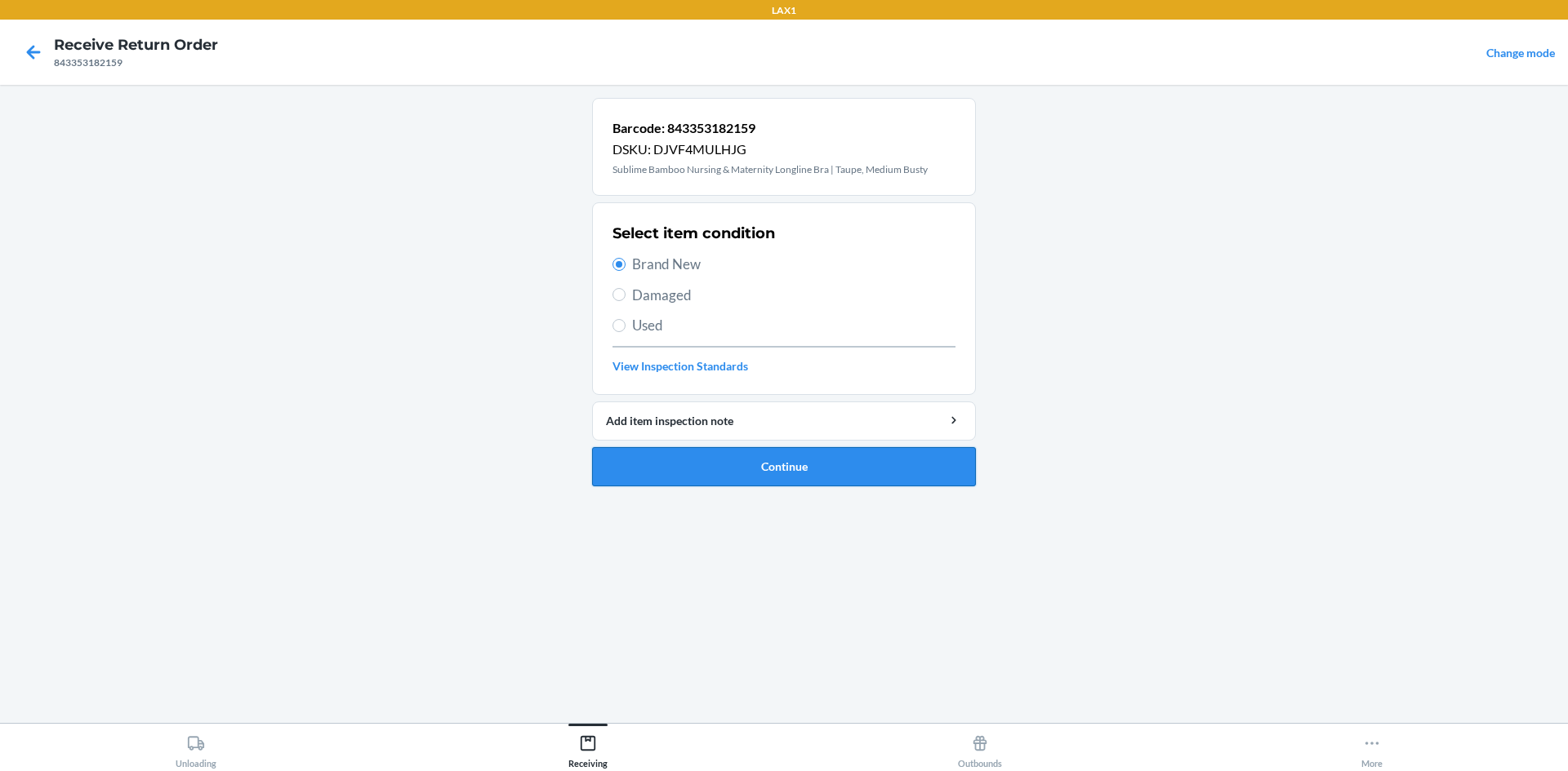
click at [756, 458] on button "Continue" at bounding box center [784, 468] width 384 height 40
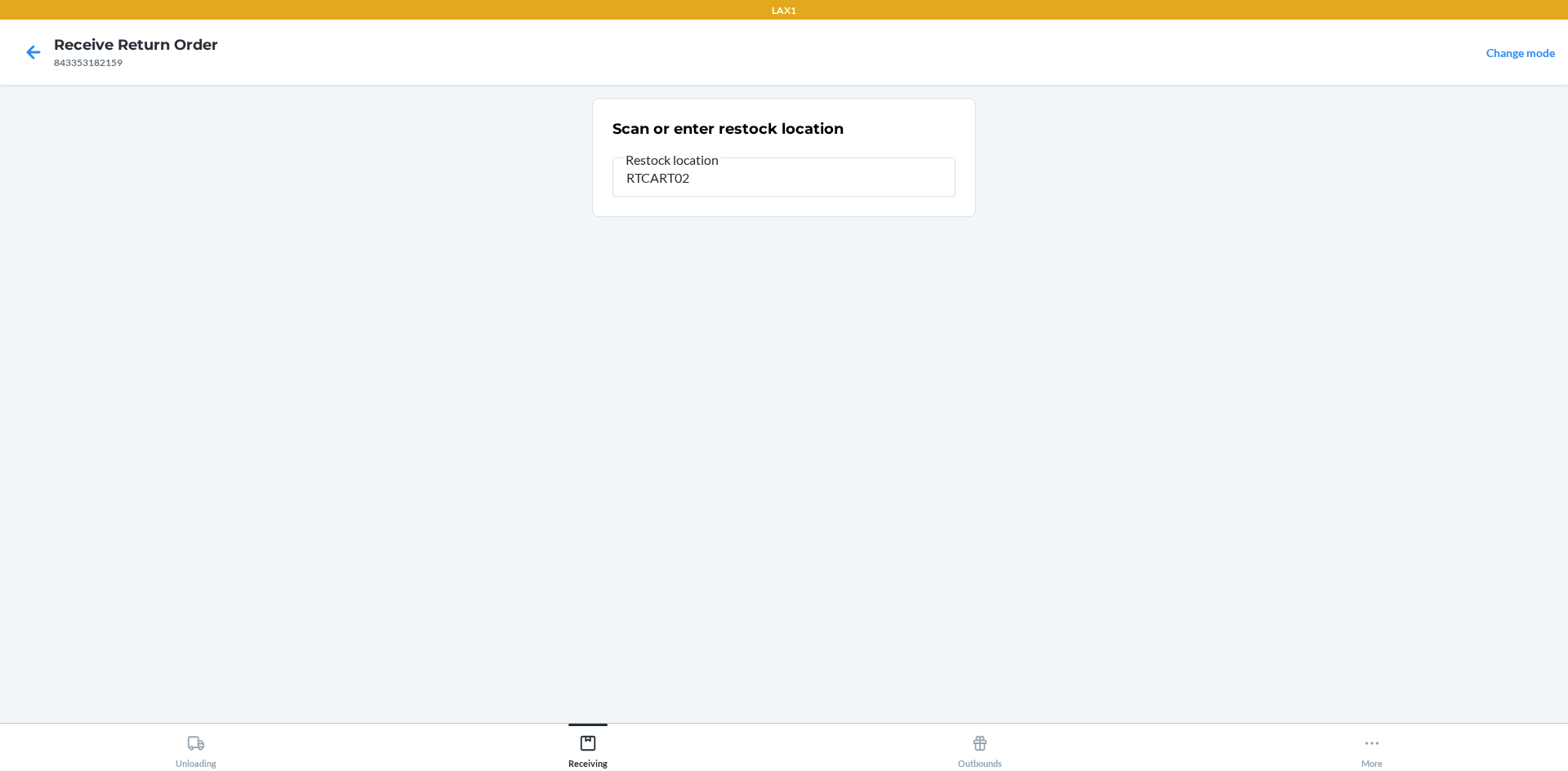
type input "RTCART026"
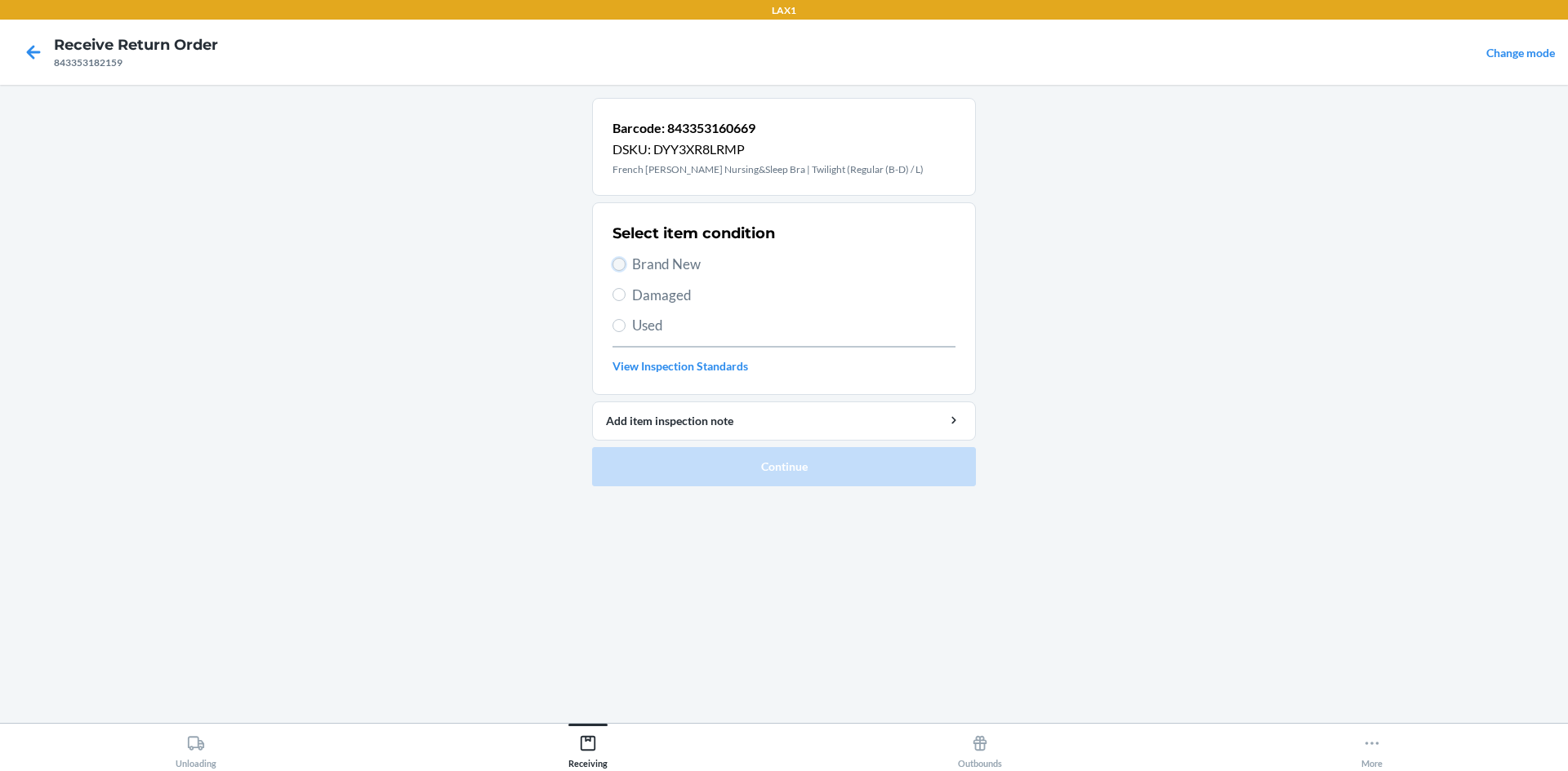
click at [621, 265] on input "Brand New" at bounding box center [619, 265] width 13 height 13
radio input "true"
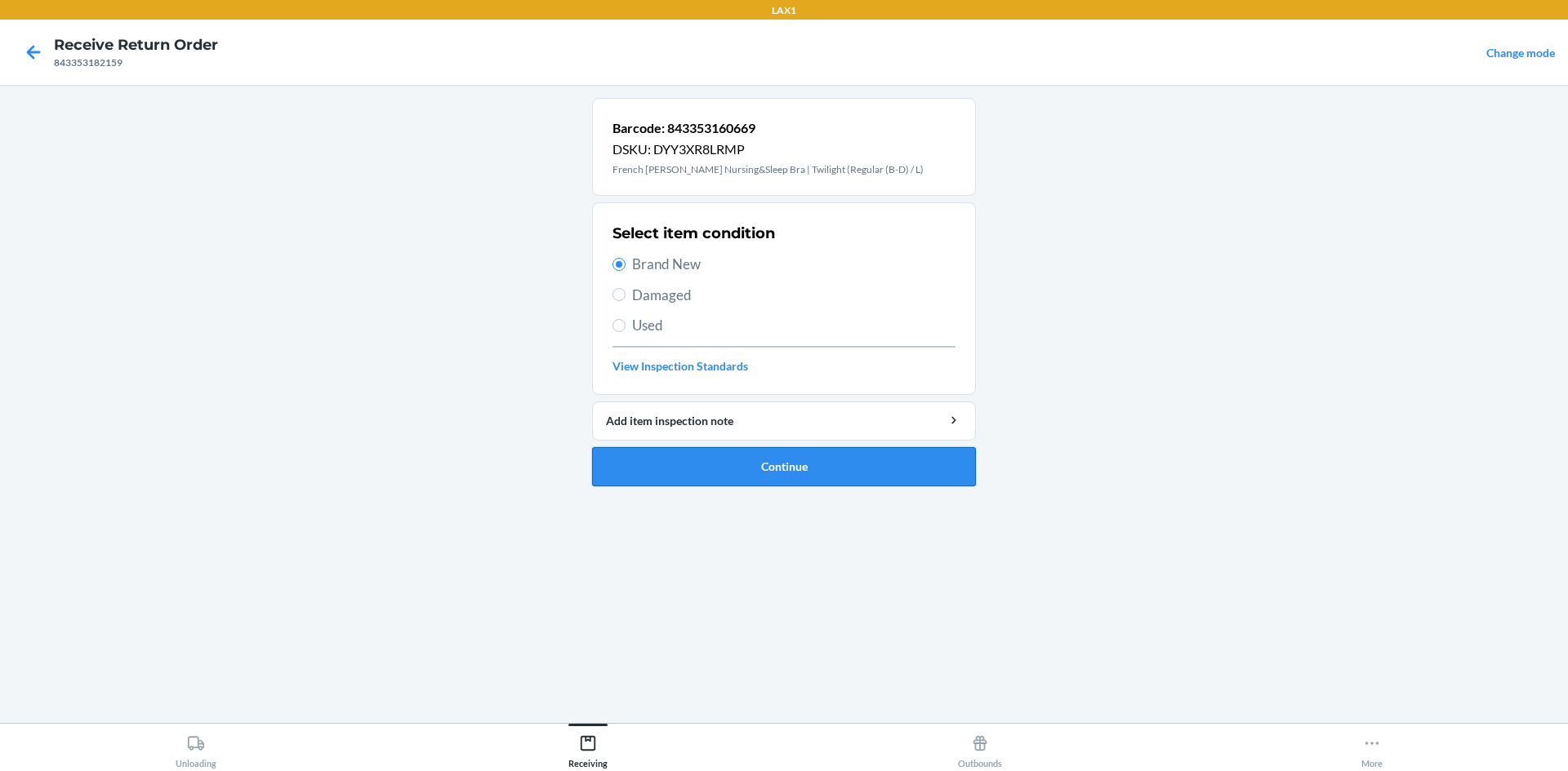
click at [639, 461] on button "Continue" at bounding box center [784, 468] width 384 height 40
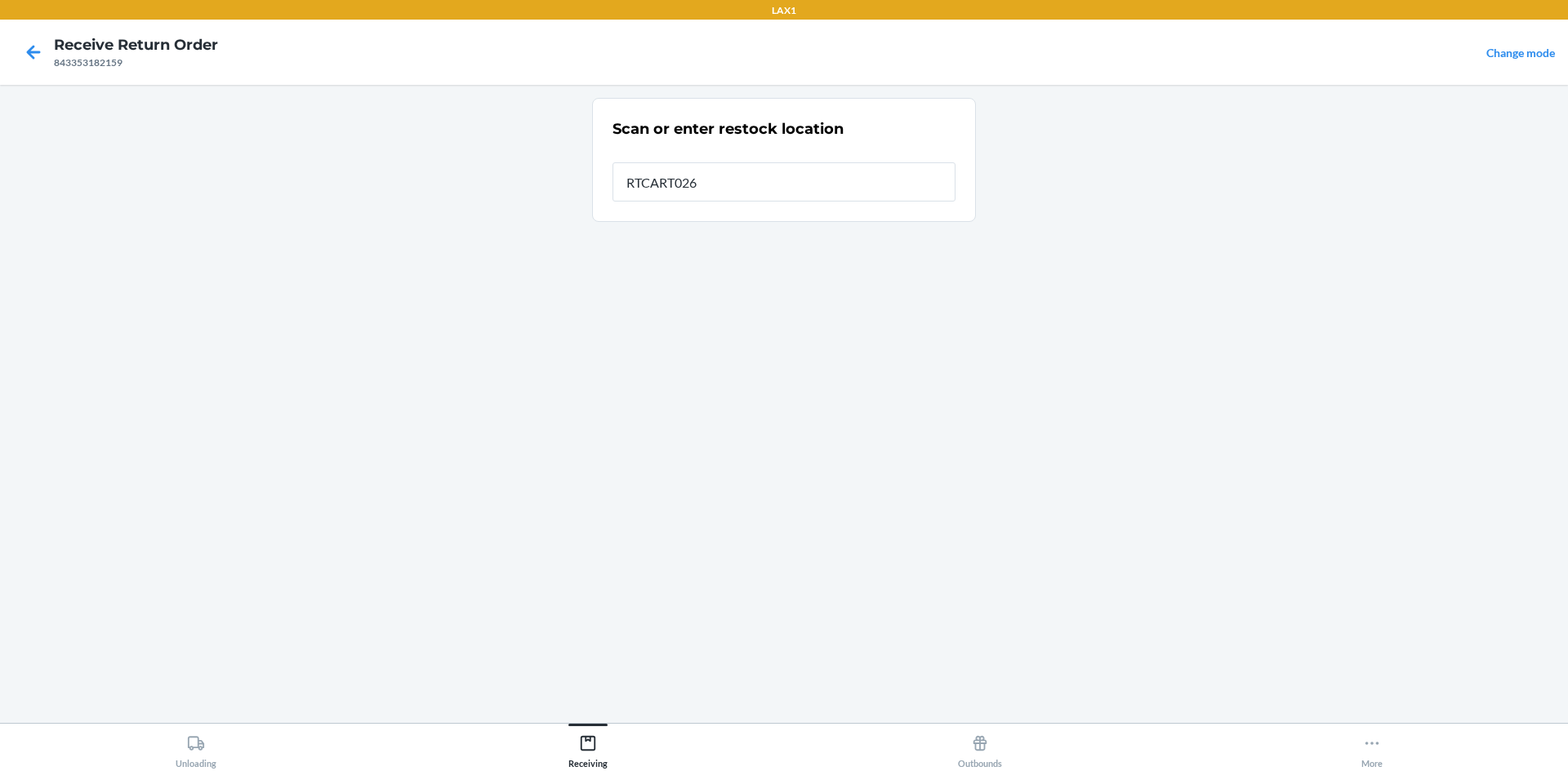
type input "RTCART026"
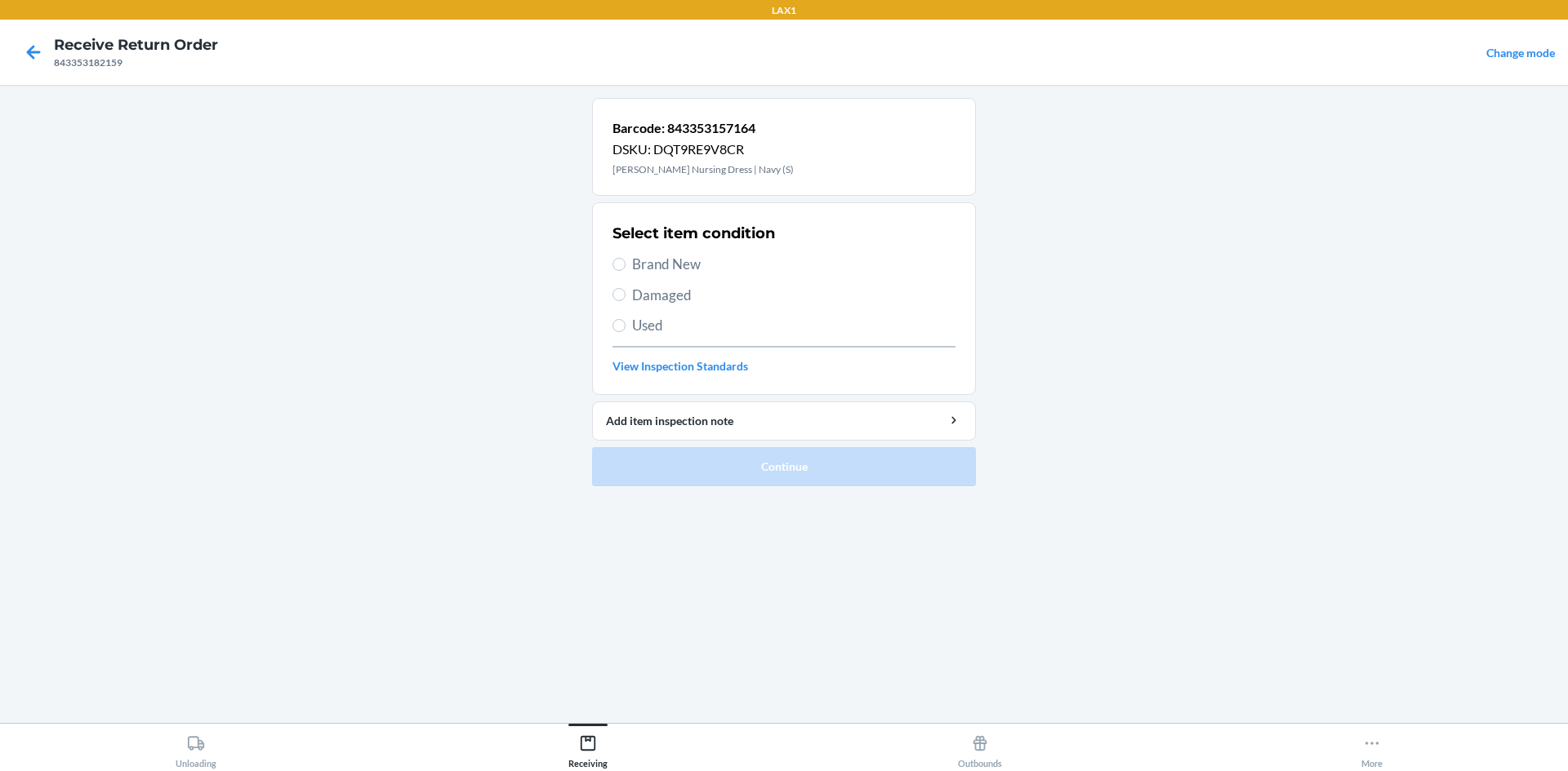
click at [683, 275] on div "Select item condition Brand New Damaged Used View Inspection Standards" at bounding box center [784, 298] width 343 height 161
click at [681, 271] on span "Brand New" at bounding box center [793, 264] width 323 height 22
click at [625, 271] on input "Brand New" at bounding box center [619, 265] width 13 height 13
radio input "true"
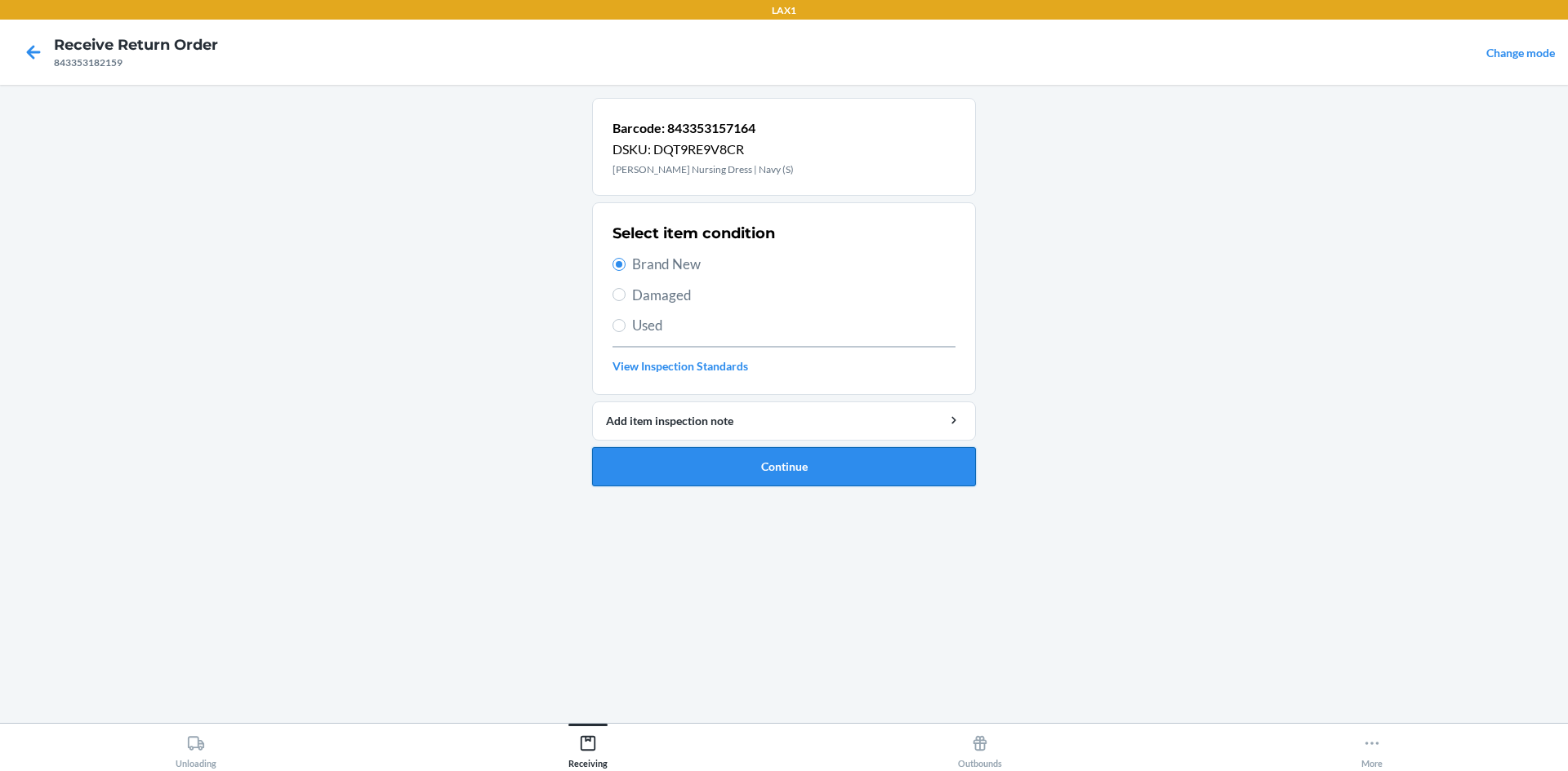
click at [742, 461] on button "Continue" at bounding box center [784, 468] width 384 height 40
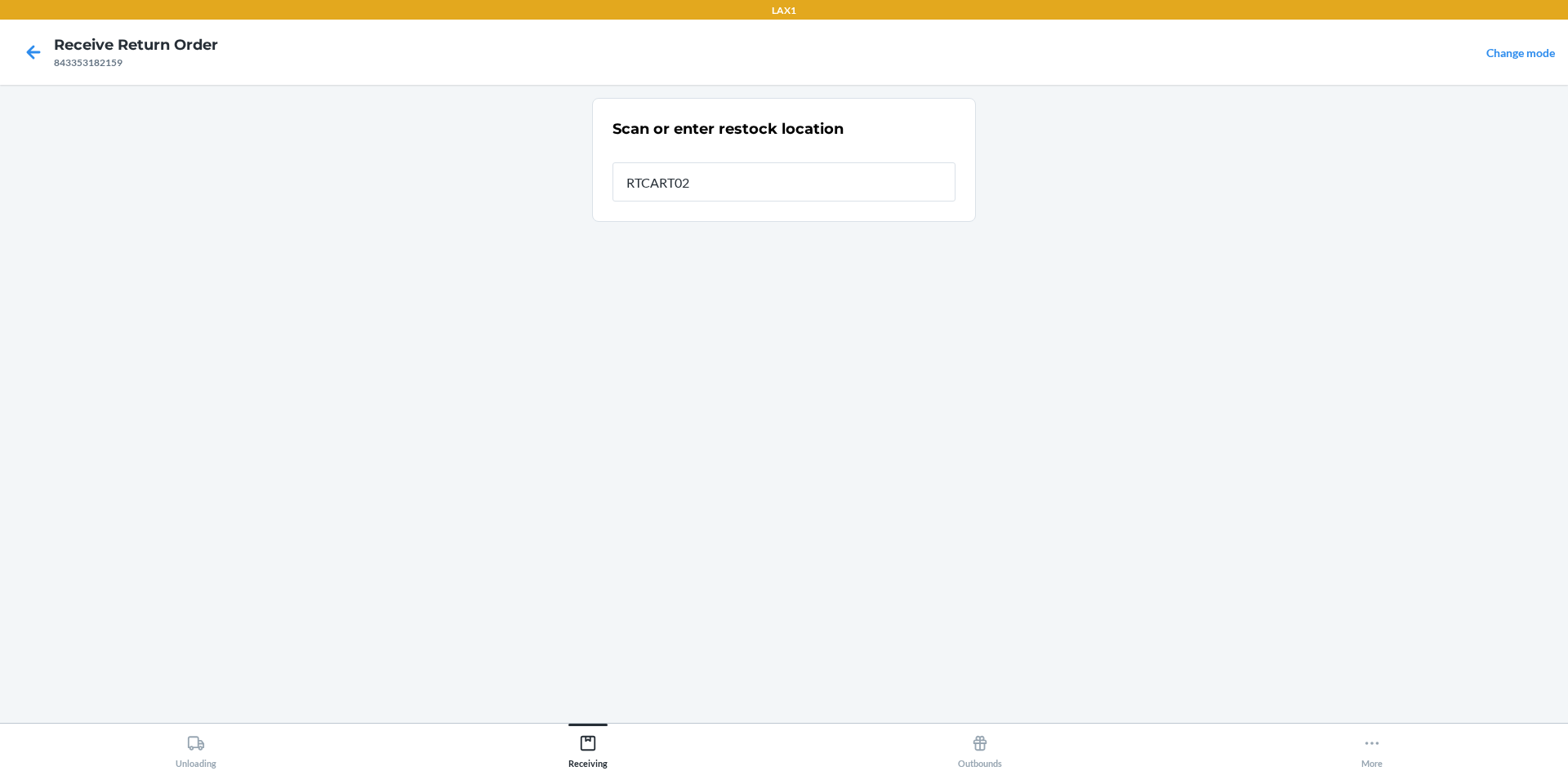
type input "RTCART026"
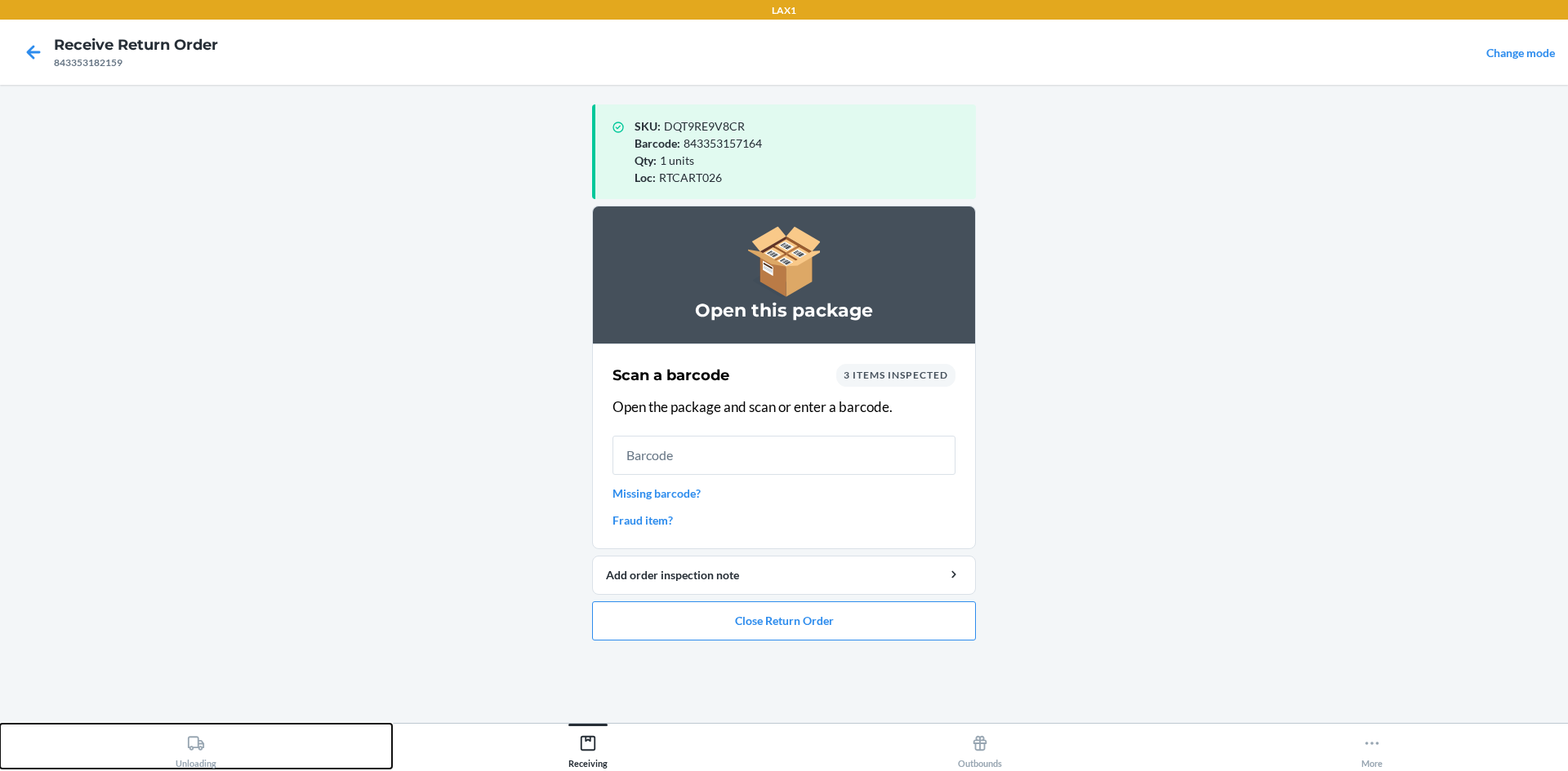
click at [201, 756] on div "Unloading" at bounding box center [195, 747] width 41 height 41
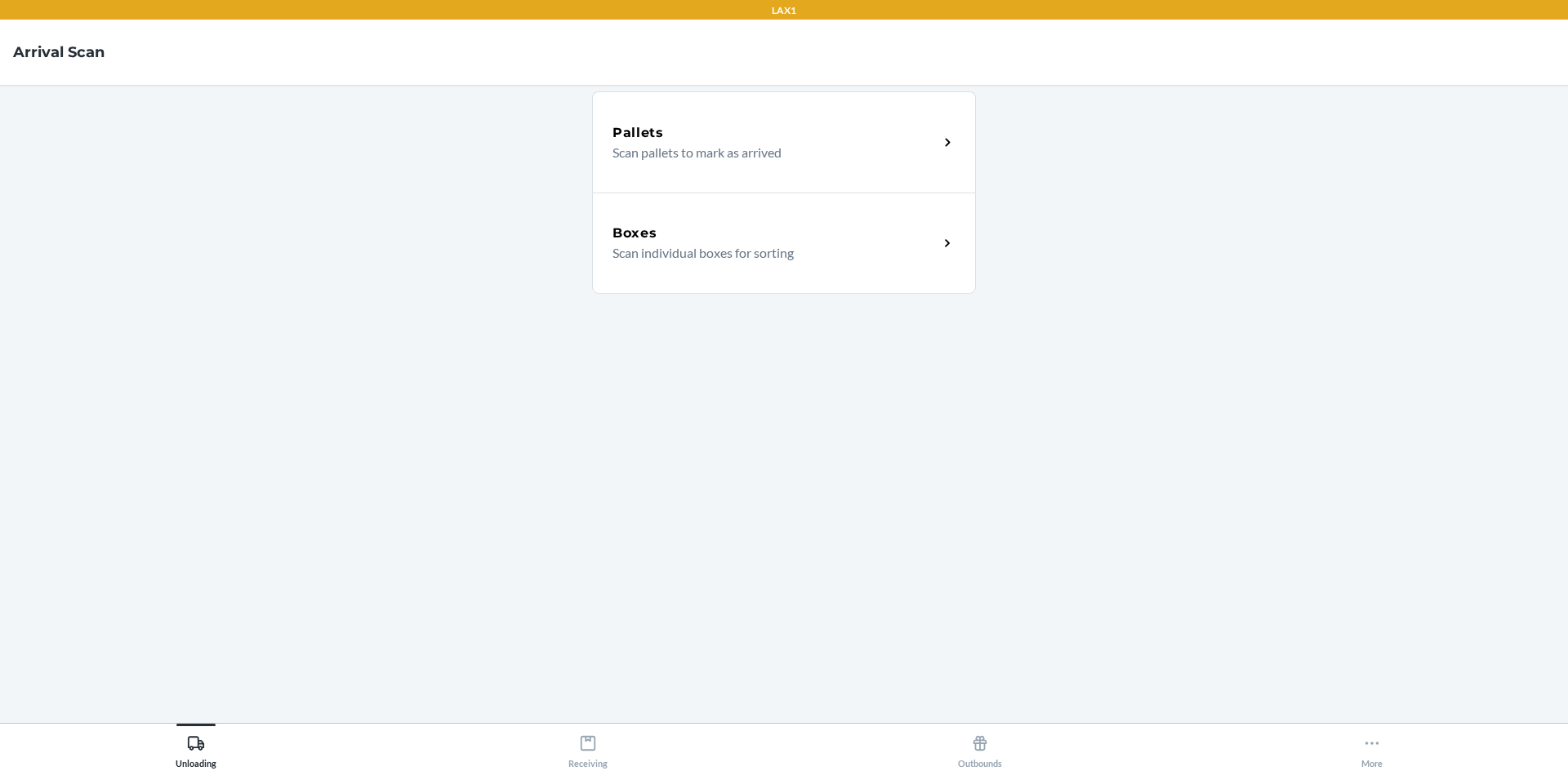
click at [696, 216] on div "Boxes Scan individual boxes for sorting" at bounding box center [784, 242] width 384 height 101
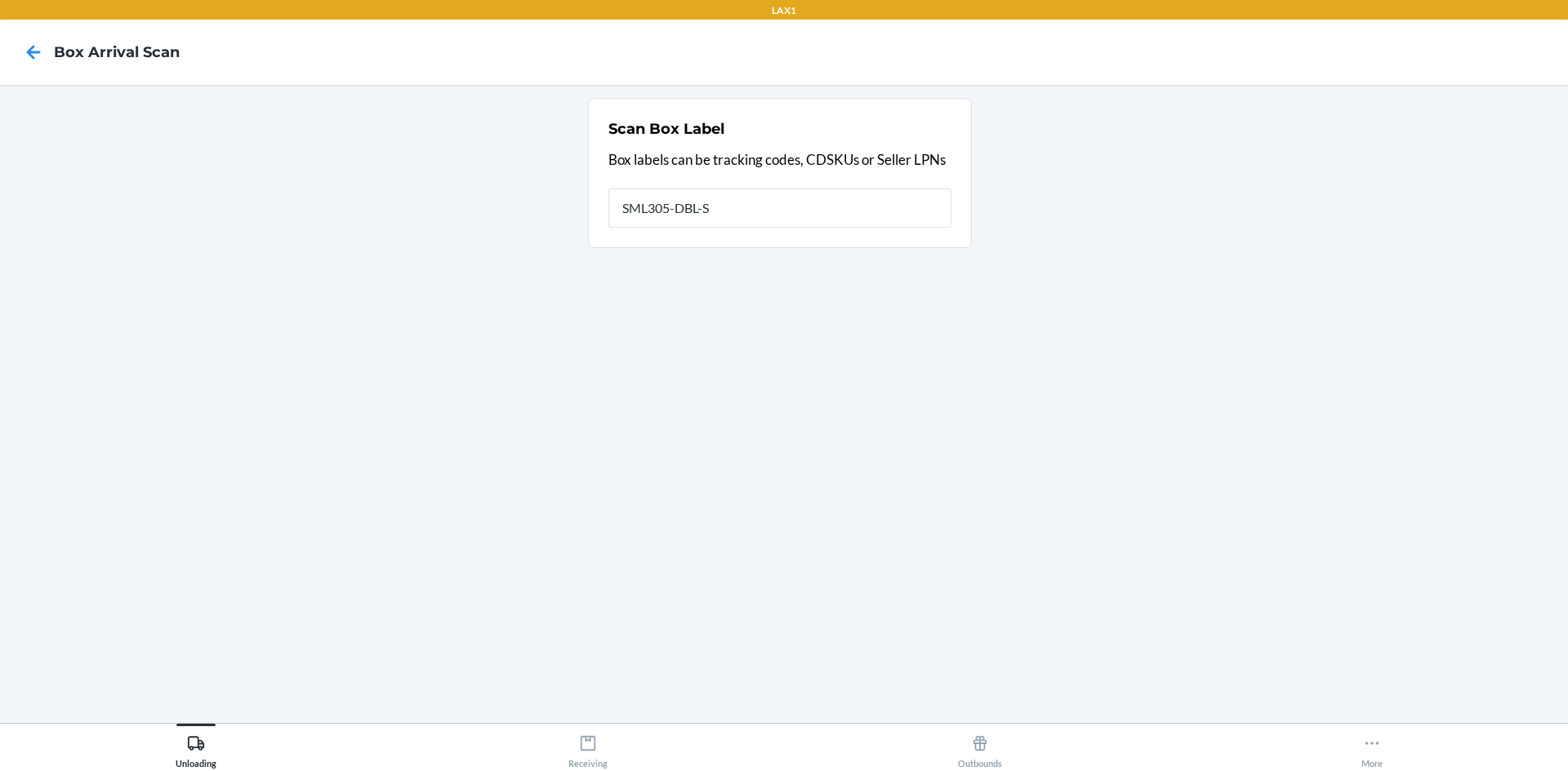
type input "SML305-DBL-S"
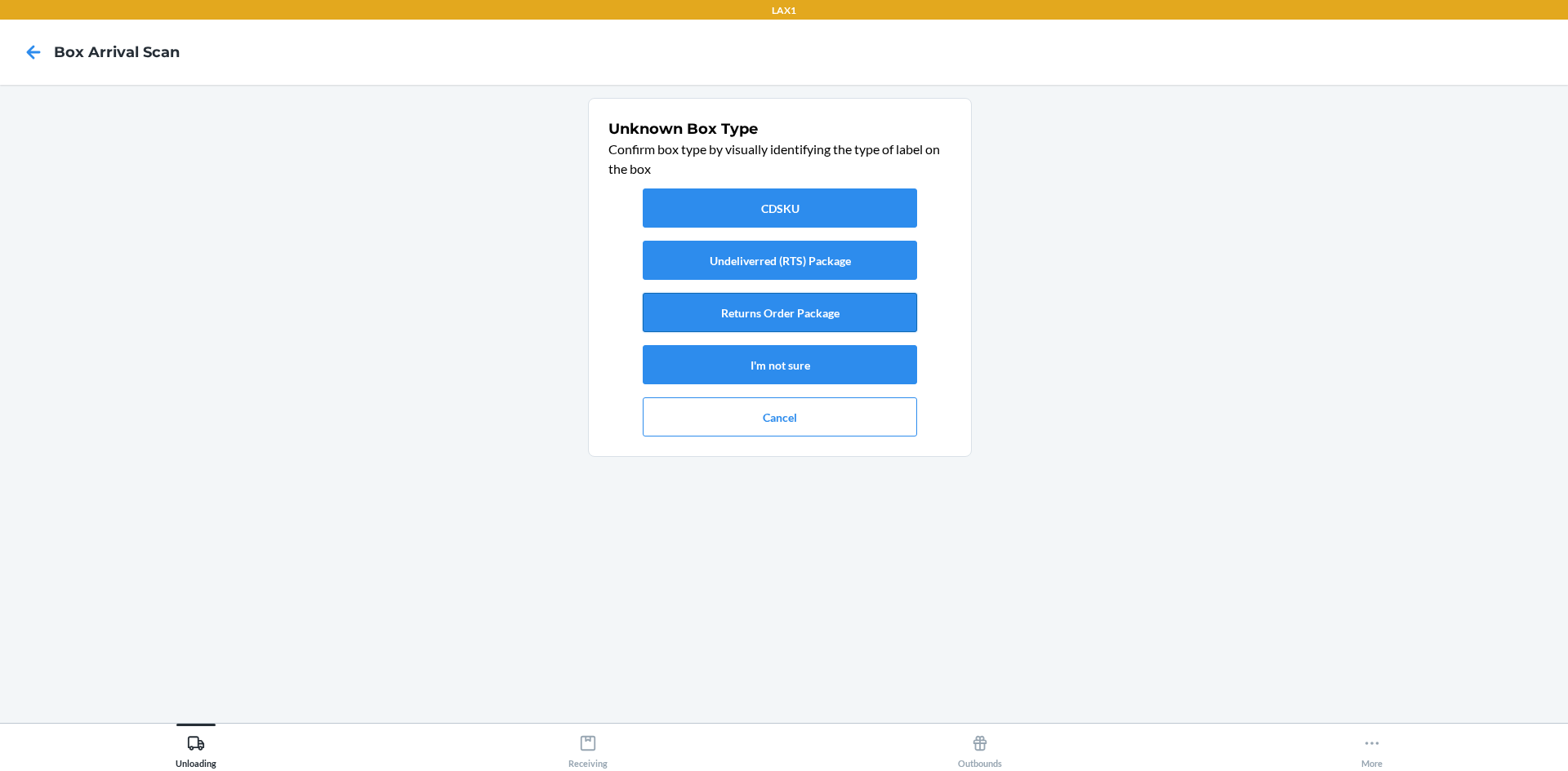
click at [728, 305] on button "Returns Order Package" at bounding box center [780, 313] width 274 height 40
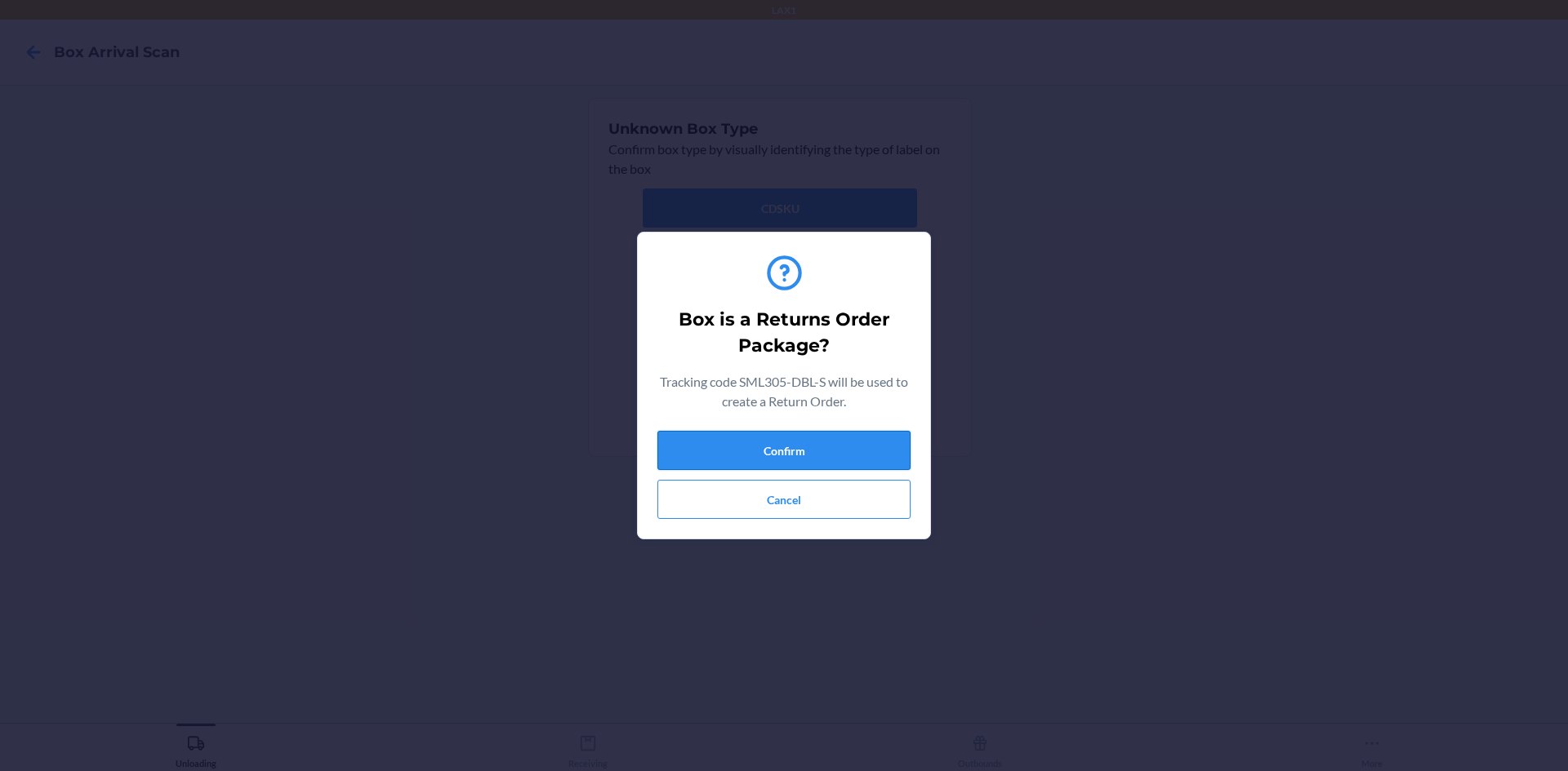
drag, startPoint x: 770, startPoint y: 475, endPoint x: 772, endPoint y: 467, distance: 8.2
click at [771, 475] on div "Confirm Cancel" at bounding box center [784, 475] width 253 height 89
click at [772, 467] on button "Confirm" at bounding box center [784, 451] width 253 height 40
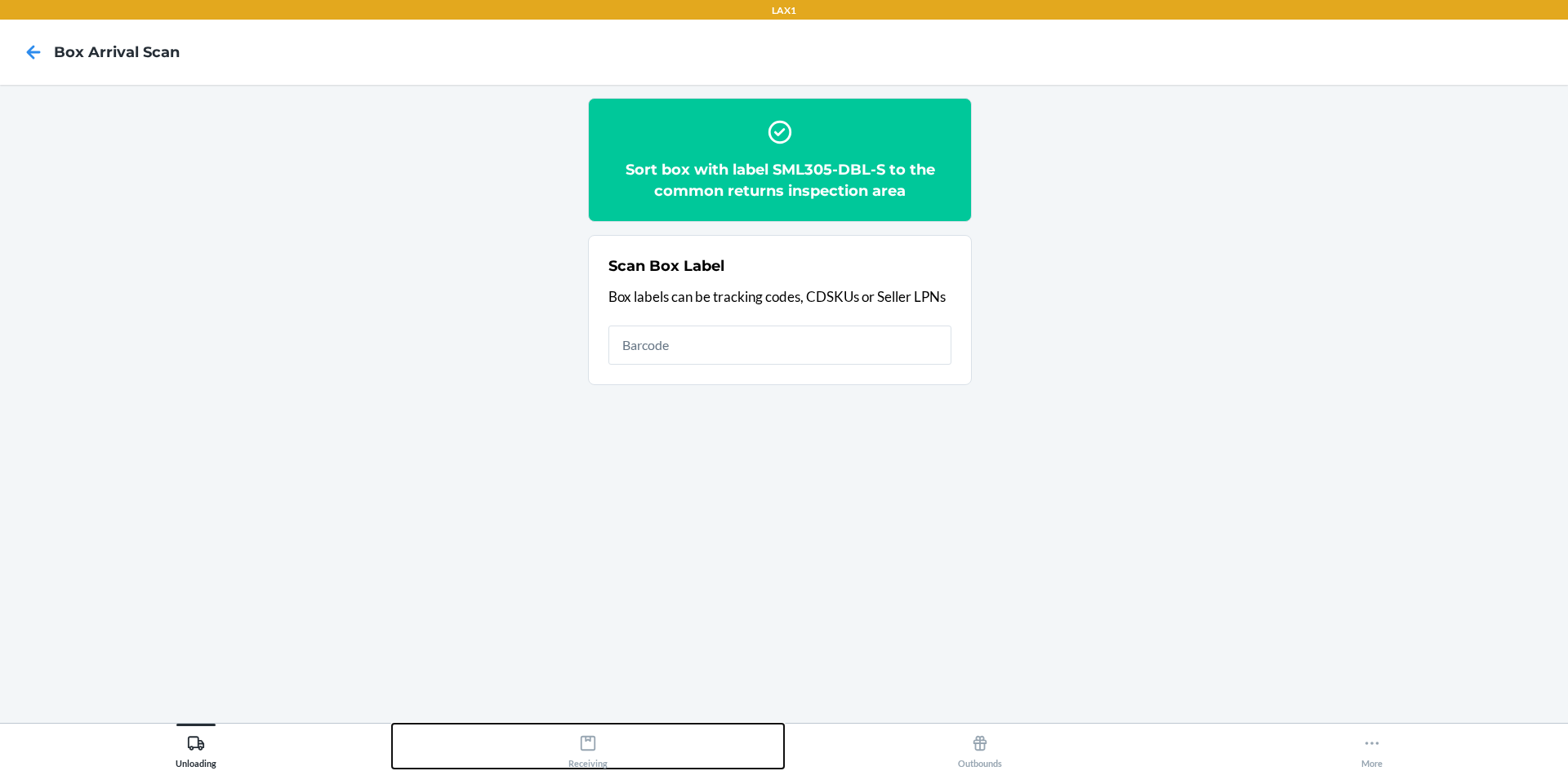
click at [588, 732] on div "Receiving" at bounding box center [588, 747] width 40 height 41
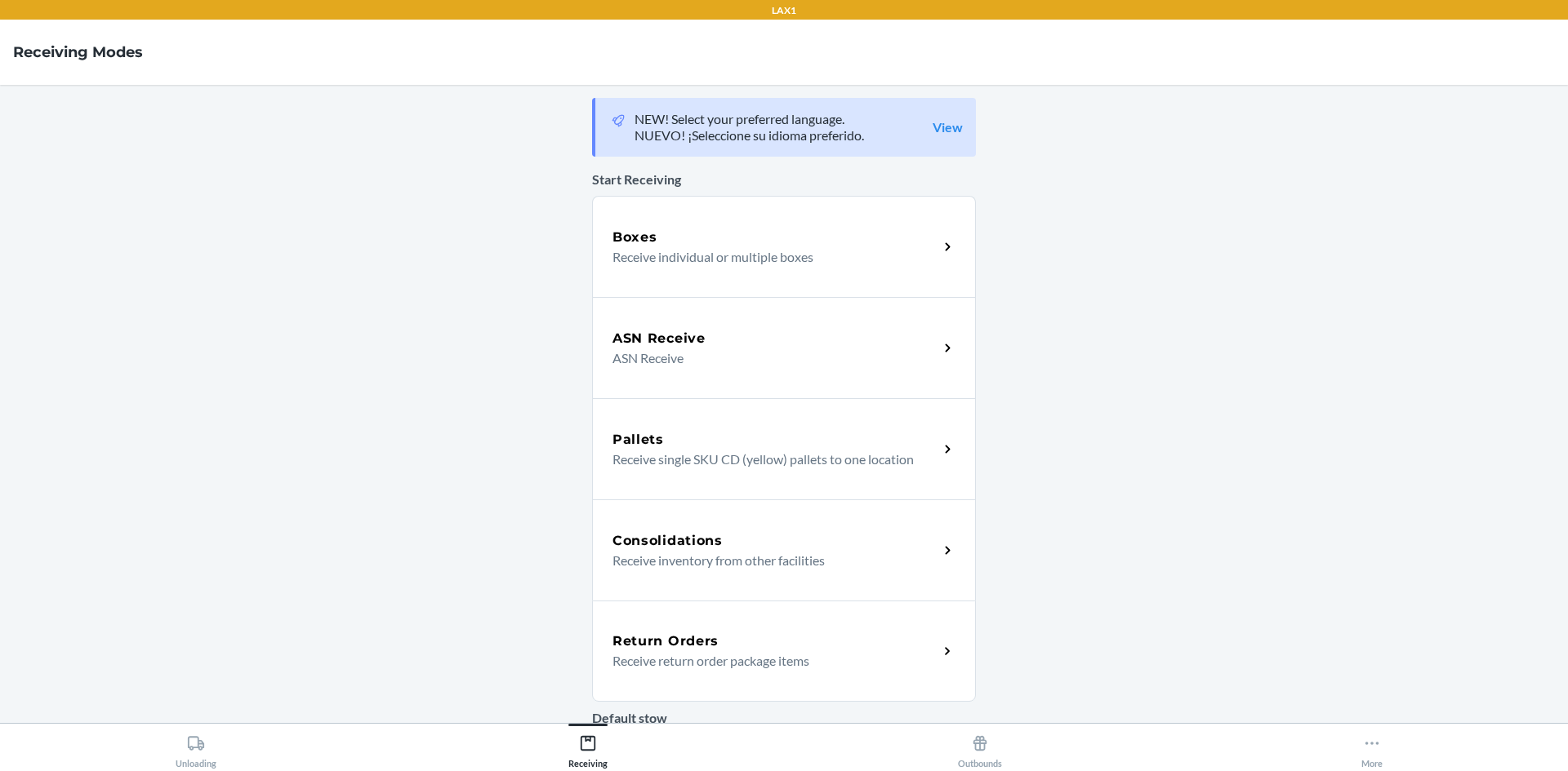
click at [680, 669] on p "Receive return order package items" at bounding box center [769, 661] width 313 height 20
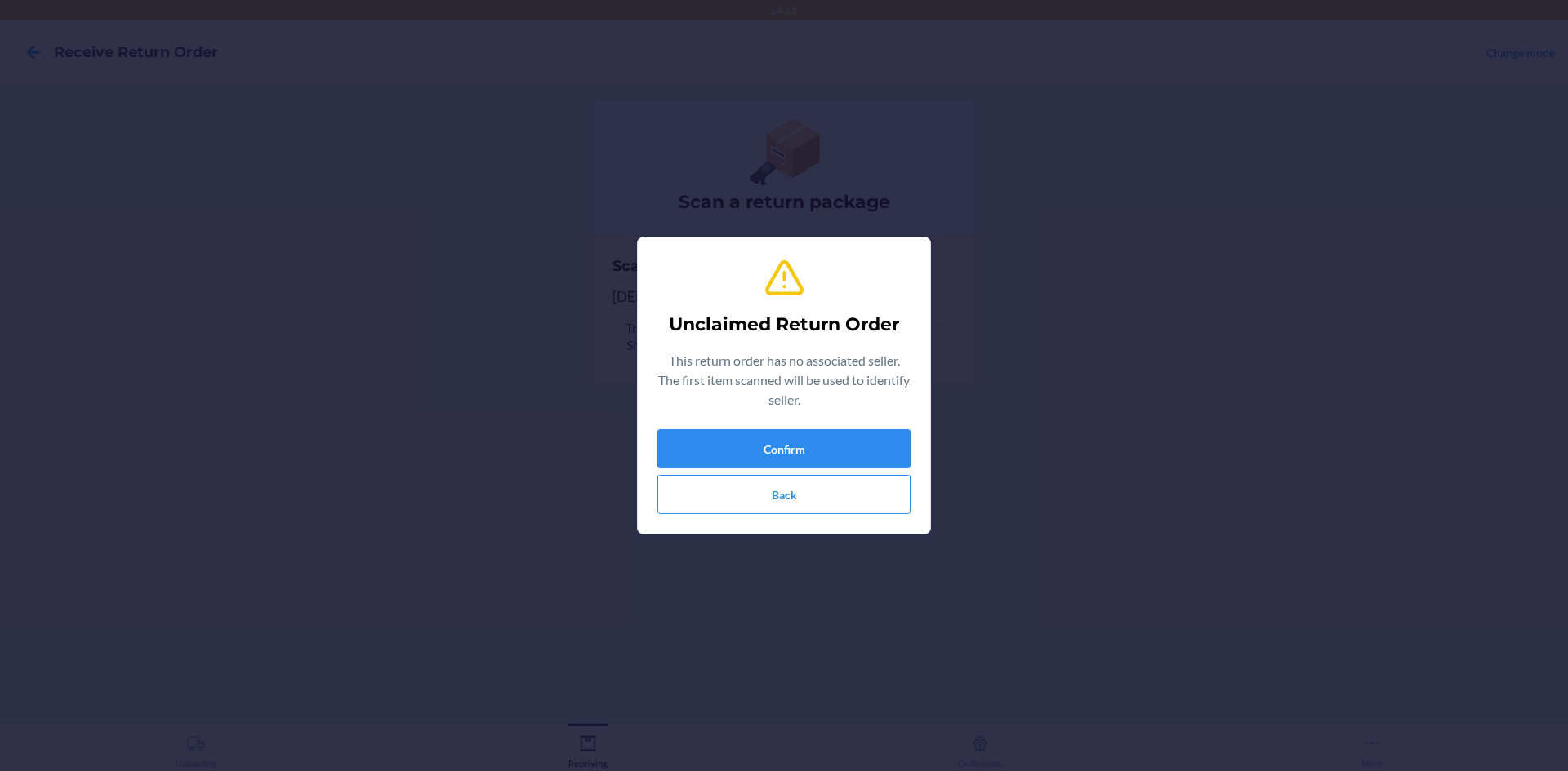
click at [767, 470] on div "Confirm Back" at bounding box center [784, 472] width 253 height 85
click at [764, 451] on button "Confirm" at bounding box center [784, 450] width 253 height 40
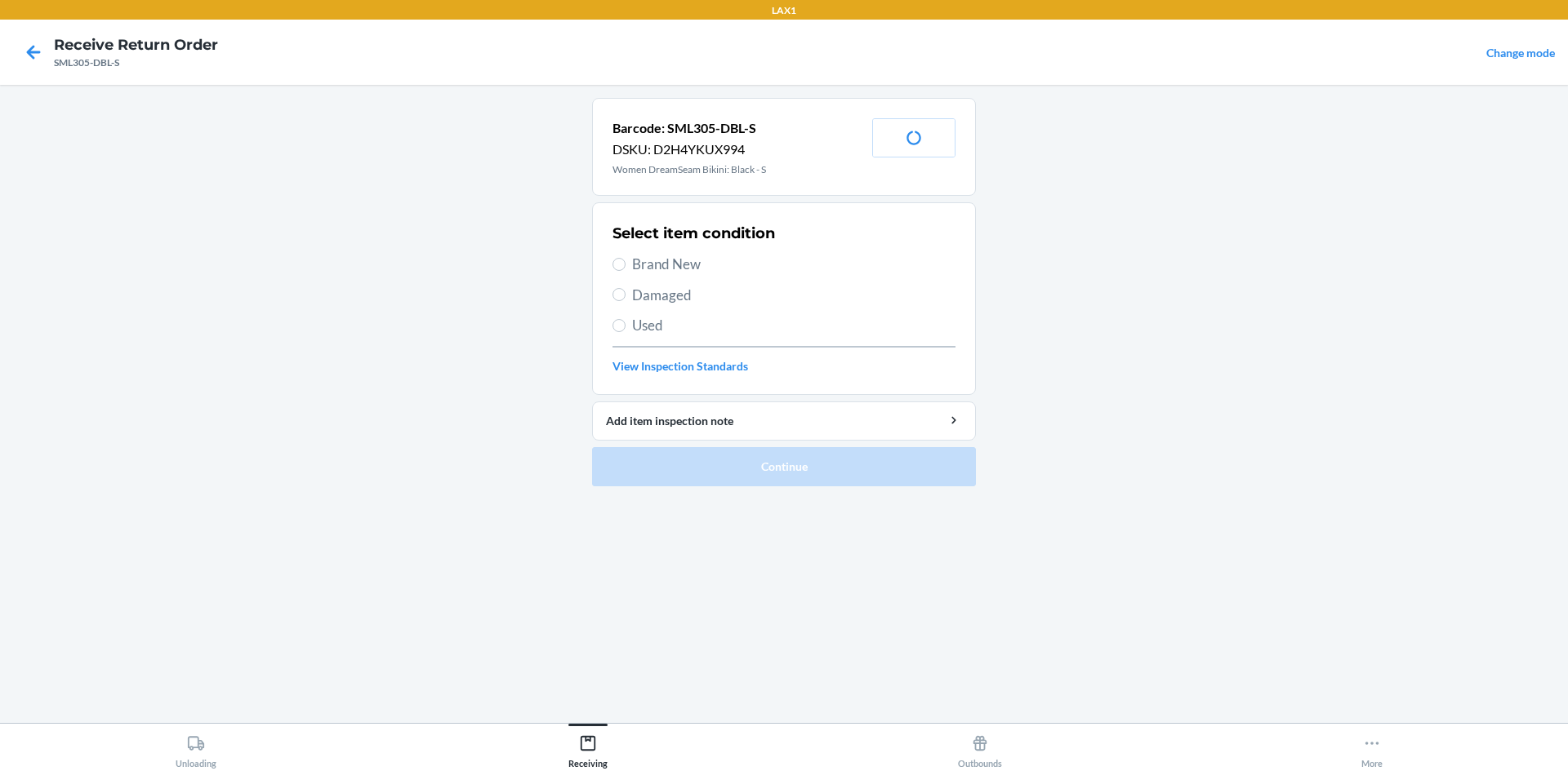
click at [669, 268] on span "Brand New" at bounding box center [793, 264] width 323 height 22
click at [625, 268] on input "Brand New" at bounding box center [619, 265] width 13 height 13
radio input "true"
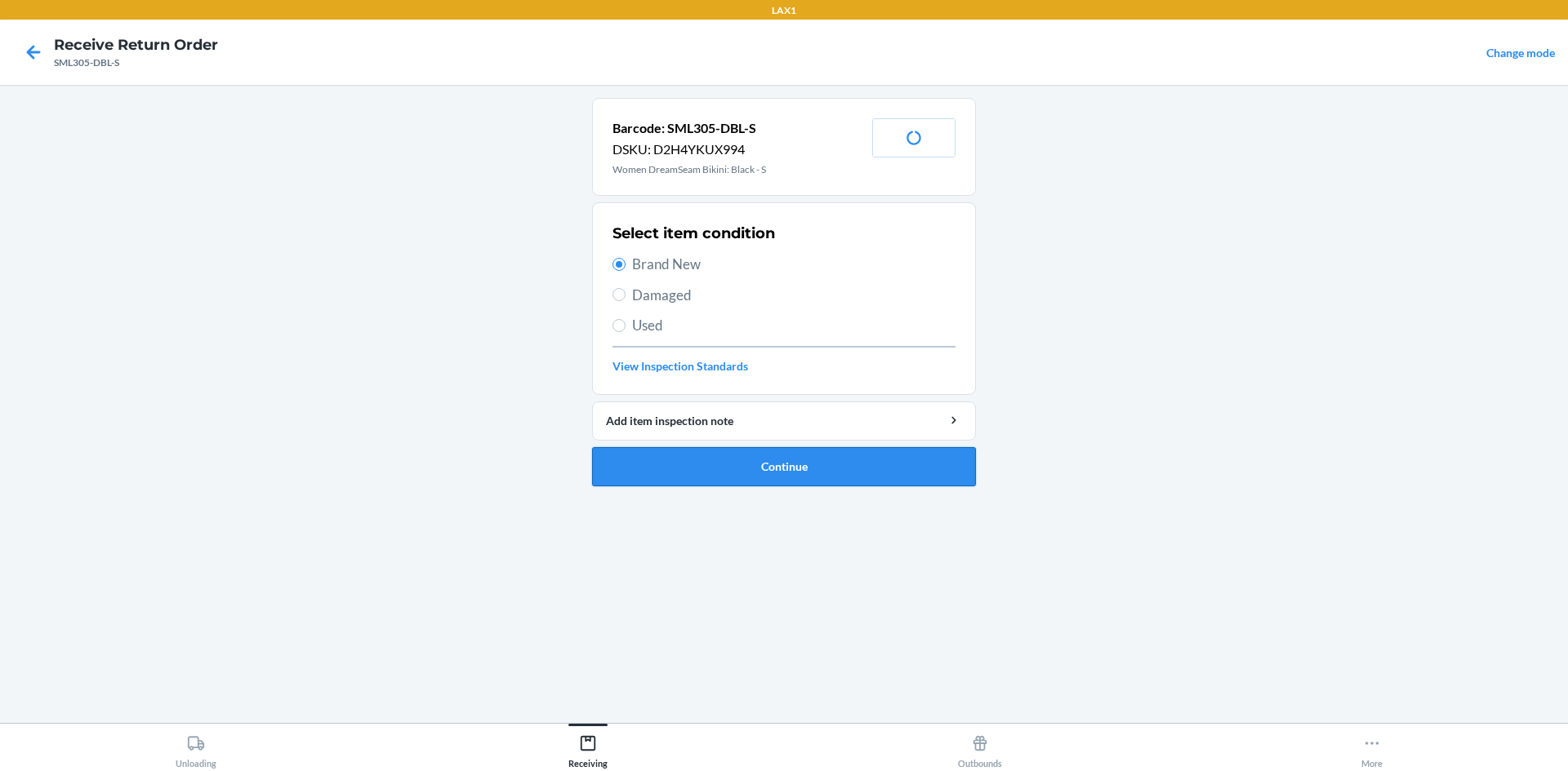
click at [685, 468] on button "Continue" at bounding box center [784, 468] width 384 height 40
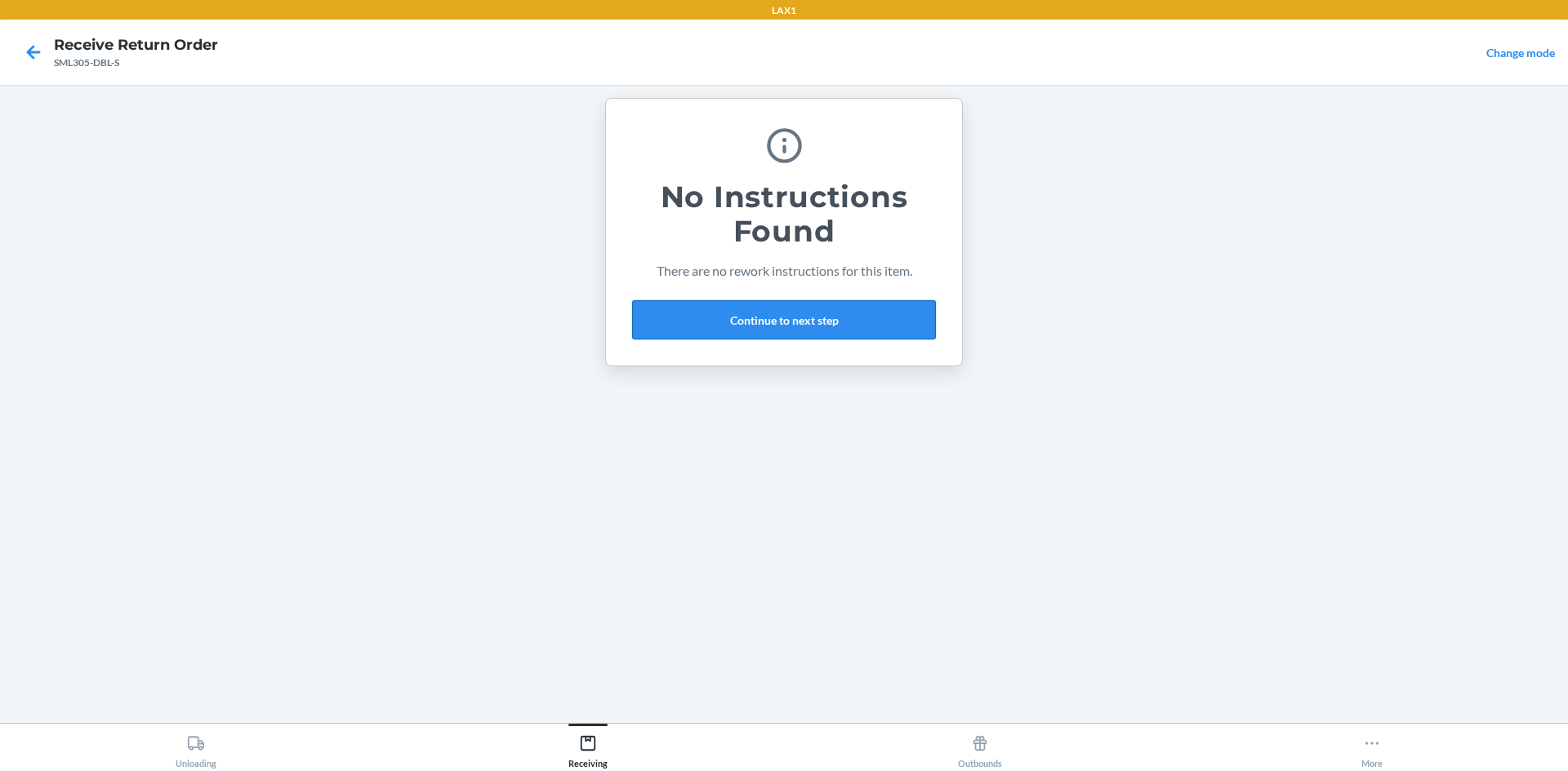
click at [761, 313] on button "Continue to next step" at bounding box center [784, 320] width 304 height 40
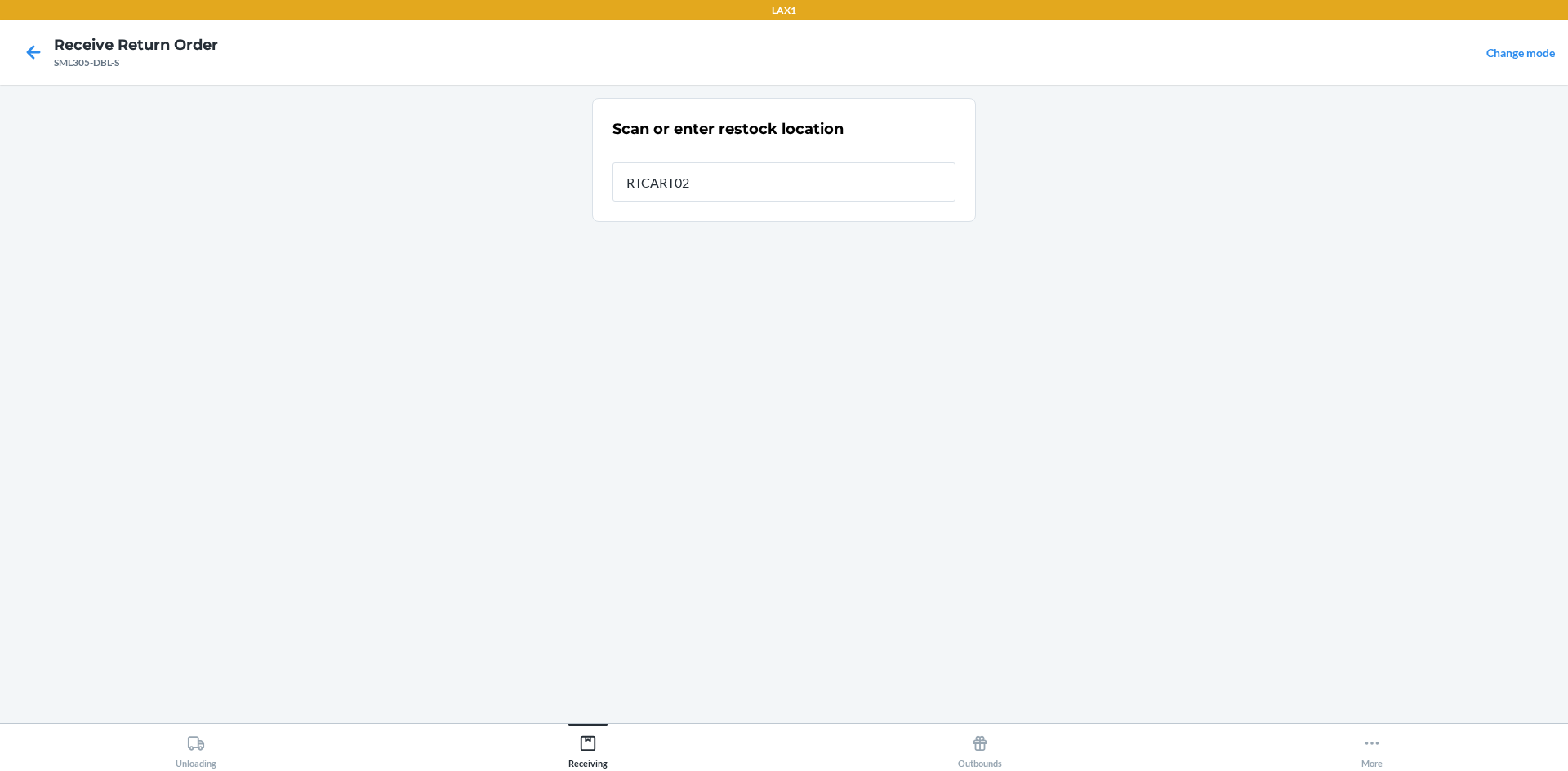
type input "RTCART026"
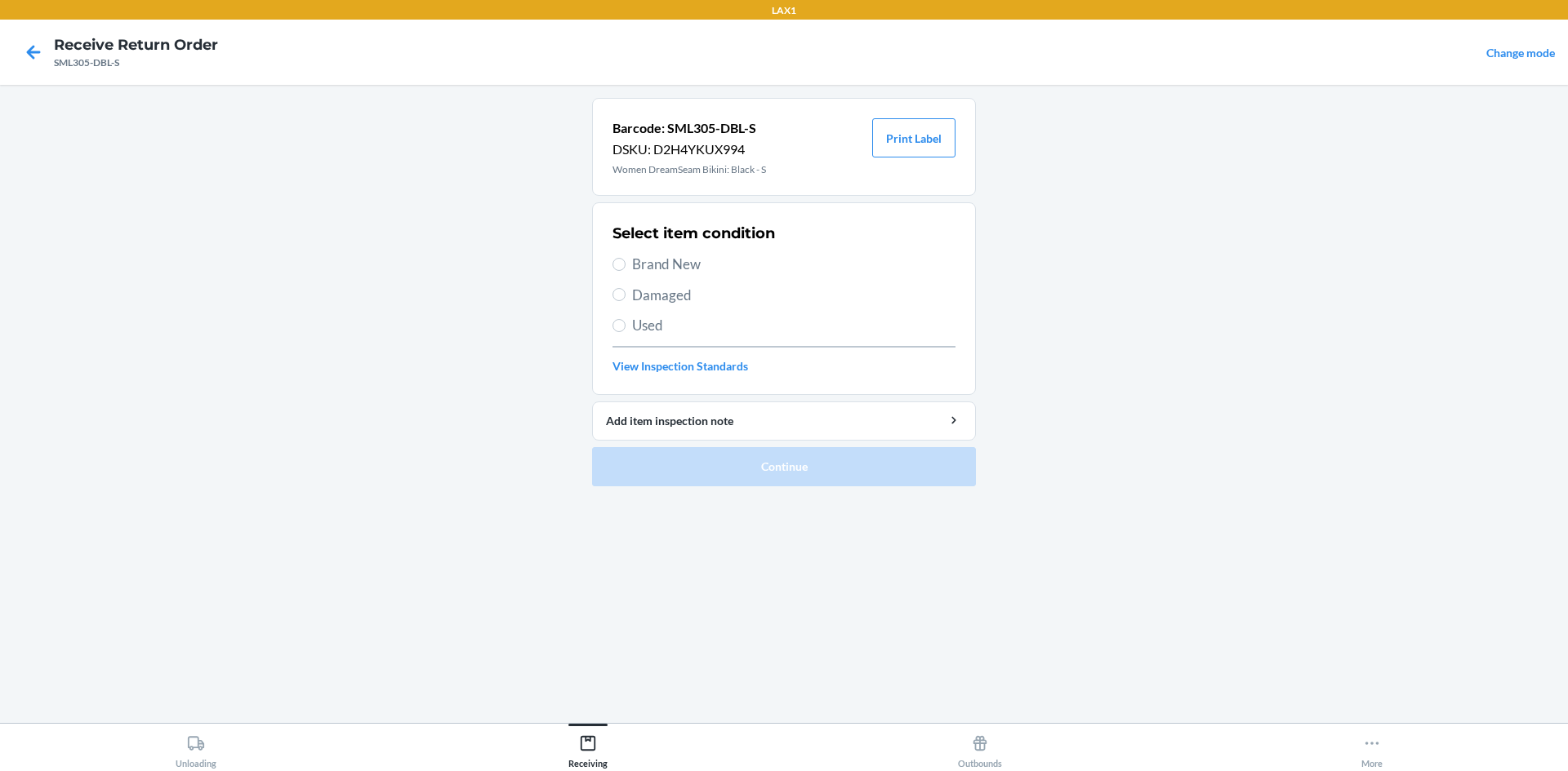
click at [673, 256] on span "Brand New" at bounding box center [793, 264] width 323 height 22
click at [625, 258] on input "Brand New" at bounding box center [619, 265] width 13 height 13
radio input "true"
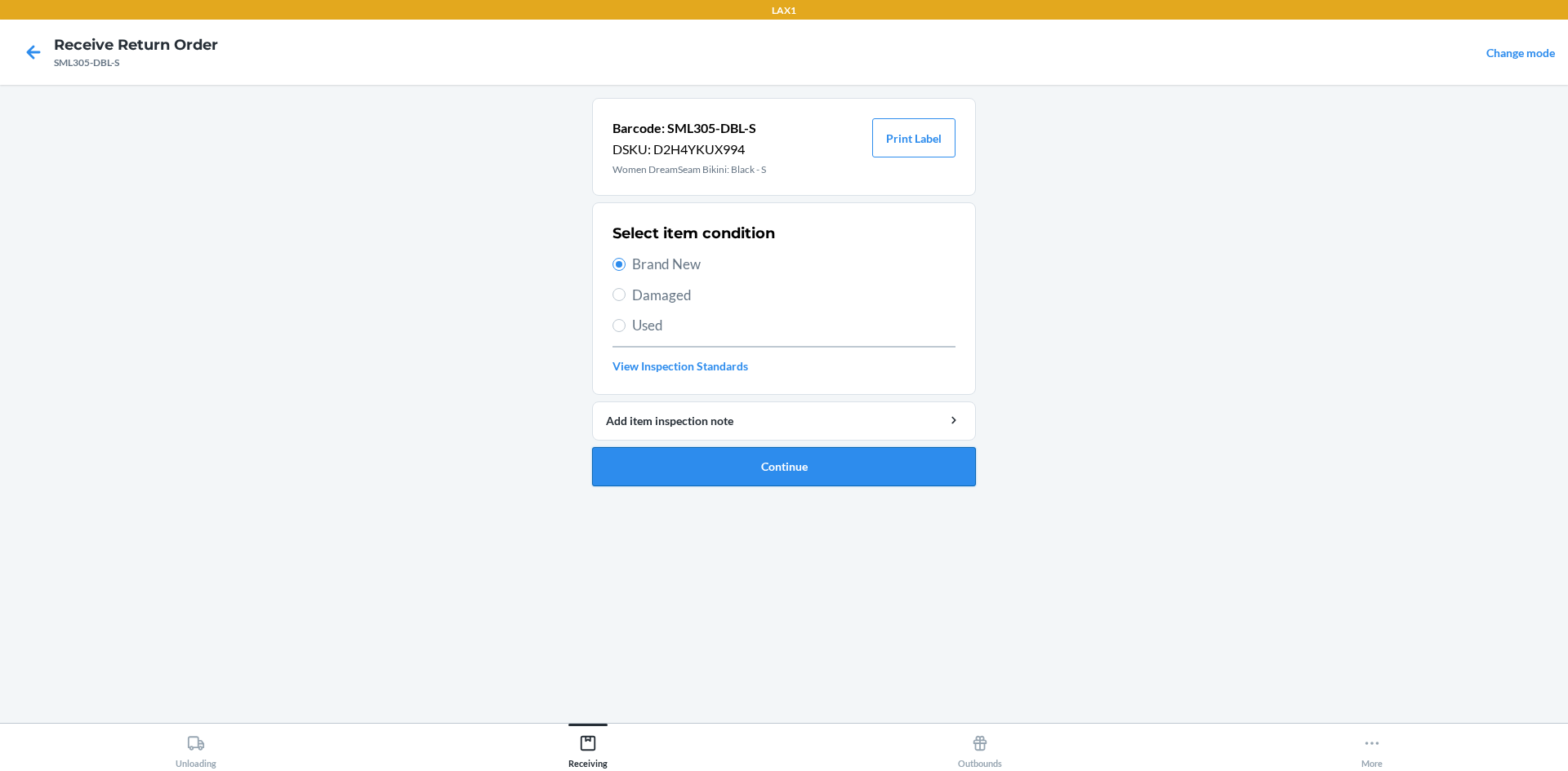
click at [741, 465] on button "Continue" at bounding box center [784, 468] width 384 height 40
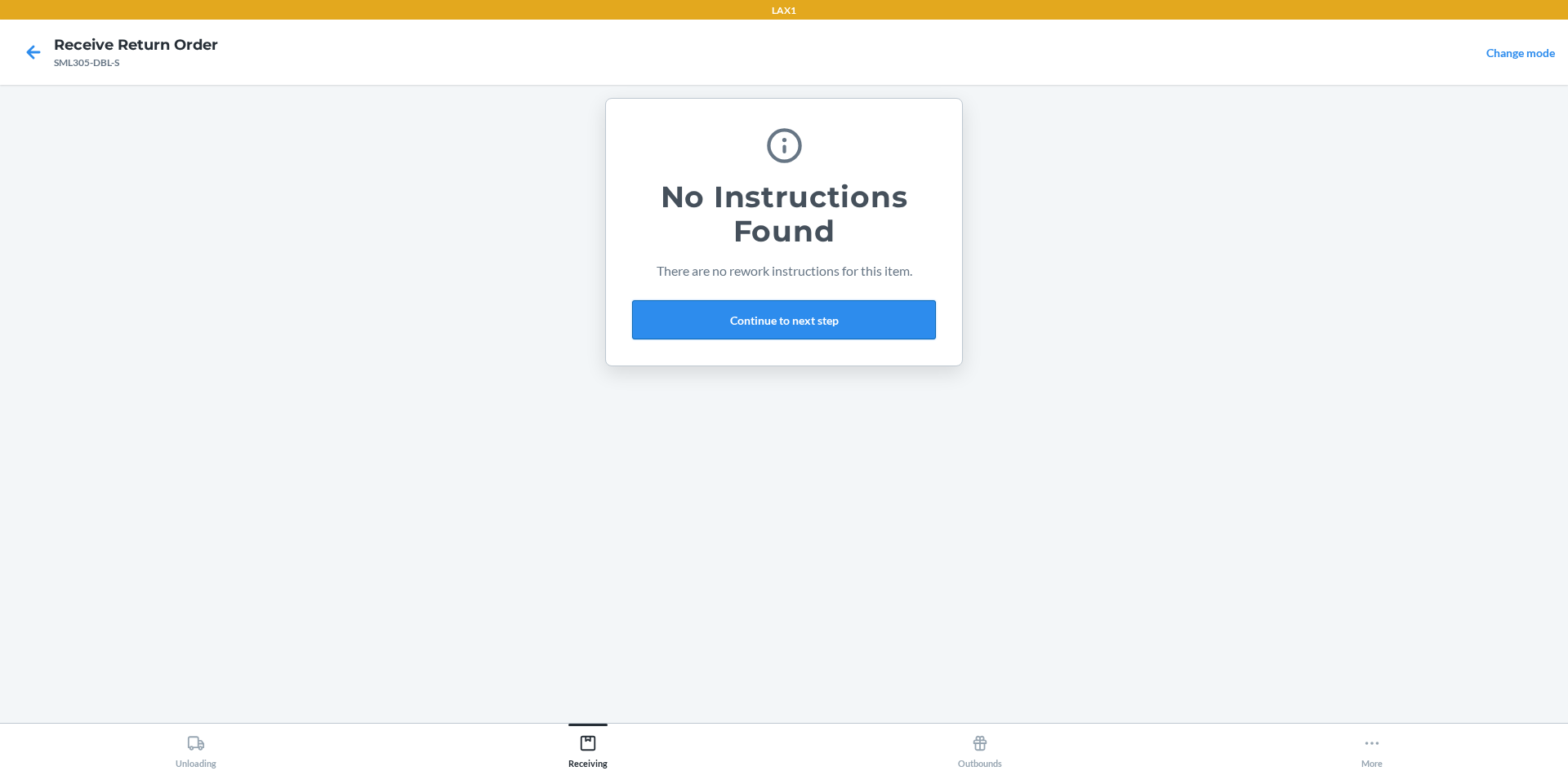
click at [729, 303] on button "Continue to next step" at bounding box center [784, 320] width 304 height 40
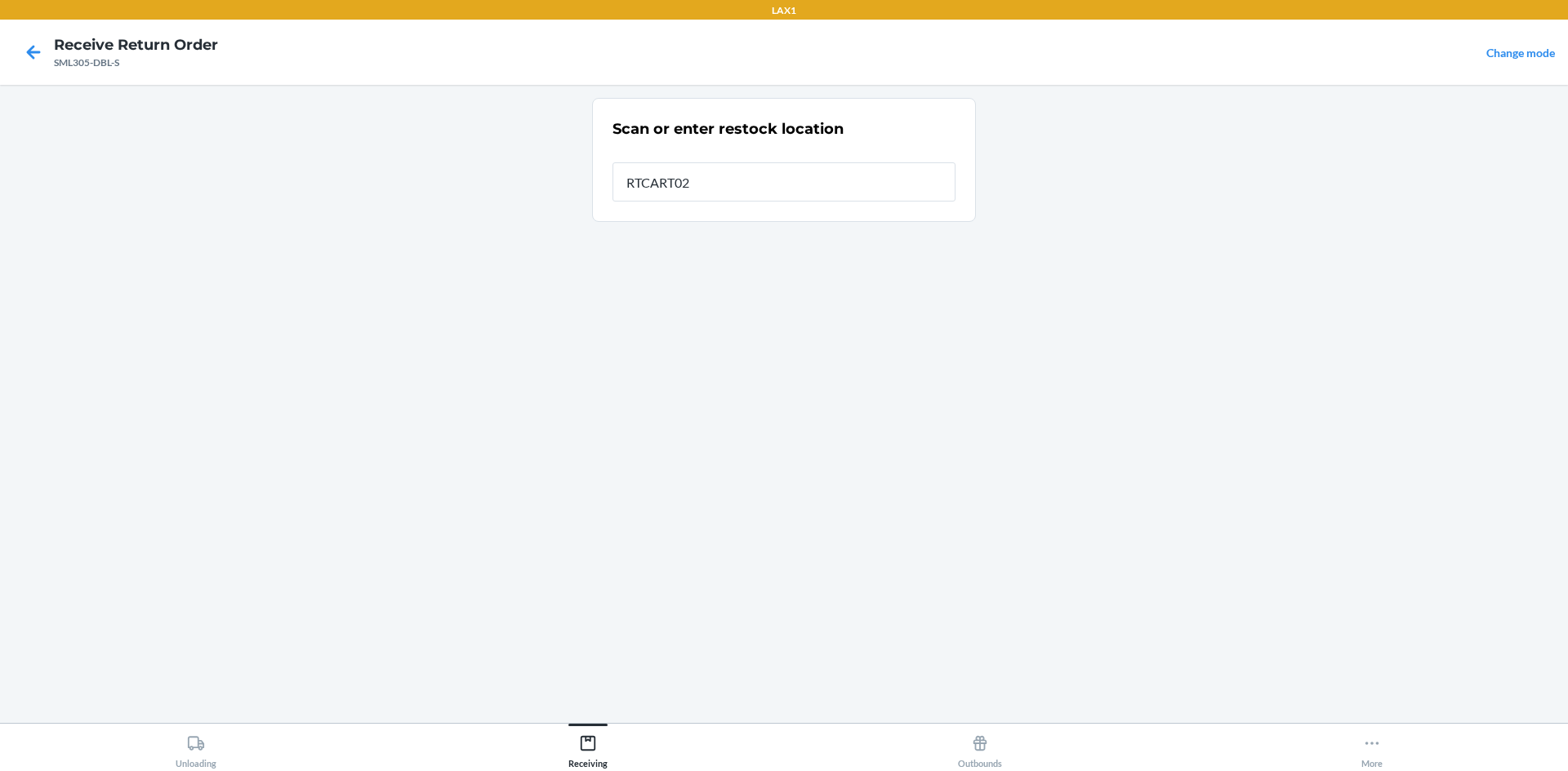
type input "RTCART026"
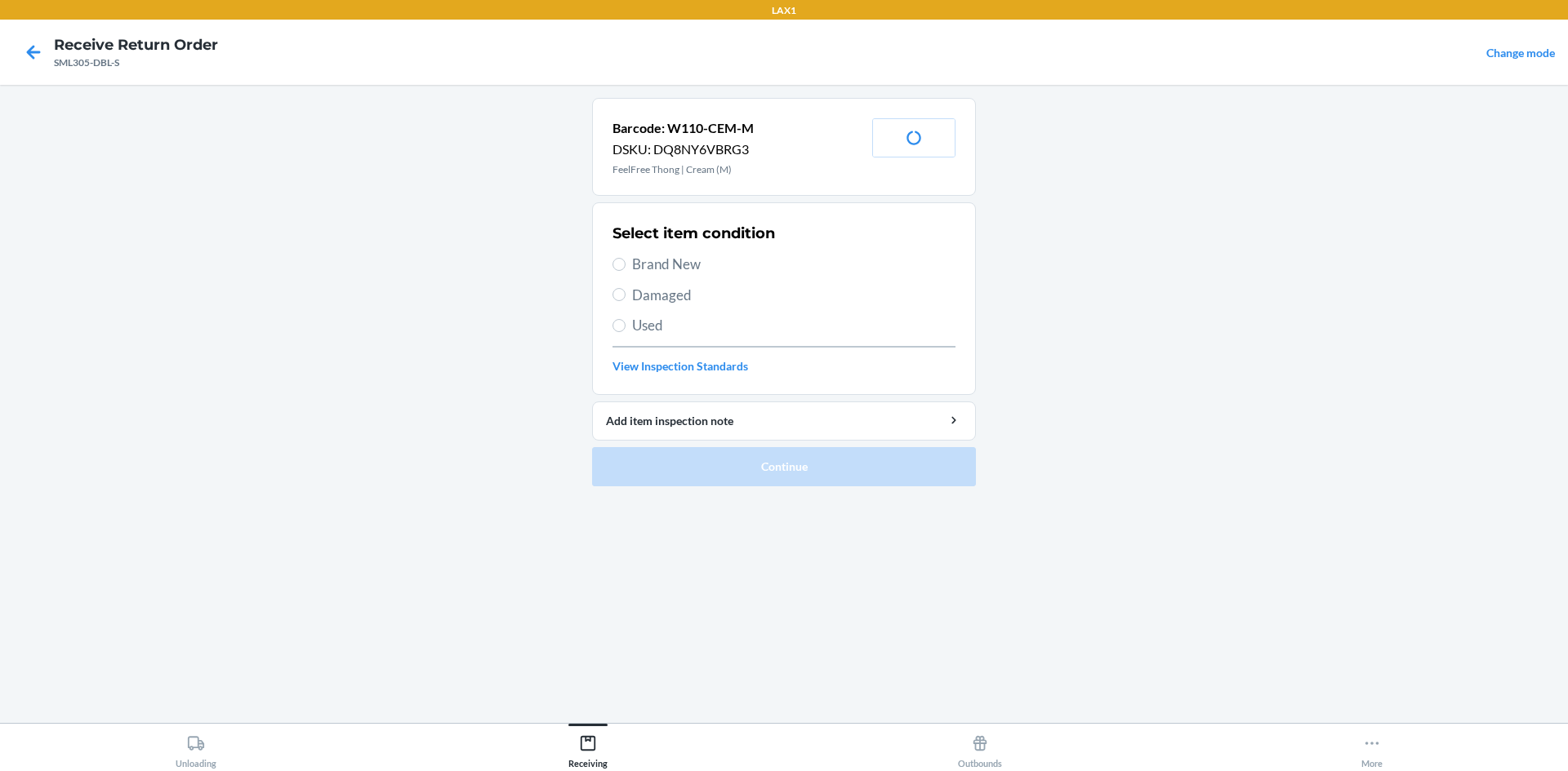
click at [649, 274] on span "Brand New" at bounding box center [793, 264] width 323 height 22
click at [625, 271] on input "Brand New" at bounding box center [619, 265] width 13 height 13
radio input "true"
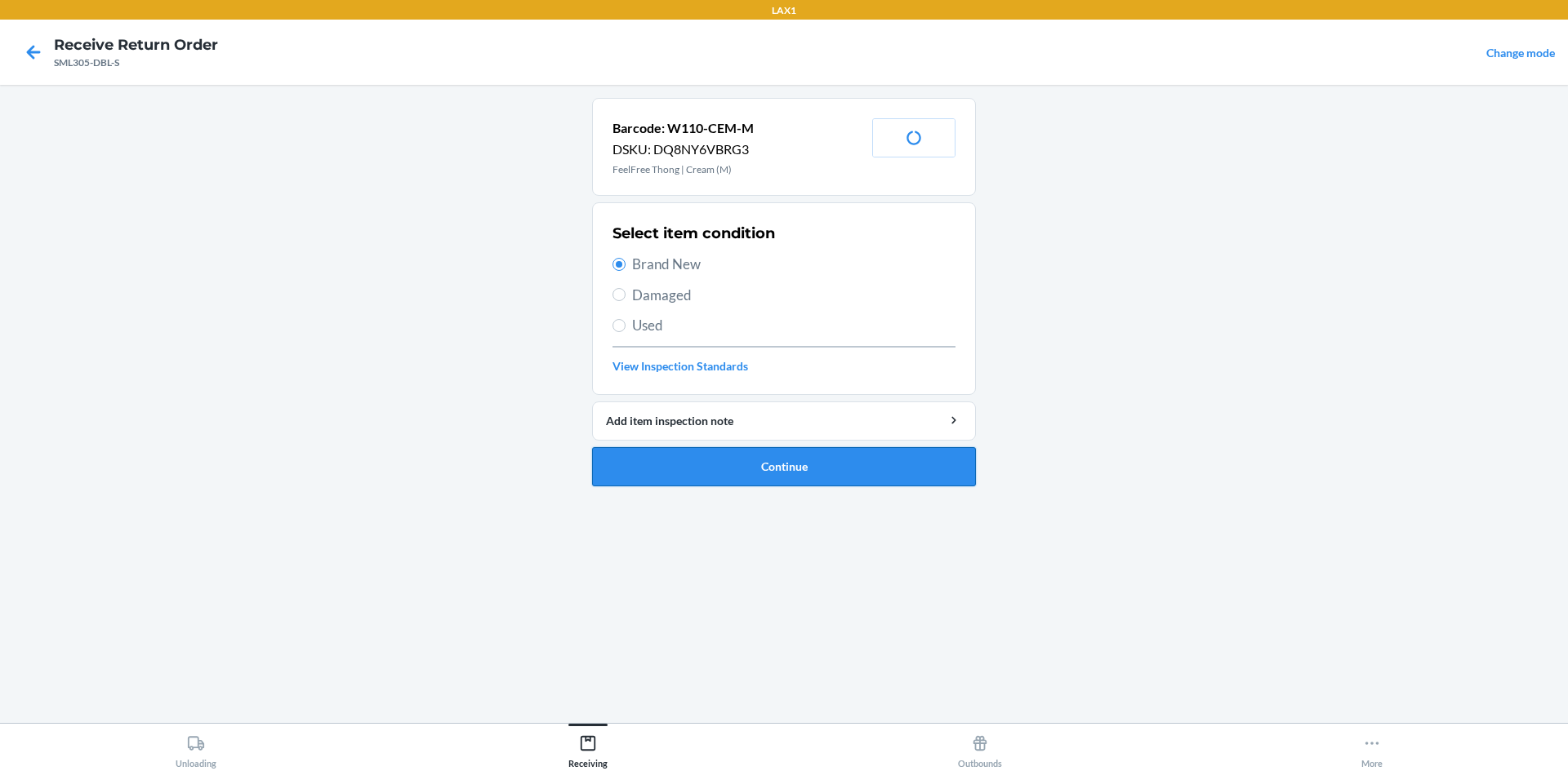
click at [653, 476] on button "Continue" at bounding box center [784, 468] width 384 height 40
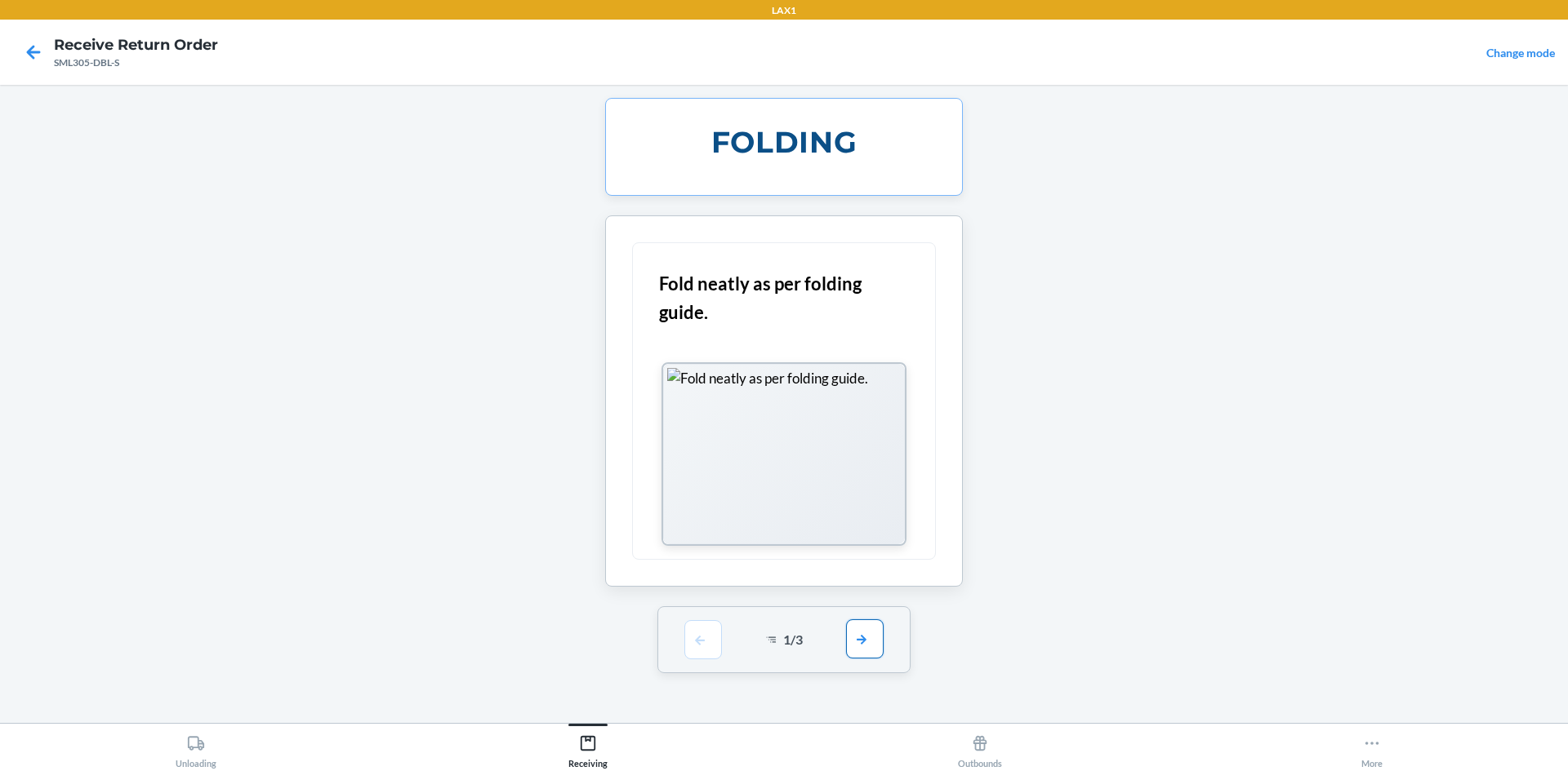
click at [876, 649] on button "button" at bounding box center [865, 639] width 38 height 40
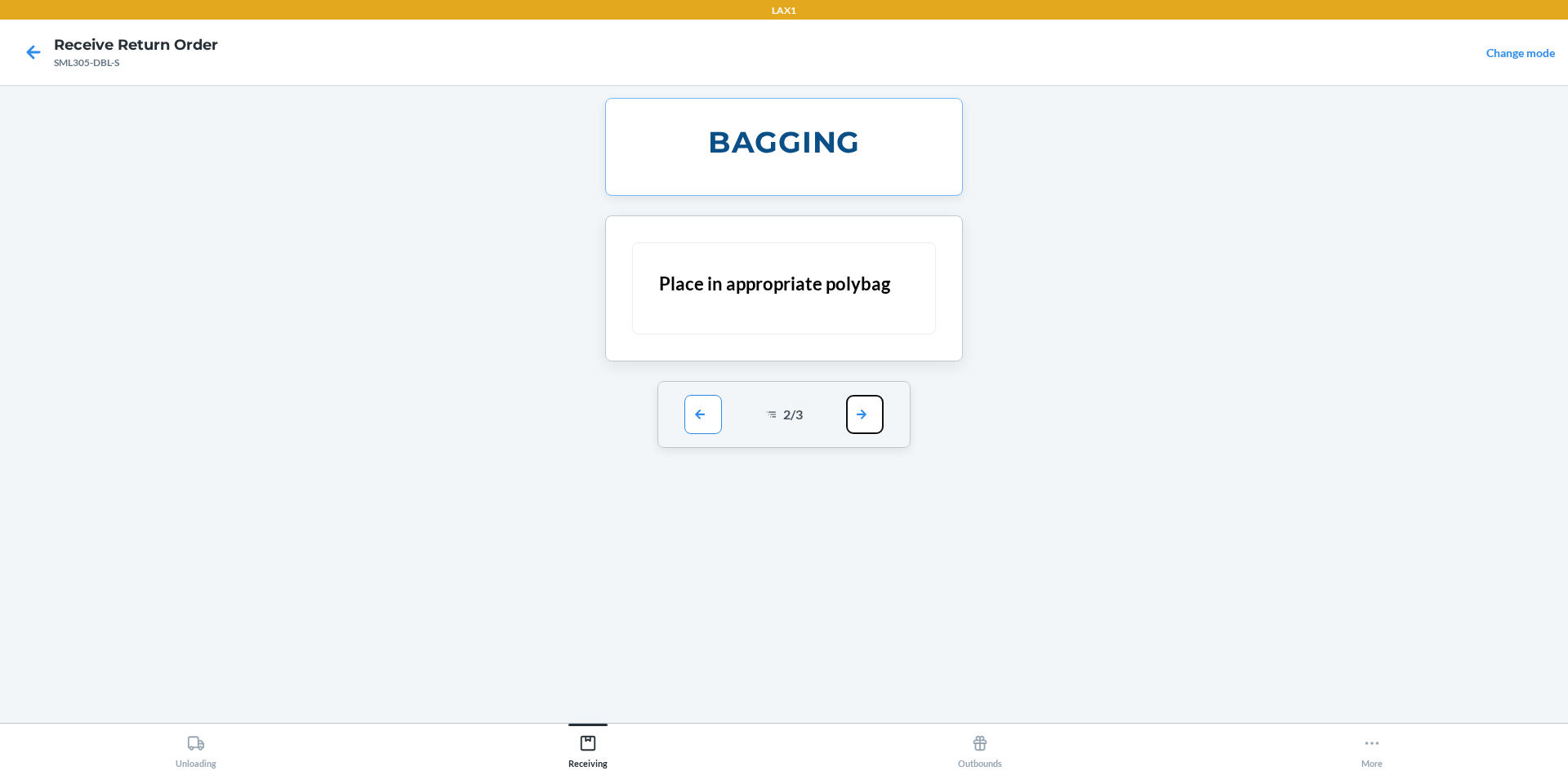
click at [864, 406] on button "button" at bounding box center [865, 415] width 38 height 40
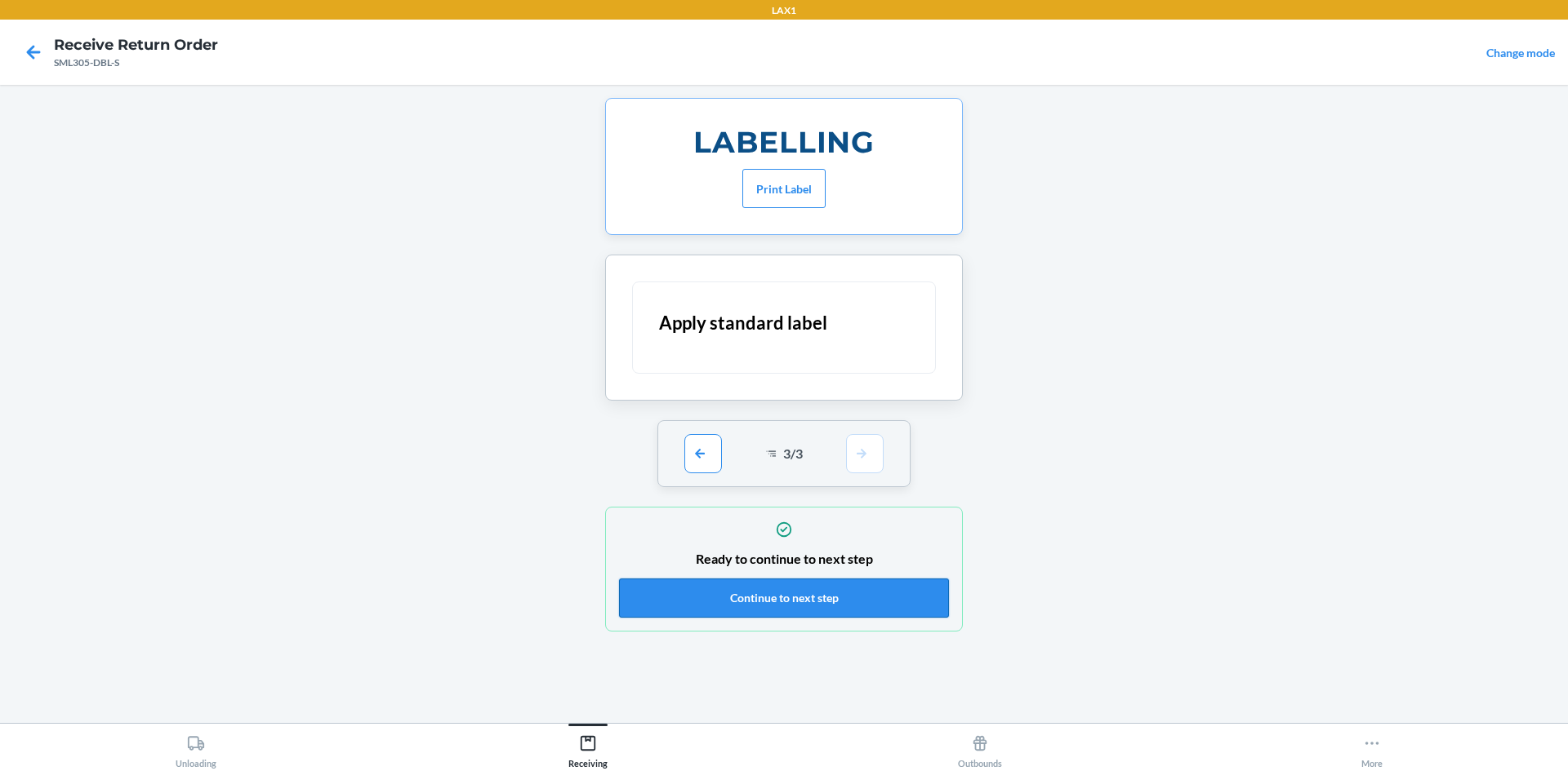
click at [856, 584] on button "Continue to next step" at bounding box center [784, 599] width 330 height 40
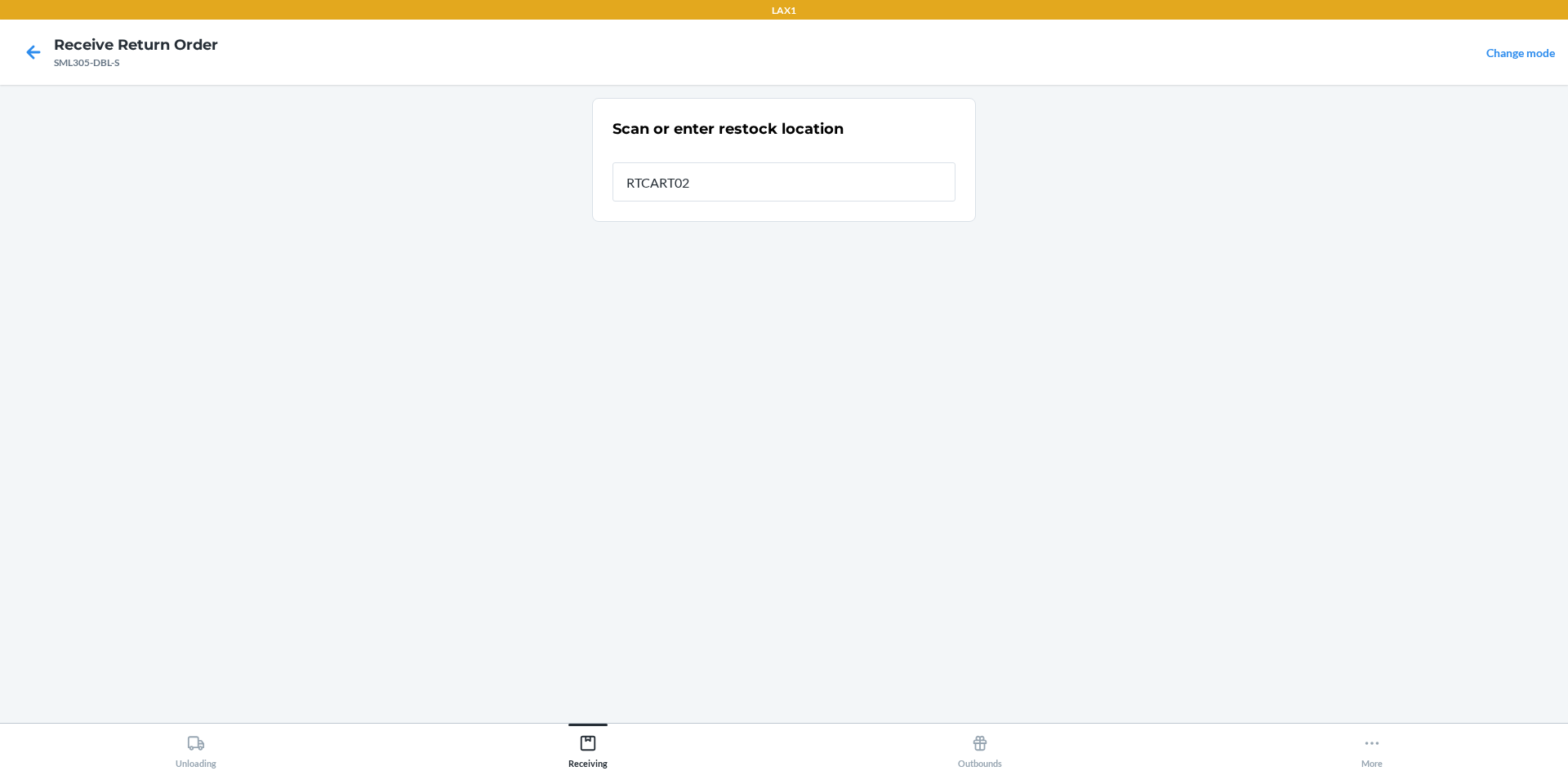
type input "RTCART026"
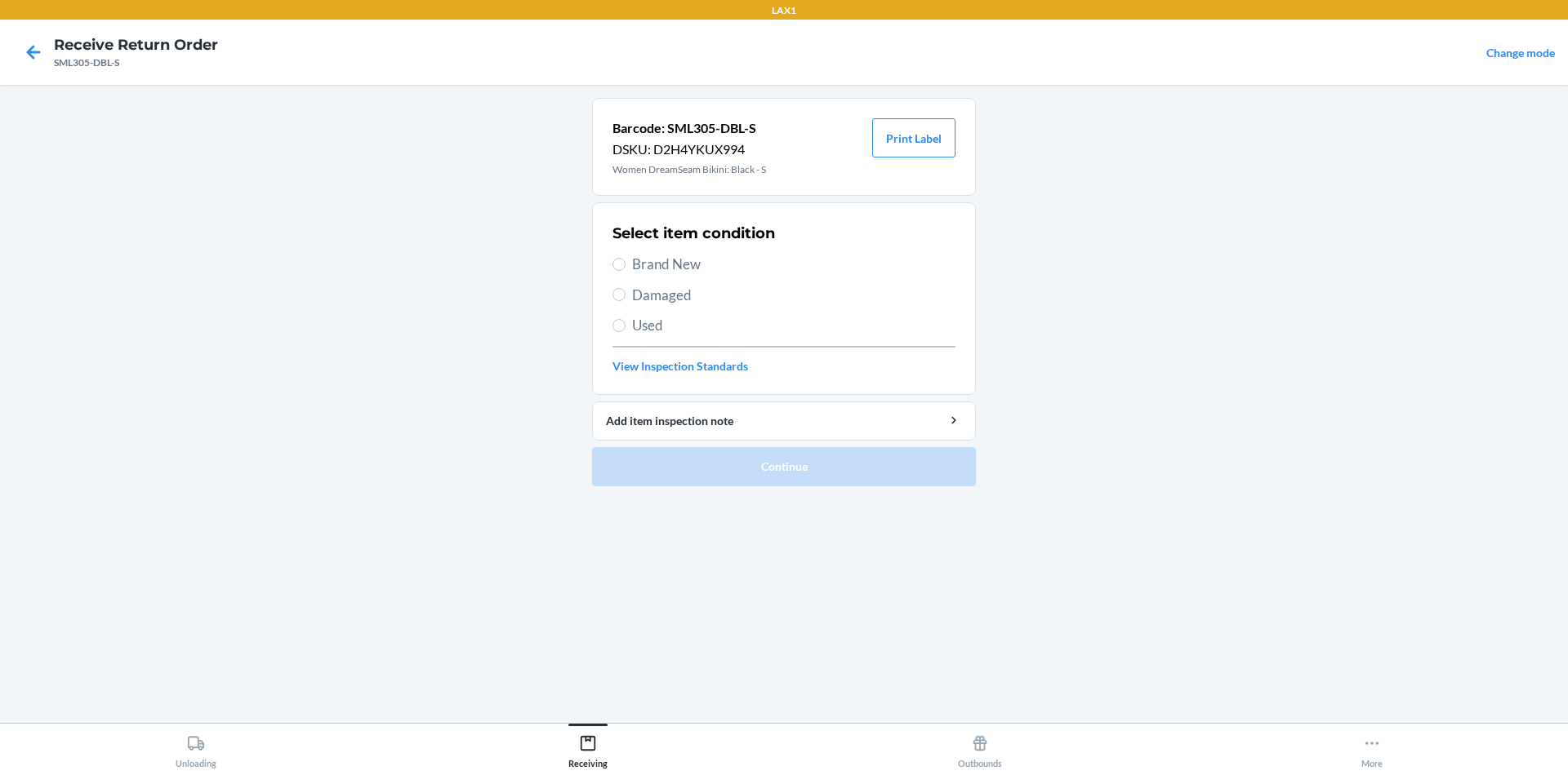
click at [685, 272] on span "Brand New" at bounding box center [793, 264] width 323 height 22
click at [625, 271] on input "Brand New" at bounding box center [619, 265] width 13 height 13
radio input "true"
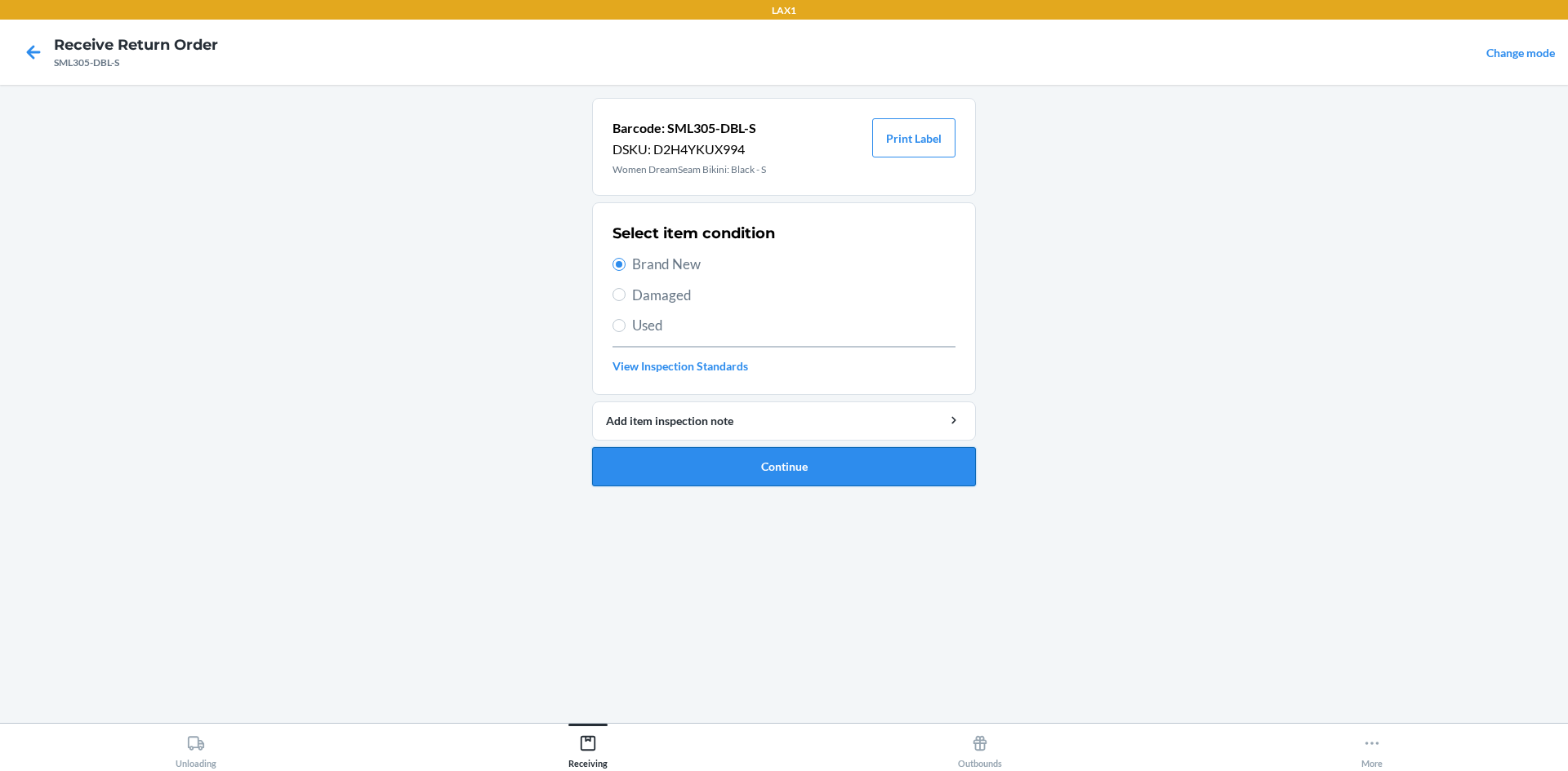
click at [756, 477] on button "Continue" at bounding box center [784, 468] width 384 height 40
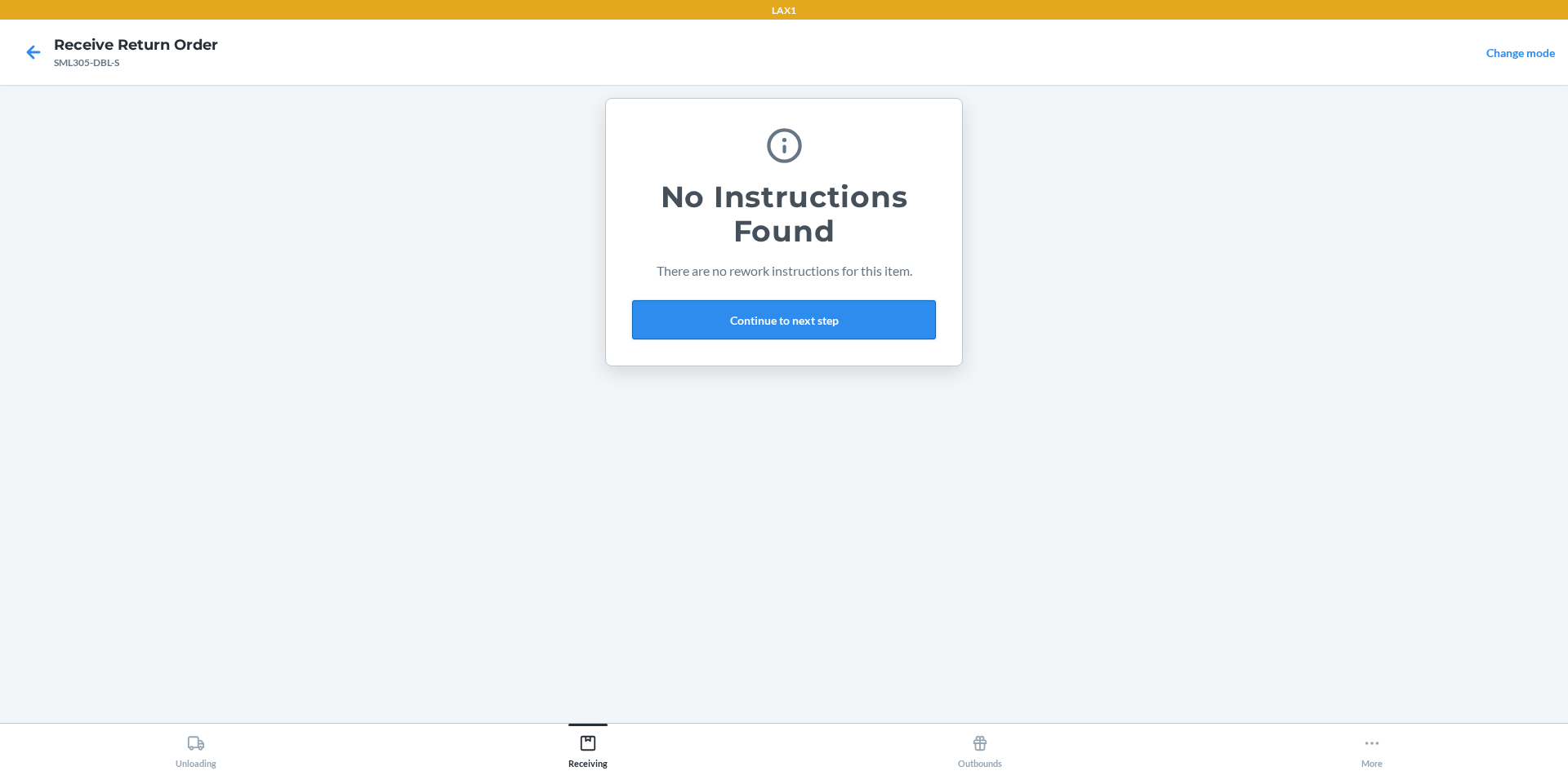
click at [729, 320] on button "Continue to next step" at bounding box center [784, 320] width 304 height 40
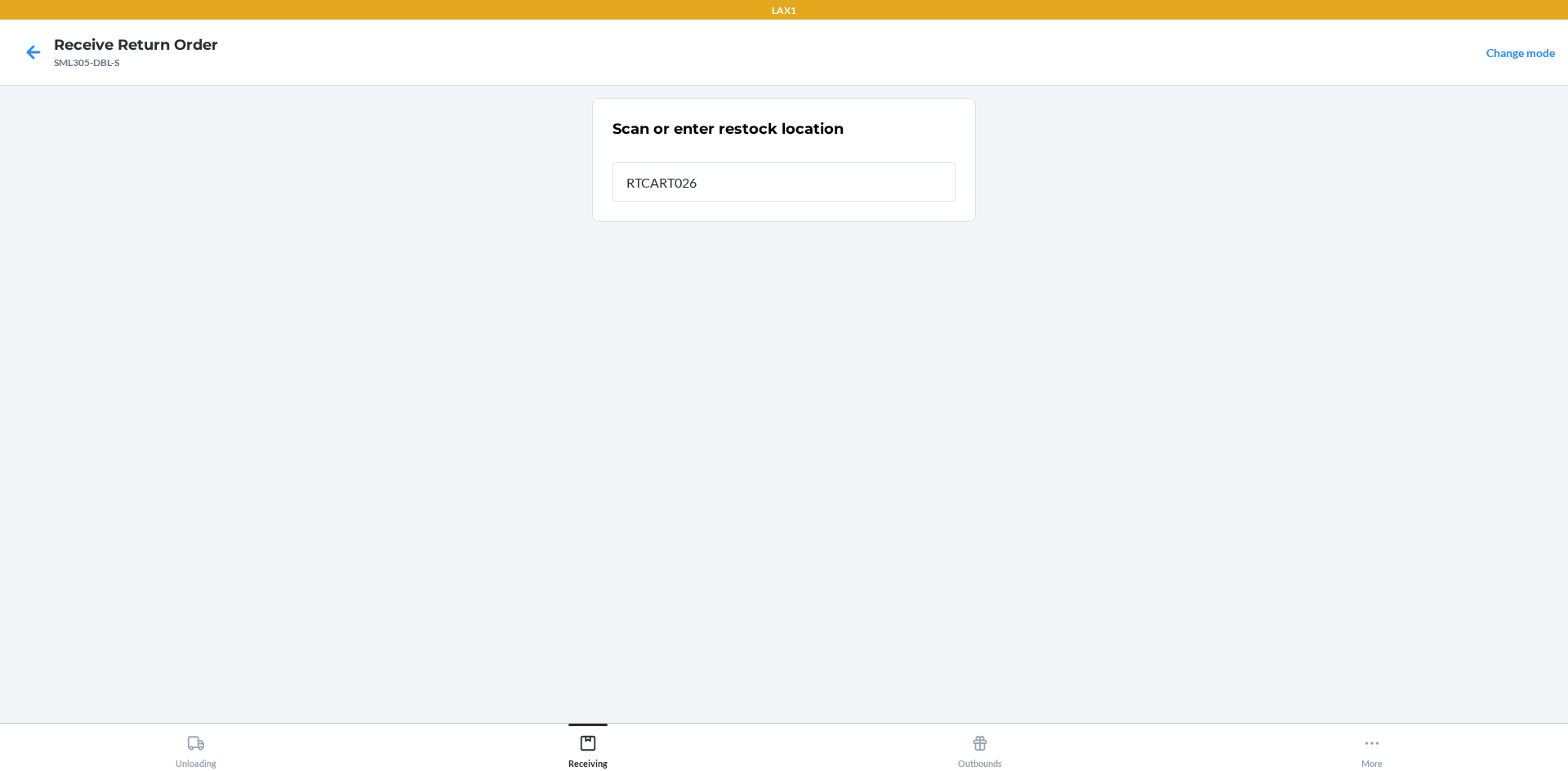
type input "RTCART026"
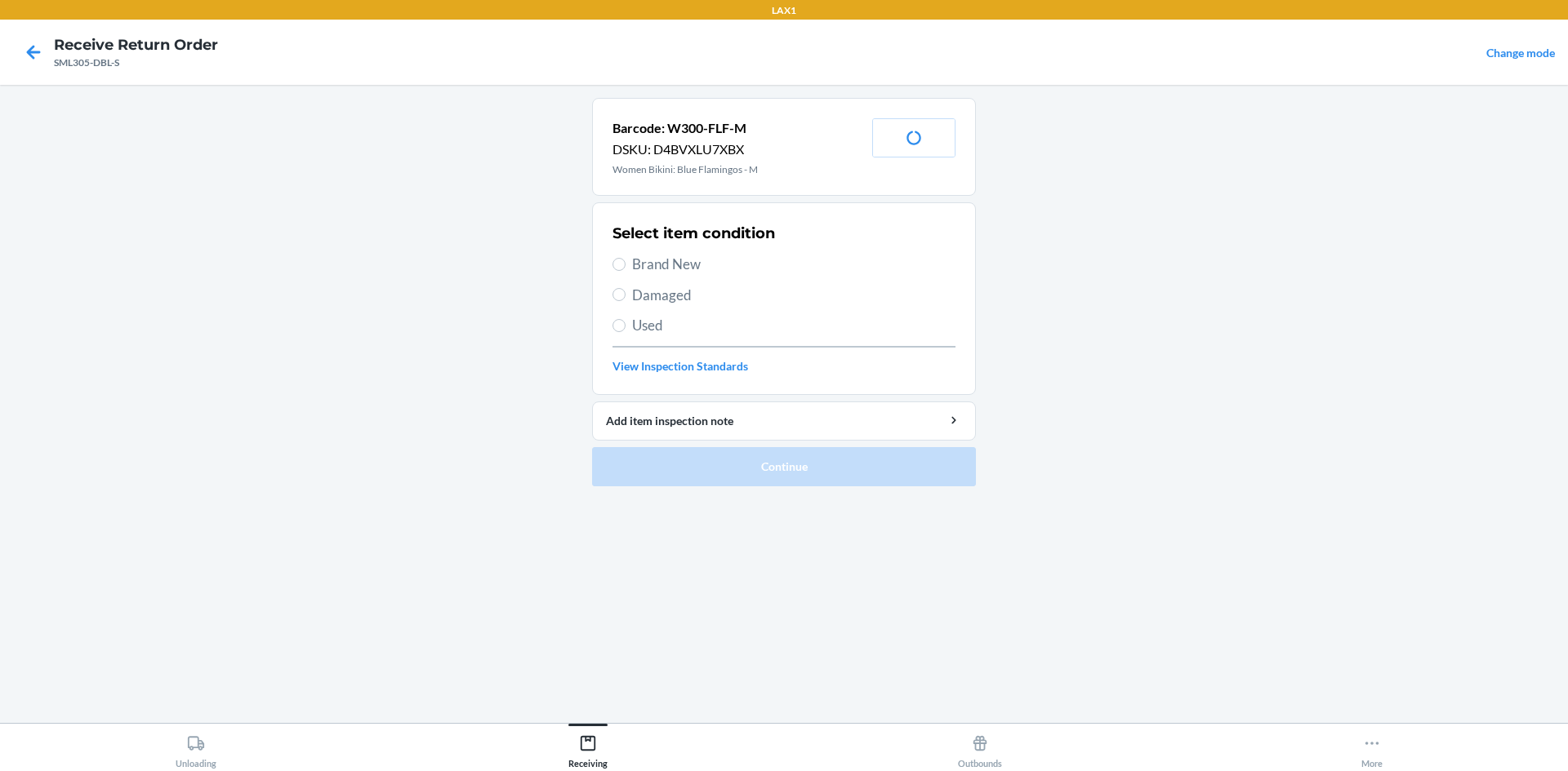
click at [688, 253] on div "Select item condition Brand New Damaged Used View Inspection Standards" at bounding box center [784, 298] width 343 height 161
click at [686, 260] on span "Brand New" at bounding box center [793, 264] width 323 height 22
click at [625, 260] on input "Brand New" at bounding box center [619, 265] width 13 height 13
radio input "true"
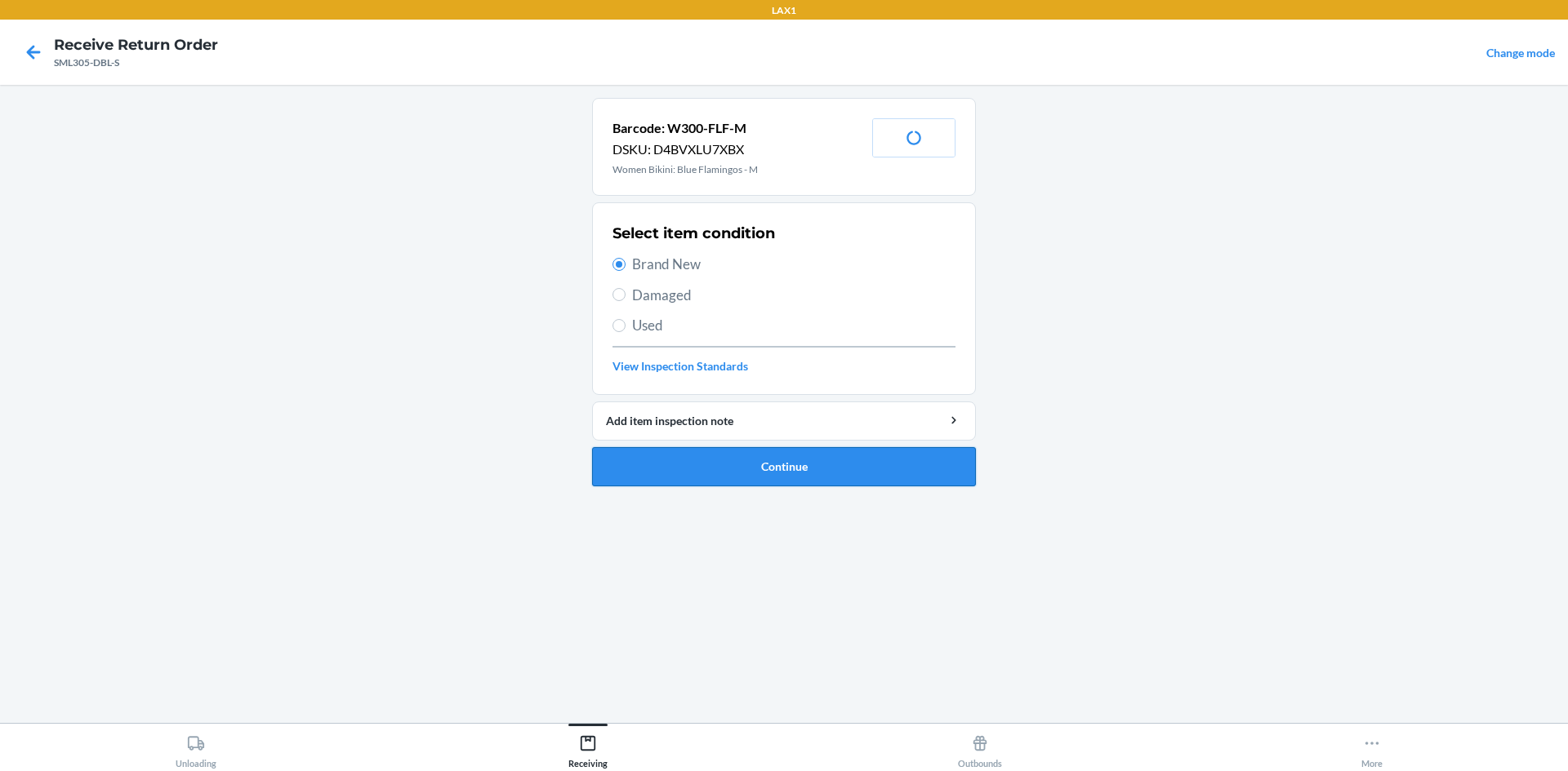
click at [706, 457] on button "Continue" at bounding box center [784, 468] width 384 height 40
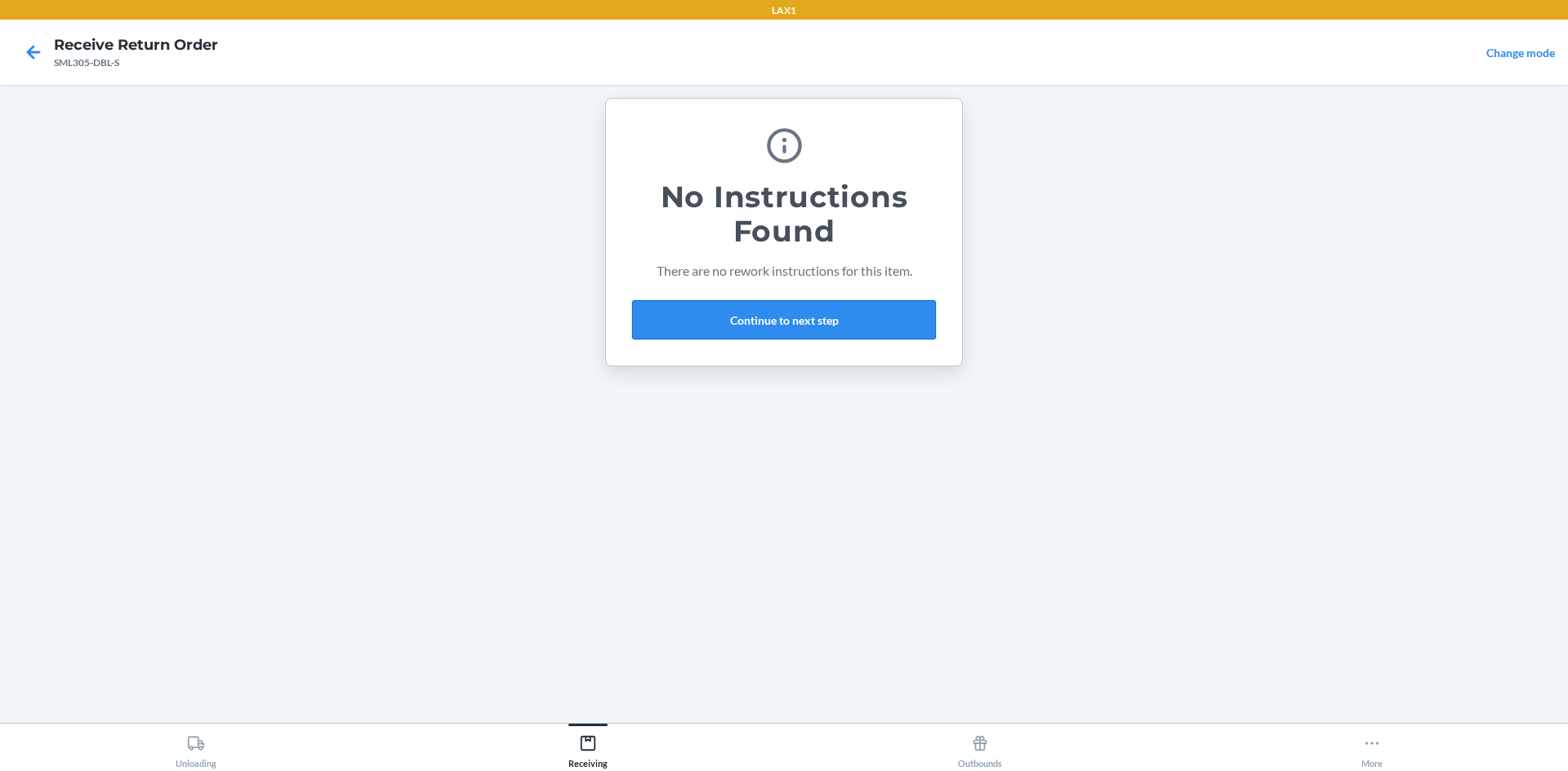
click at [731, 320] on button "Continue to next step" at bounding box center [784, 320] width 304 height 40
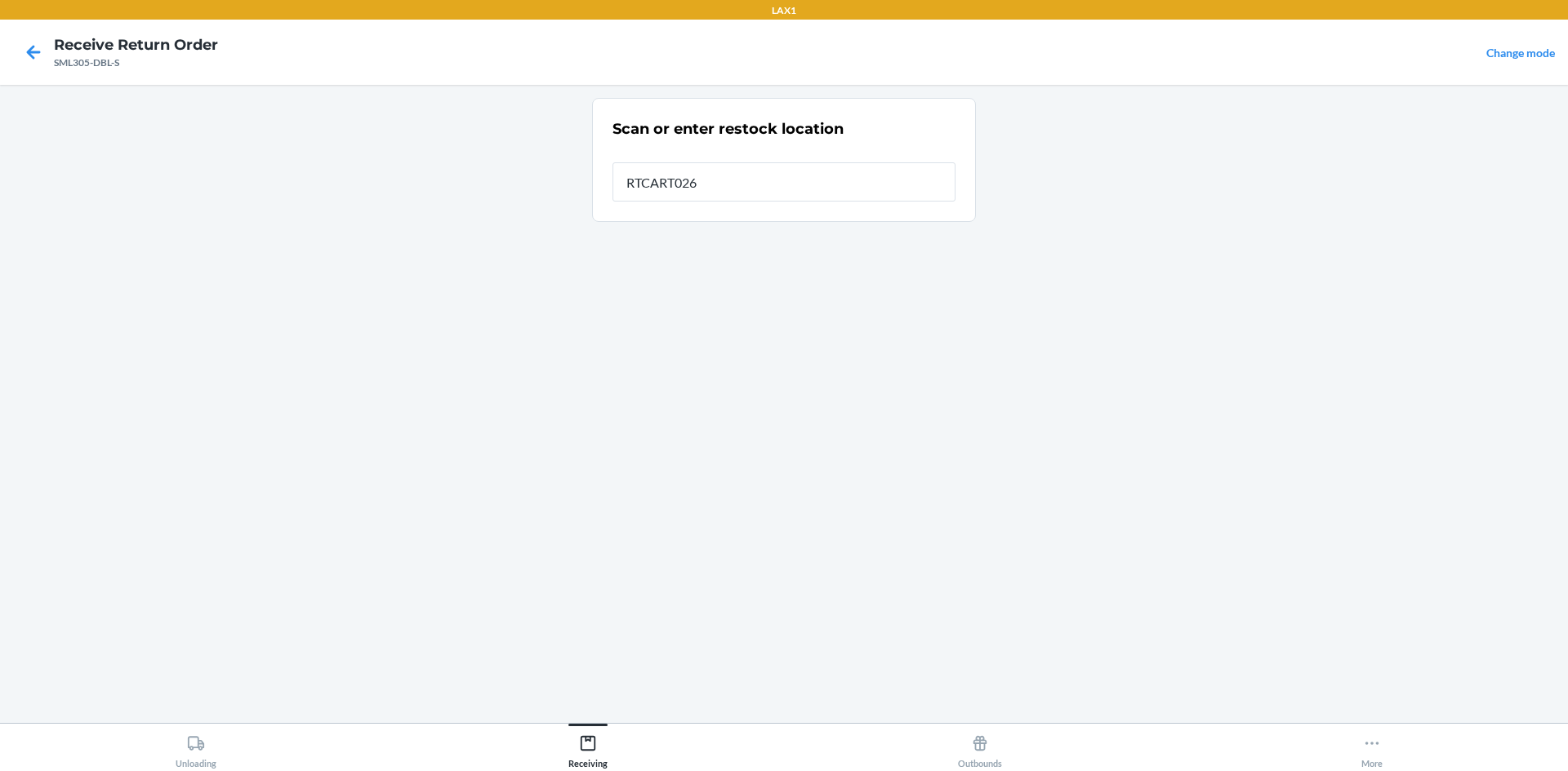
type input "RTCART026"
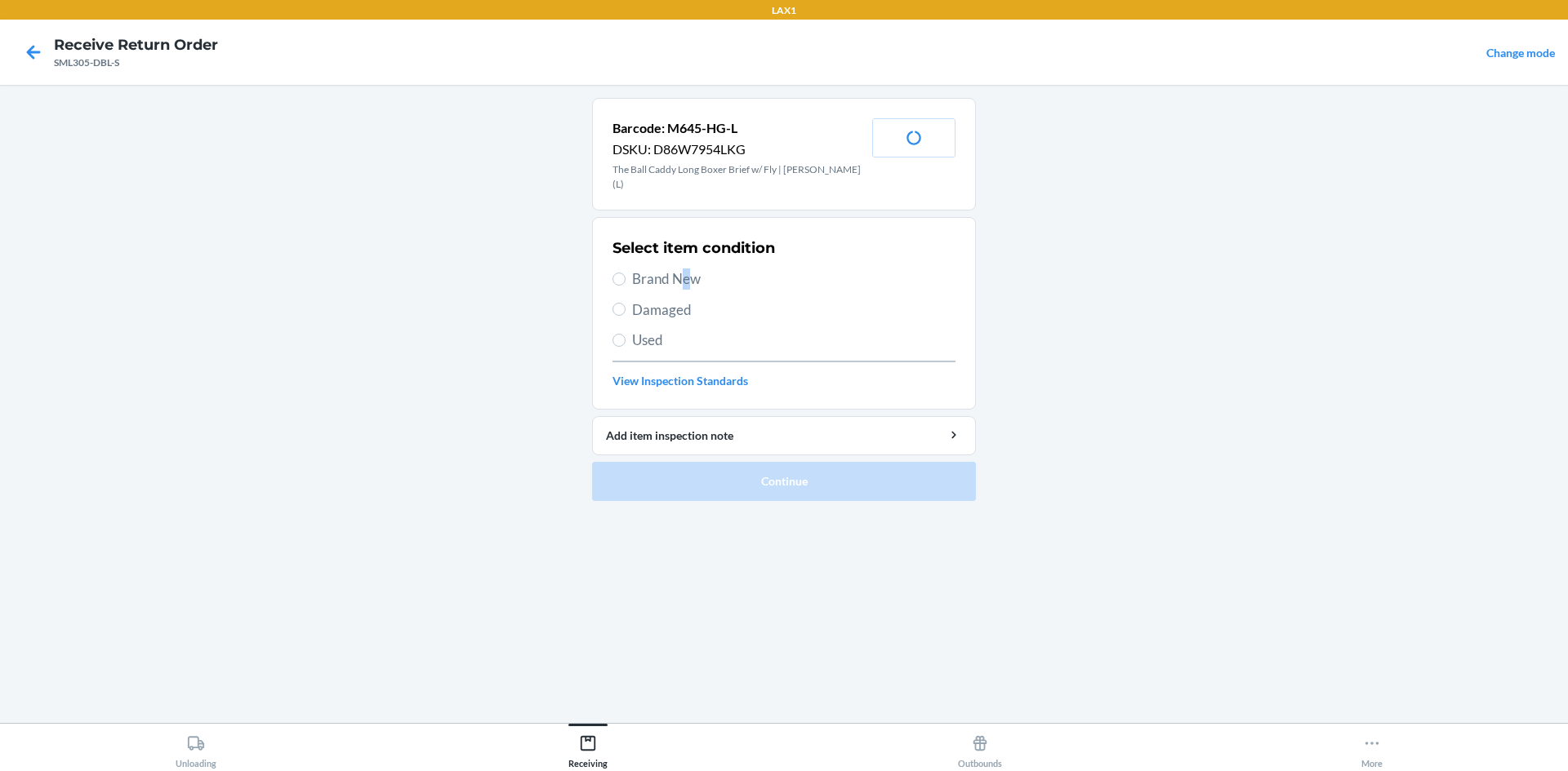
click at [685, 253] on div "Select item condition Brand New Damaged Used View Inspection Standards" at bounding box center [784, 313] width 343 height 161
click at [686, 269] on span "Brand New" at bounding box center [793, 279] width 323 height 22
click at [625, 272] on input "Brand New" at bounding box center [619, 279] width 13 height 13
radio input "true"
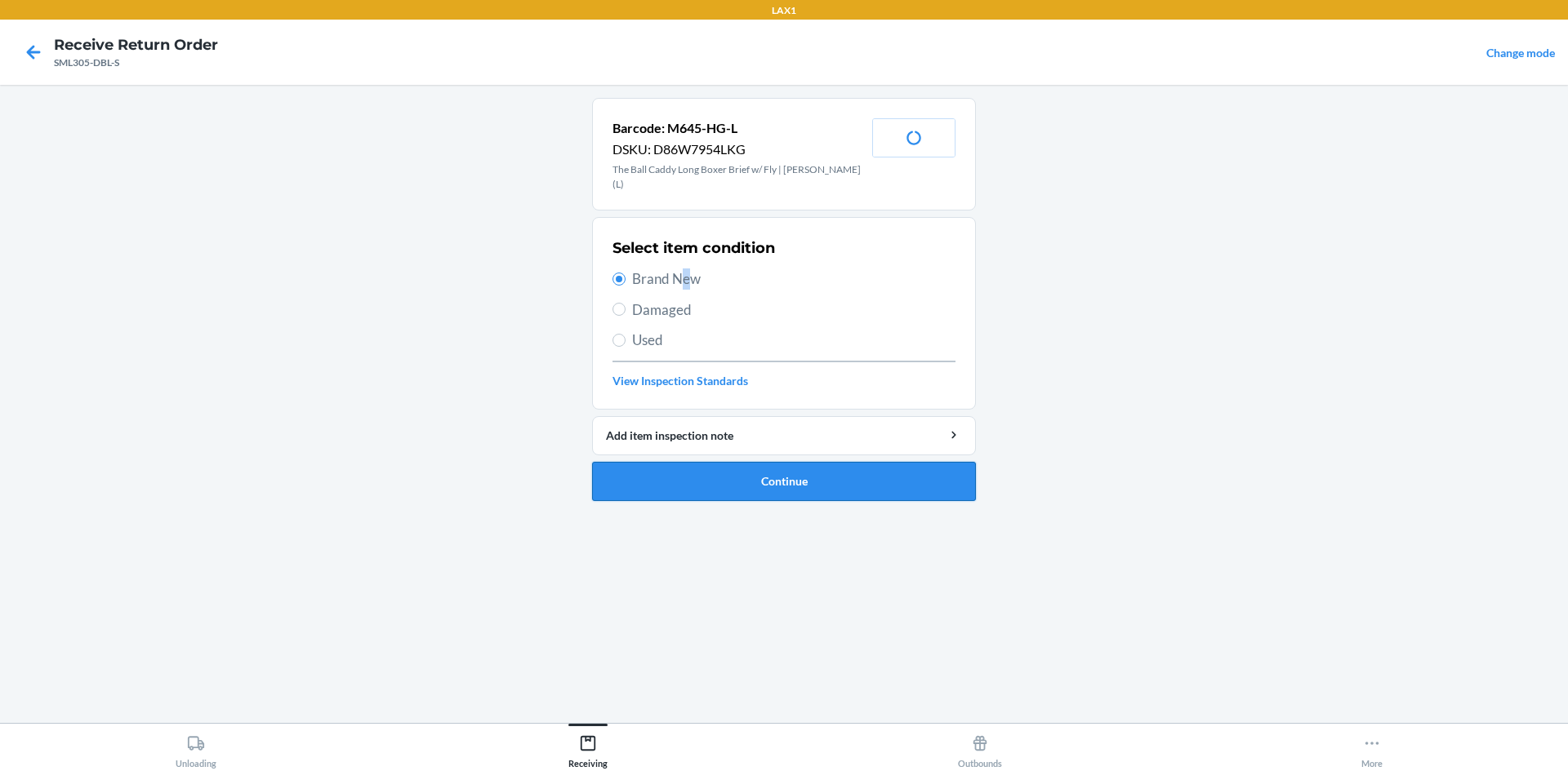
click at [757, 470] on button "Continue" at bounding box center [784, 482] width 384 height 40
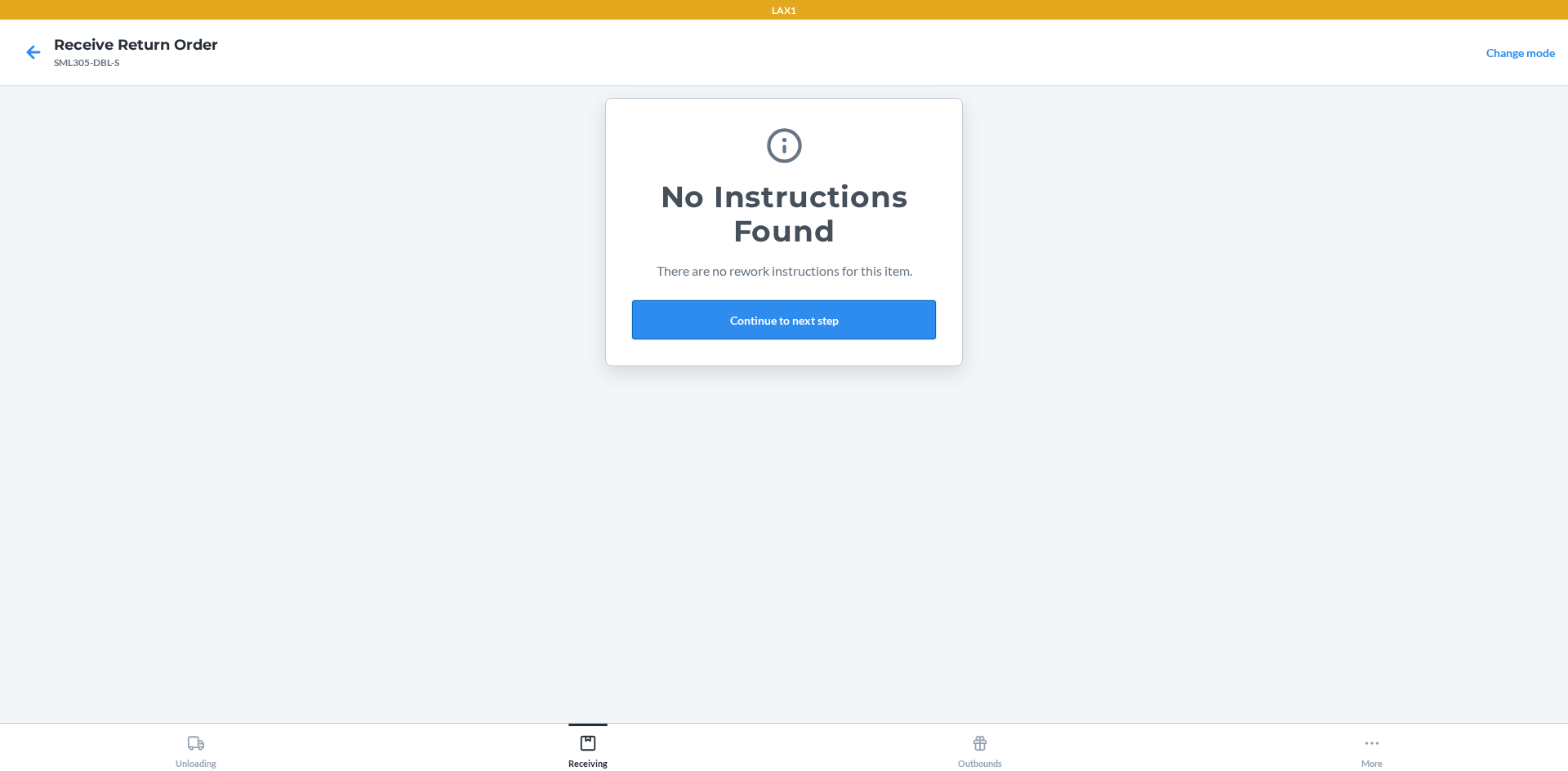
click at [765, 335] on button "Continue to next step" at bounding box center [784, 320] width 304 height 40
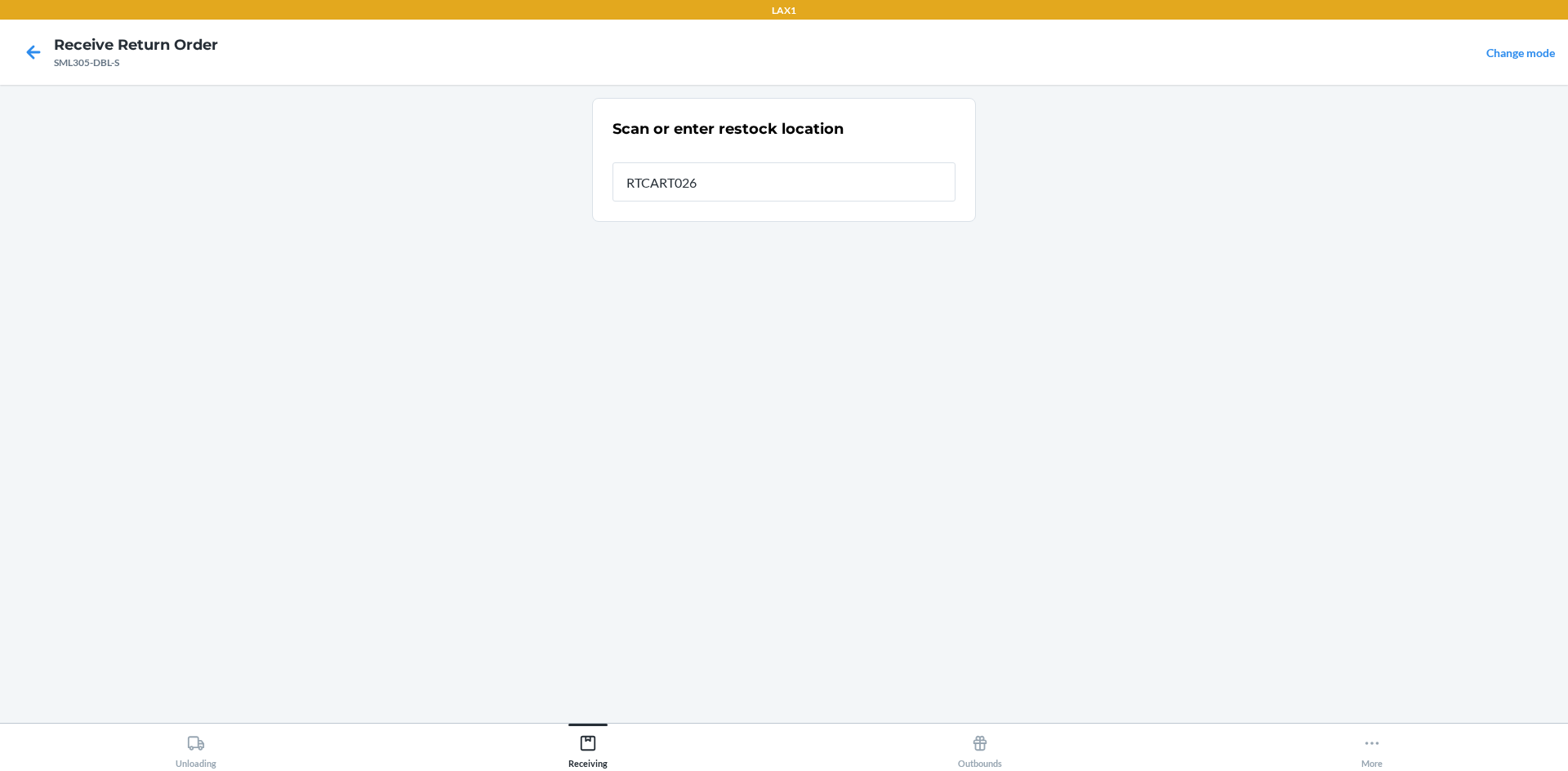
type input "RTCART026"
